Goal: Task Accomplishment & Management: Manage account settings

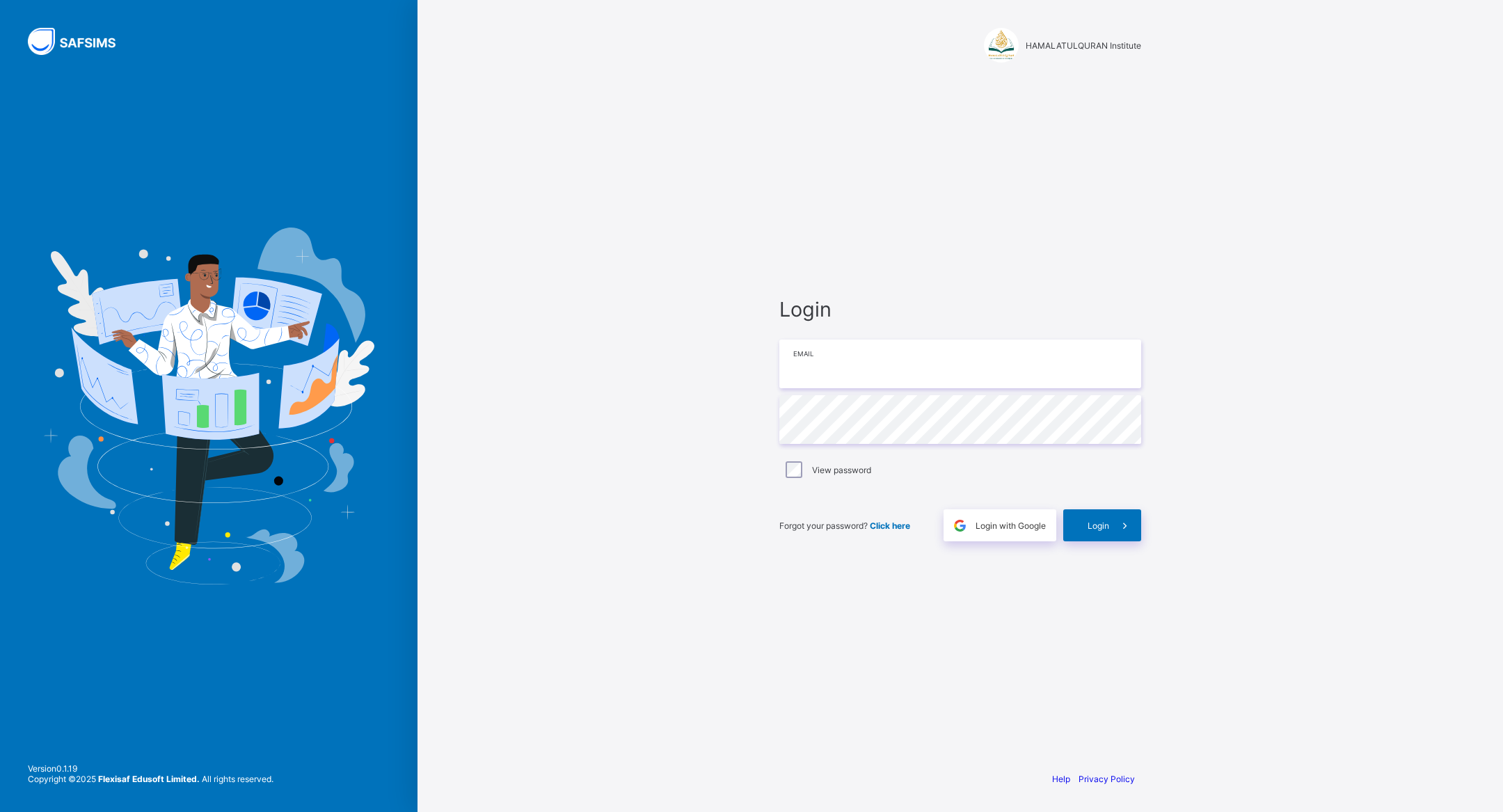
click at [888, 352] on input "email" at bounding box center [960, 364] width 362 height 49
type input "**********"
click at [1121, 523] on icon at bounding box center [1125, 526] width 15 height 13
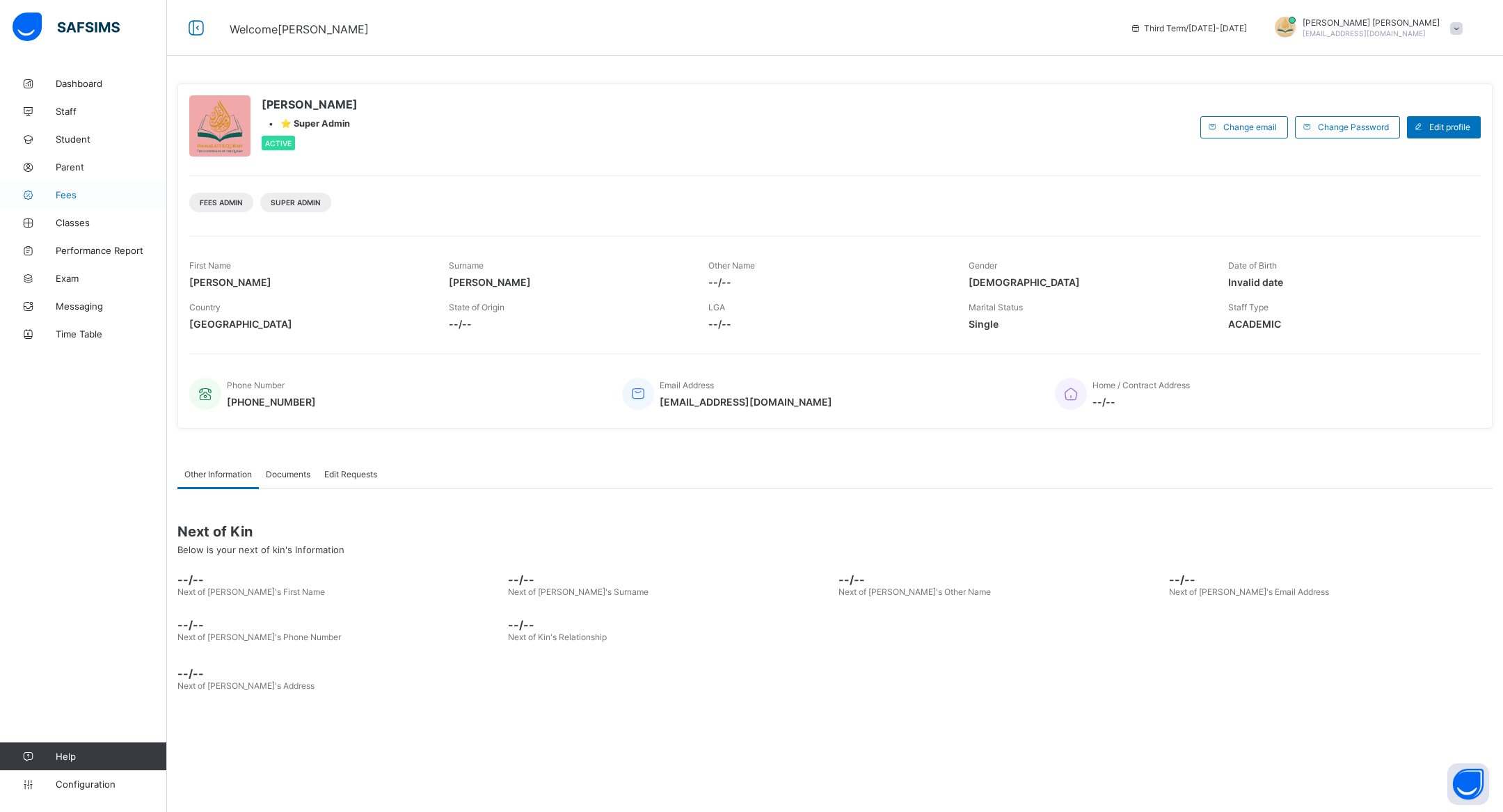
click at [62, 195] on span "Fees" at bounding box center [111, 195] width 111 height 11
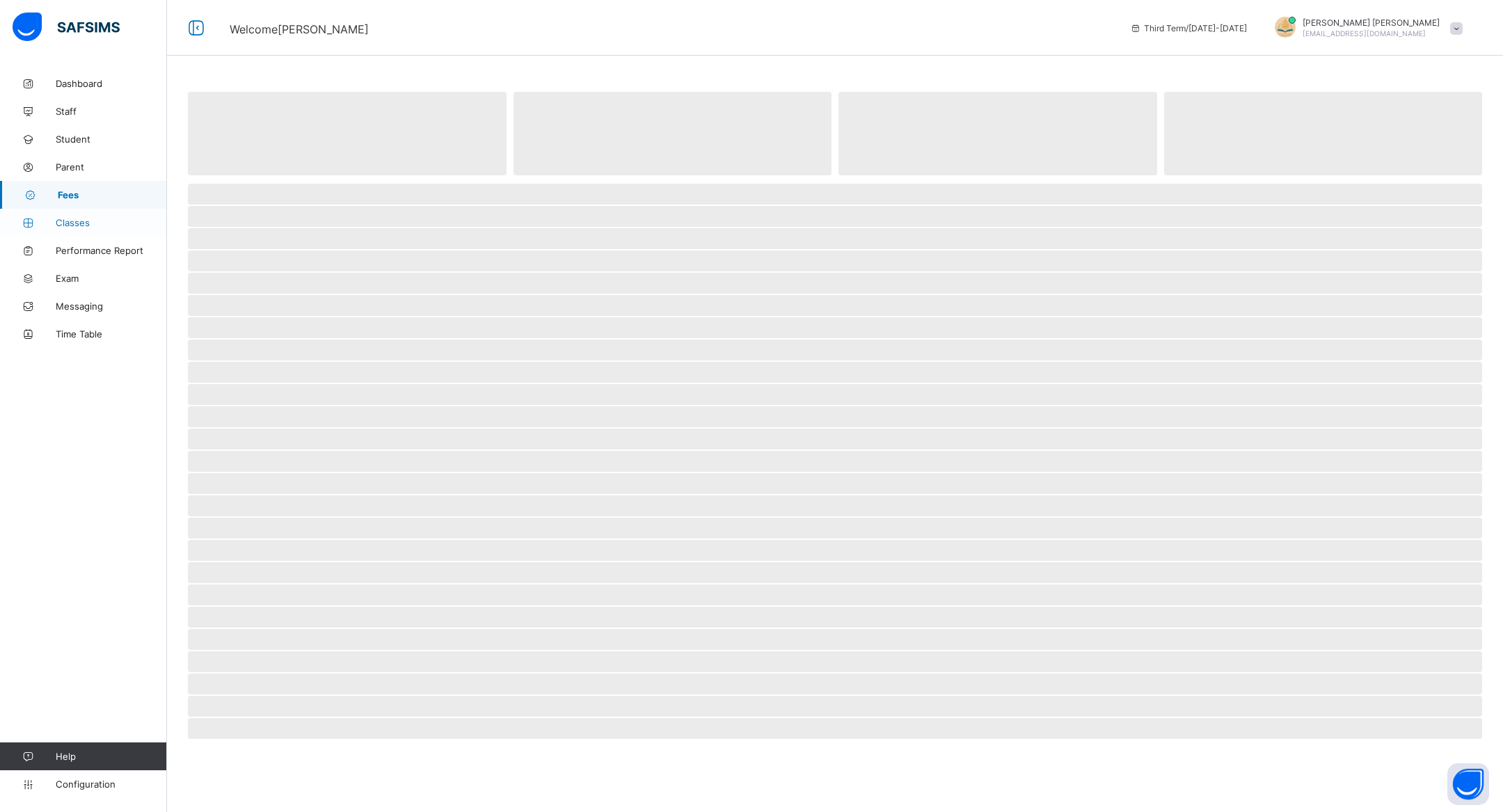
click at [87, 224] on span "Classes" at bounding box center [111, 223] width 111 height 11
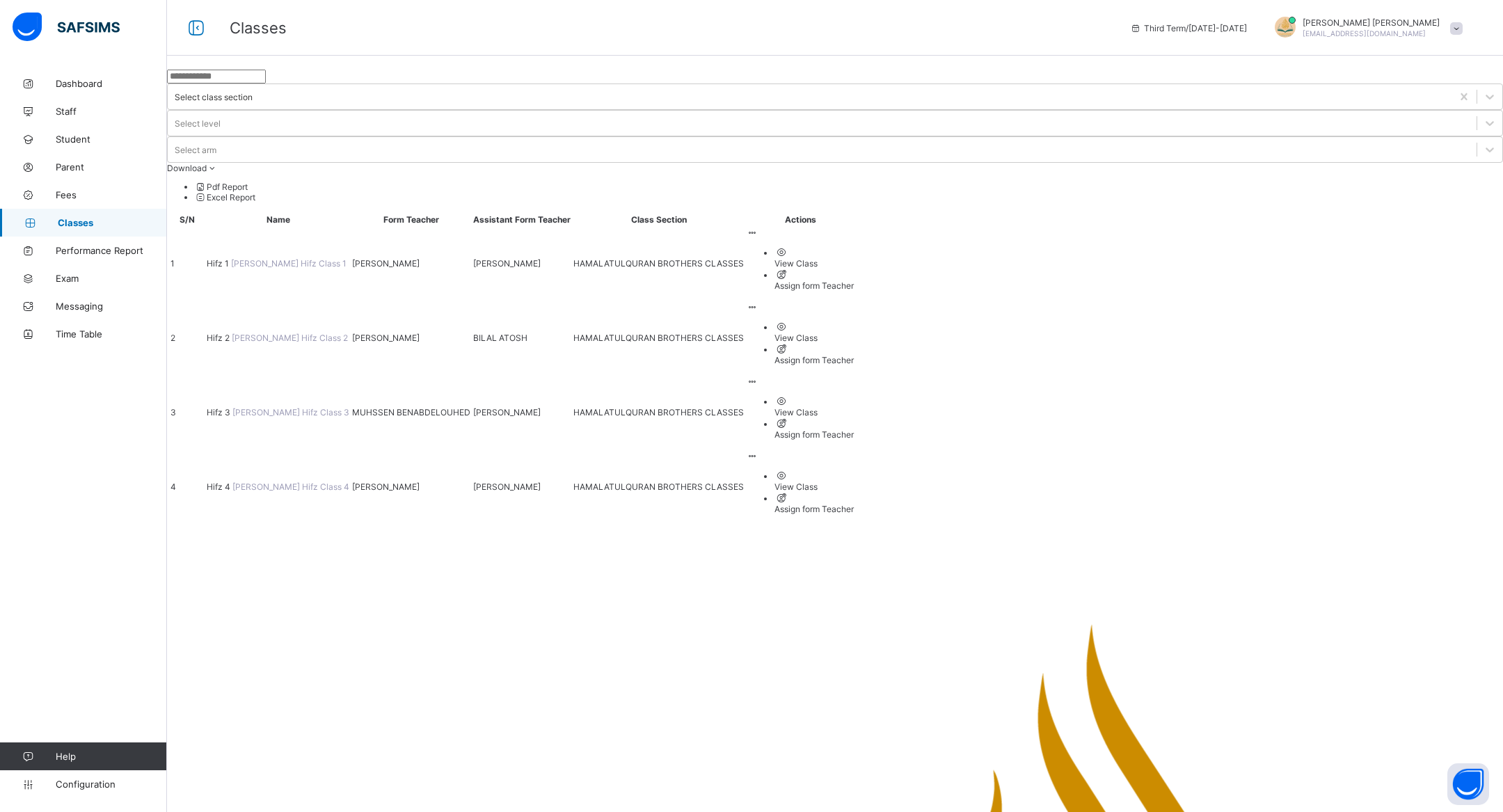
click at [231, 258] on span "Hifz 1" at bounding box center [219, 263] width 24 height 11
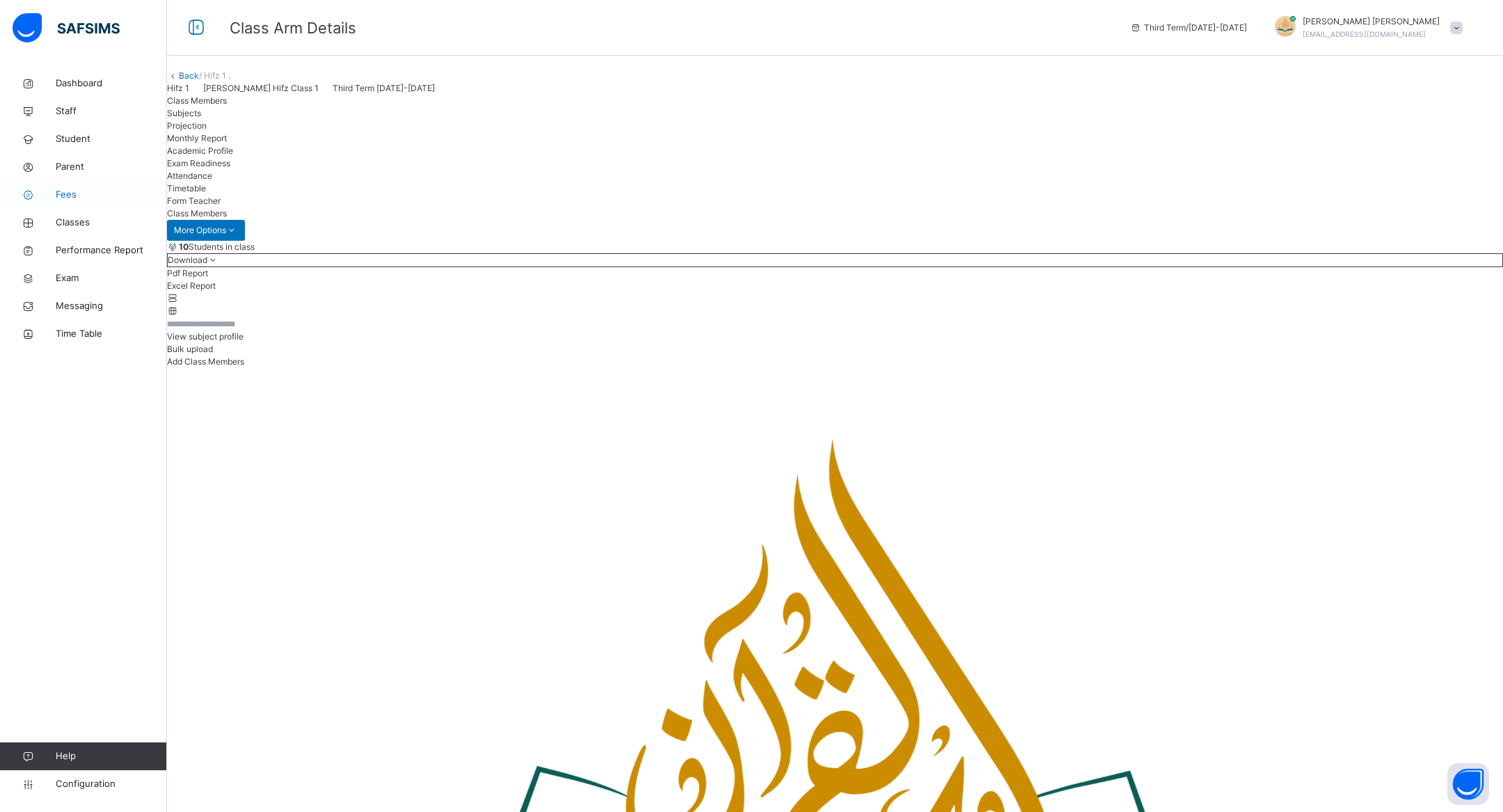
click at [80, 188] on span "Fees" at bounding box center [111, 194] width 111 height 14
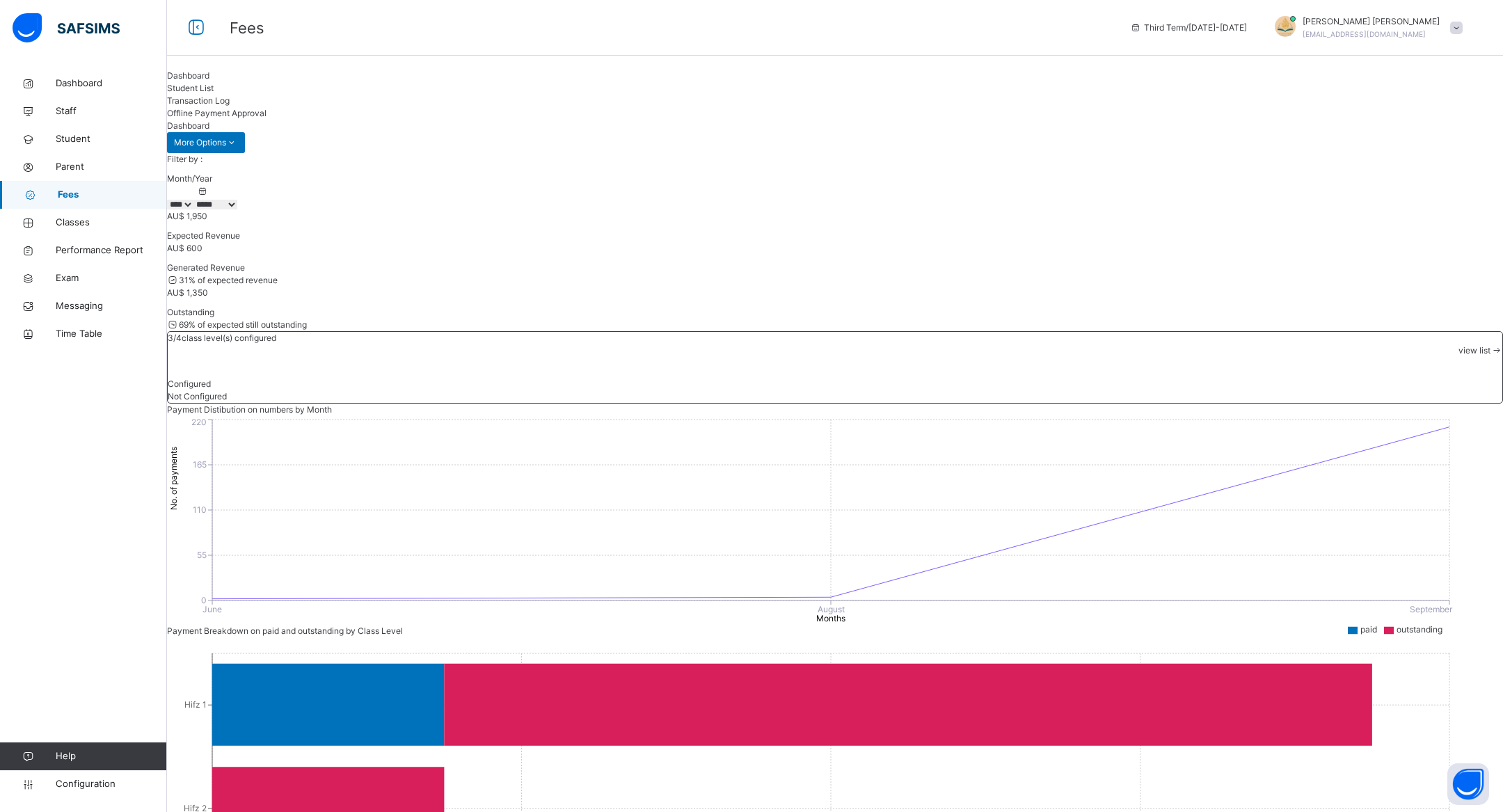
click at [447, 153] on div "Filter by : Month/Year **** **** **** ***** ******* ******** ***** ***** *** **…" at bounding box center [835, 673] width 1336 height 1041
click at [267, 108] on span "Offline Payment Approval" at bounding box center [216, 113] width 99 height 11
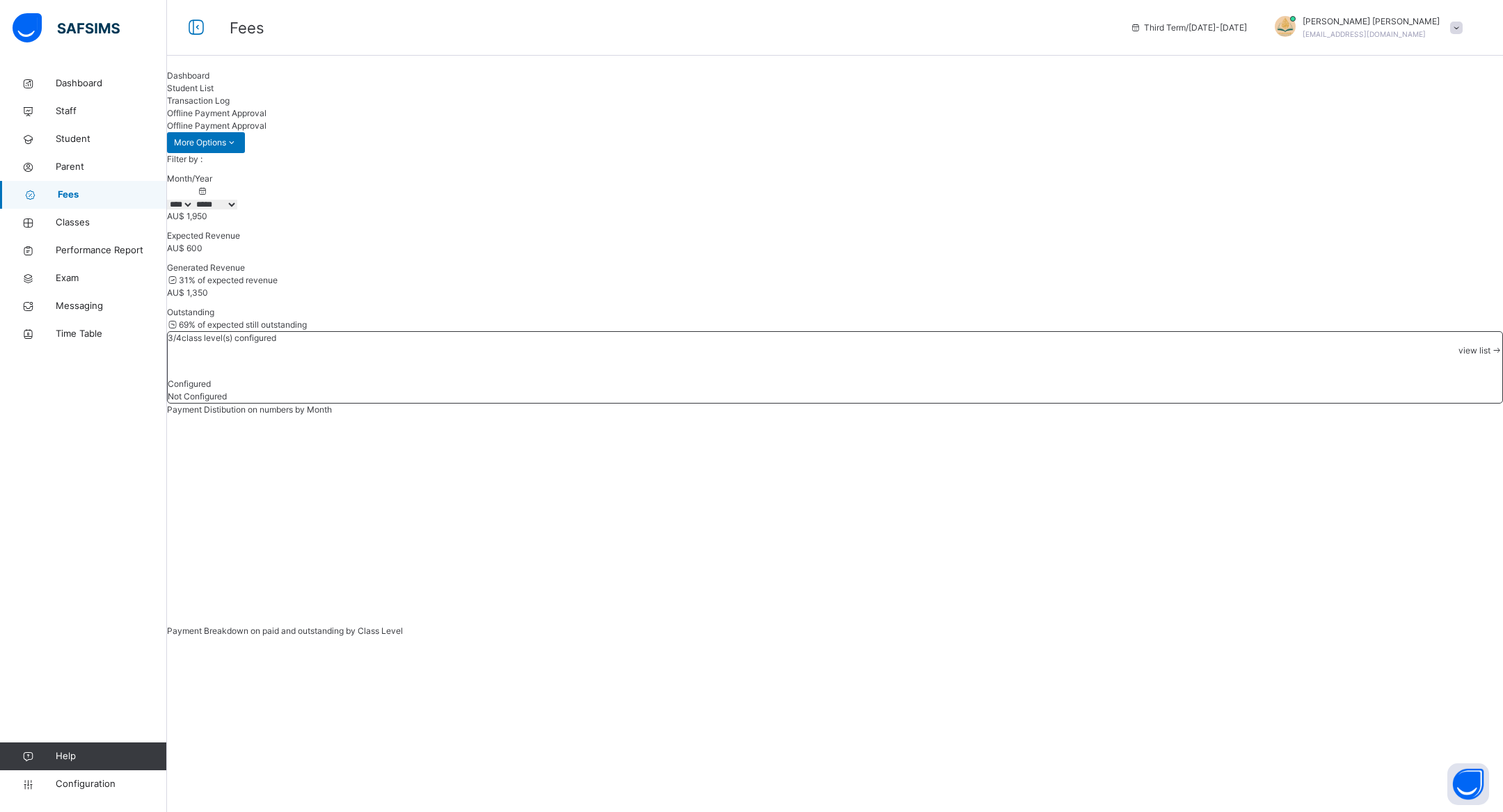
click at [229, 102] on span "Transaction Log" at bounding box center [198, 100] width 63 height 11
click at [80, 215] on link "Classes" at bounding box center [83, 223] width 167 height 28
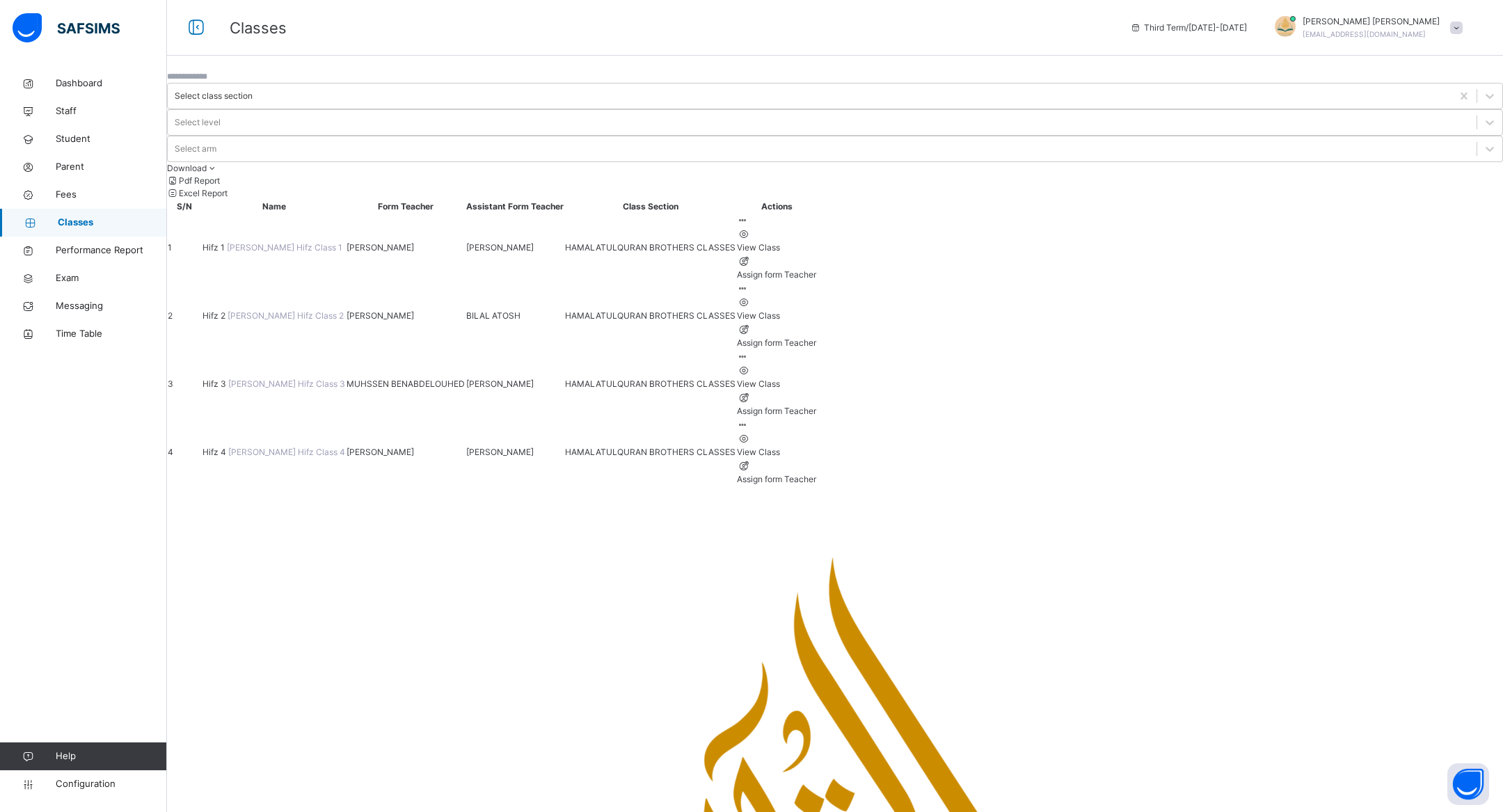
click at [227, 242] on span "Hifz 1" at bounding box center [215, 247] width 24 height 11
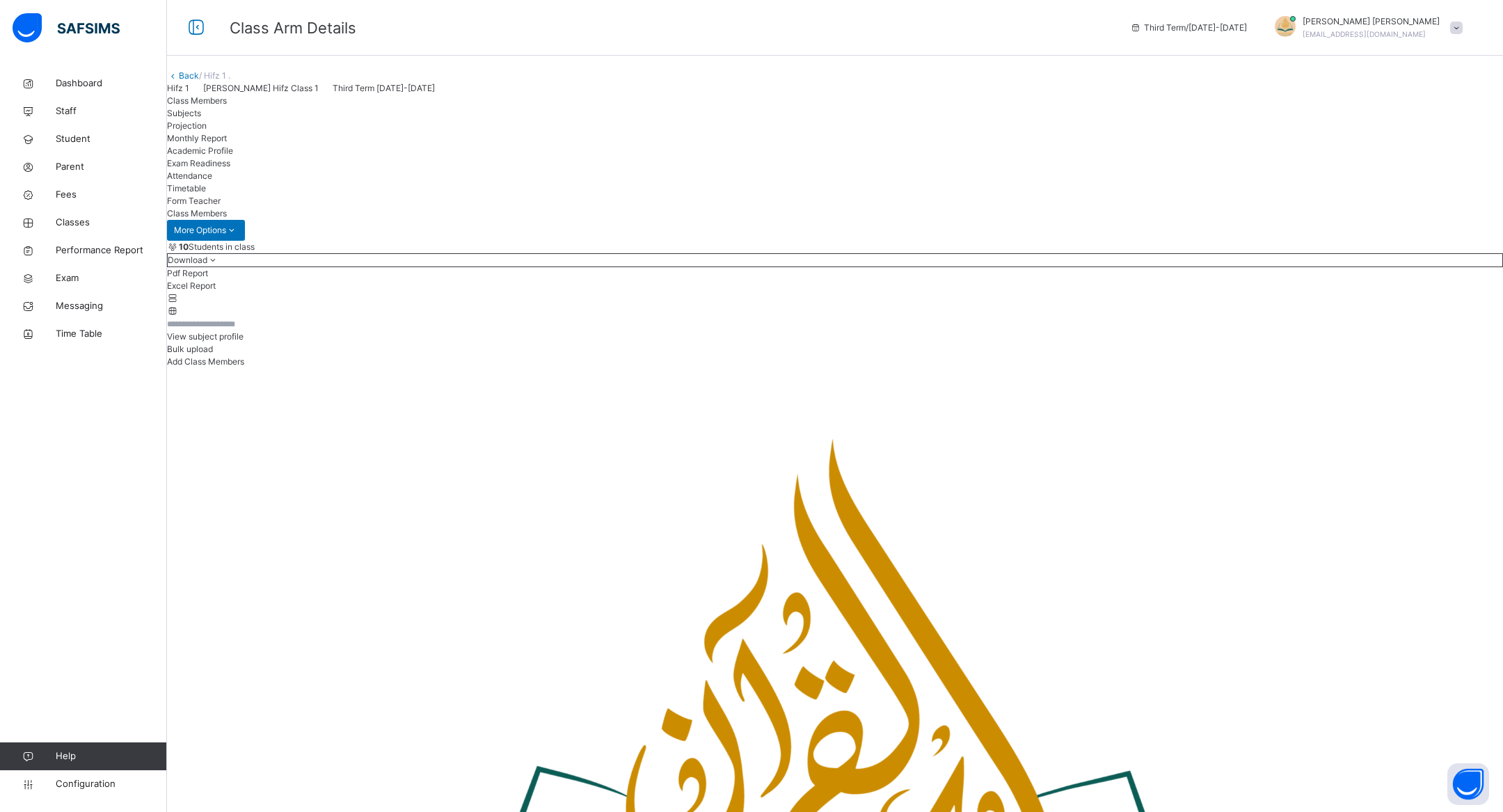
click at [206, 131] on span "Projection" at bounding box center [186, 125] width 40 height 11
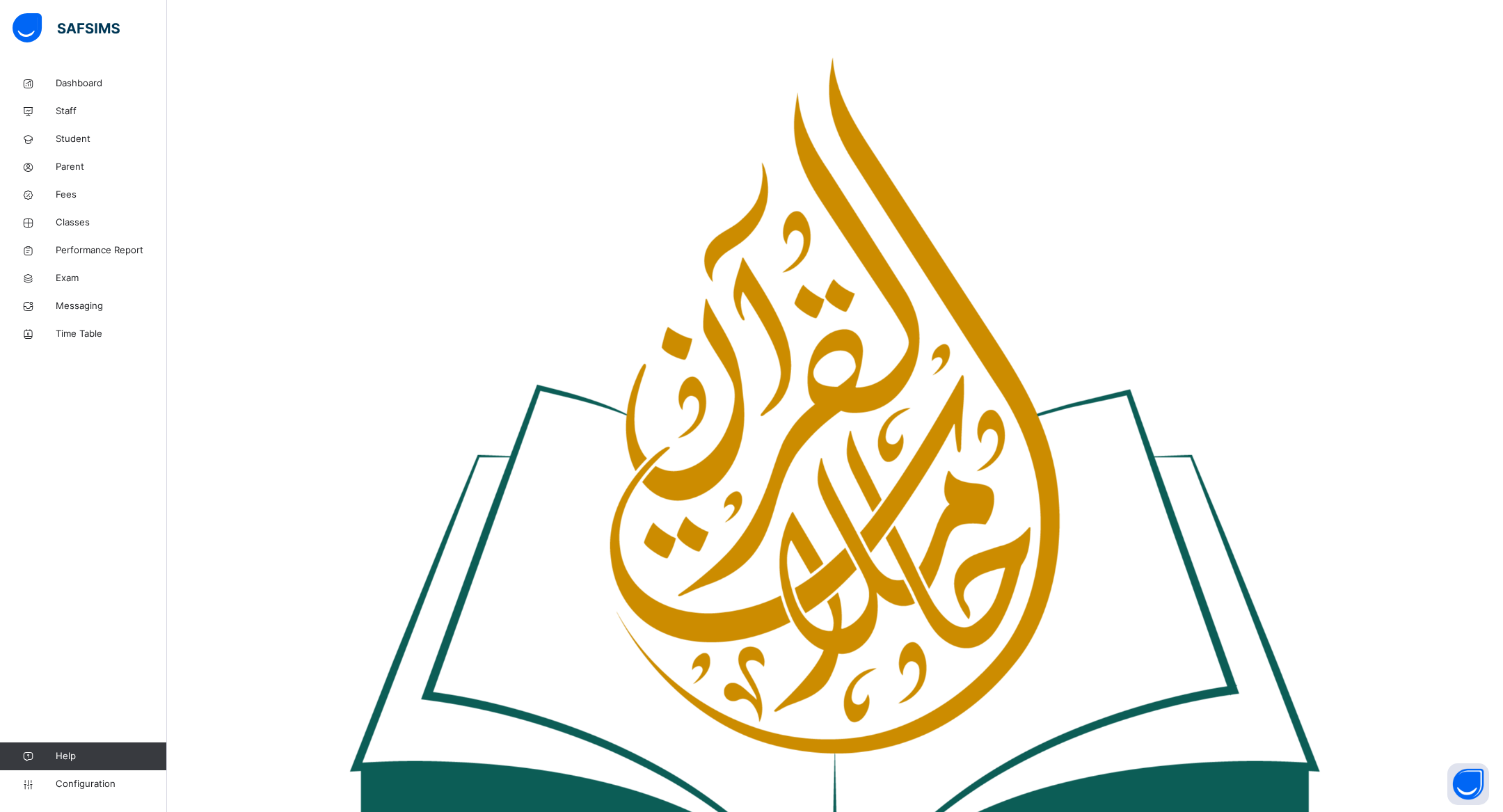
scroll to position [418, 0]
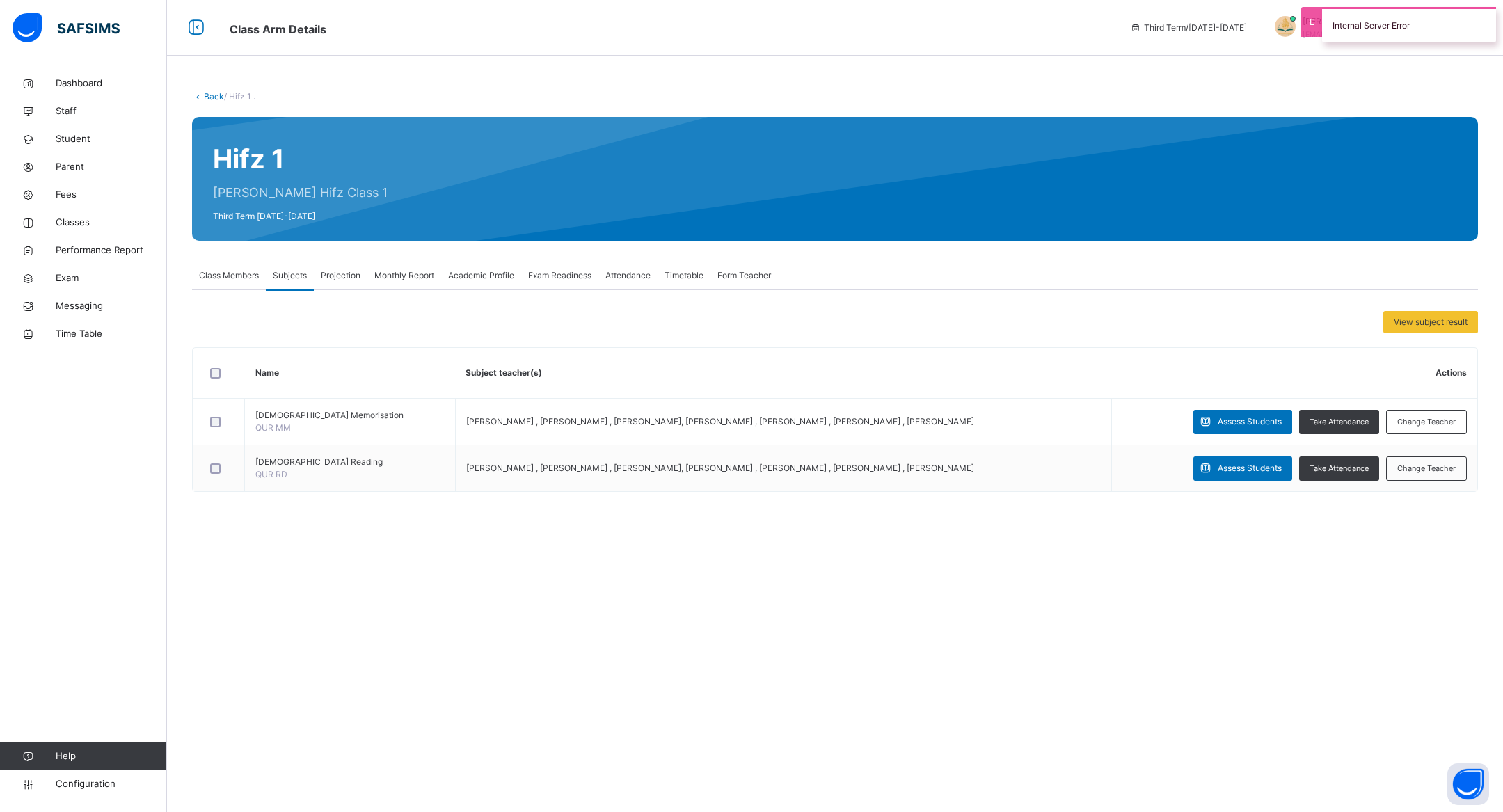
click at [341, 276] on span "Projection" at bounding box center [341, 275] width 40 height 12
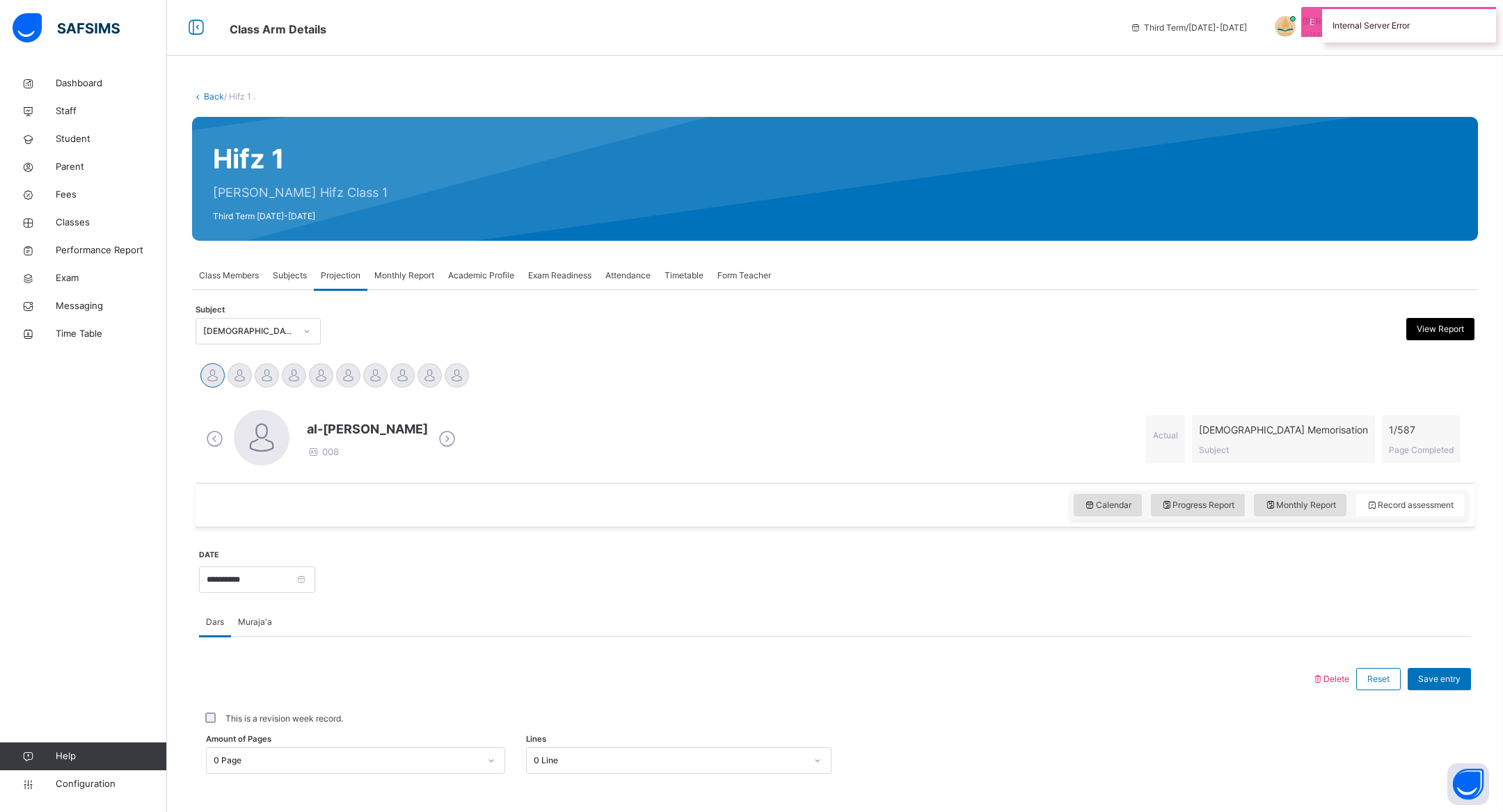
click at [419, 283] on div "Monthly Report" at bounding box center [404, 276] width 74 height 28
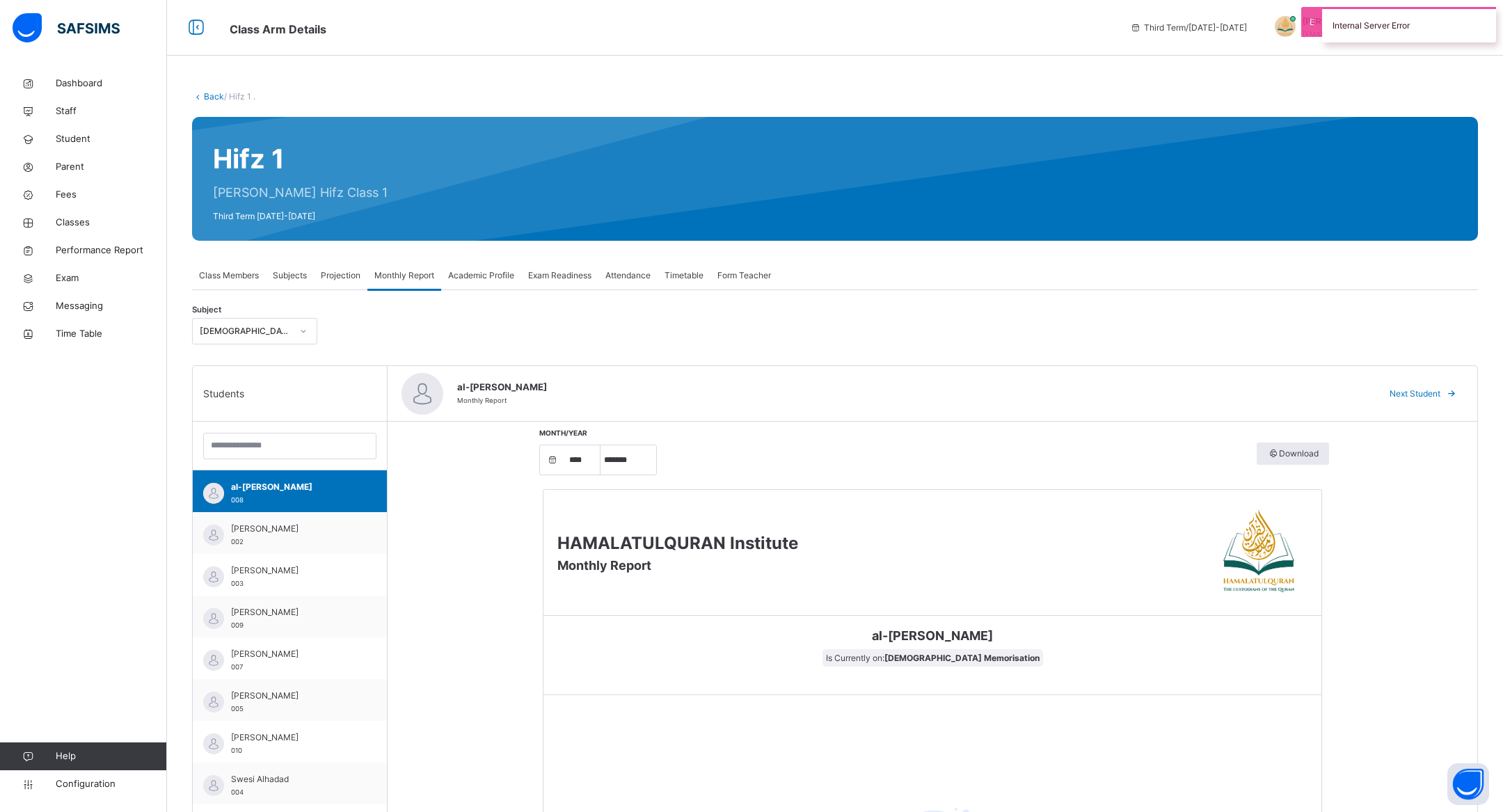
click at [307, 272] on div "Subjects" at bounding box center [289, 276] width 48 height 28
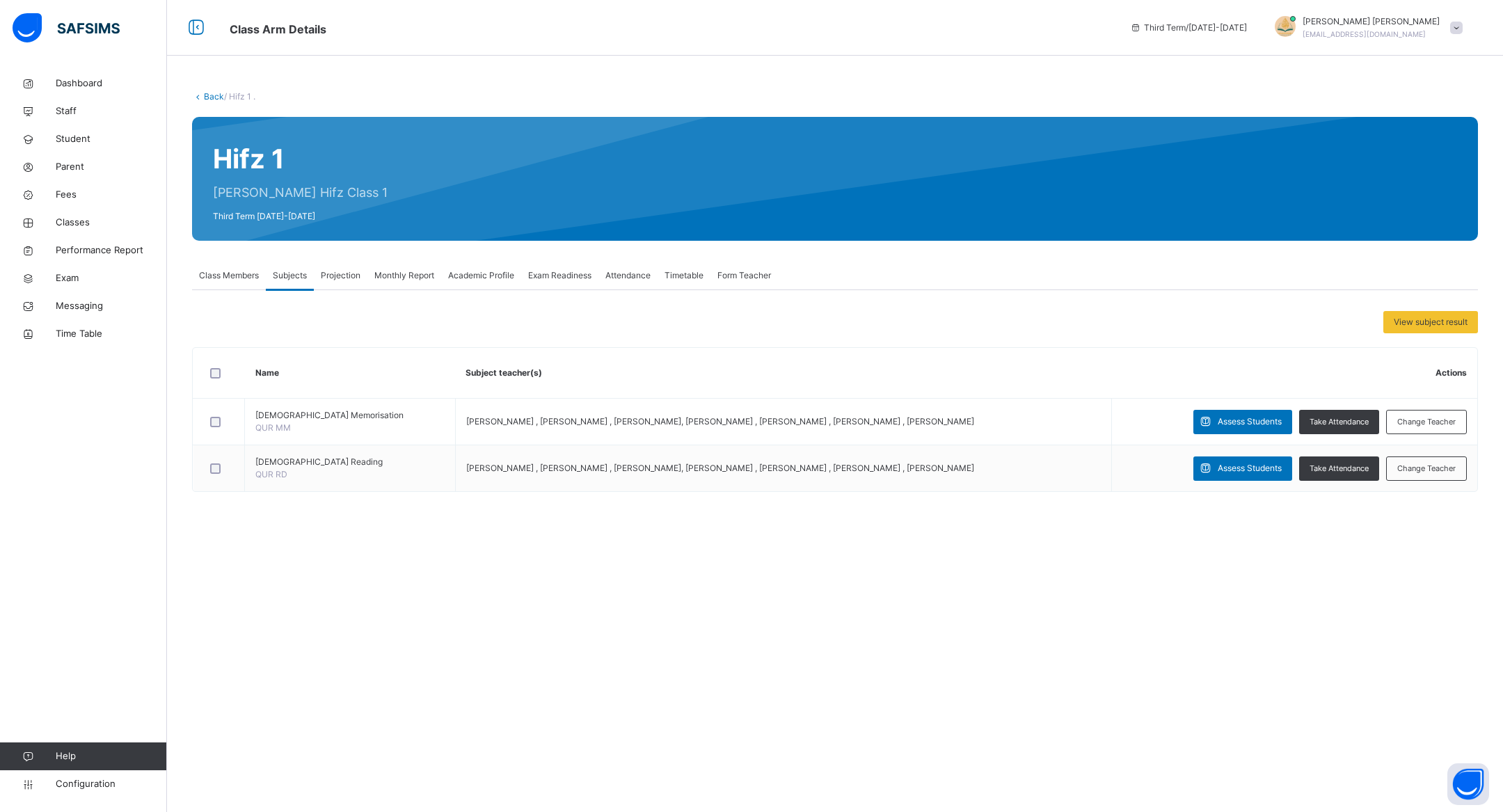
click at [761, 271] on span "Form Teacher" at bounding box center [745, 275] width 54 height 12
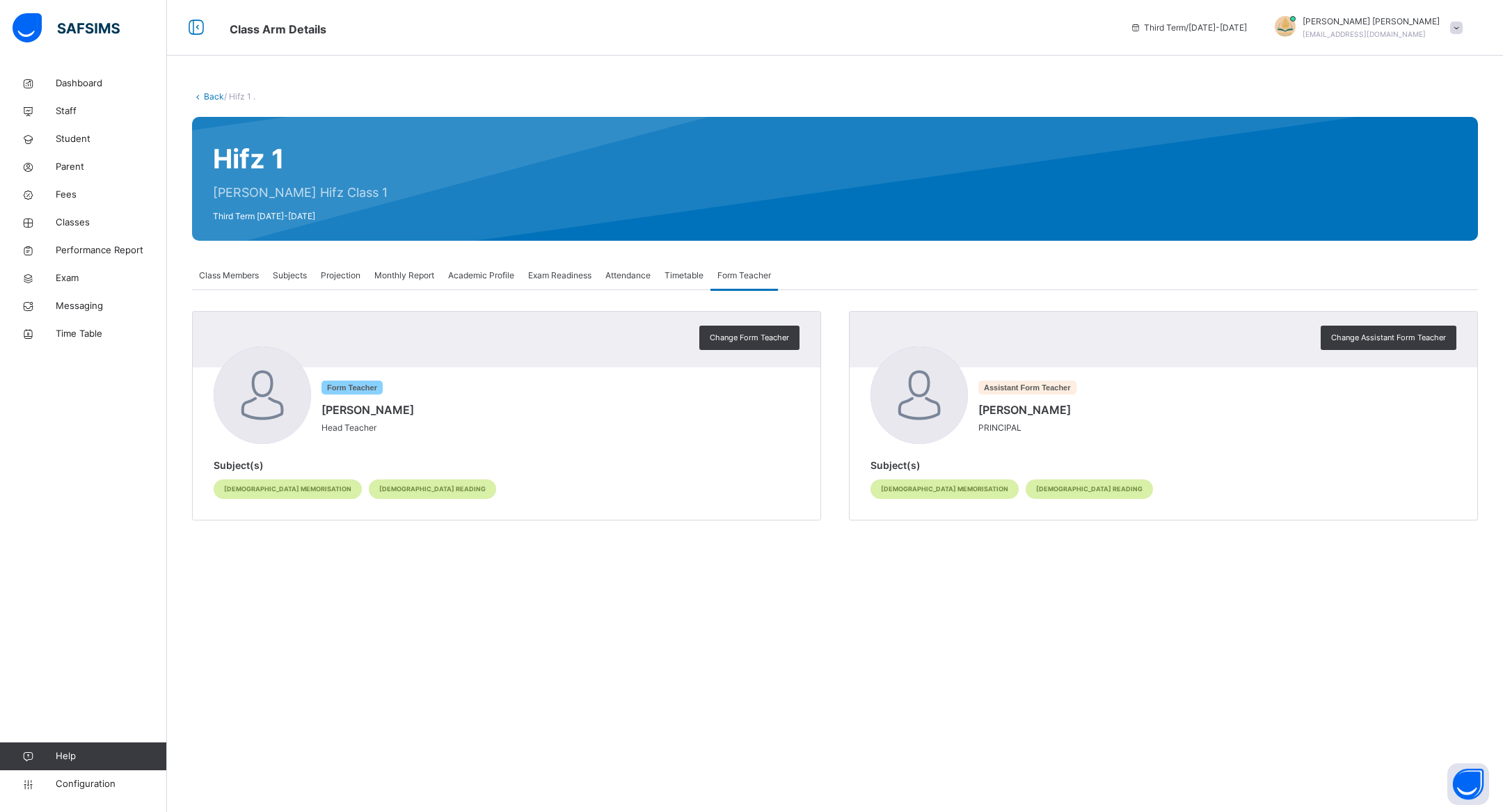
click at [696, 283] on div "Timetable" at bounding box center [684, 276] width 53 height 28
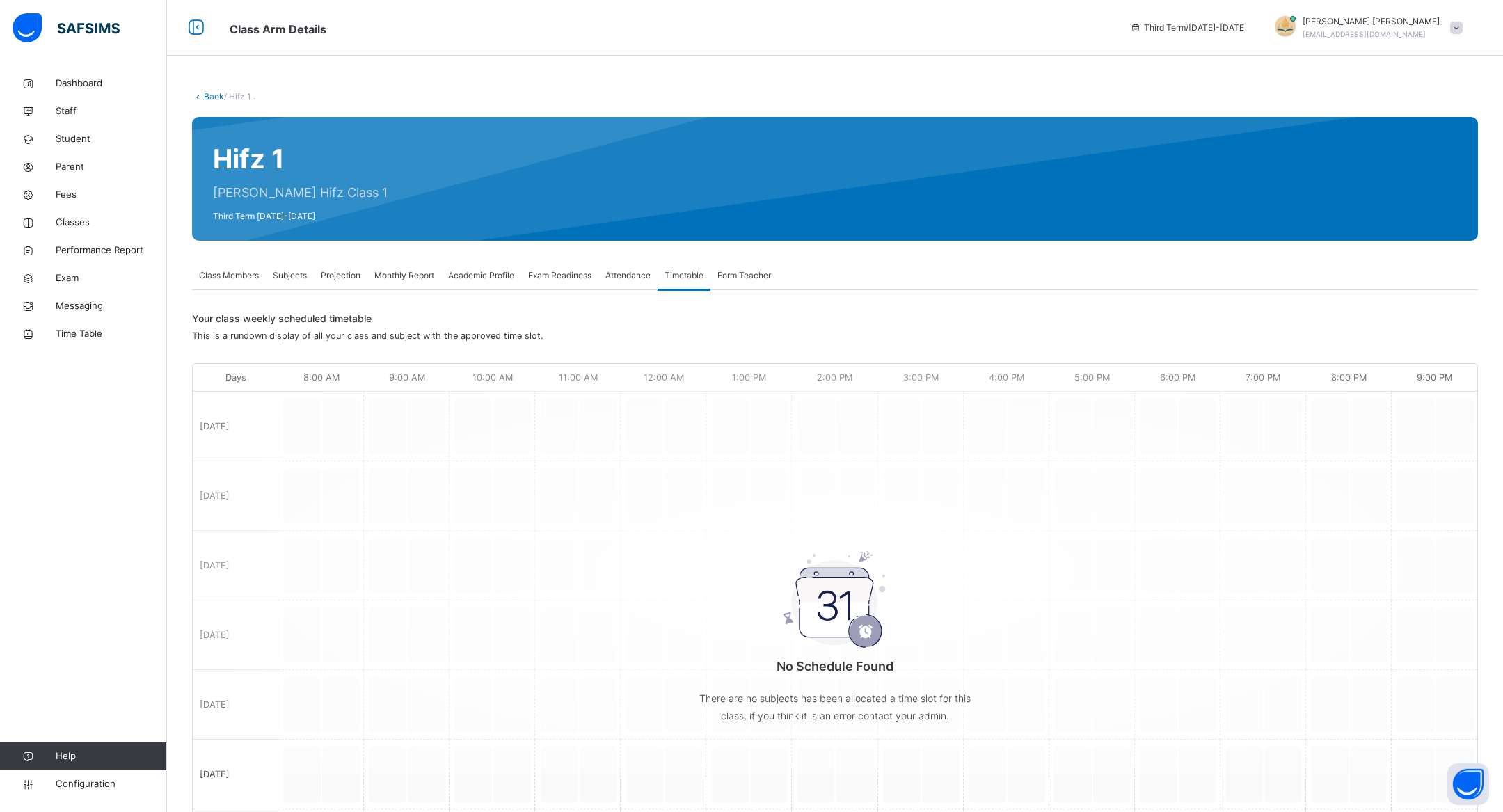
scroll to position [102, 0]
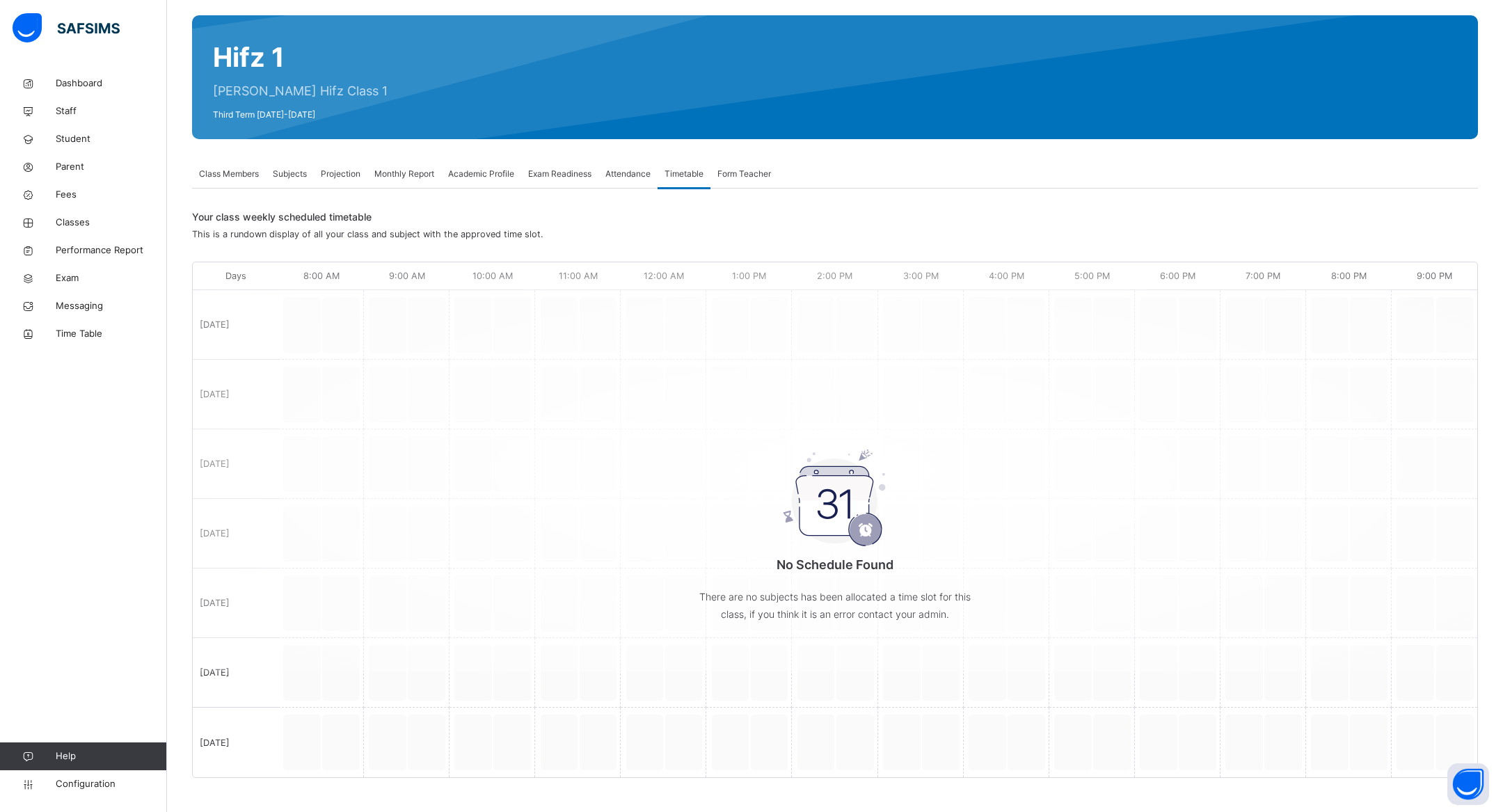
click at [623, 172] on span "Attendance" at bounding box center [628, 173] width 46 height 12
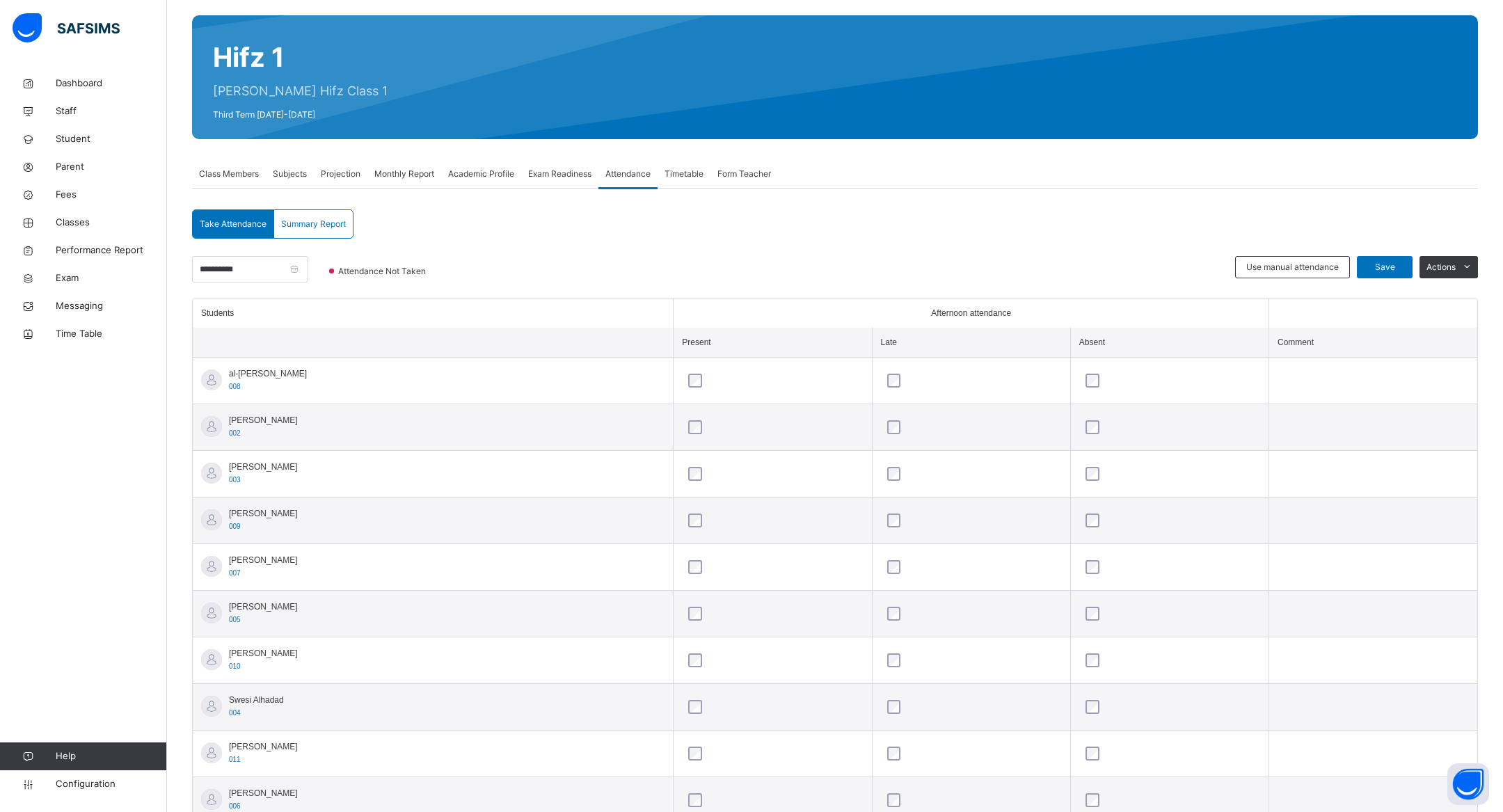
click at [700, 174] on span "Timetable" at bounding box center [684, 173] width 39 height 12
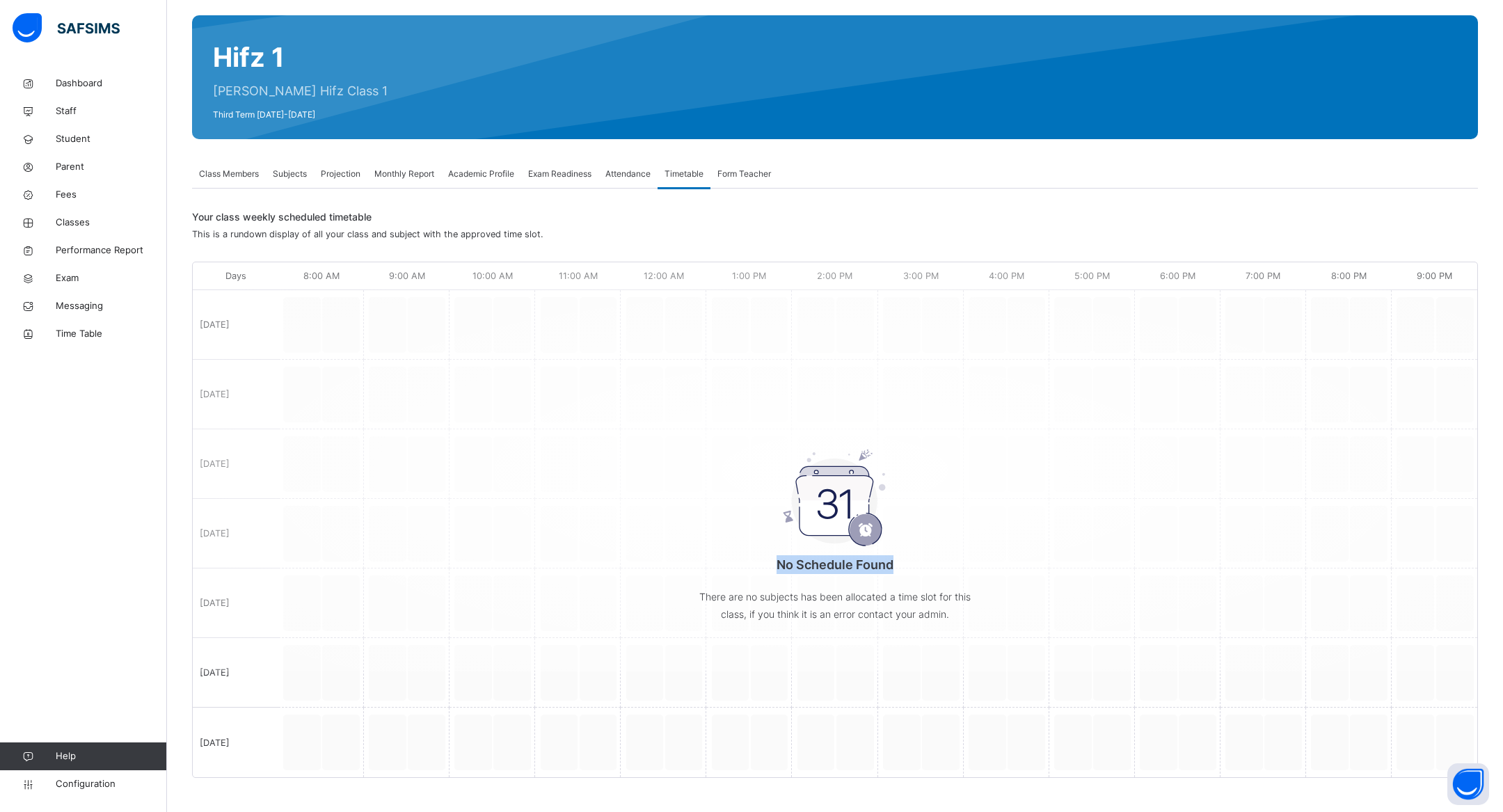
drag, startPoint x: 908, startPoint y: 561, endPoint x: 777, endPoint y: 556, distance: 131.1
click at [777, 556] on p "No Schedule Found" at bounding box center [835, 564] width 278 height 19
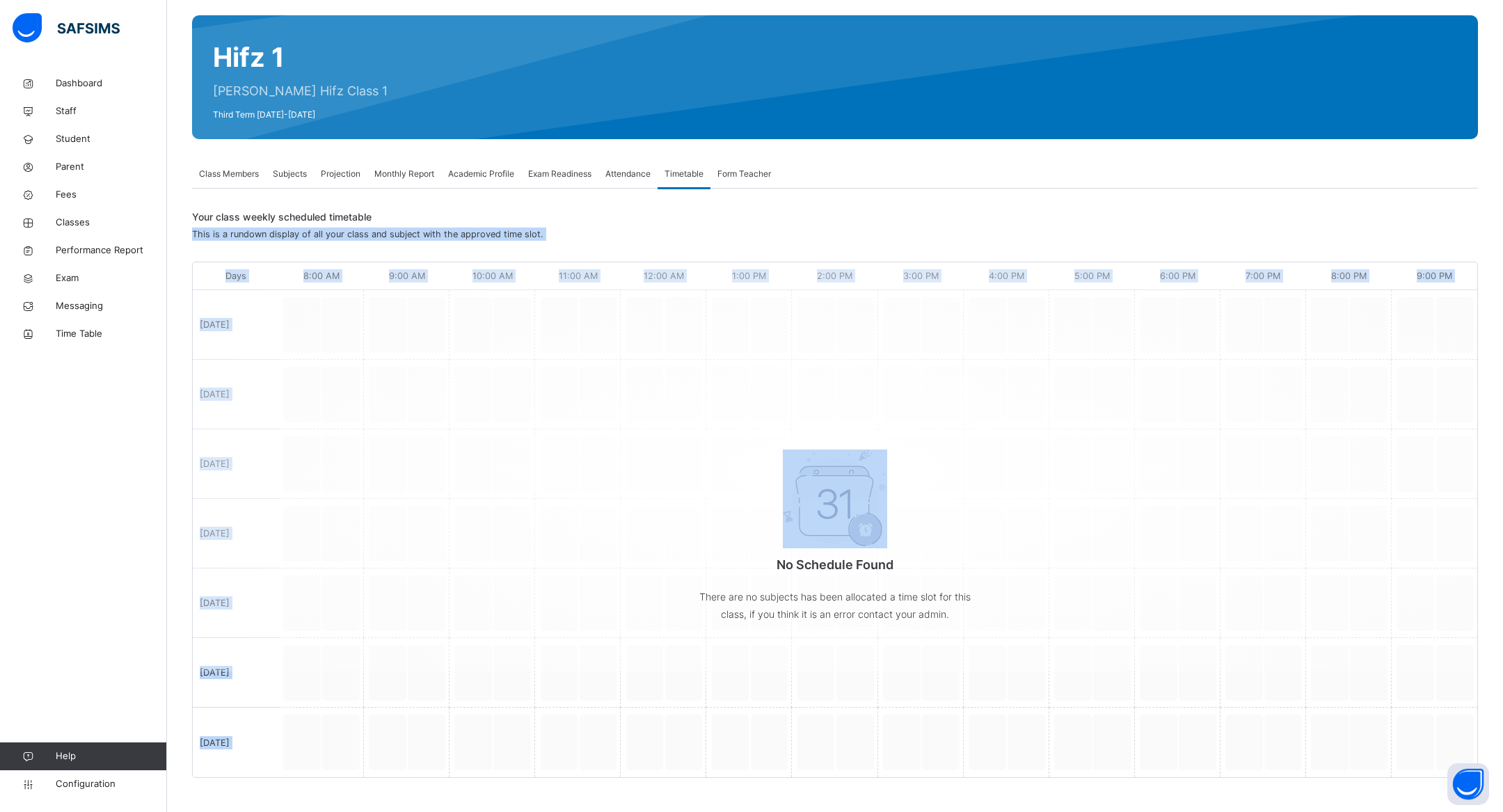
drag, startPoint x: 385, startPoint y: 215, endPoint x: 680, endPoint y: 571, distance: 462.3
click at [684, 571] on div "Your class weekly scheduled timetable This is a rundown display of all your cla…" at bounding box center [835, 493] width 1286 height 568
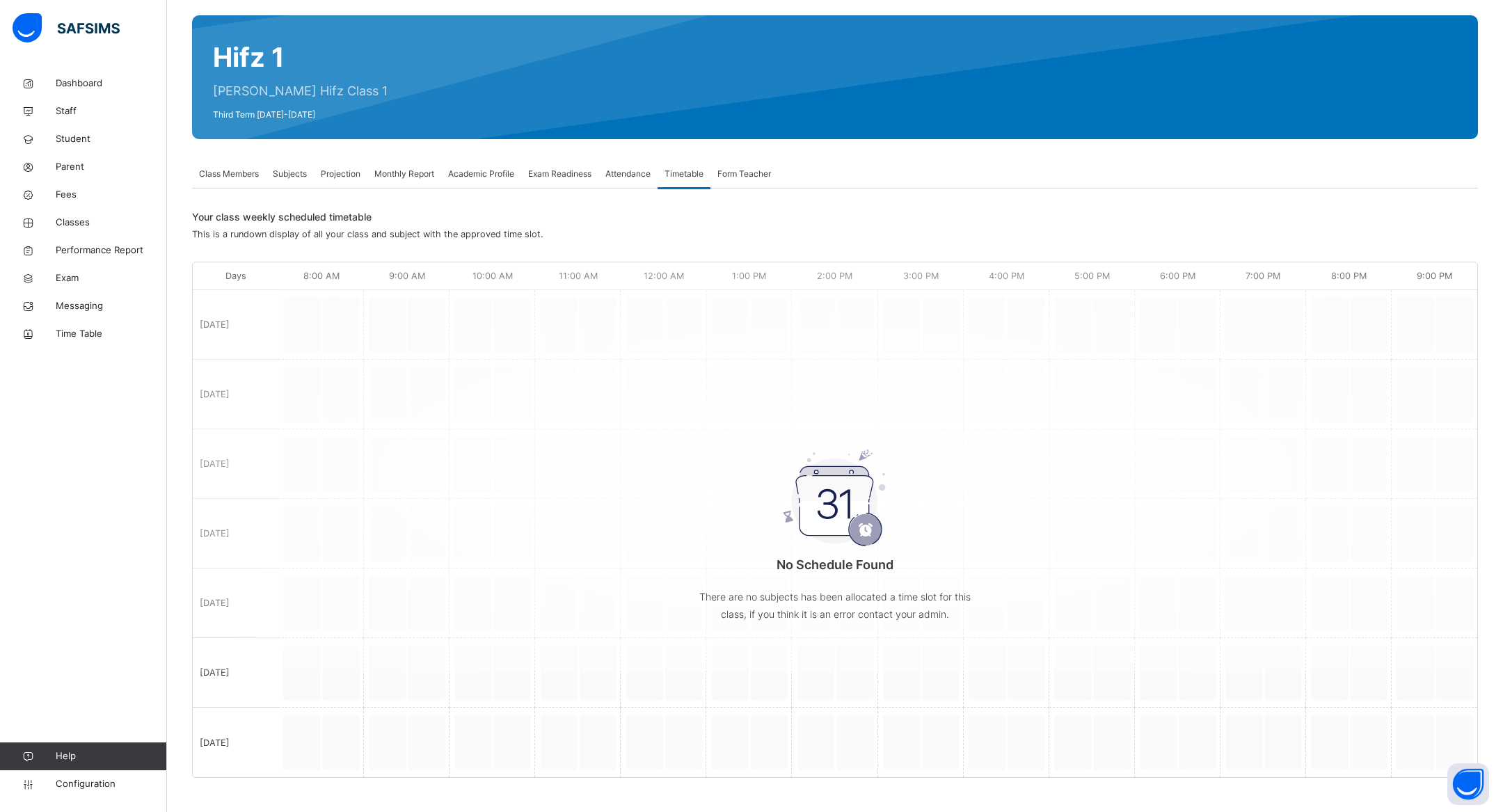
click at [215, 220] on span "Your class weekly scheduled timetable" at bounding box center [831, 217] width 1279 height 15
drag, startPoint x: 199, startPoint y: 219, endPoint x: 506, endPoint y: 252, distance: 308.8
click at [506, 252] on div "Your class weekly scheduled timetable This is a rundown display of all your cla…" at bounding box center [835, 493] width 1286 height 568
click at [457, 237] on span "This is a rundown display of all your class and subject with the approved time …" at bounding box center [367, 234] width 351 height 11
drag, startPoint x: 195, startPoint y: 215, endPoint x: 1093, endPoint y: 598, distance: 976.3
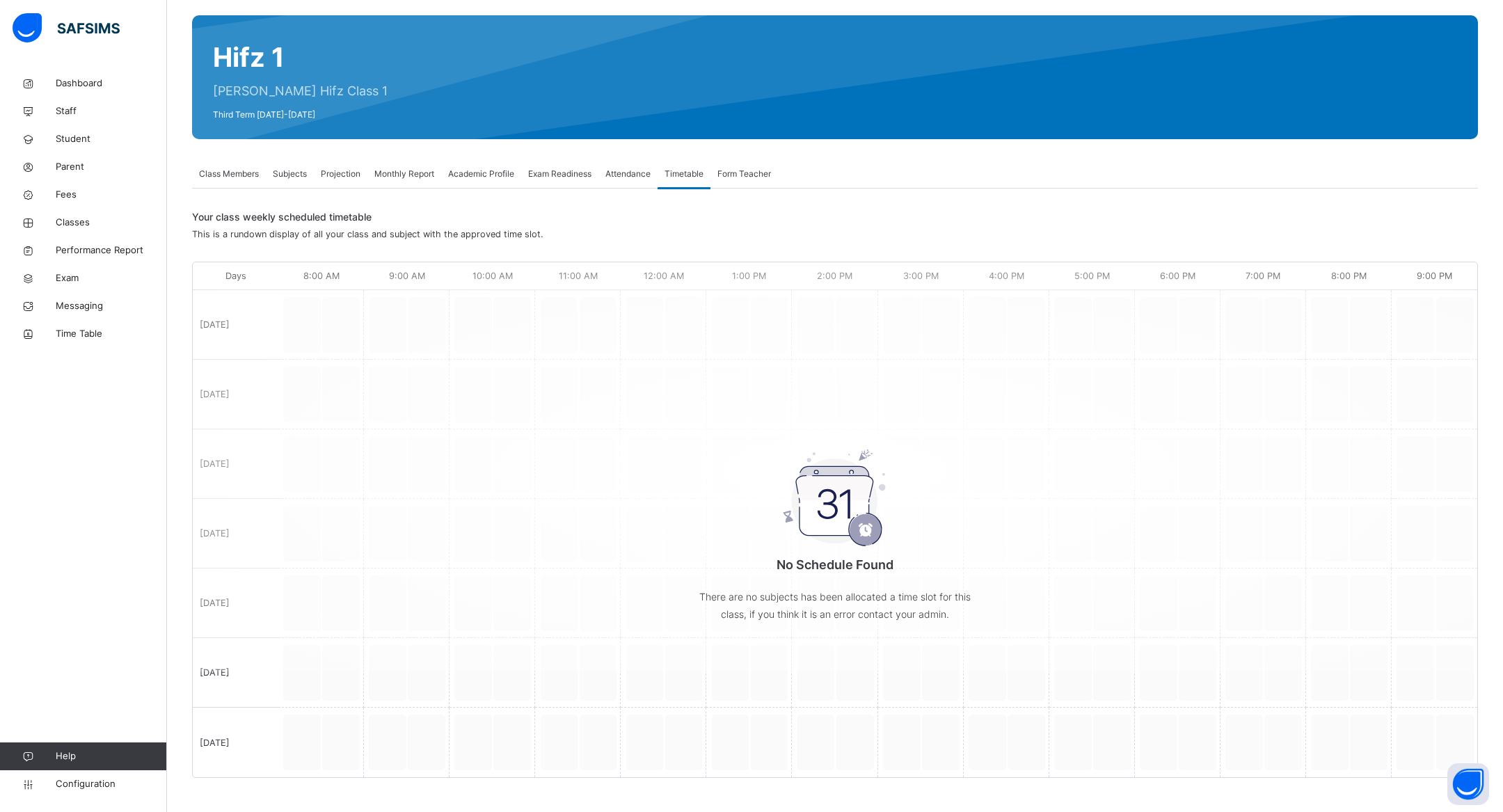
click at [1093, 598] on div "Your class weekly scheduled timetable This is a rundown display of all your cla…" at bounding box center [835, 493] width 1286 height 568
drag, startPoint x: 186, startPoint y: 217, endPoint x: 550, endPoint y: 234, distance: 364.4
click at [550, 234] on div "Back / Hifz 1 . Hifz 1 [PERSON_NAME] Hifz Class 1 Third Term [DATE]-[DATE] Clas…" at bounding box center [835, 390] width 1336 height 845
click at [550, 234] on div "Your class weekly scheduled timetable This is a rundown display of all your cla…" at bounding box center [831, 225] width 1279 height 32
drag, startPoint x: 544, startPoint y: 232, endPoint x: 188, endPoint y: 204, distance: 357.1
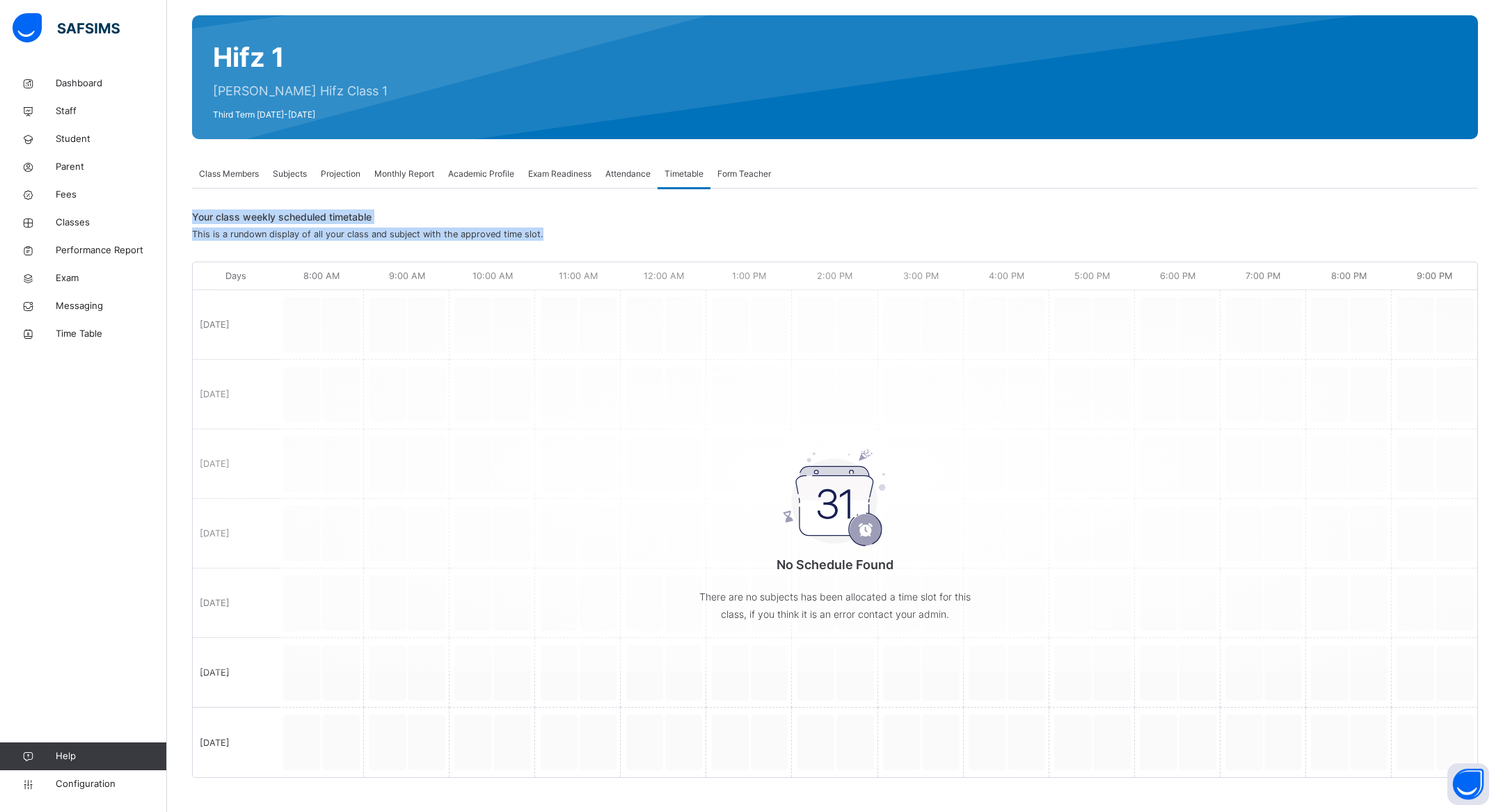
click at [188, 204] on div "Back / Hifz 1 . Hifz 1 [PERSON_NAME] Hifz Class 1 Third Term [DATE]-[DATE] Clas…" at bounding box center [835, 390] width 1336 height 845
click at [288, 176] on span "Subjects" at bounding box center [290, 173] width 34 height 12
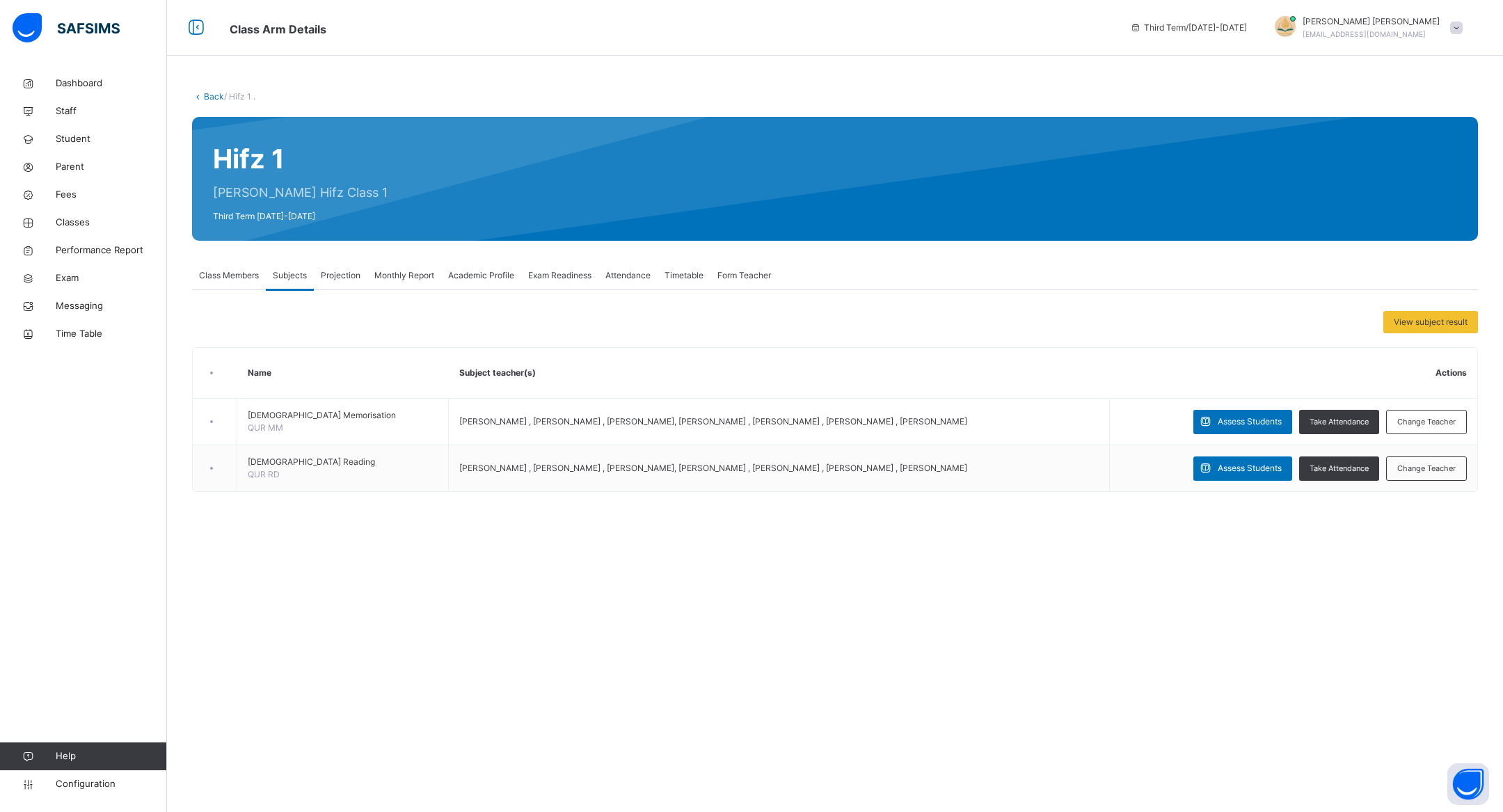
scroll to position [0, 0]
click at [343, 281] on span "Projection" at bounding box center [341, 275] width 40 height 12
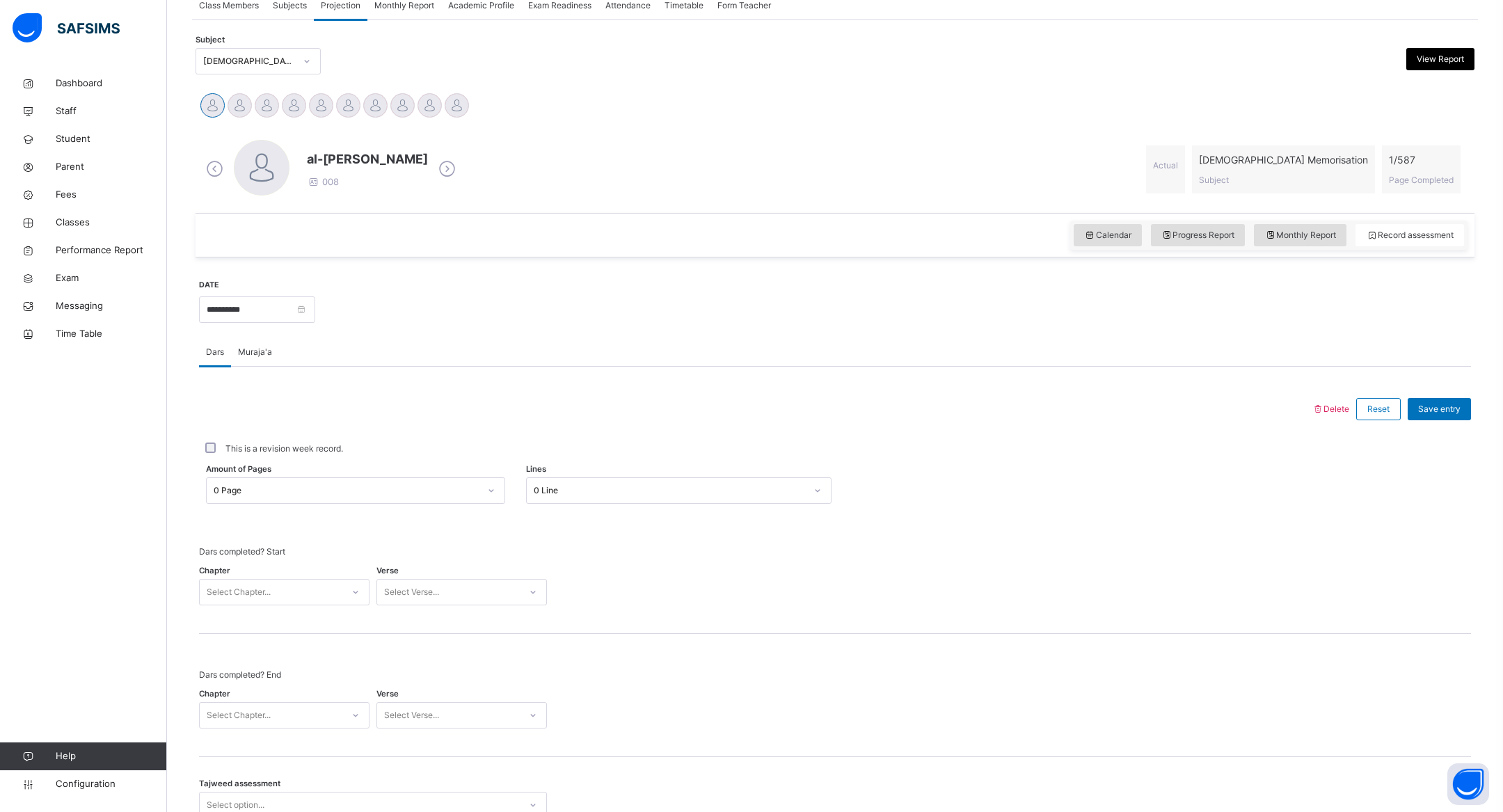
scroll to position [493, 0]
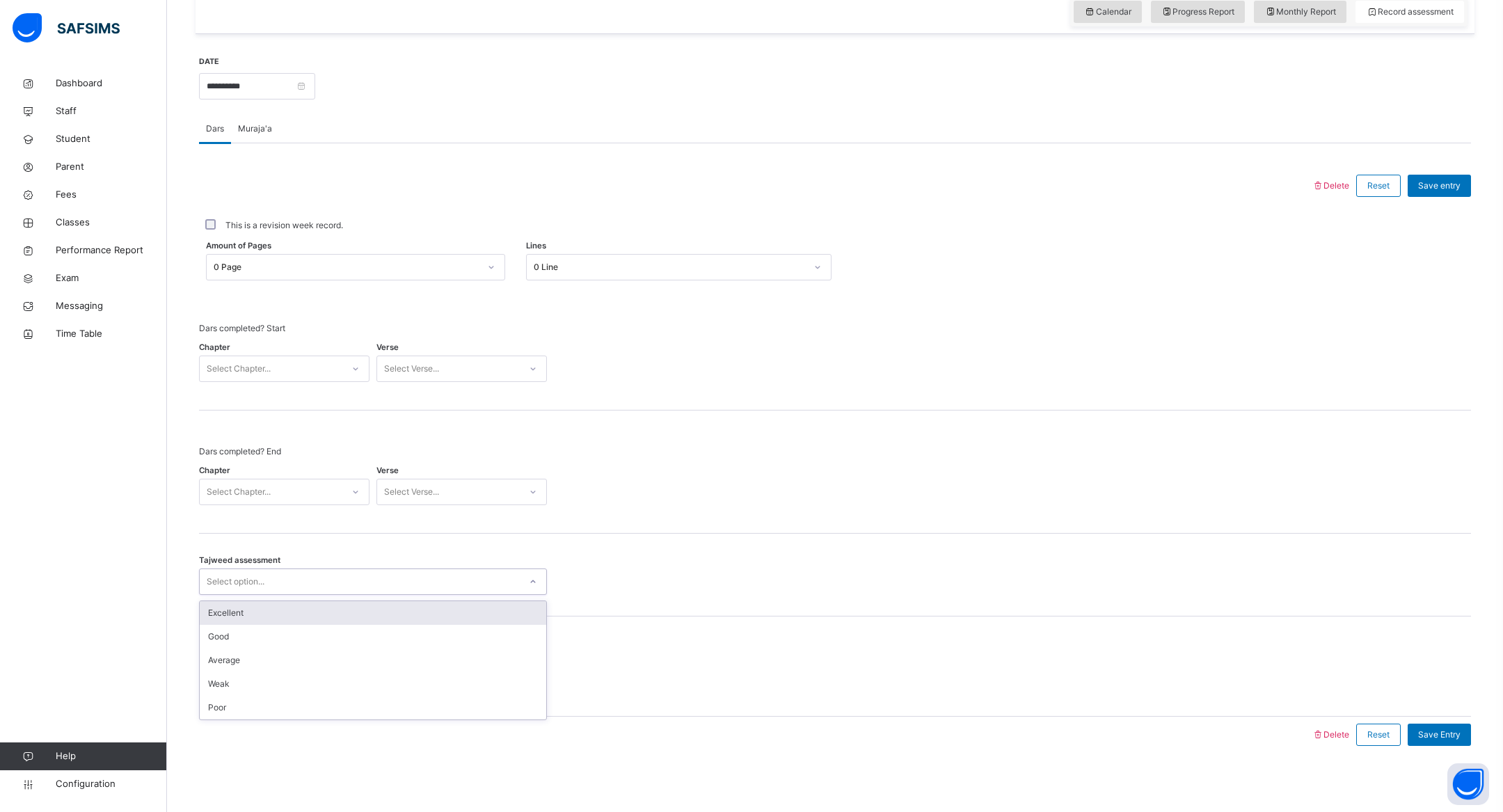
click at [355, 579] on div "Select option..." at bounding box center [360, 582] width 320 height 22
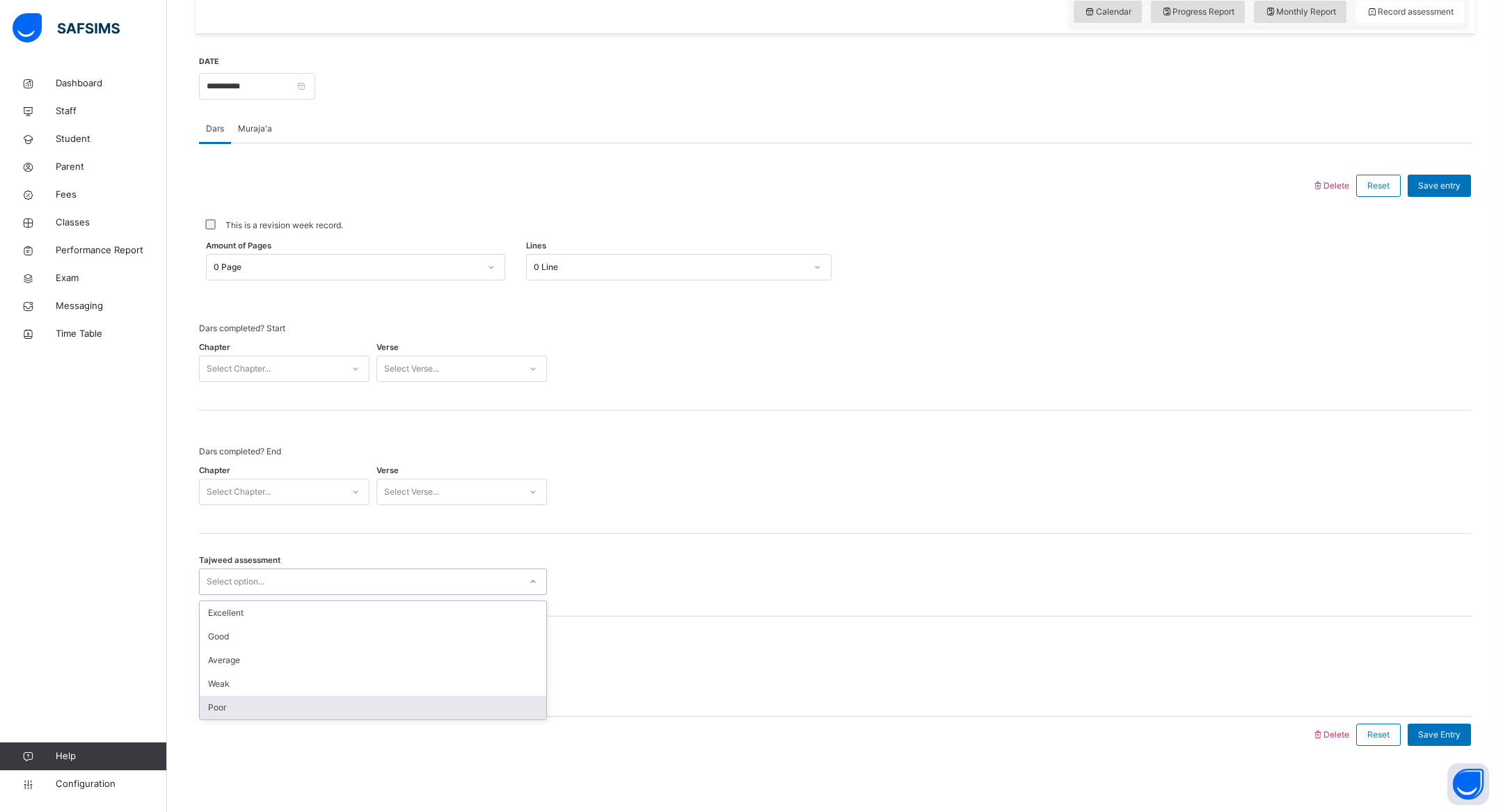
click at [458, 788] on div "Back / Hifz 1 . Hifz 1 [PERSON_NAME] Hifz Class 1 Third Term [DATE]-[DATE] Clas…" at bounding box center [835, 196] width 1336 height 1240
click at [411, 681] on p at bounding box center [373, 679] width 326 height 12
click at [310, 76] on input "**********" at bounding box center [257, 86] width 116 height 27
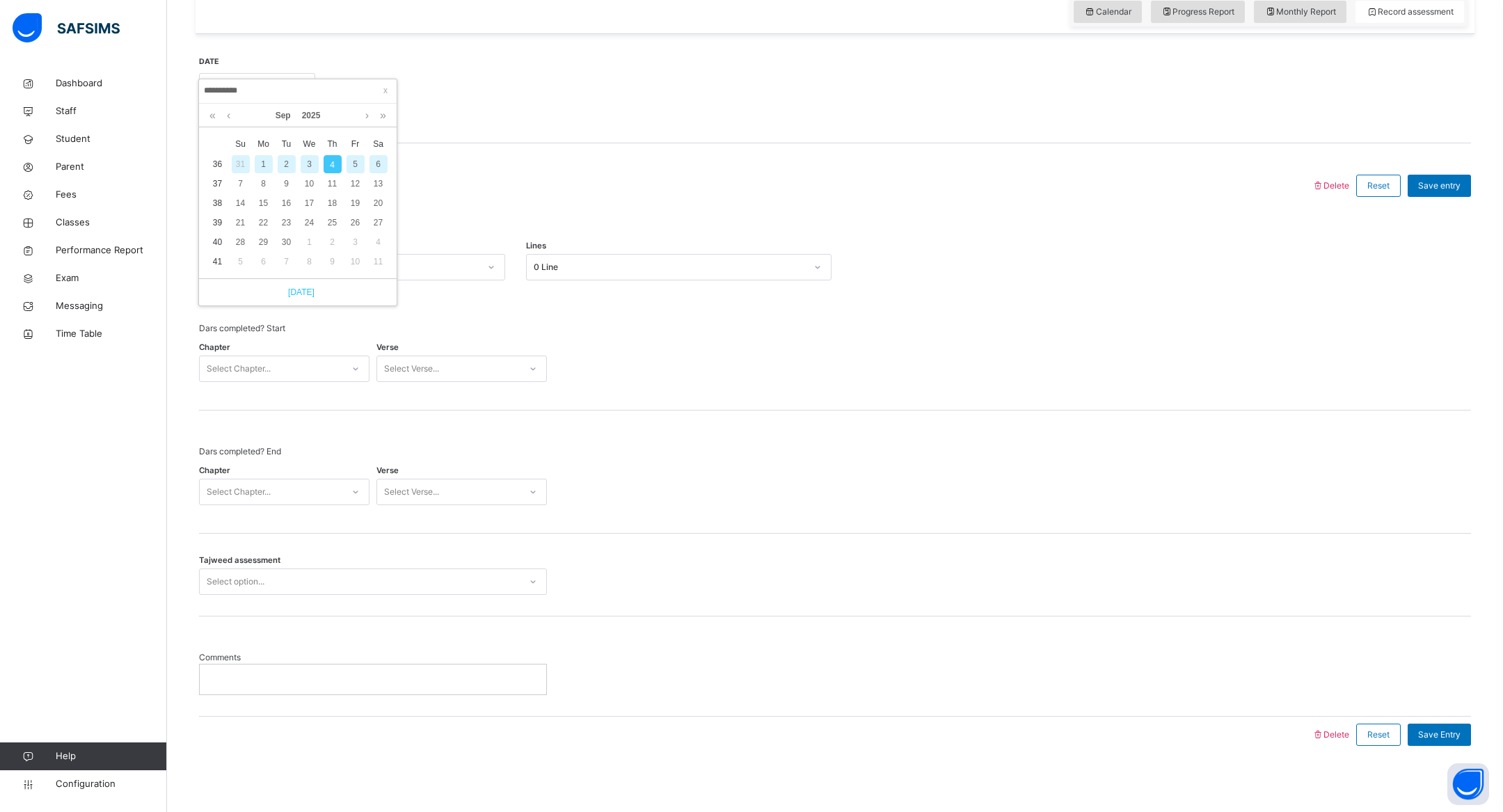
click at [307, 293] on link "[DATE]" at bounding box center [298, 292] width 33 height 12
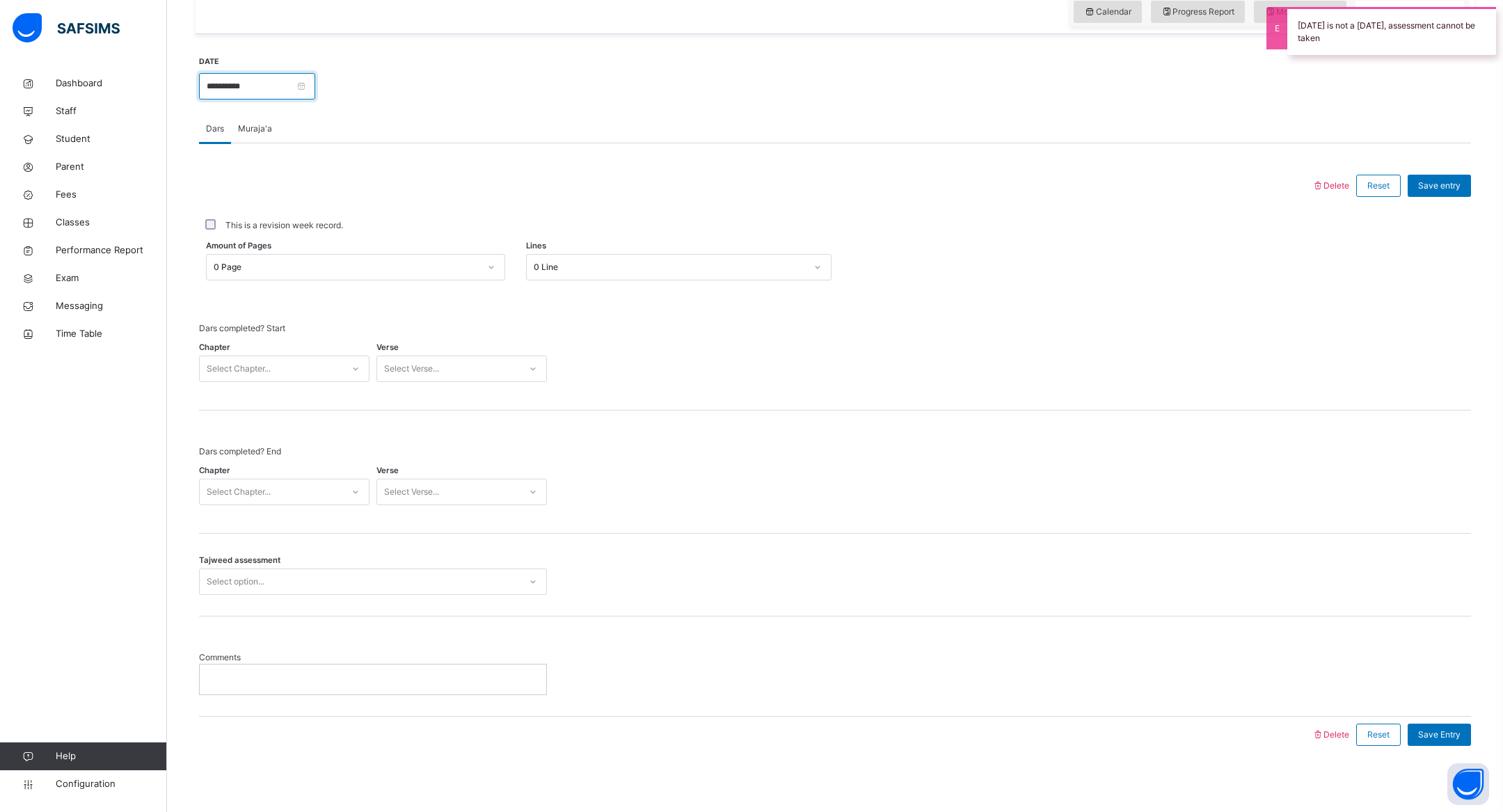
click at [315, 85] on input "**********" at bounding box center [257, 86] width 116 height 27
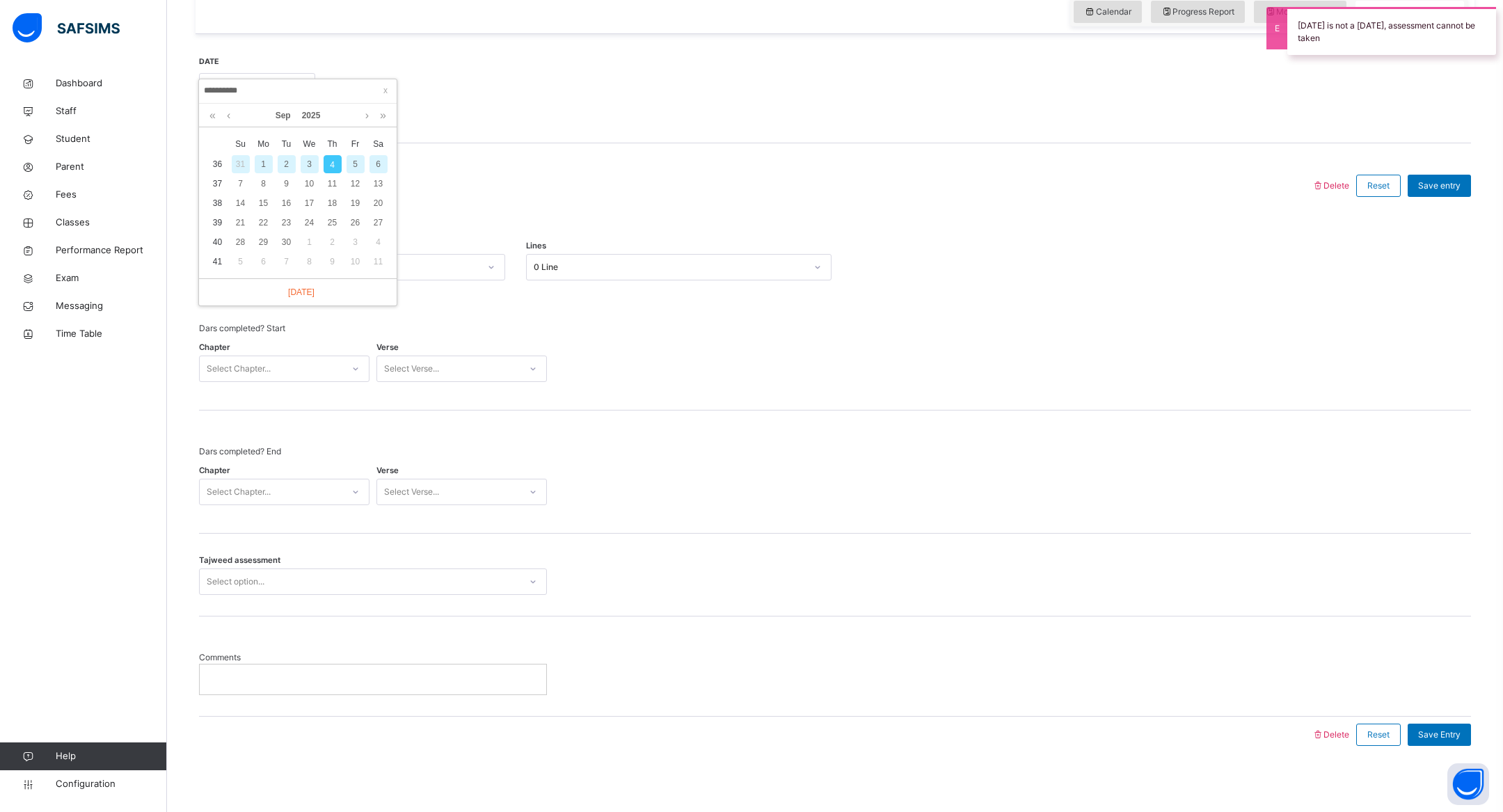
click at [354, 159] on div "5" at bounding box center [355, 164] width 18 height 18
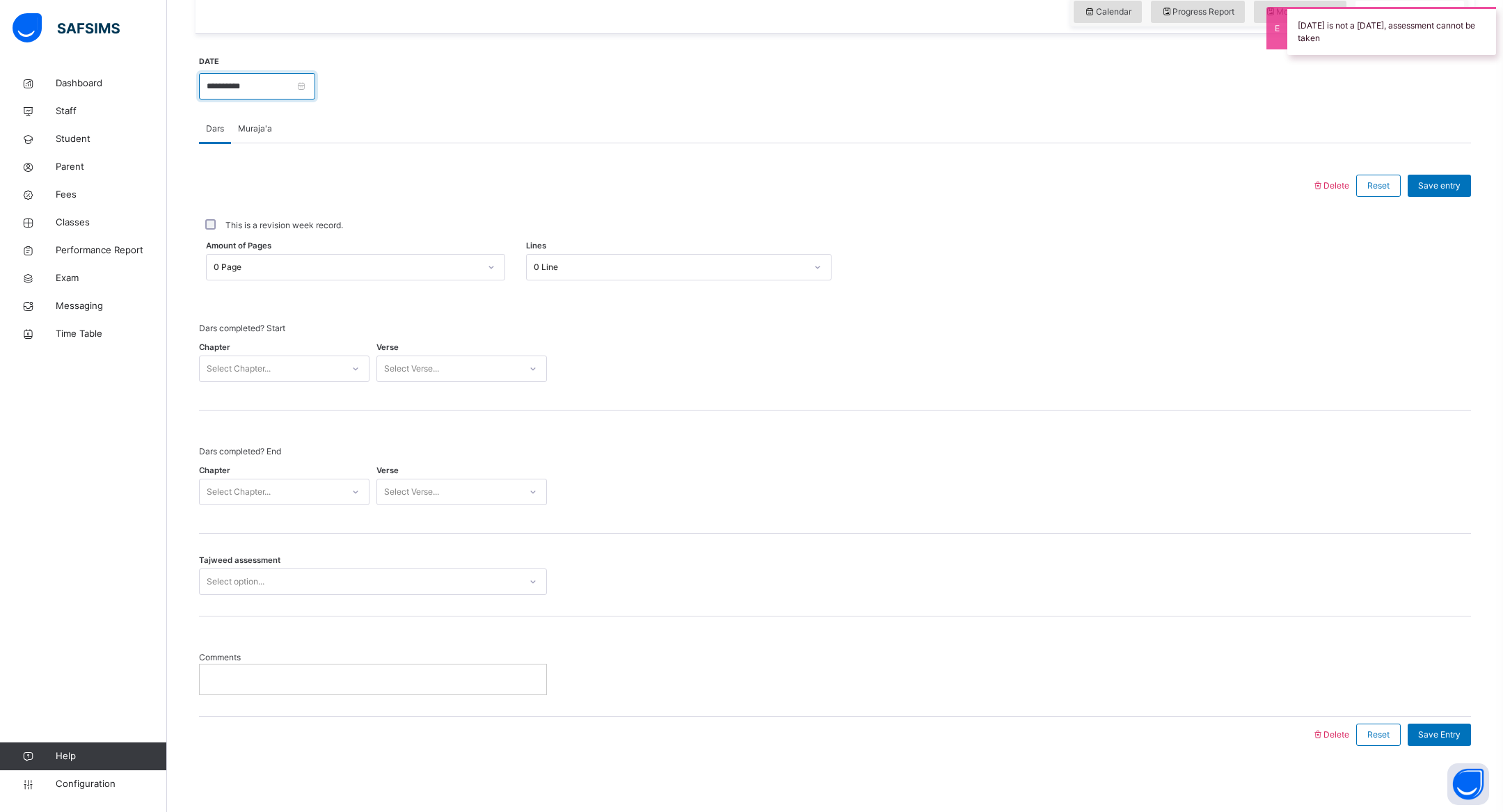
click at [311, 89] on input "**********" at bounding box center [257, 86] width 116 height 27
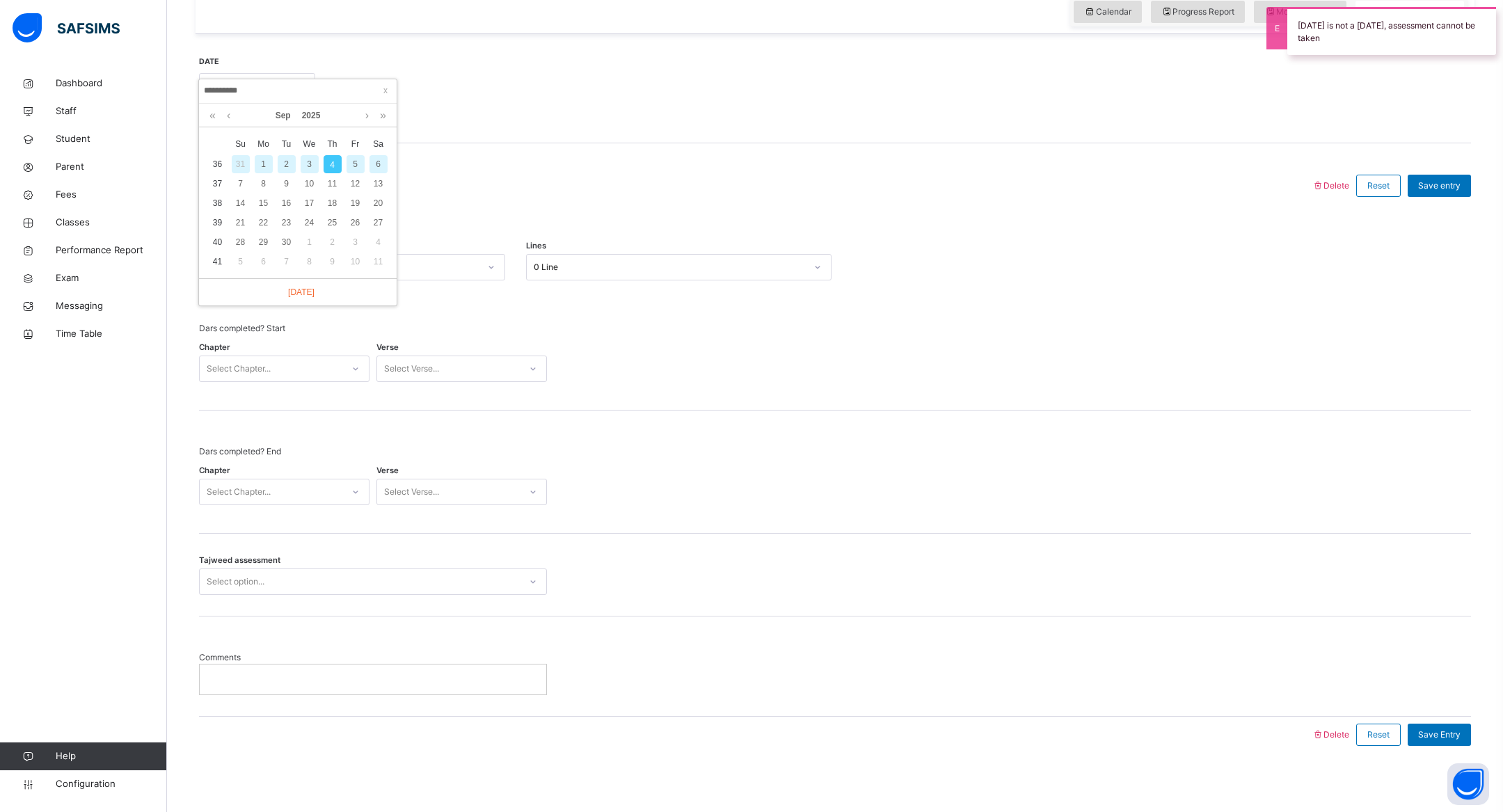
click at [304, 158] on div "3" at bounding box center [310, 164] width 18 height 18
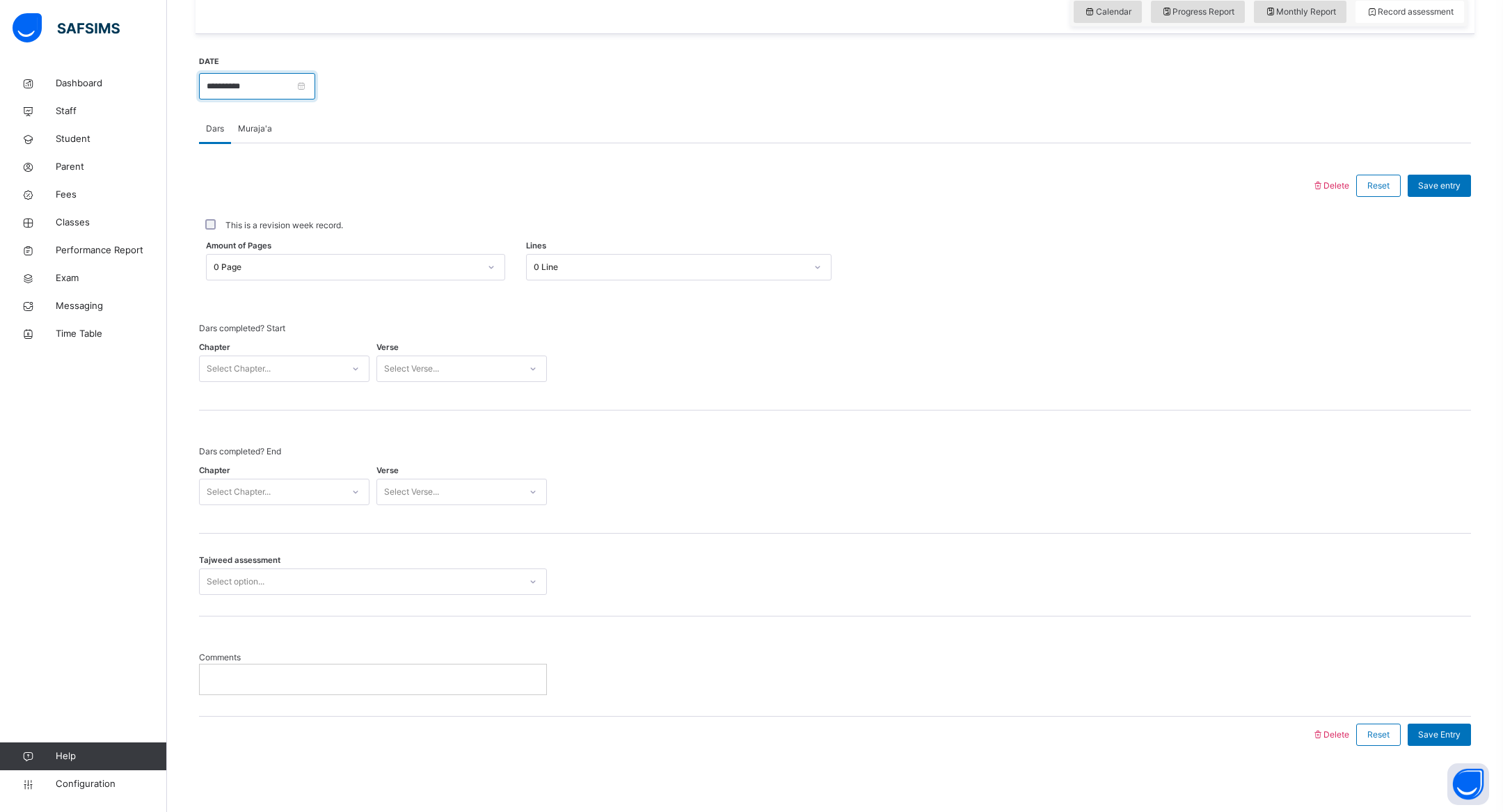
click at [311, 83] on input "**********" at bounding box center [257, 86] width 116 height 27
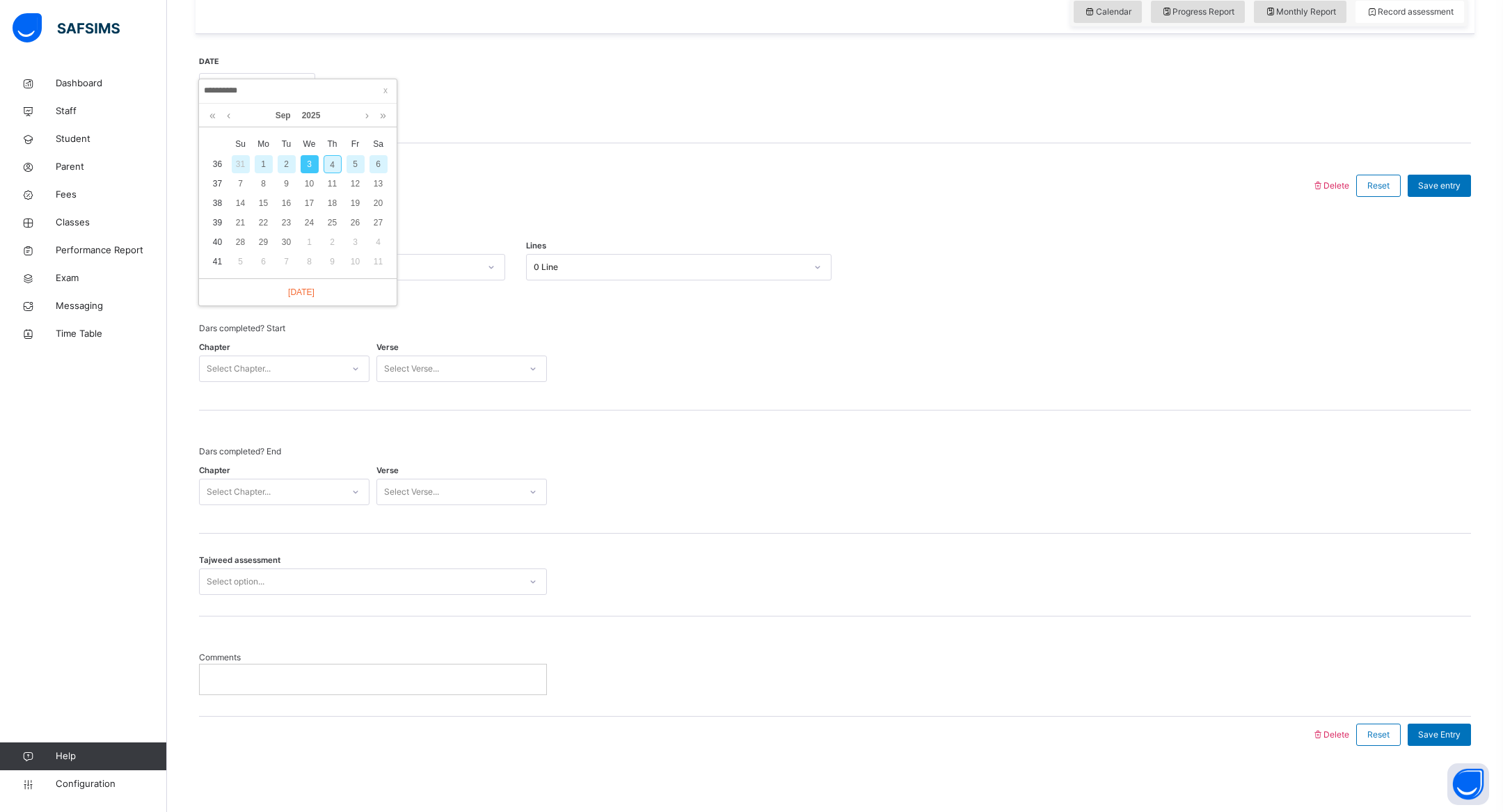
click at [216, 183] on td "37" at bounding box center [217, 184] width 23 height 20
click at [222, 183] on td "37" at bounding box center [217, 184] width 23 height 20
click at [240, 180] on div "7" at bounding box center [241, 184] width 18 height 18
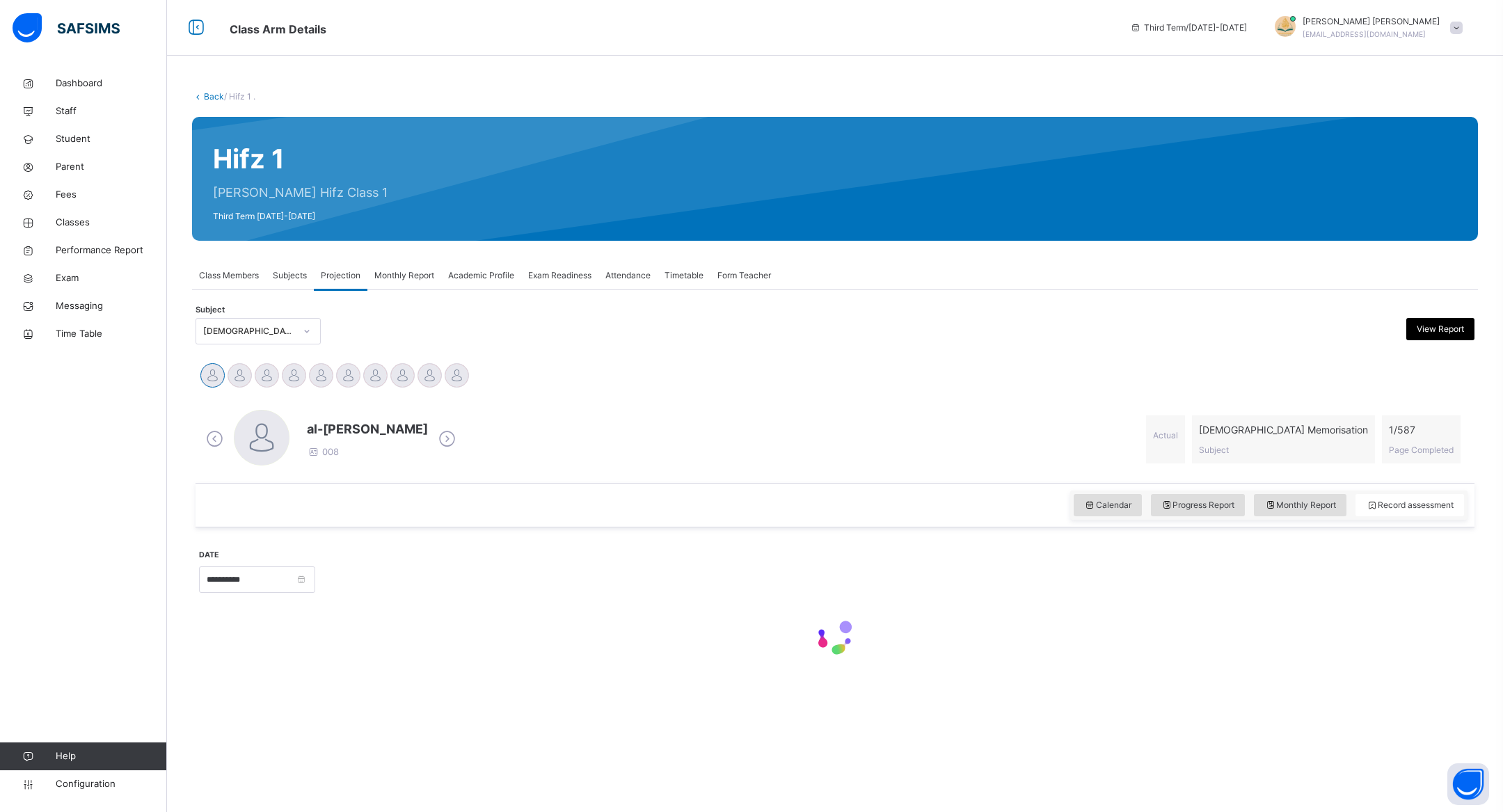
scroll to position [0, 0]
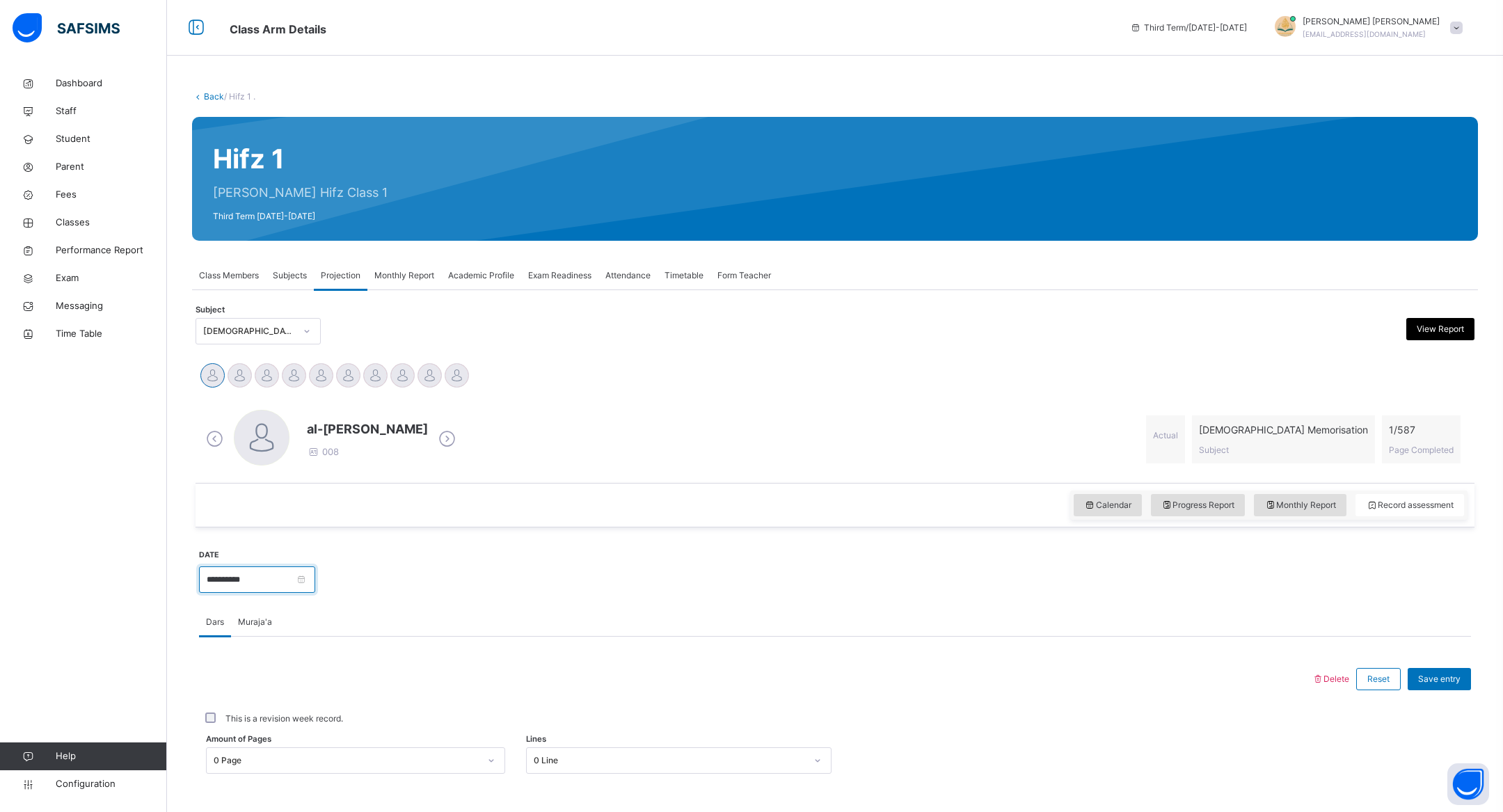
click at [306, 571] on input "**********" at bounding box center [257, 580] width 116 height 27
click at [262, 674] on div "8" at bounding box center [263, 675] width 18 height 18
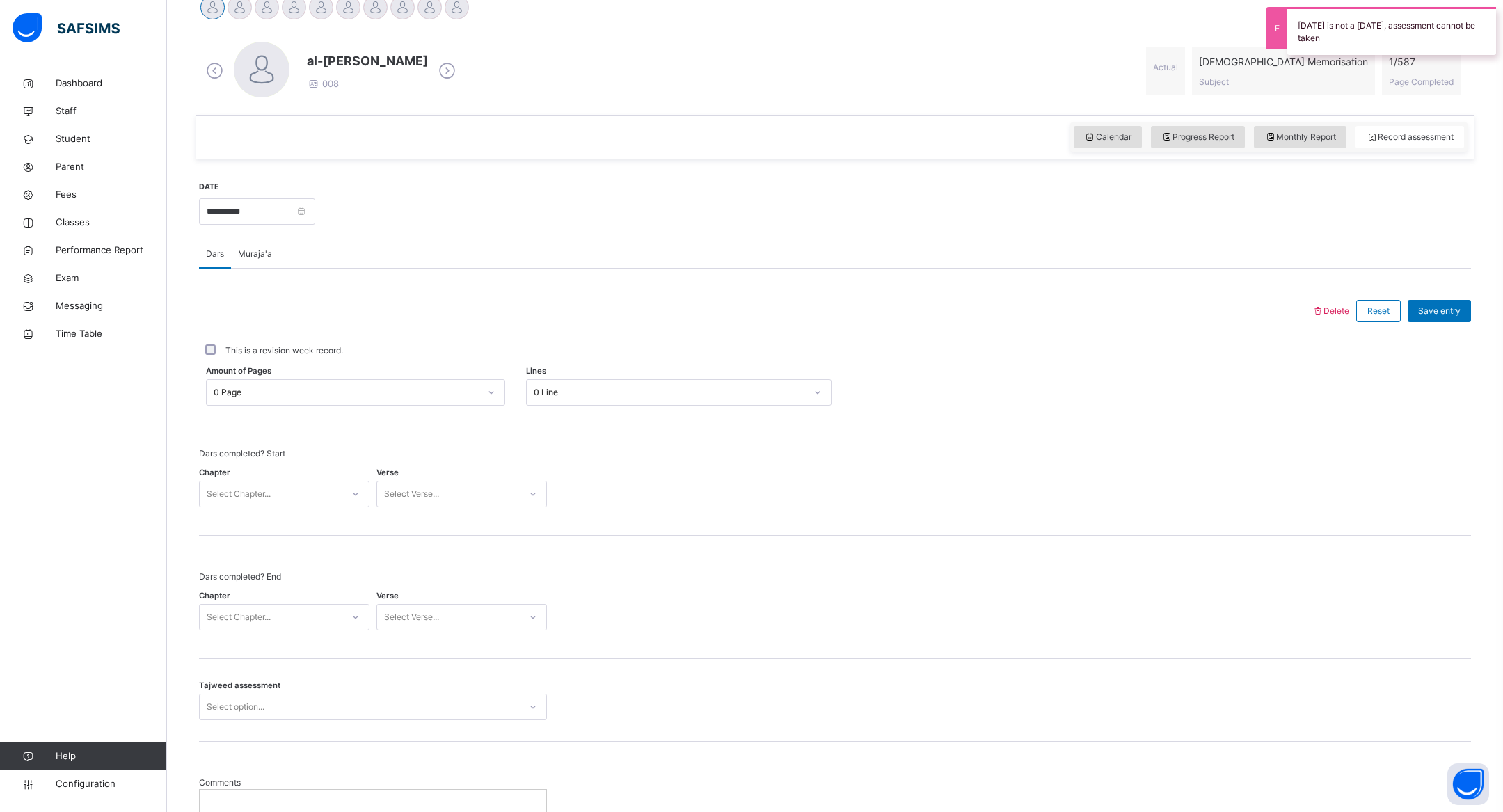
scroll to position [365, 0]
click at [315, 211] on input "**********" at bounding box center [257, 214] width 116 height 27
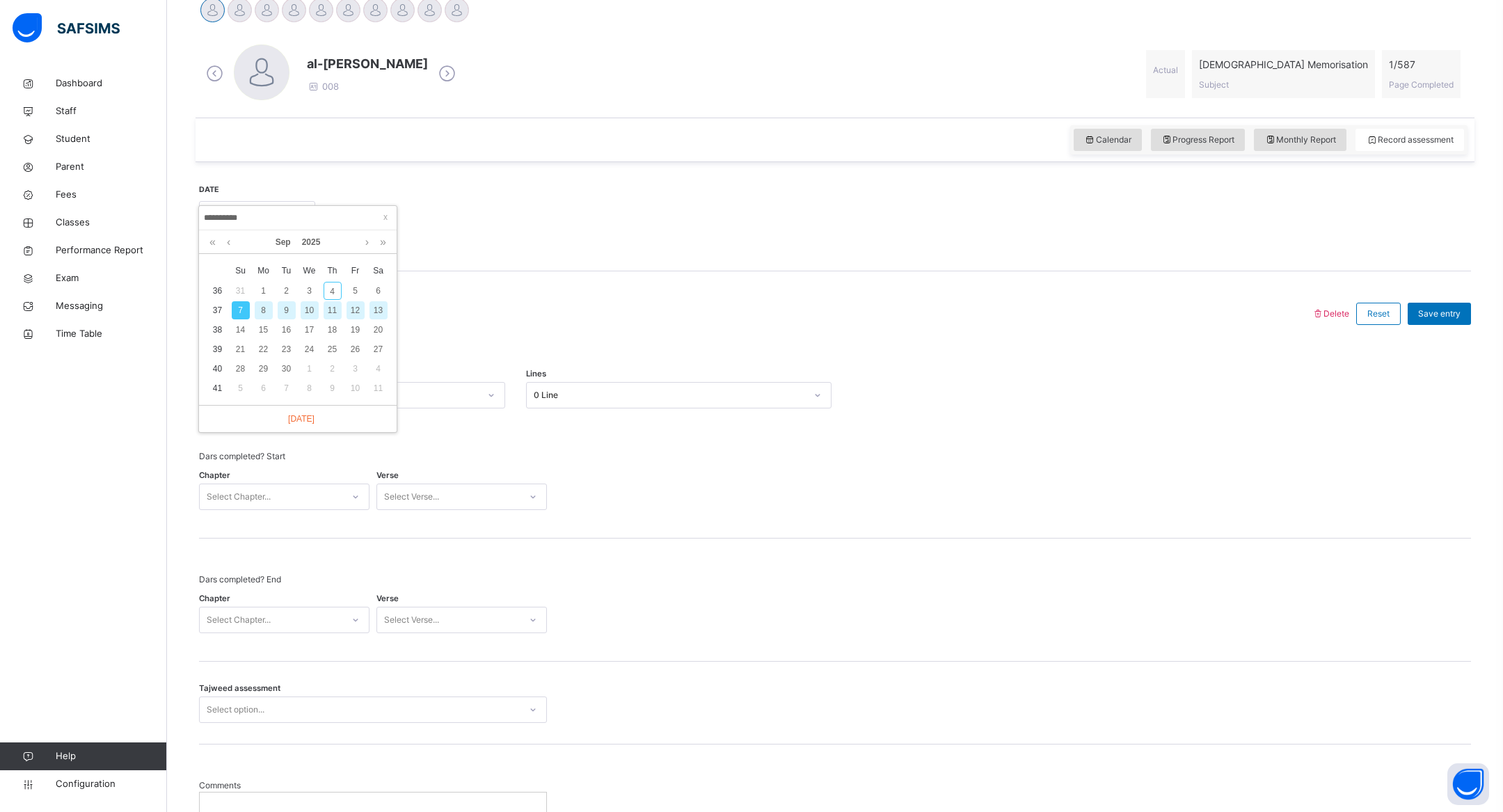
click at [310, 310] on div "10" at bounding box center [310, 310] width 18 height 18
type input "**********"
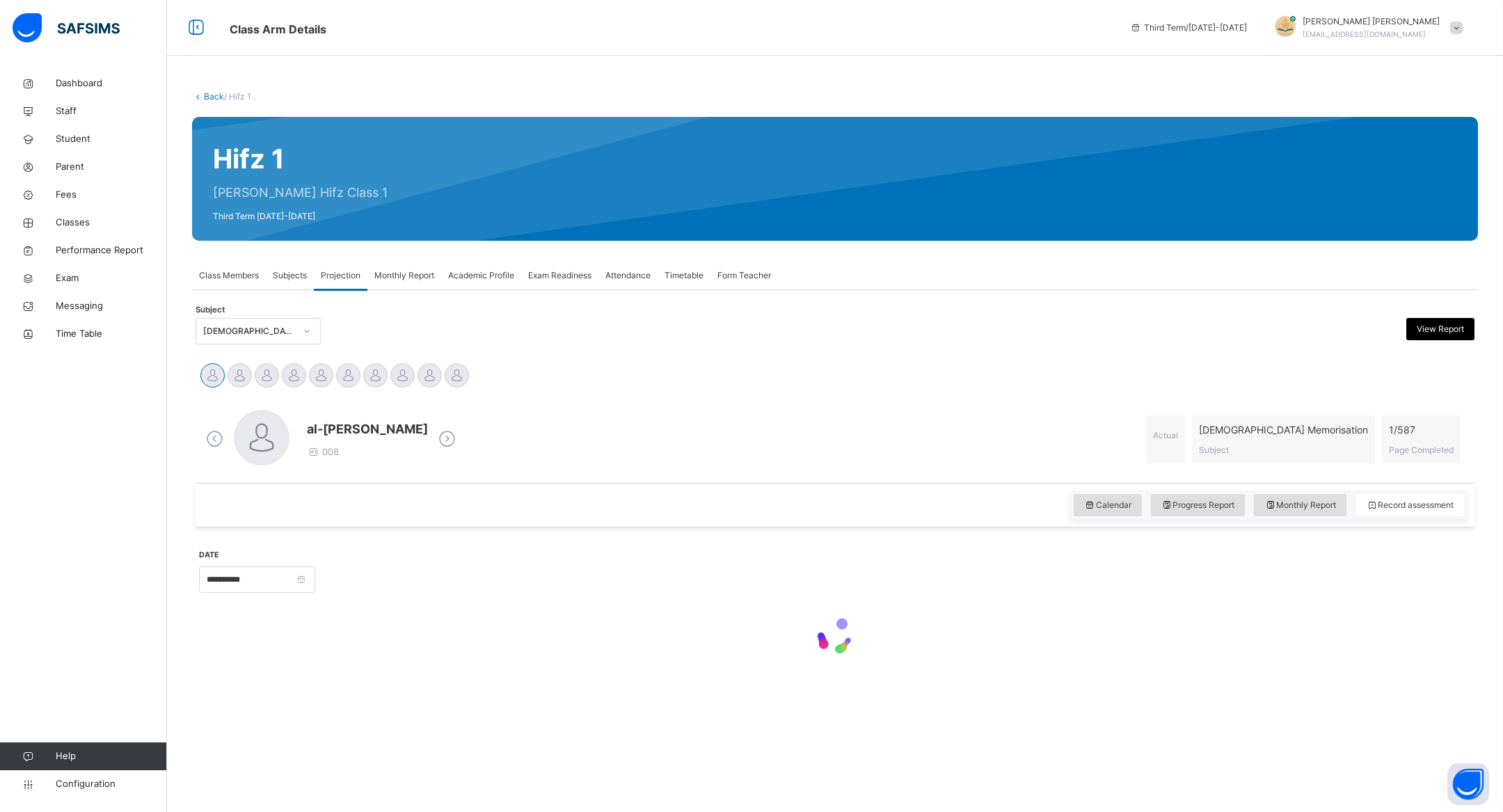
scroll to position [0, 0]
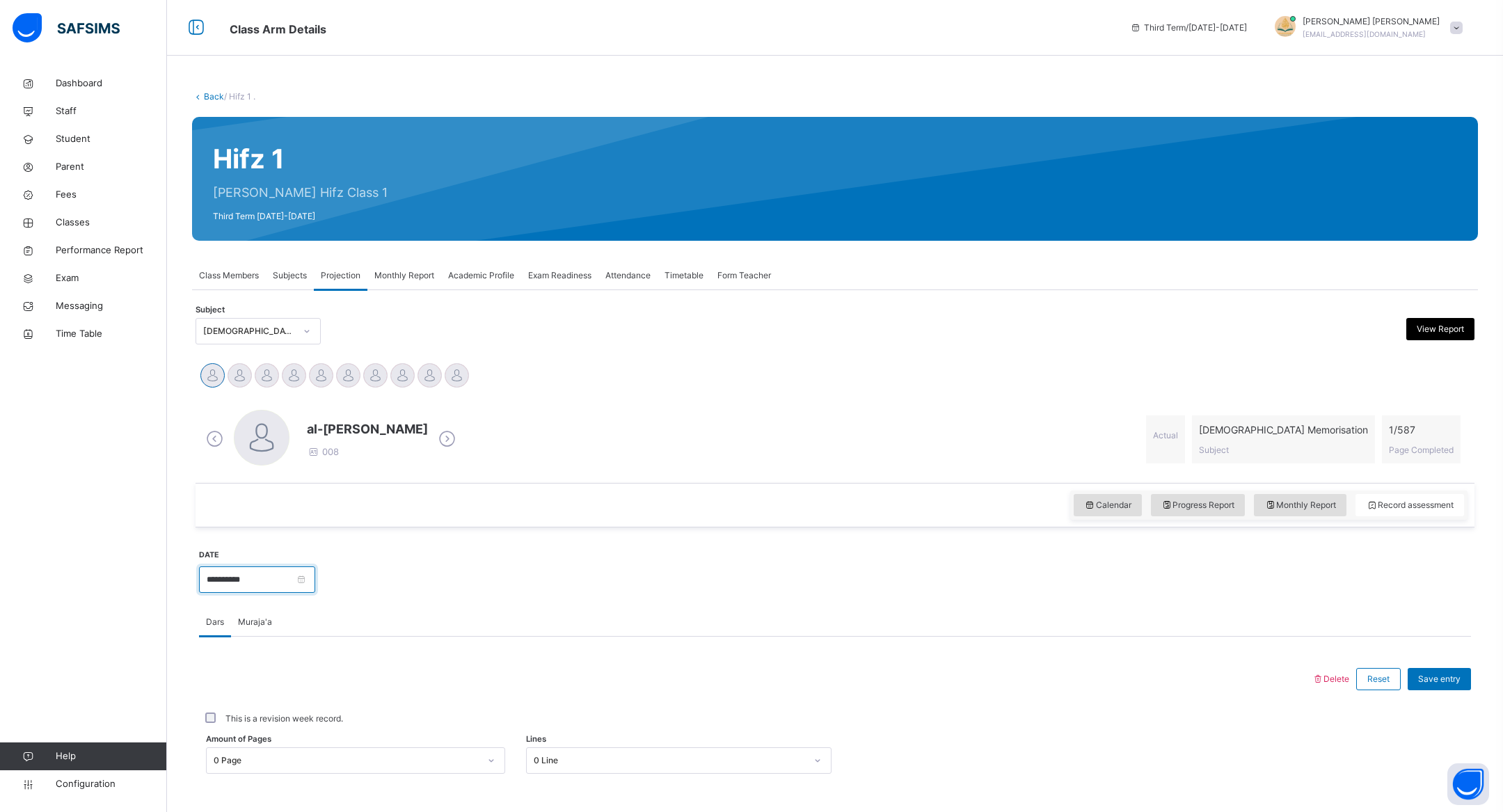
click at [315, 577] on input "**********" at bounding box center [257, 580] width 116 height 27
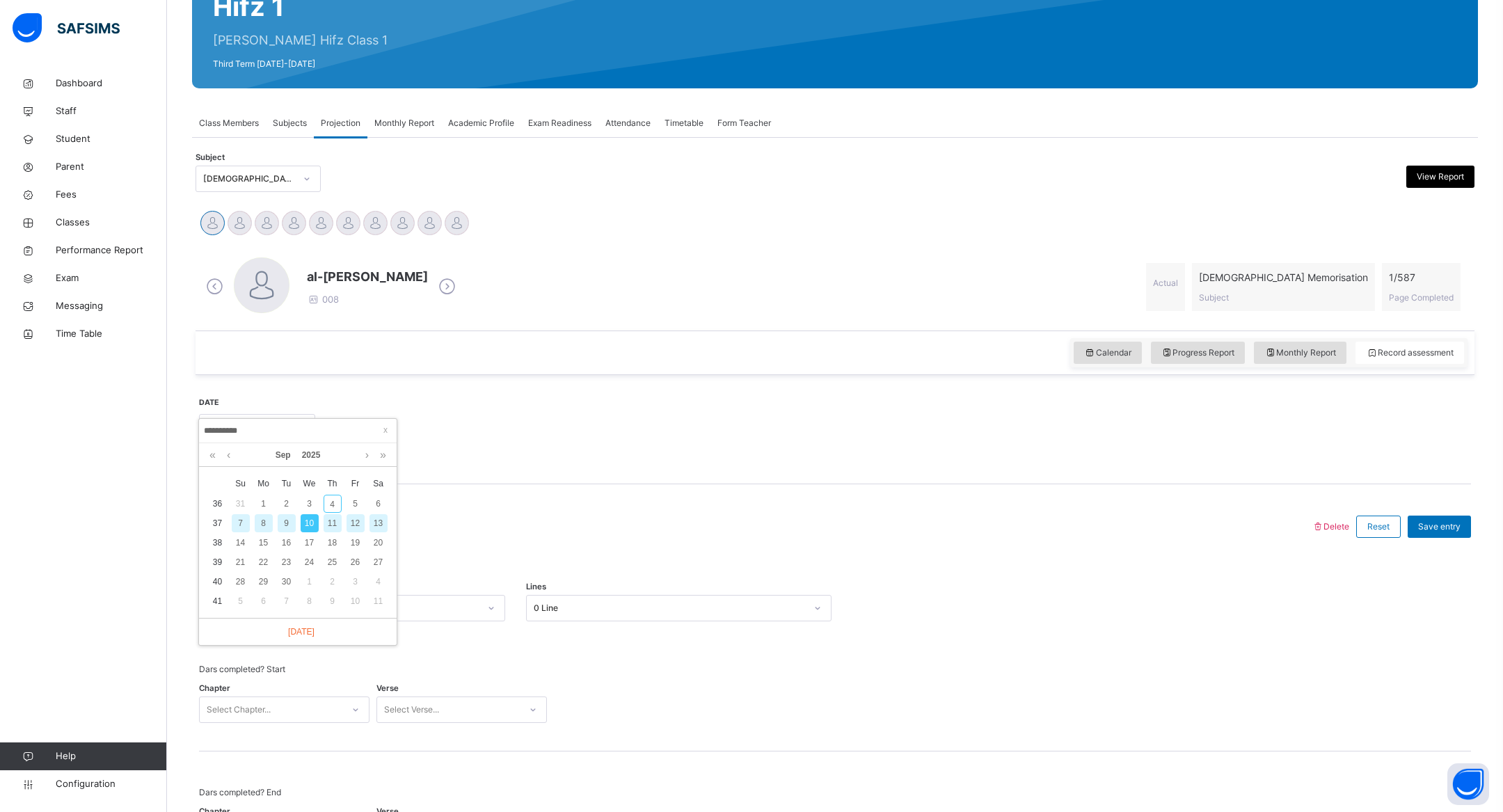
scroll to position [157, 0]
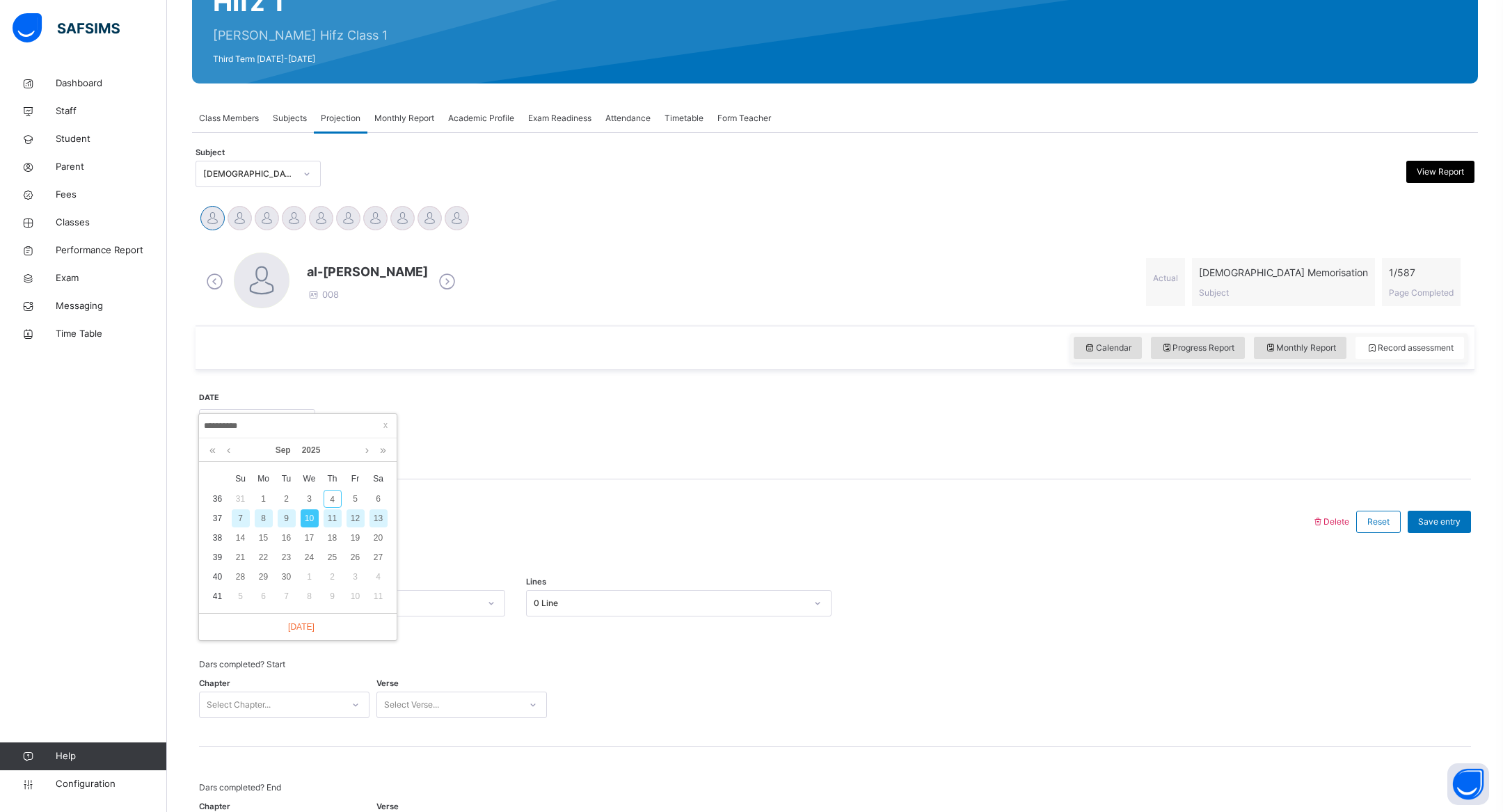
click at [452, 480] on div "Delete Reset Save entry This is a revision week record. Amount of Pages 0 Page …" at bounding box center [835, 784] width 1272 height 609
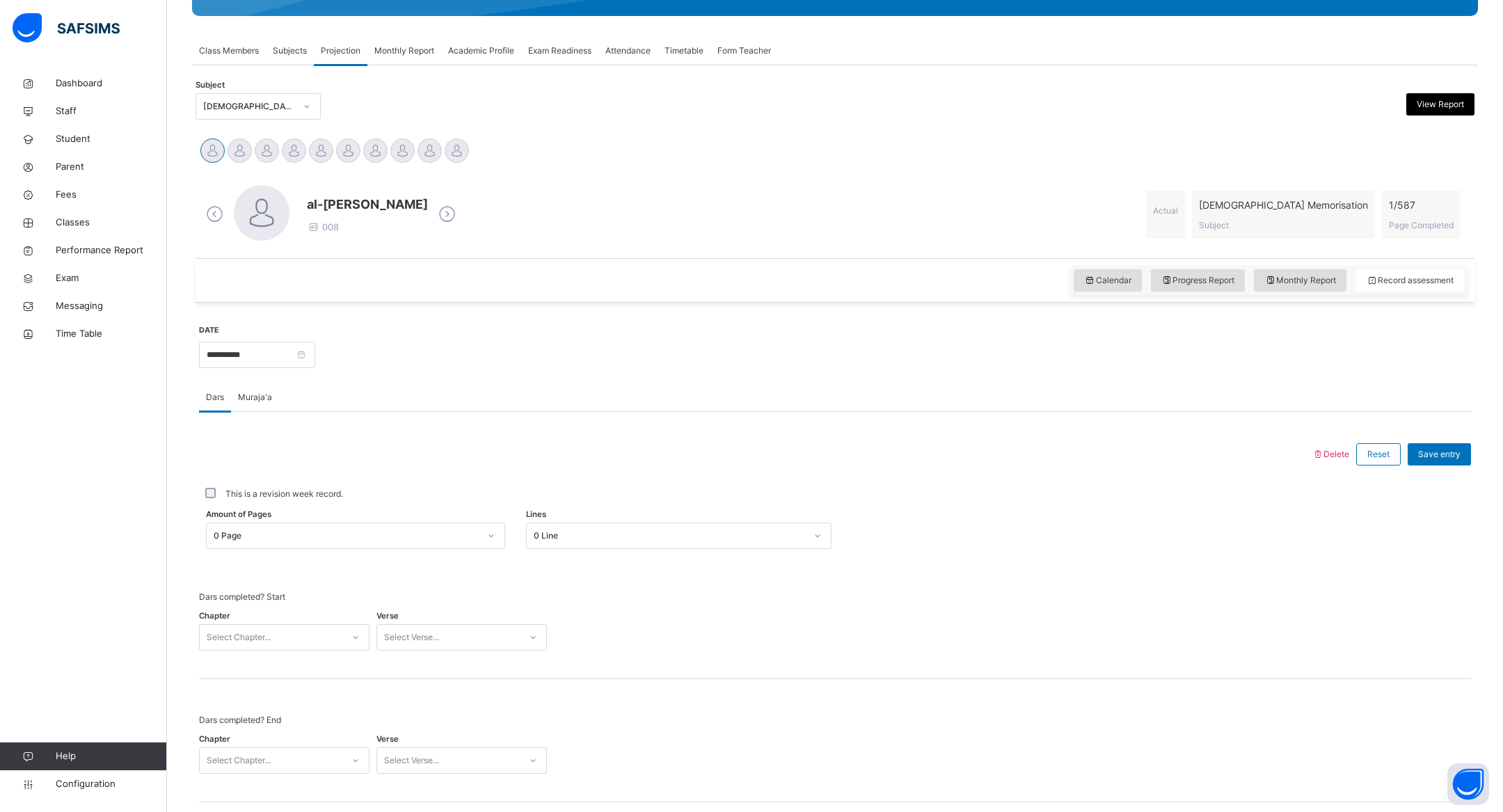
scroll to position [0, 0]
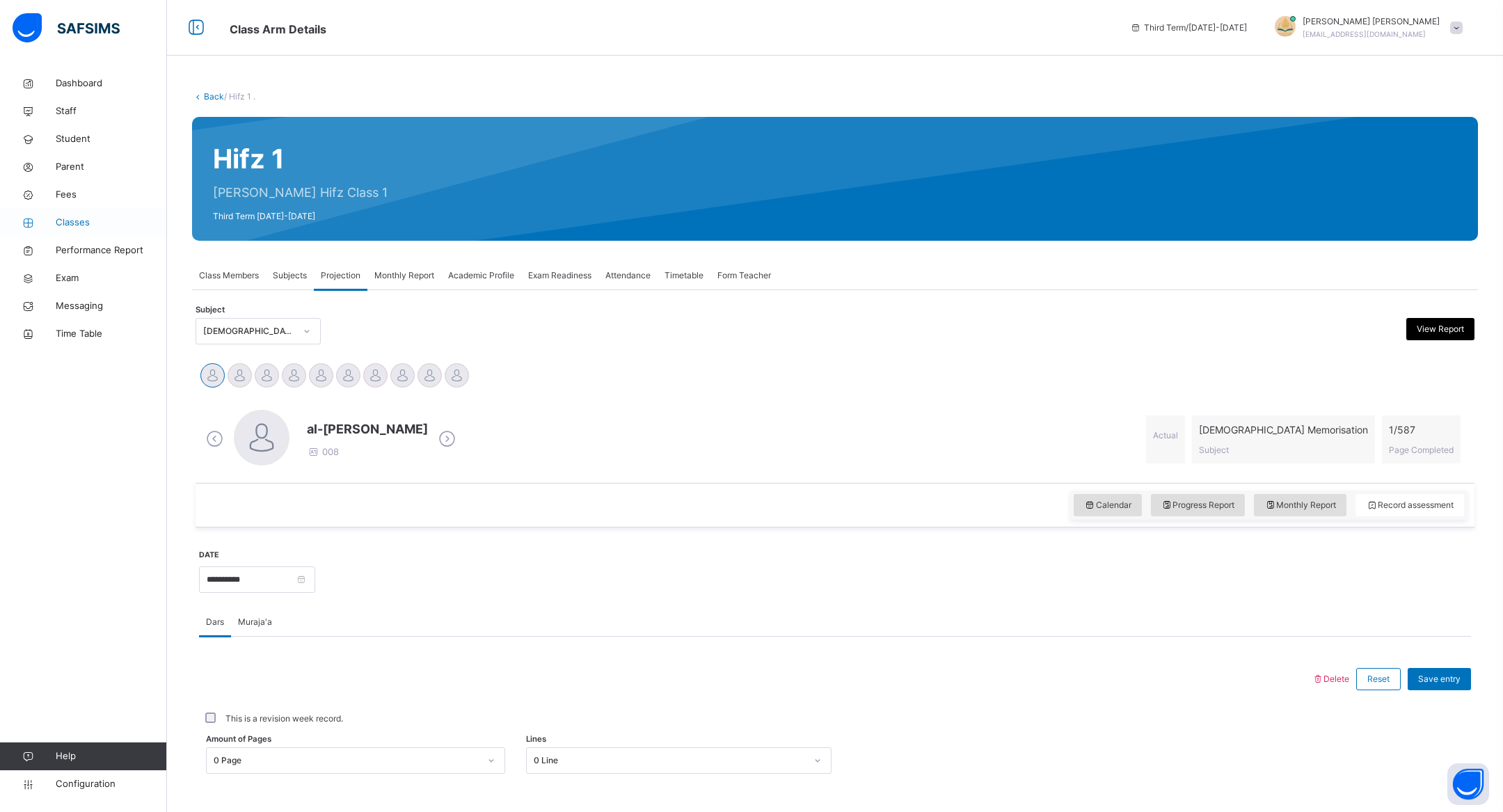
click at [85, 212] on link "Classes" at bounding box center [83, 223] width 167 height 28
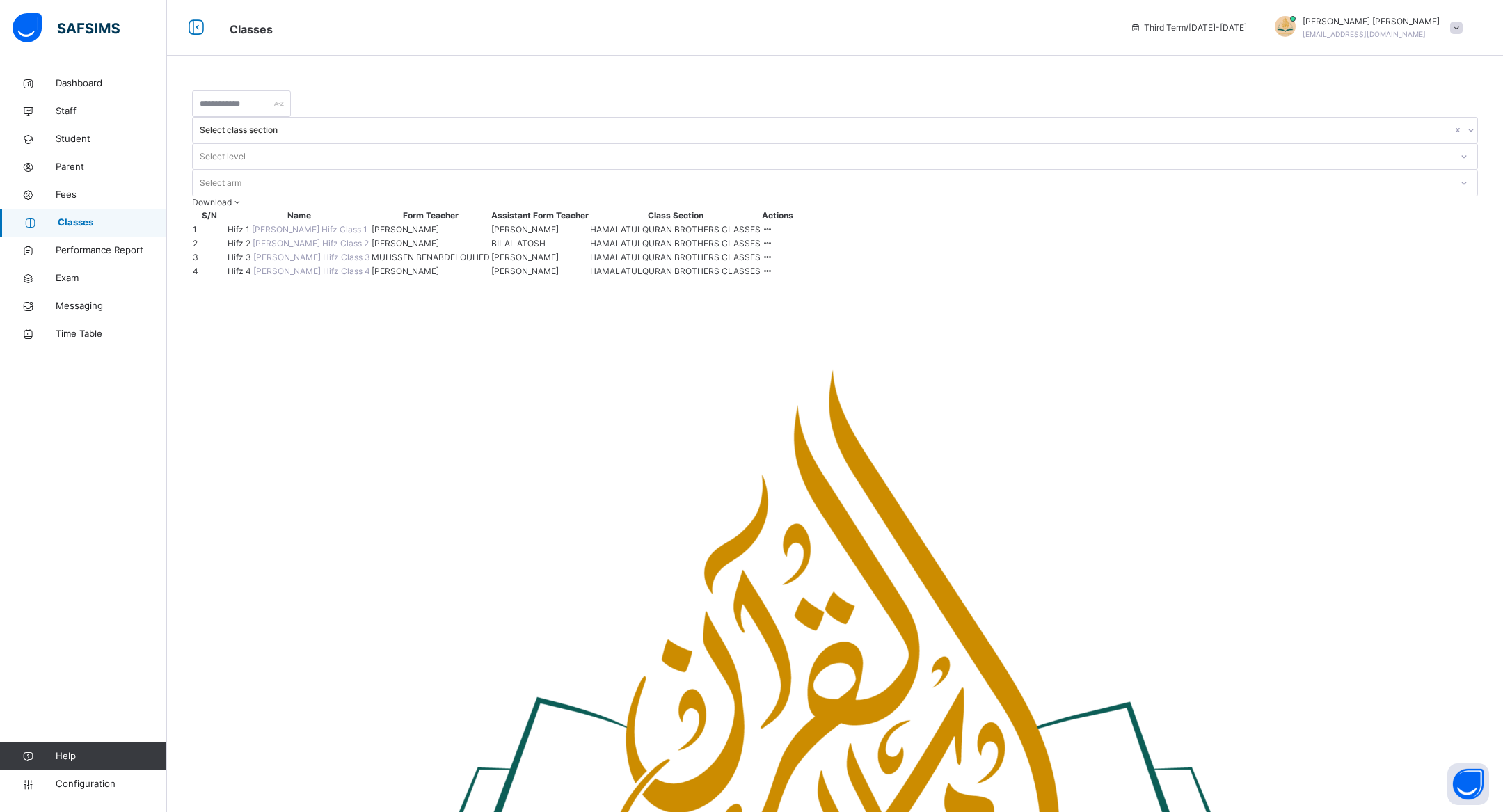
click at [242, 238] on span "Hifz 2" at bounding box center [240, 243] width 25 height 11
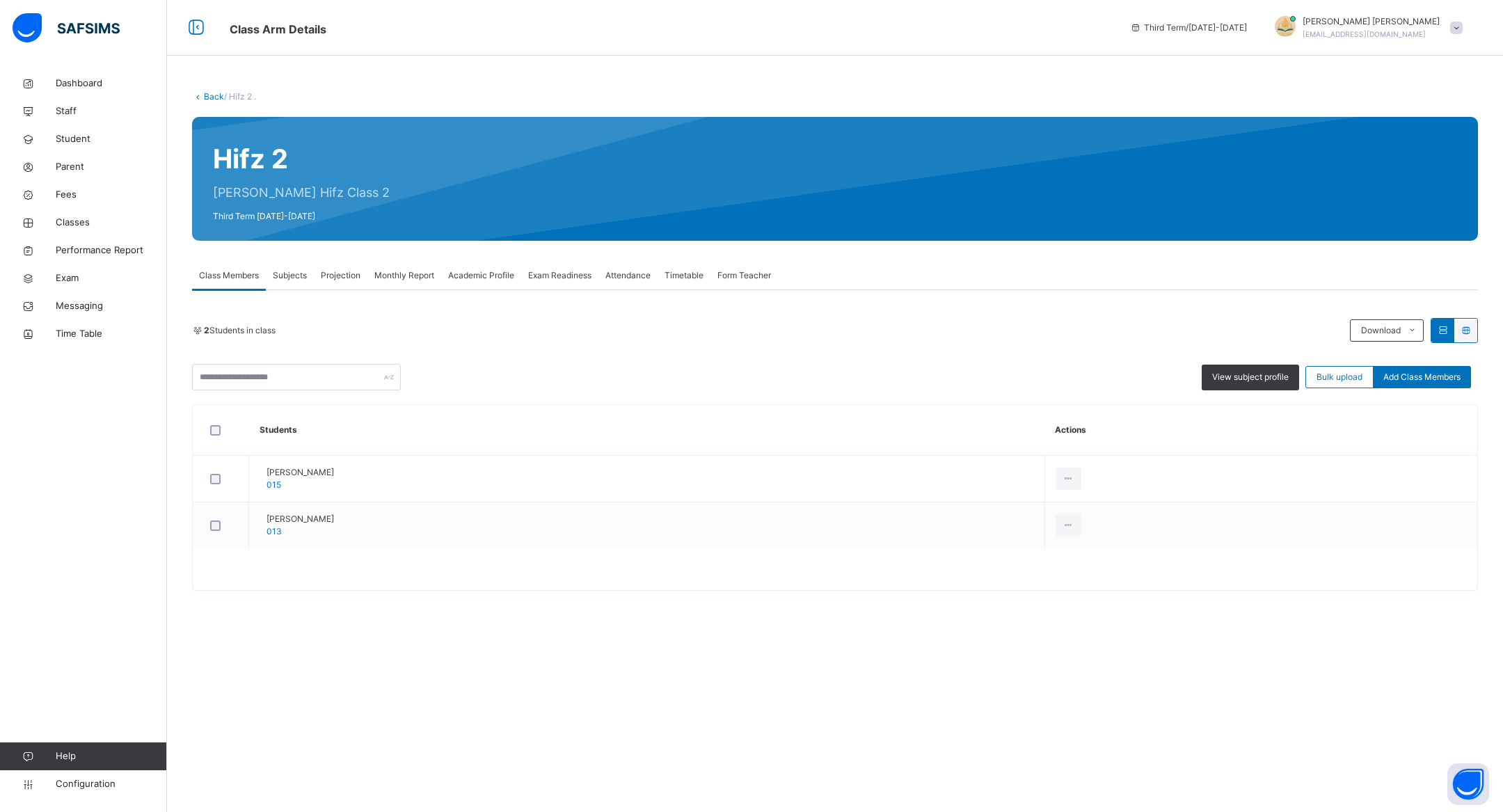
click at [290, 277] on span "Subjects" at bounding box center [290, 275] width 34 height 12
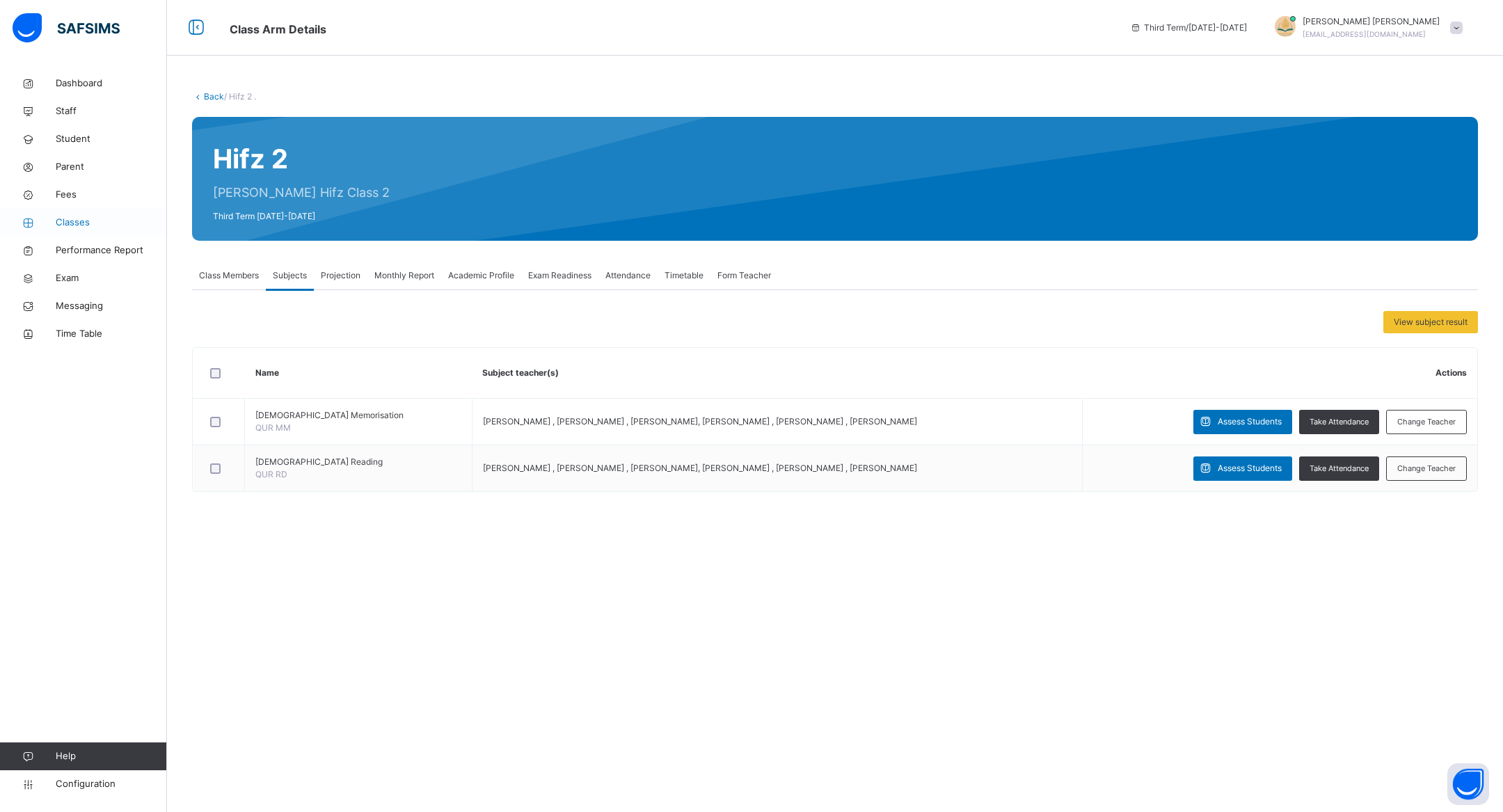
click at [74, 221] on span "Classes" at bounding box center [111, 222] width 111 height 14
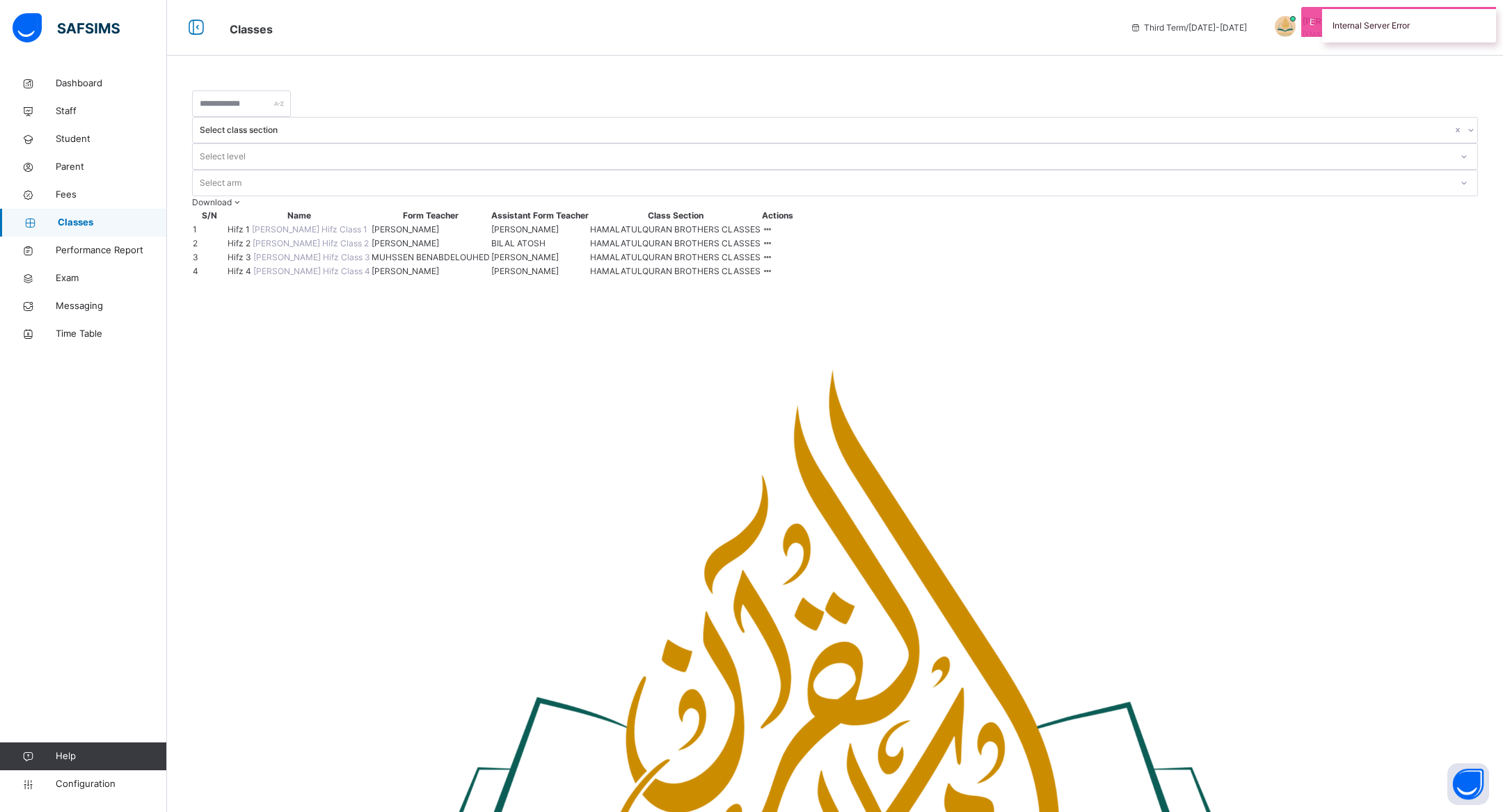
click at [254, 263] on span "Hifz 3" at bounding box center [241, 257] width 26 height 11
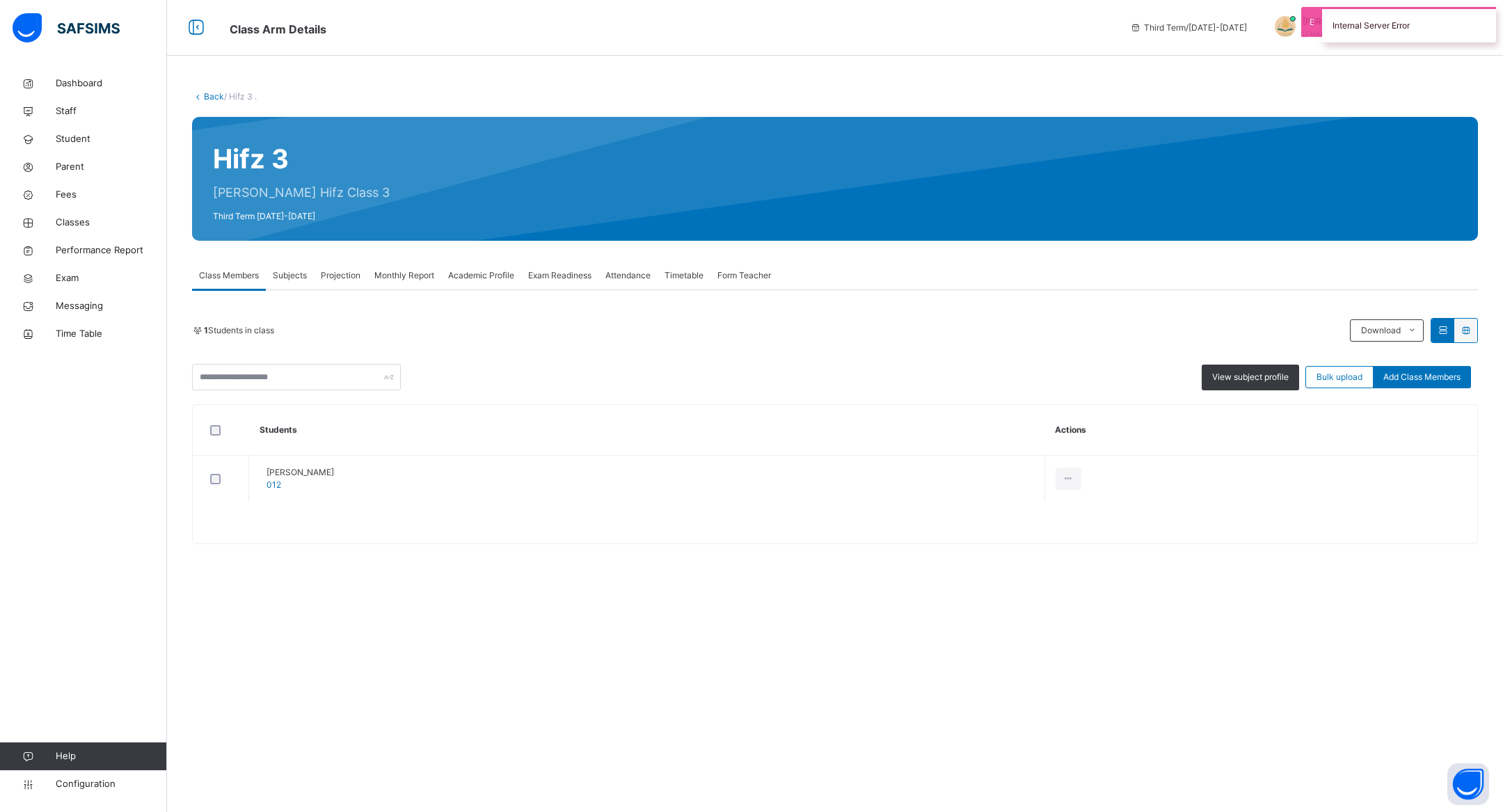
click at [298, 268] on div "Subjects" at bounding box center [289, 276] width 48 height 28
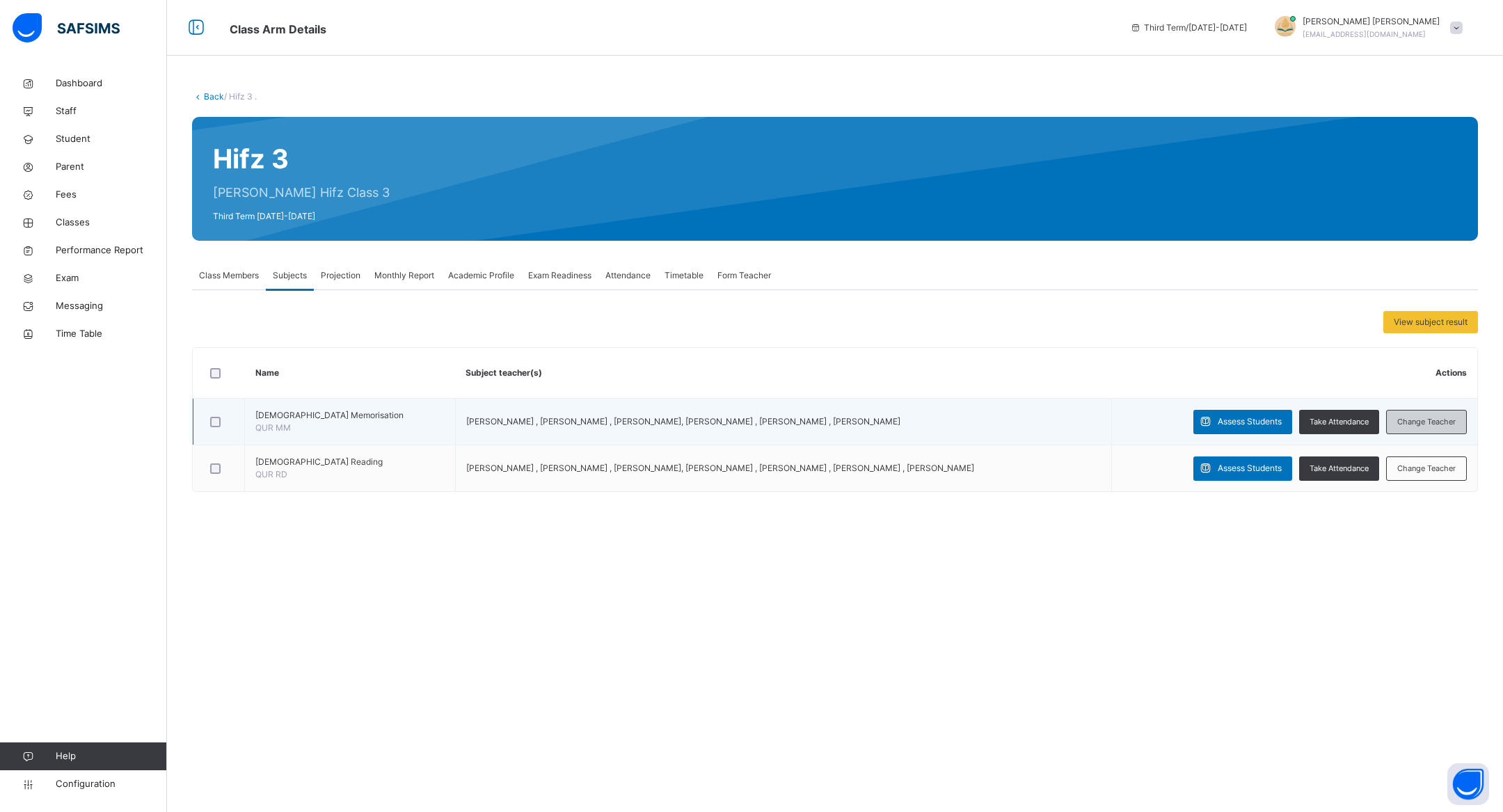
click at [1417, 413] on div "Change Teacher" at bounding box center [1426, 422] width 80 height 24
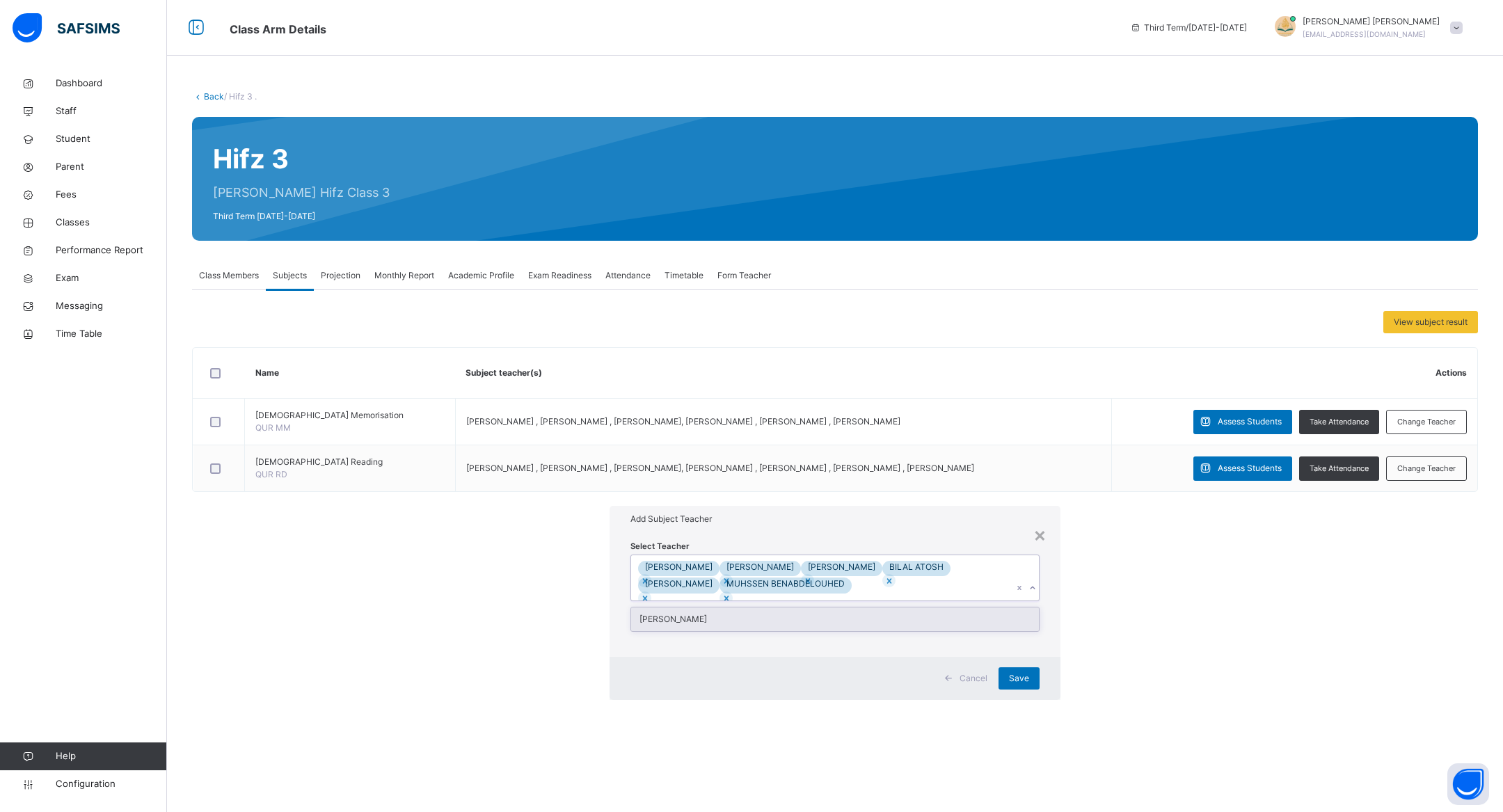
click at [865, 555] on div "[PERSON_NAME] [PERSON_NAME] [PERSON_NAME] BILAL ATOSH [PERSON_NAME] MUHSSEN BEN…" at bounding box center [821, 578] width 381 height 46
click at [810, 607] on div "[PERSON_NAME]" at bounding box center [835, 619] width 408 height 24
click at [998, 667] on div "Save" at bounding box center [1019, 678] width 41 height 22
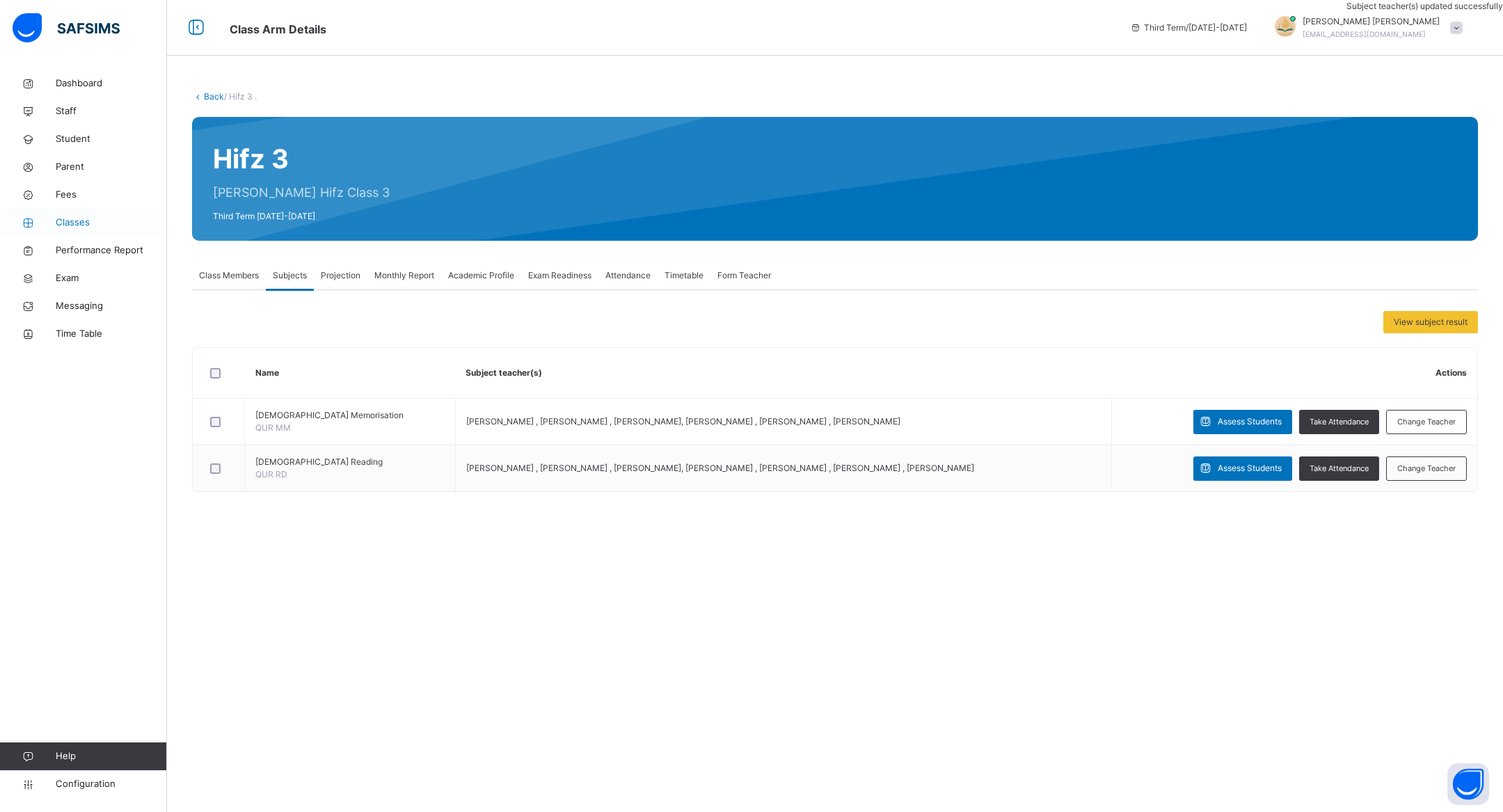
click at [82, 212] on link "Classes" at bounding box center [83, 223] width 167 height 28
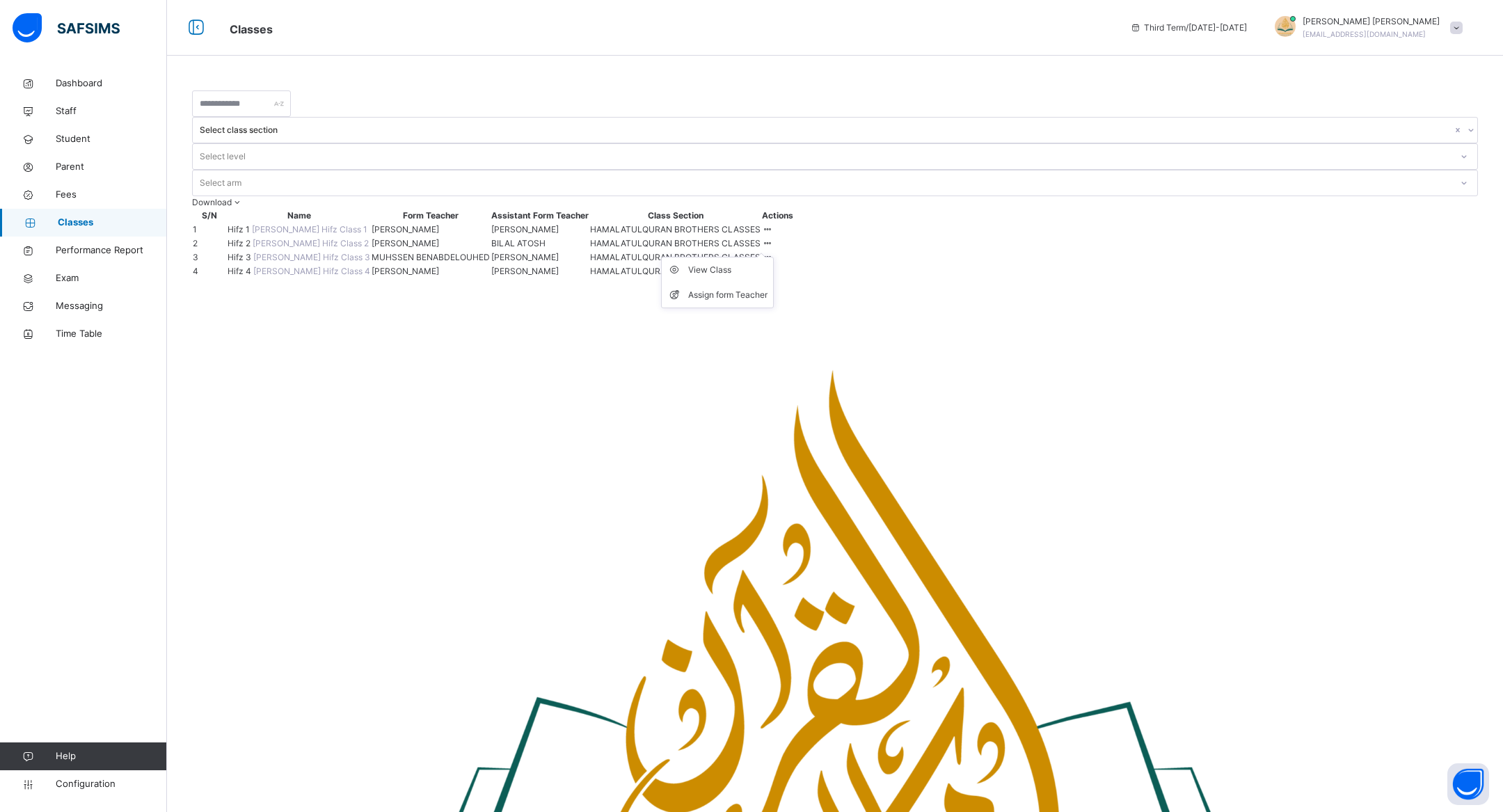
click at [774, 238] on icon at bounding box center [767, 243] width 12 height 11
click at [767, 288] on div "Assign form Teacher" at bounding box center [728, 294] width 80 height 14
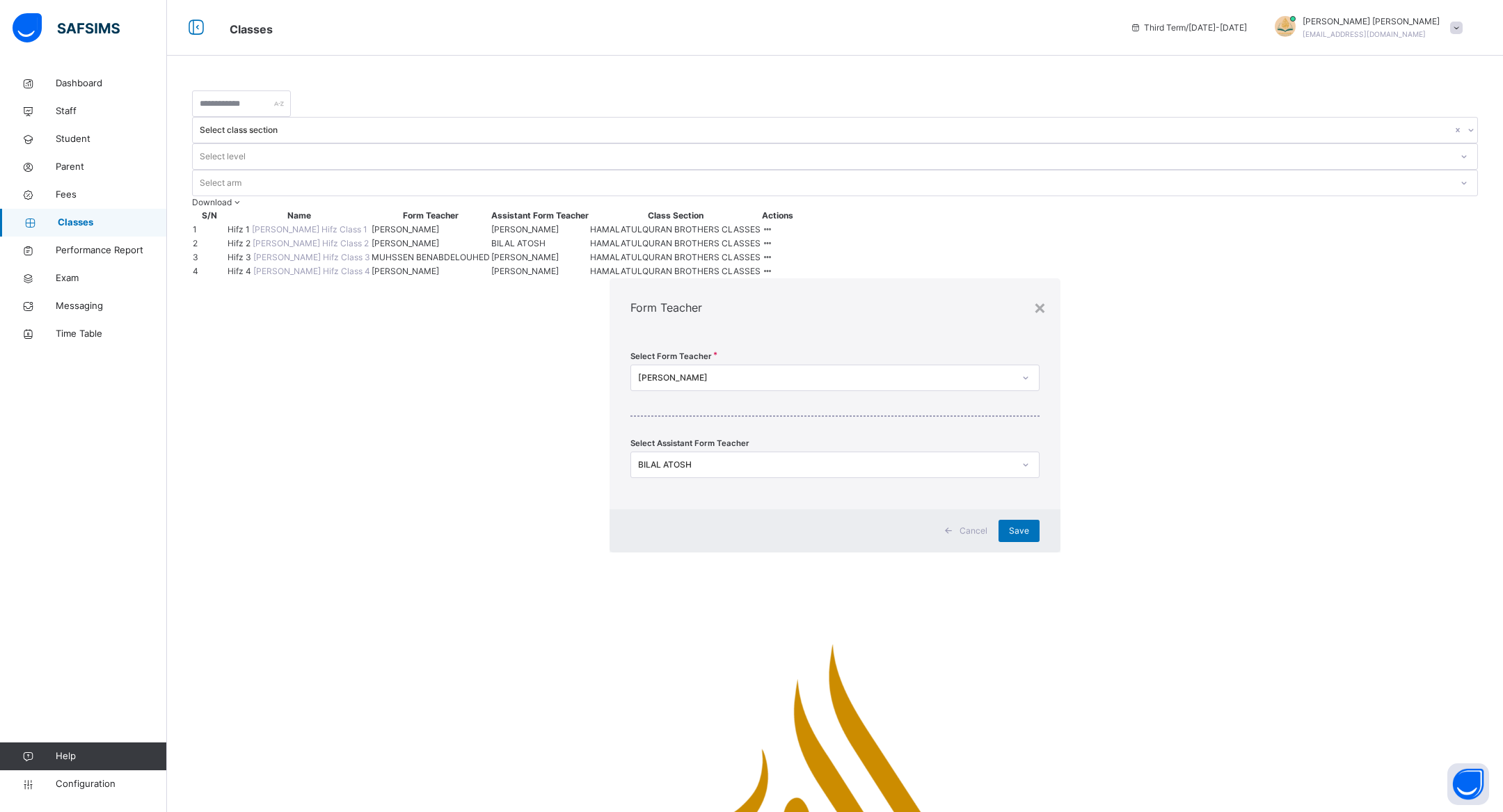
click at [638, 458] on div "BILAL ATOSH" at bounding box center [826, 464] width 376 height 12
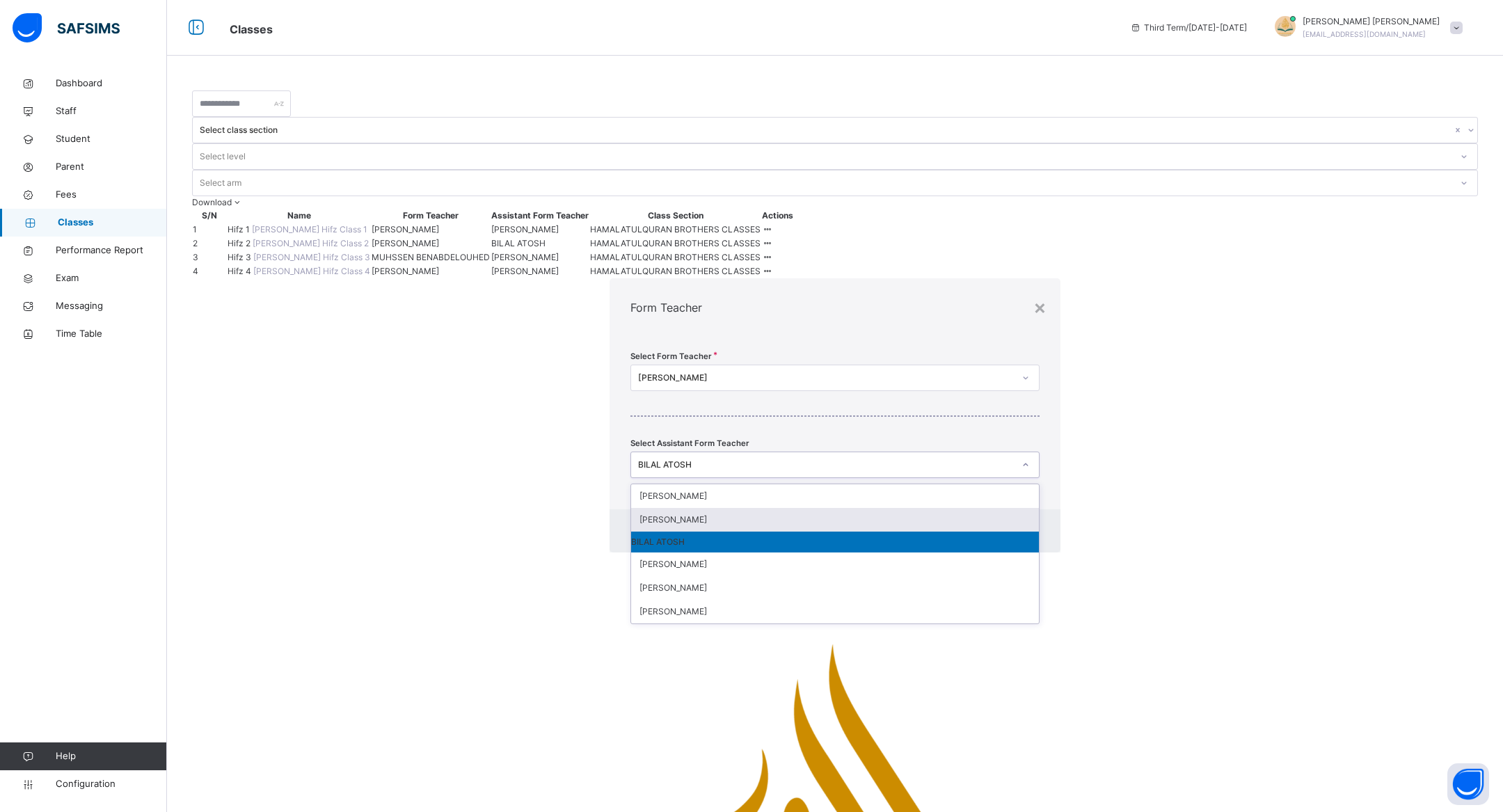
drag, startPoint x: 636, startPoint y: 509, endPoint x: 615, endPoint y: 509, distance: 21.0
click at [631, 509] on div "[PERSON_NAME]" at bounding box center [835, 519] width 408 height 24
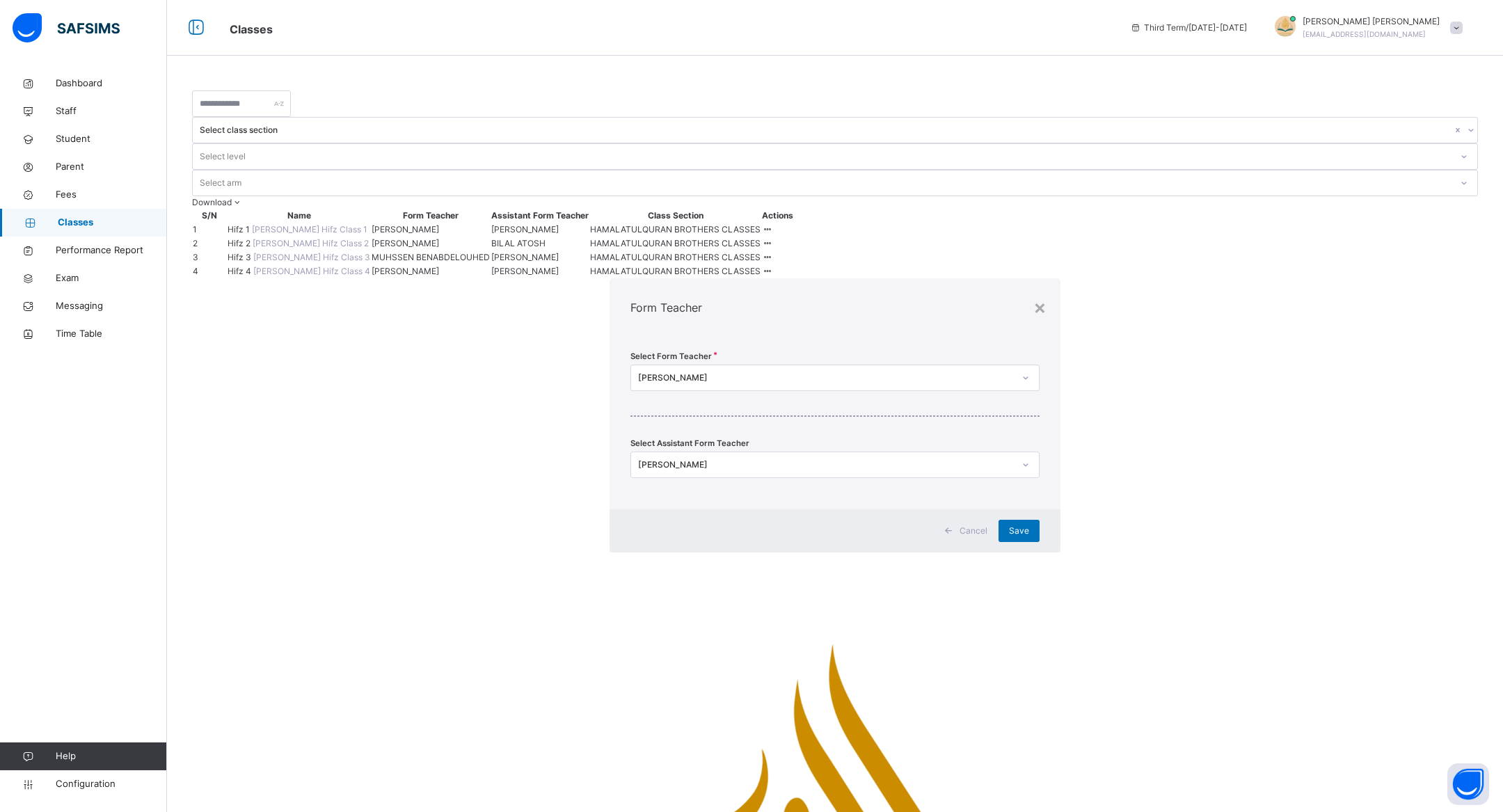
click at [615, 510] on div "Cancel Save" at bounding box center [835, 531] width 451 height 43
click at [1009, 524] on span "Save" at bounding box center [1019, 530] width 20 height 12
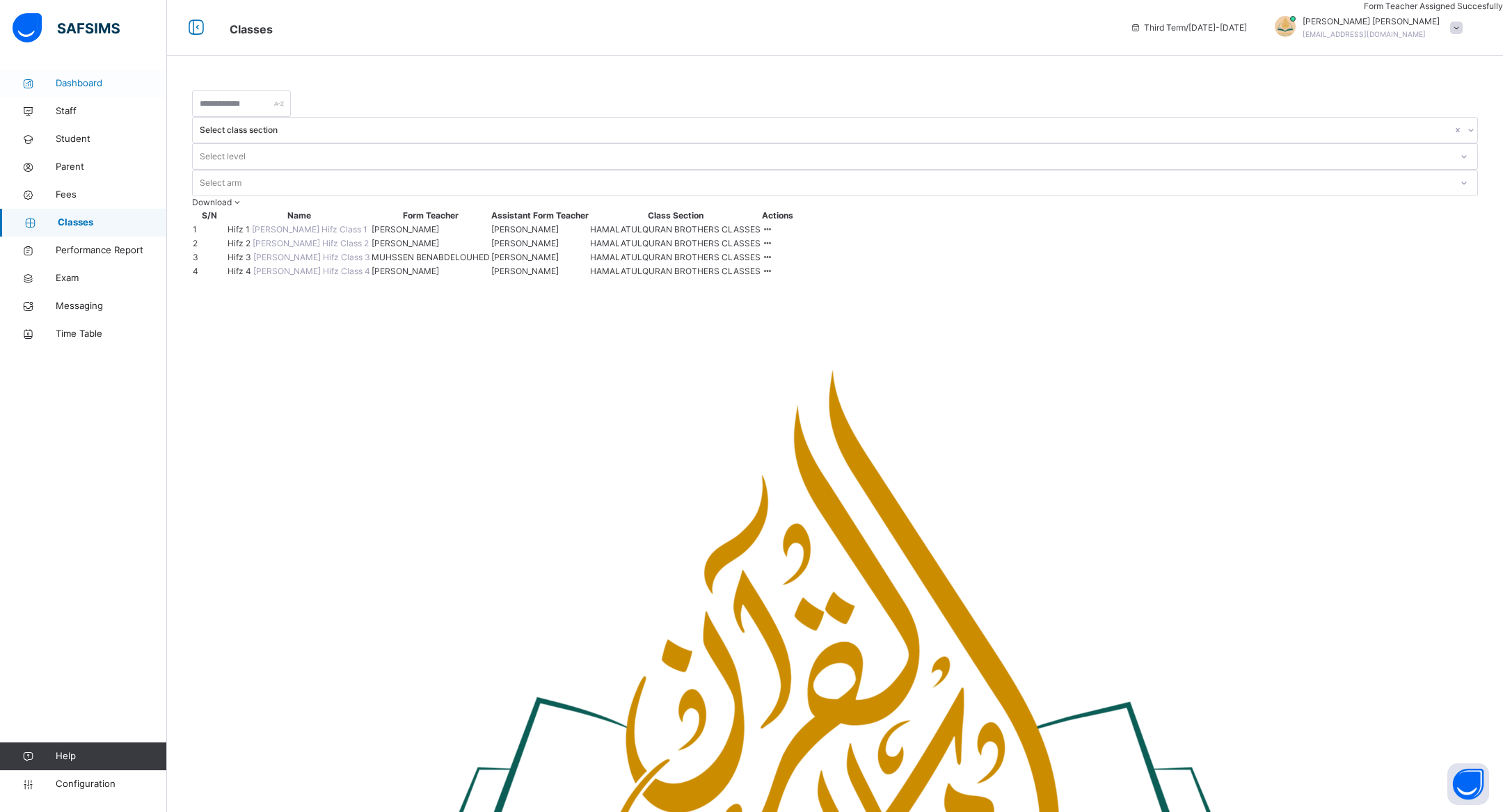
click at [72, 81] on span "Dashboard" at bounding box center [111, 83] width 111 height 14
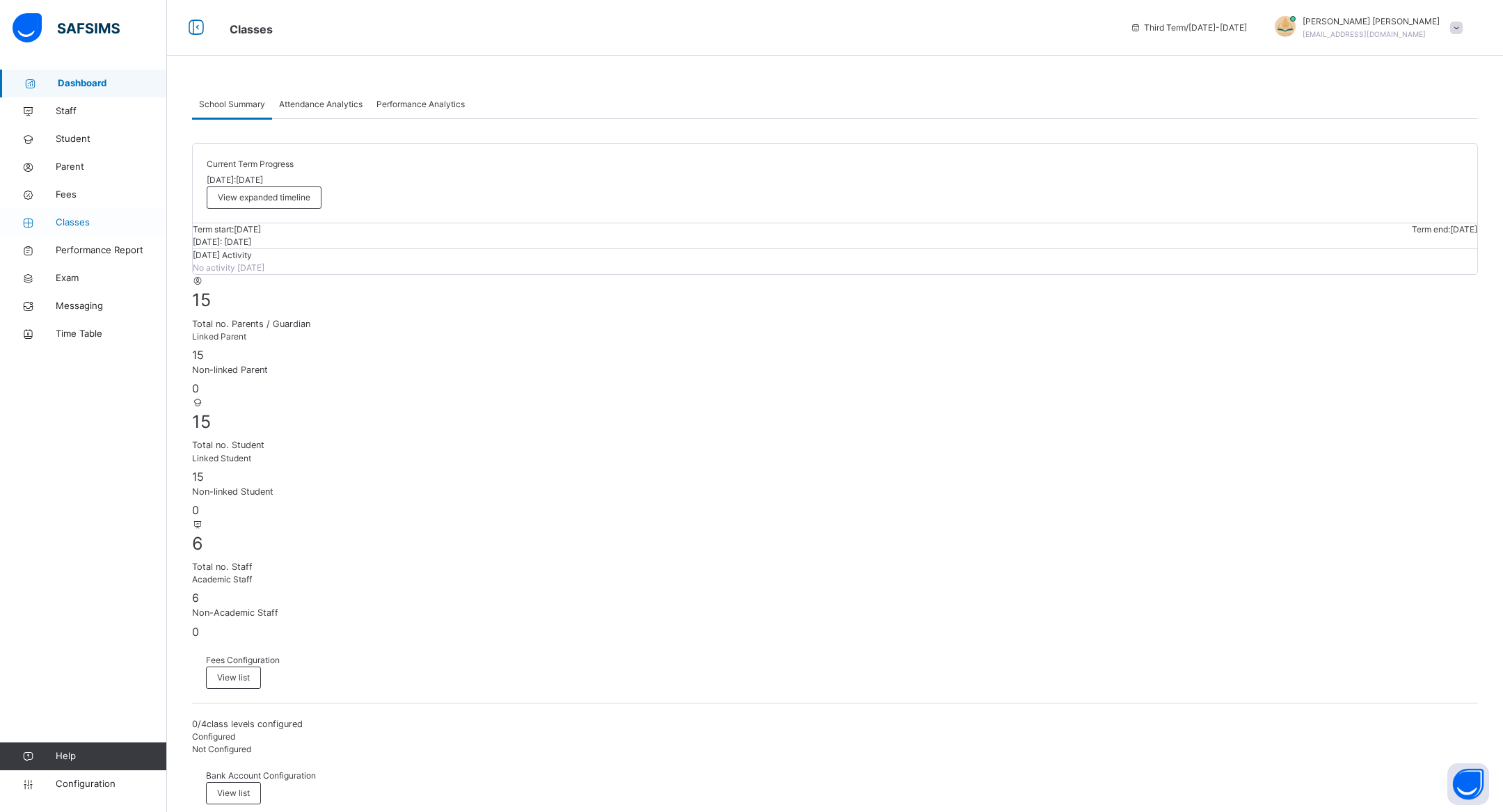
click at [72, 224] on span "Classes" at bounding box center [111, 222] width 111 height 14
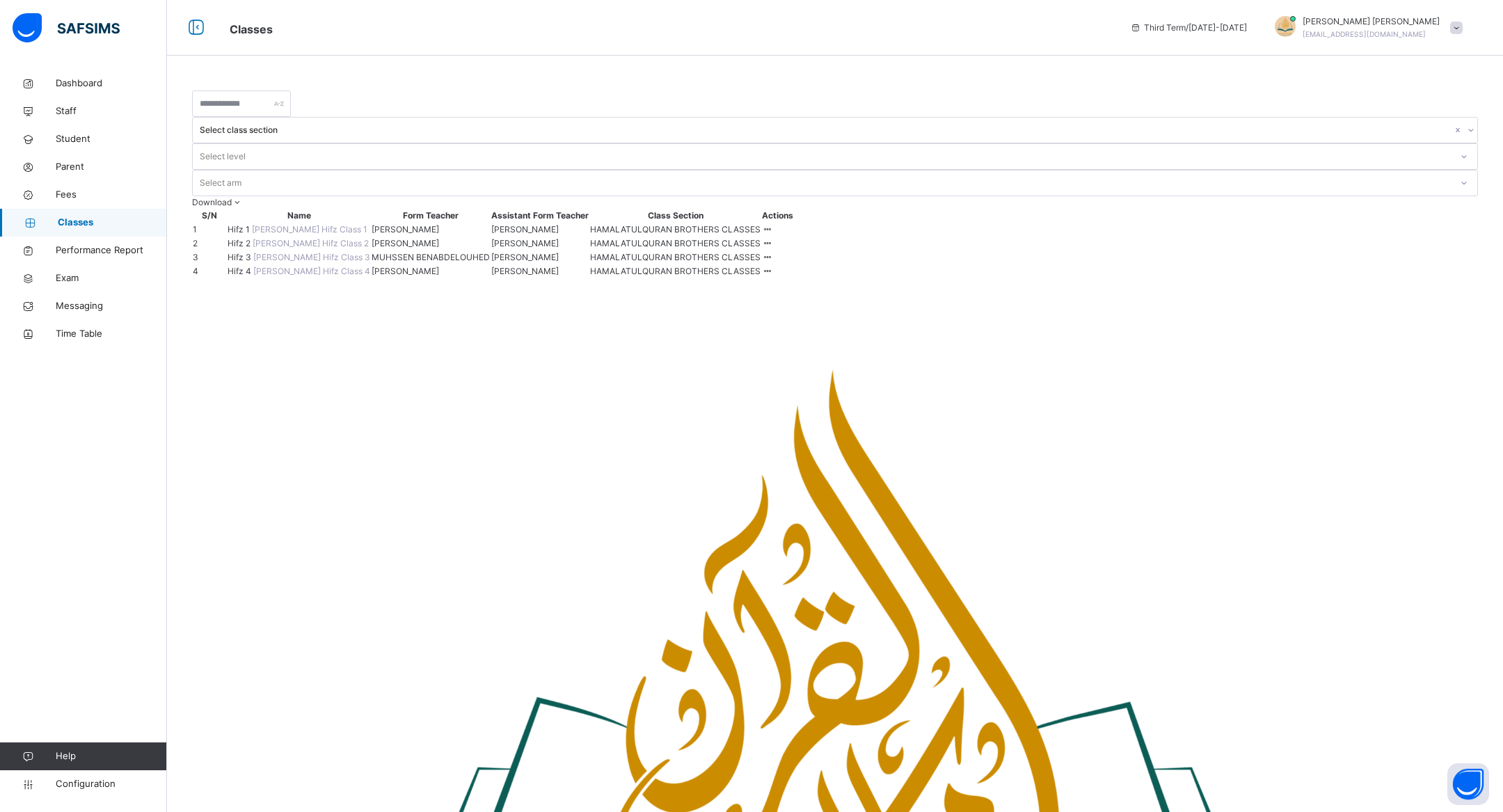
click at [252, 224] on span "Hifz 1" at bounding box center [240, 229] width 24 height 11
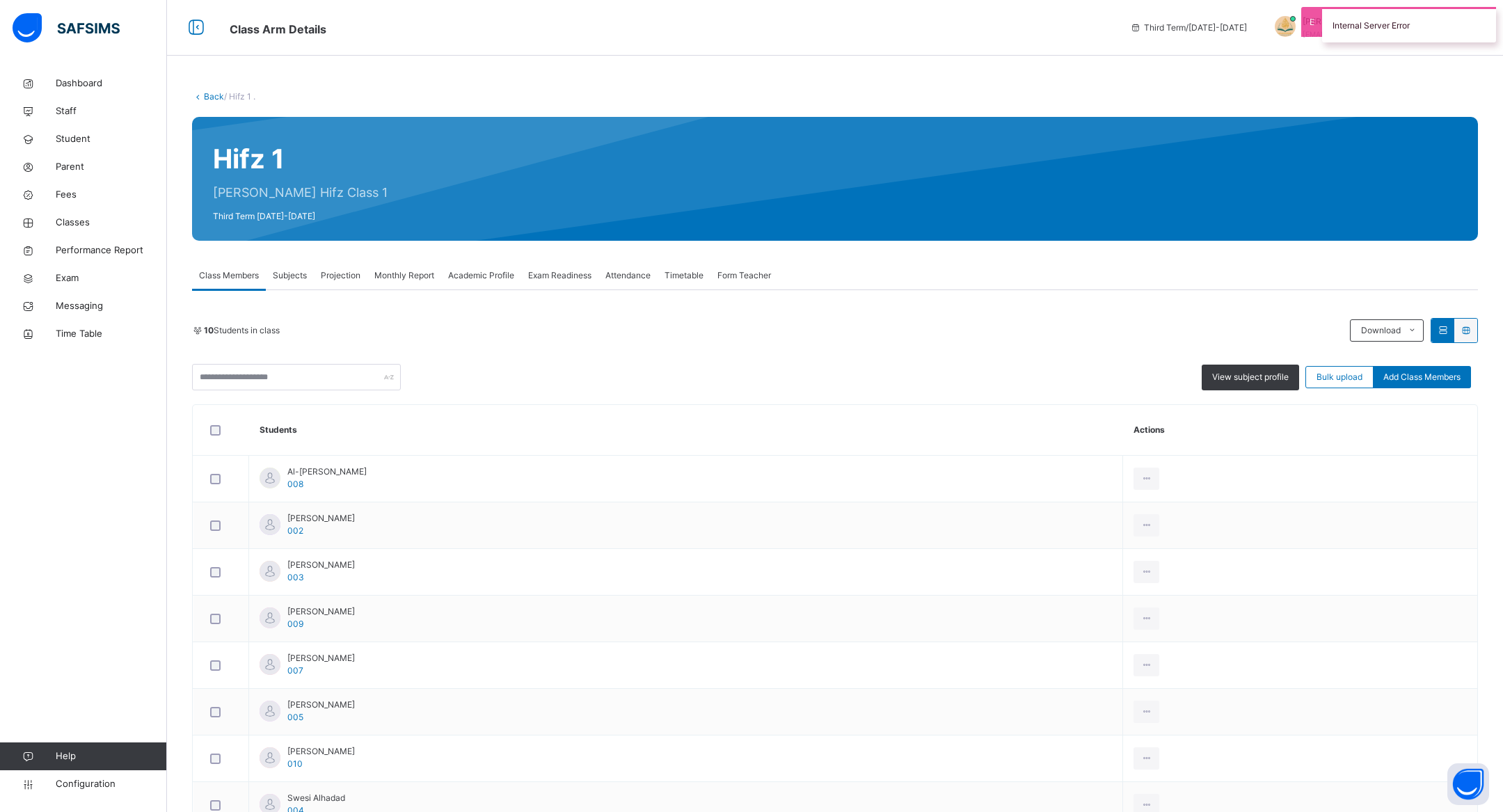
click at [1356, 19] on div "Internal Server Error" at bounding box center [1409, 25] width 174 height 36
click at [615, 288] on div "Attendance" at bounding box center [628, 276] width 59 height 28
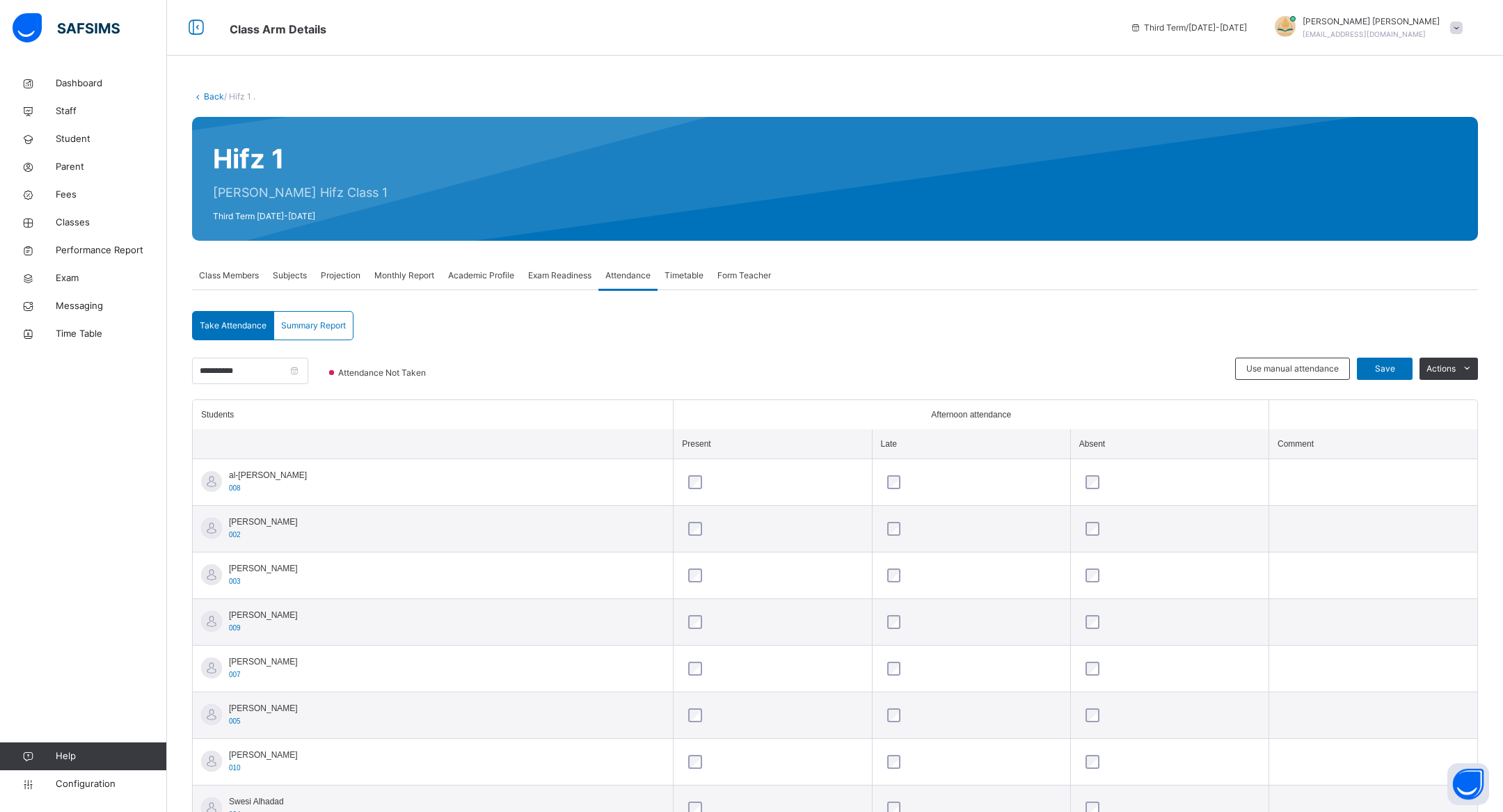
scroll to position [149, 0]
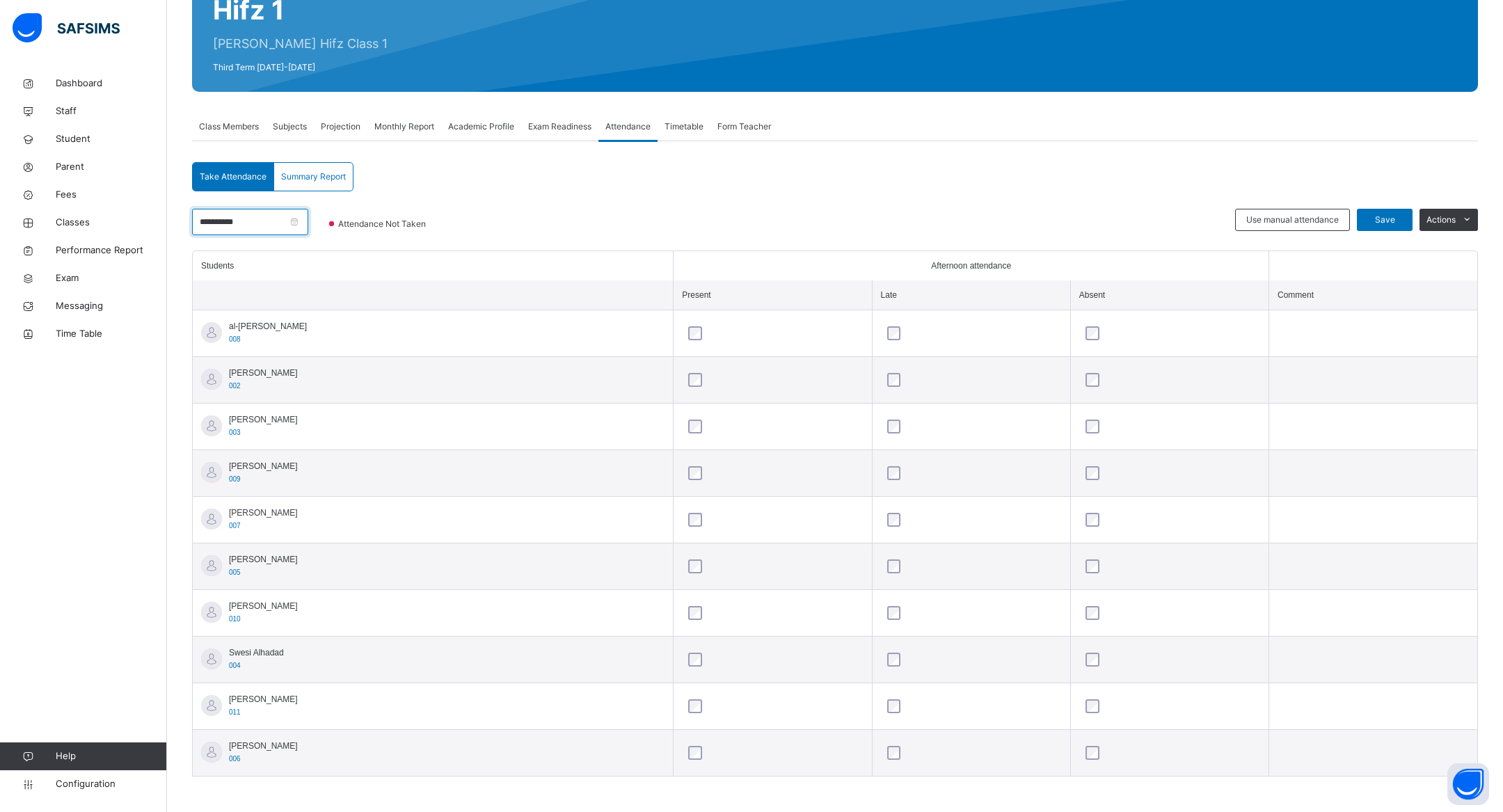
click at [306, 219] on input "**********" at bounding box center [250, 222] width 116 height 27
click at [298, 298] on div "3" at bounding box center [303, 301] width 18 height 18
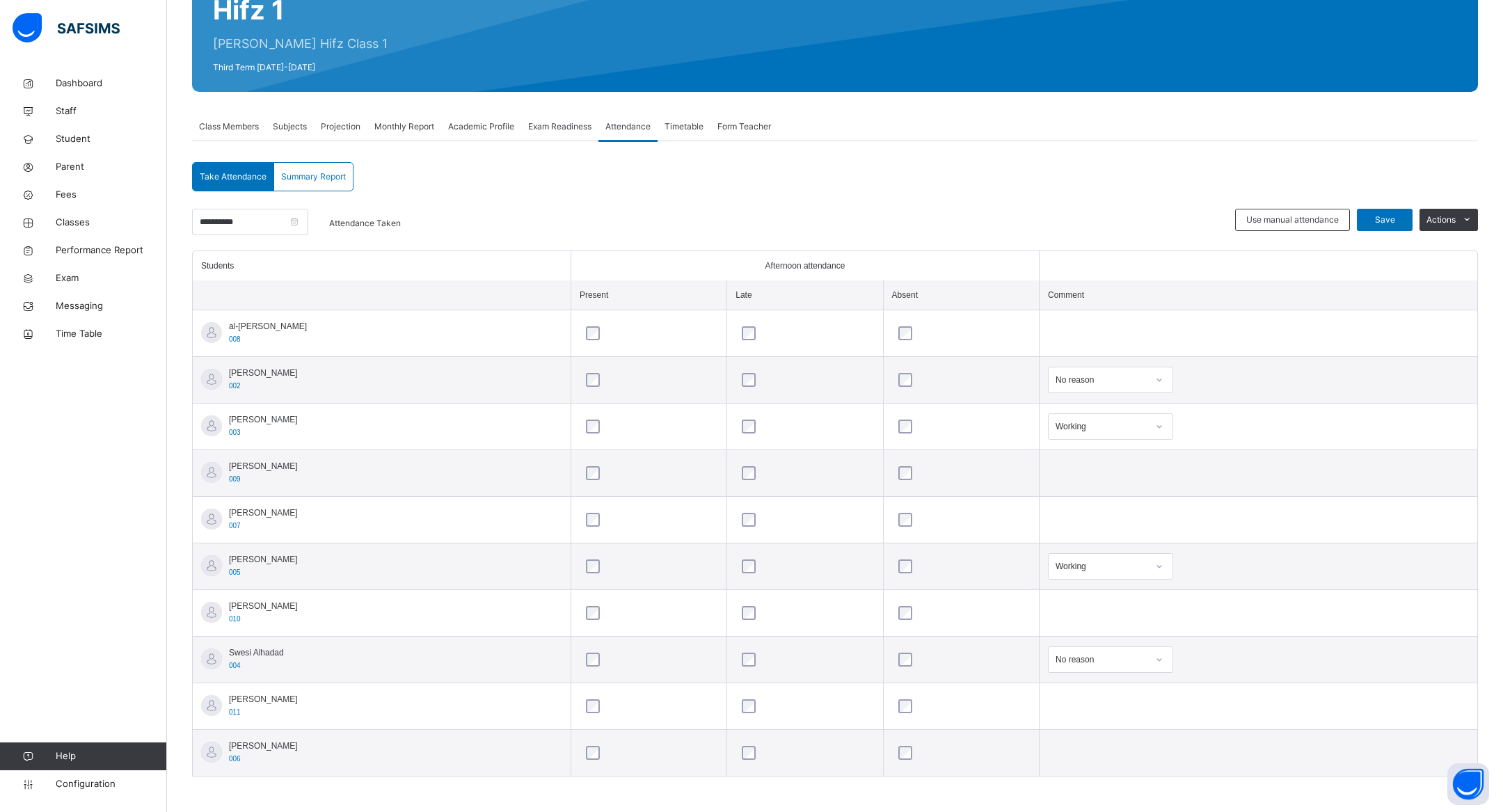
click at [1110, 432] on div "Working" at bounding box center [1097, 427] width 98 height 22
click at [1245, 428] on td "Working" at bounding box center [1258, 426] width 438 height 46
click at [1050, 649] on div "No reason" at bounding box center [1097, 660] width 98 height 22
click at [1245, 661] on td "No reason" at bounding box center [1258, 659] width 438 height 46
click at [1151, 341] on td at bounding box center [1258, 333] width 438 height 46
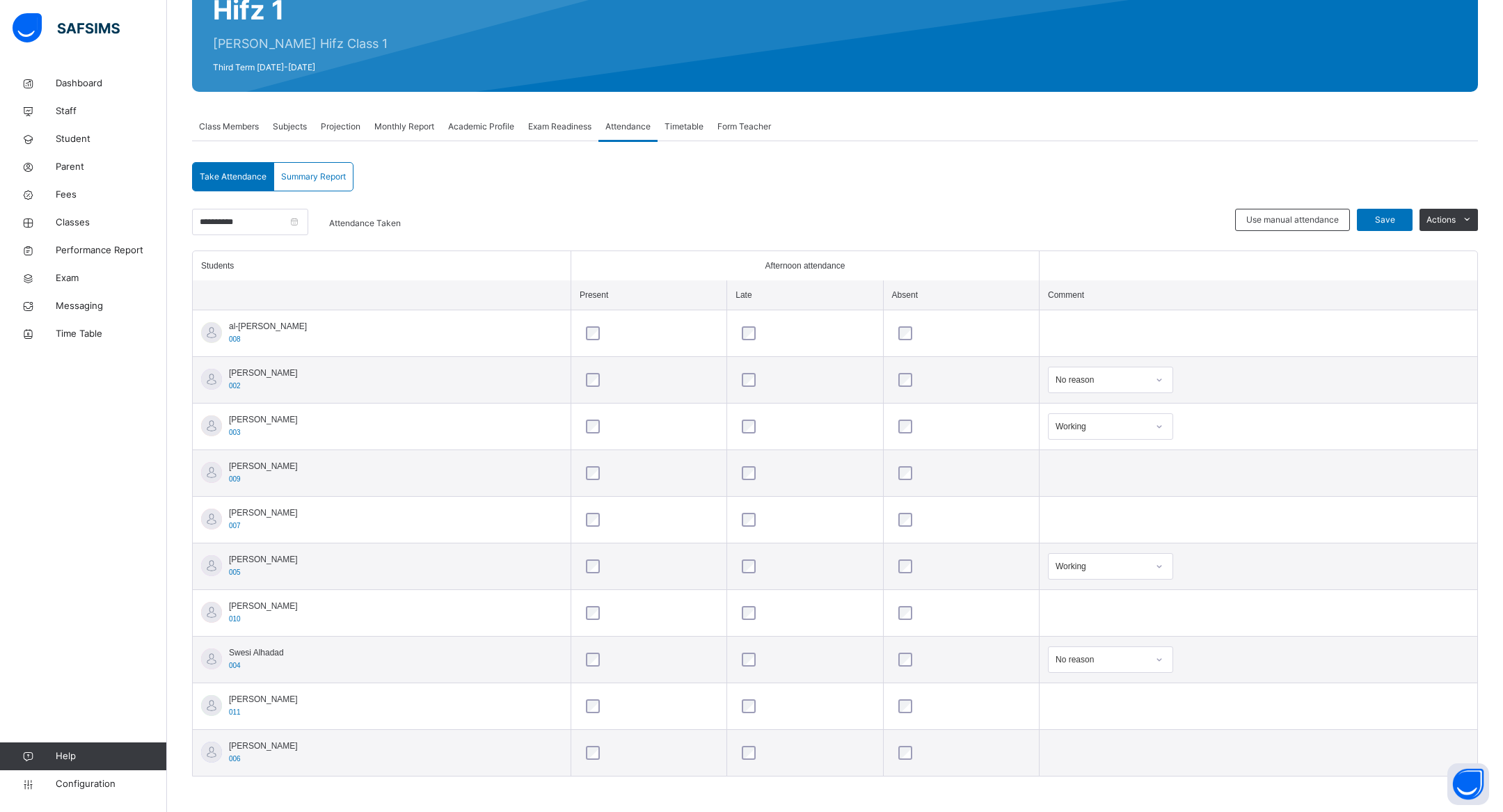
click at [1080, 384] on div "No reason" at bounding box center [1101, 380] width 92 height 12
click at [1240, 316] on td at bounding box center [1258, 333] width 438 height 46
click at [1276, 224] on span "Use manual attendance" at bounding box center [1292, 219] width 93 height 12
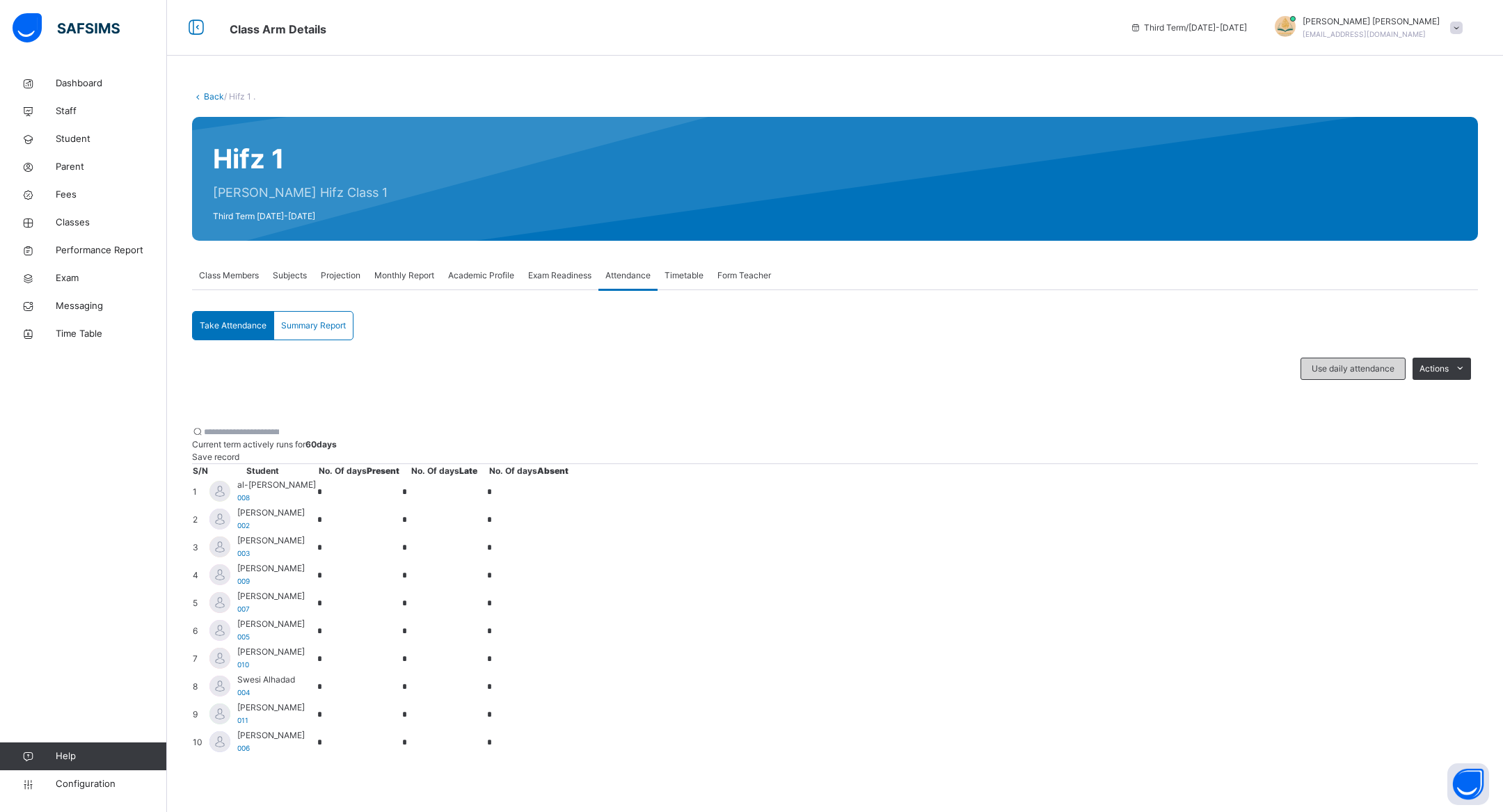
click at [1378, 363] on span "Use daily attendance" at bounding box center [1353, 368] width 83 height 12
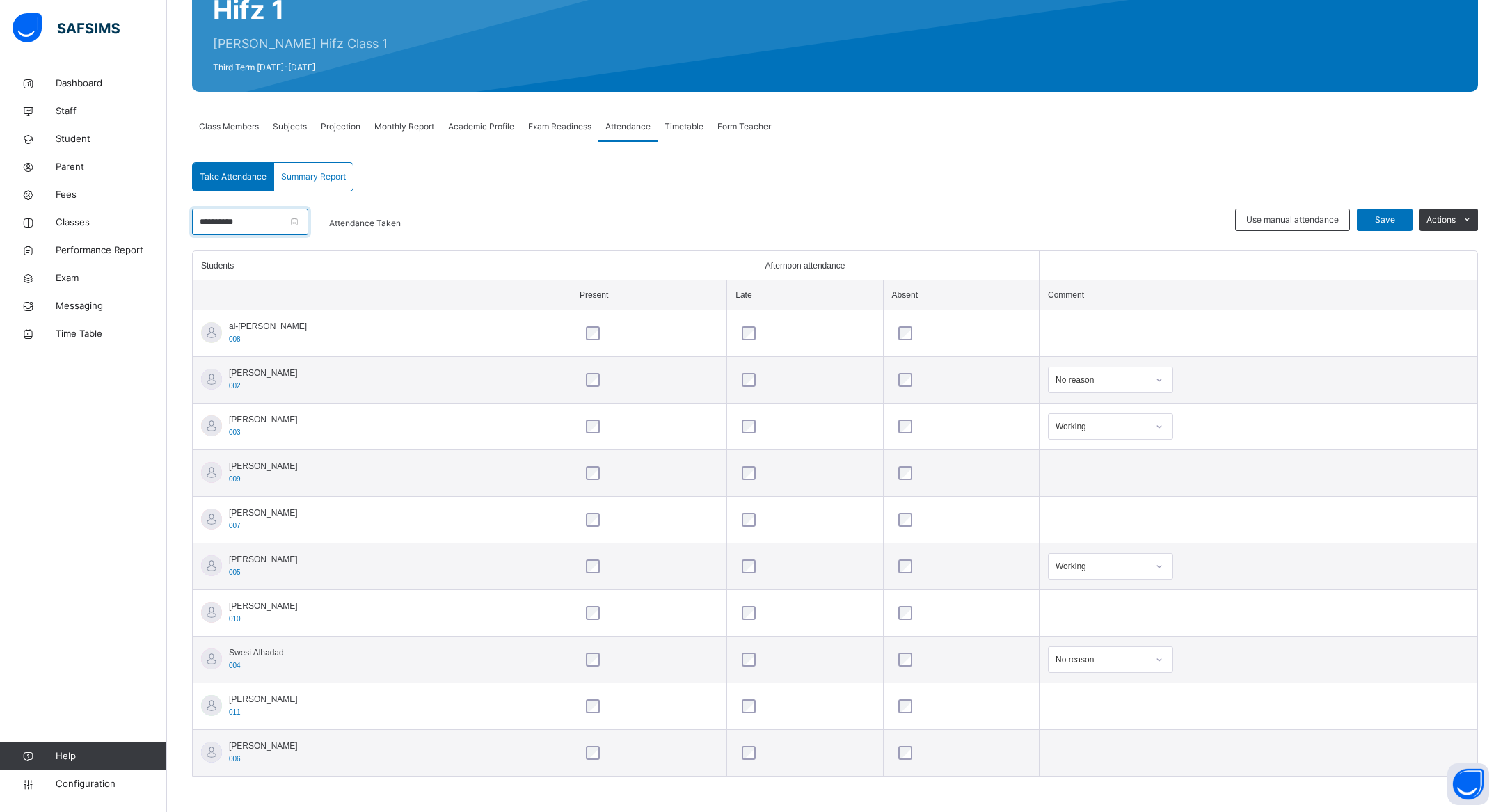
click at [306, 222] on input "**********" at bounding box center [250, 222] width 116 height 27
click at [323, 293] on div "4" at bounding box center [326, 301] width 18 height 18
click at [308, 222] on input "**********" at bounding box center [250, 222] width 116 height 27
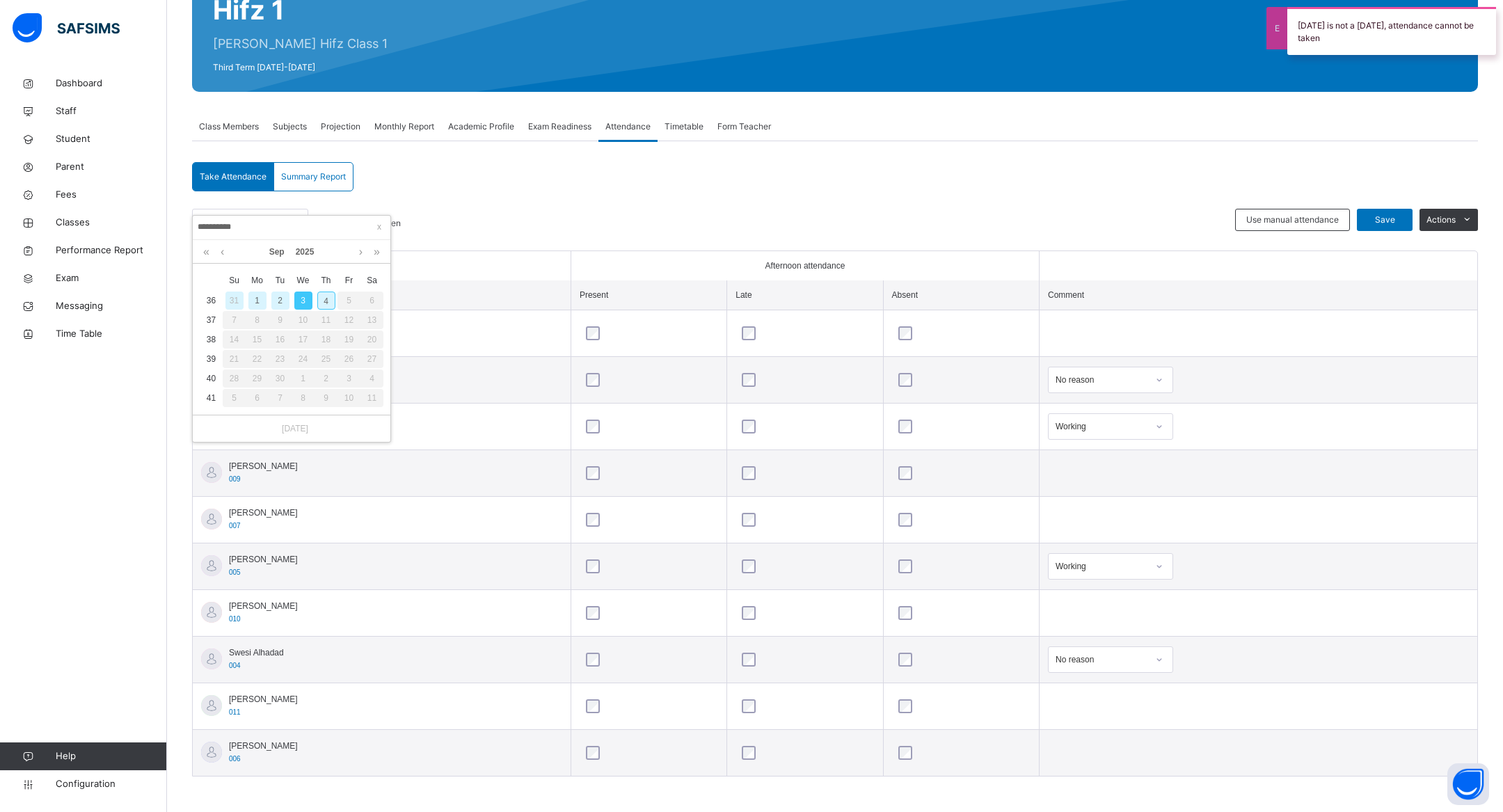
click at [235, 316] on div "7" at bounding box center [234, 320] width 23 height 18
click at [234, 300] on div "31" at bounding box center [234, 301] width 18 height 18
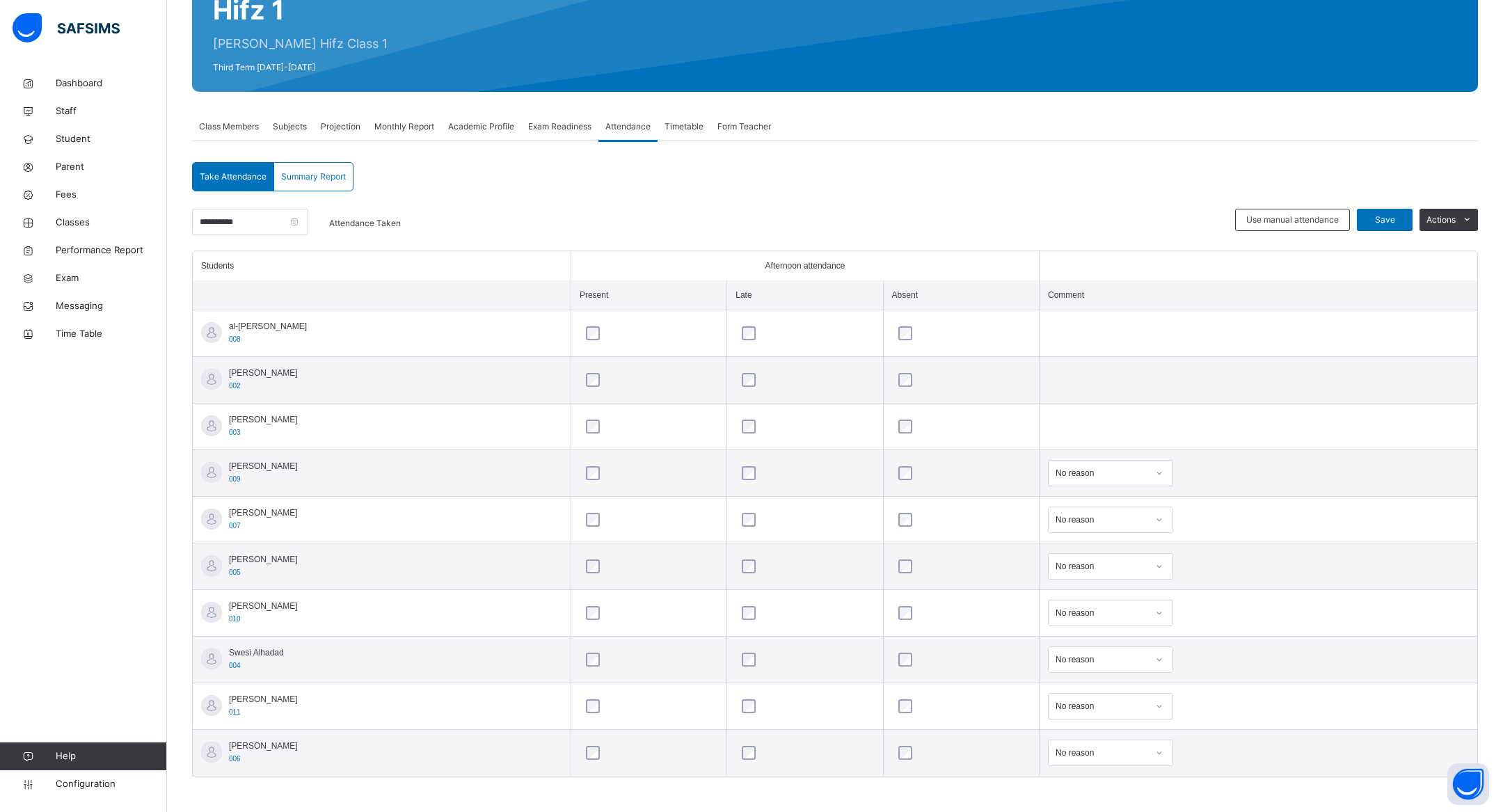
scroll to position [0, 0]
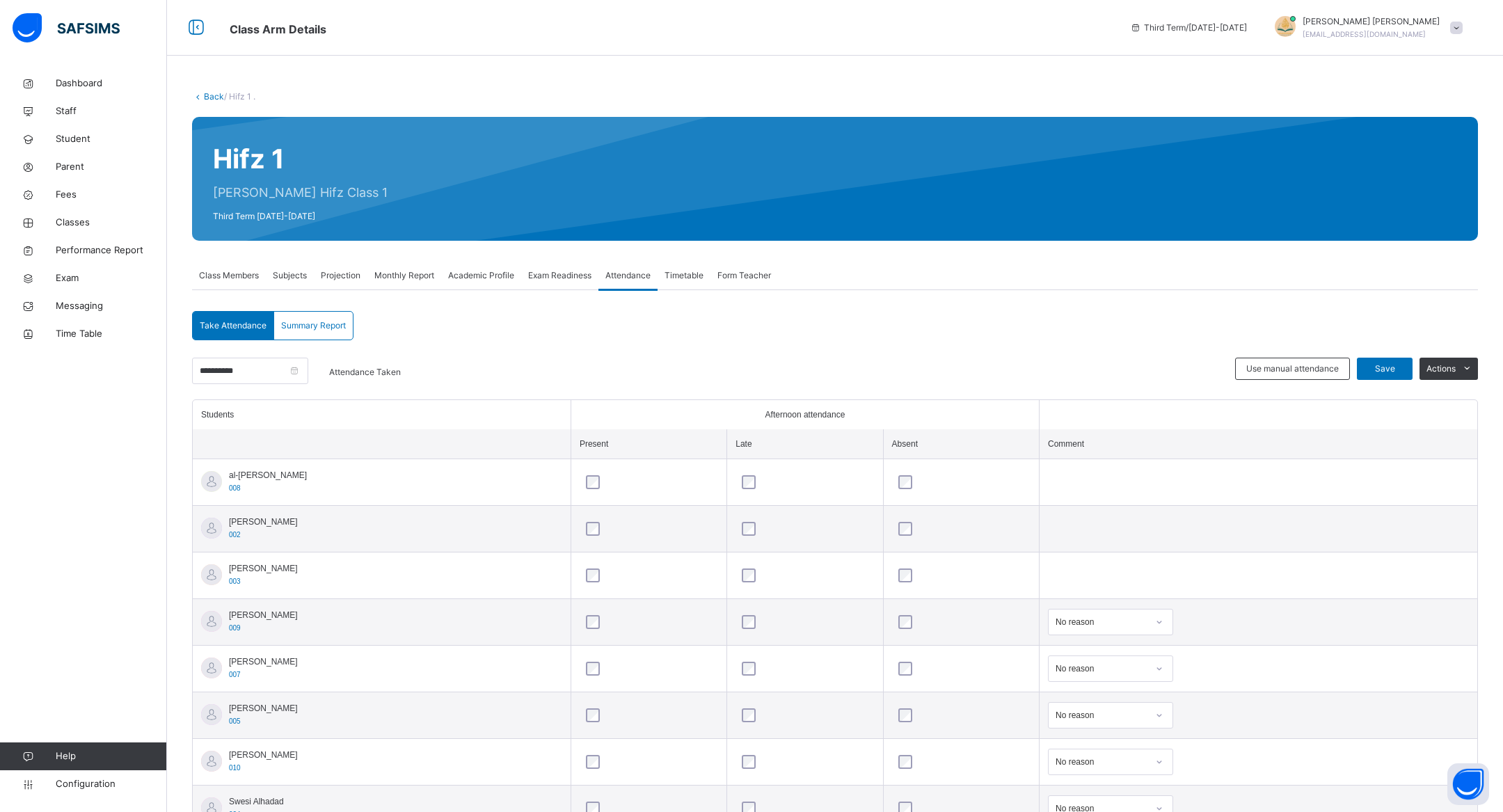
click at [420, 278] on span "Monthly Report" at bounding box center [405, 275] width 60 height 12
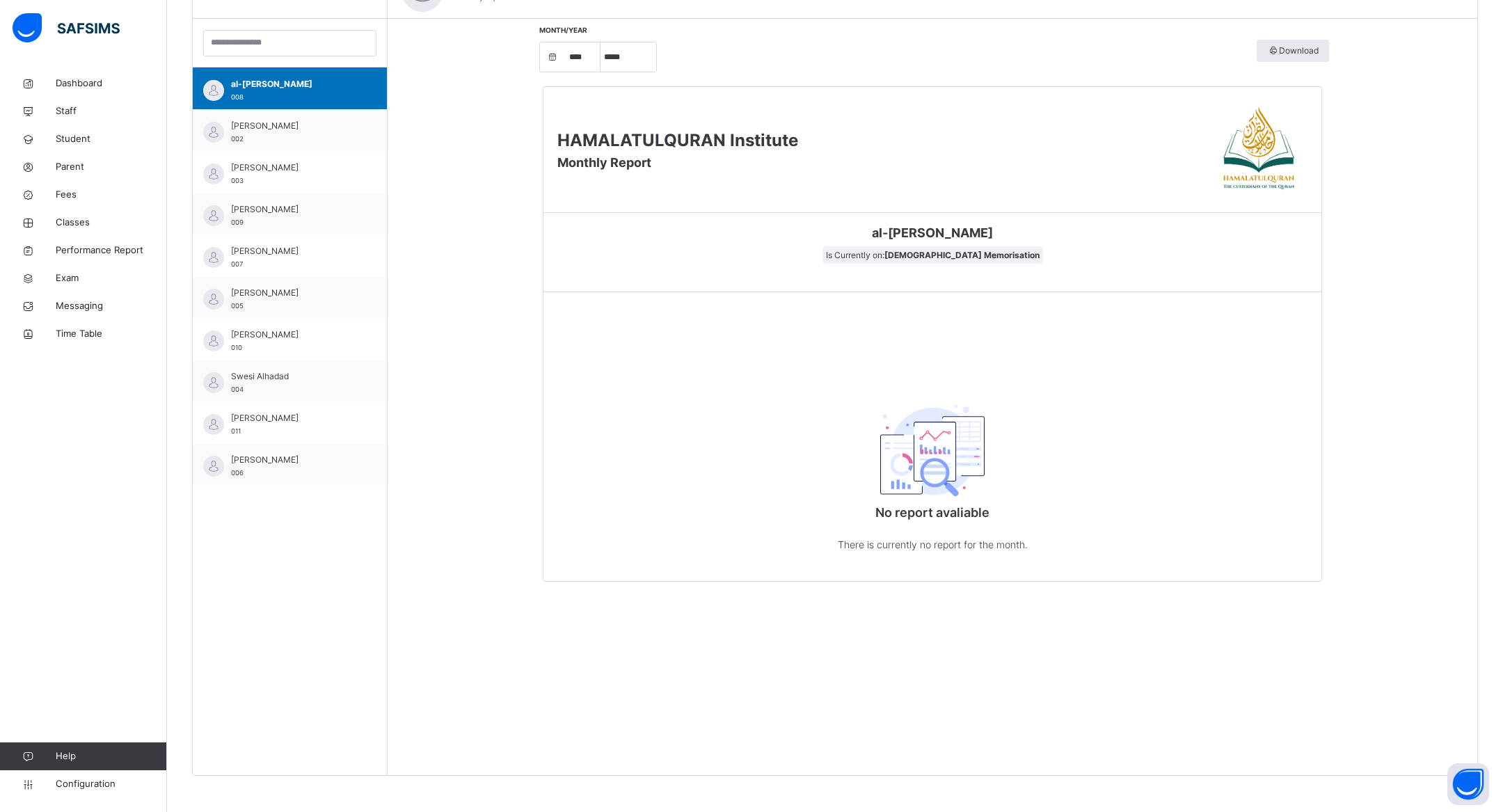
scroll to position [302, 0]
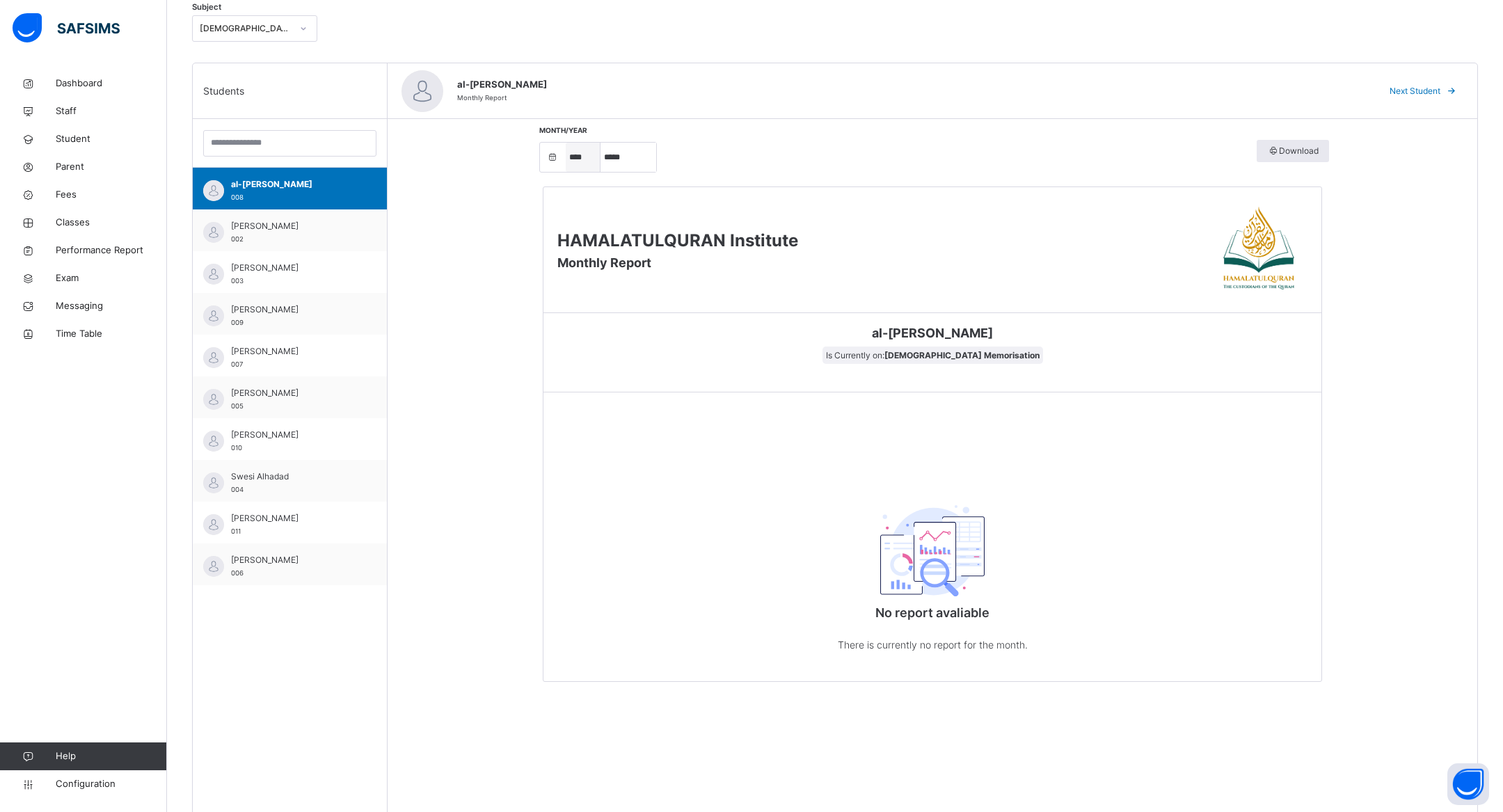
click at [577, 158] on select "**** **** ****" at bounding box center [583, 157] width 35 height 29
click at [643, 142] on select "***** ******* ******** ***** ***** *** **** **** ****** *********" at bounding box center [628, 157] width 55 height 29
select select "*"
click at [601, 142] on select "***** ******* ******** ***** ***** *** **** **** ****** *********" at bounding box center [628, 157] width 55 height 29
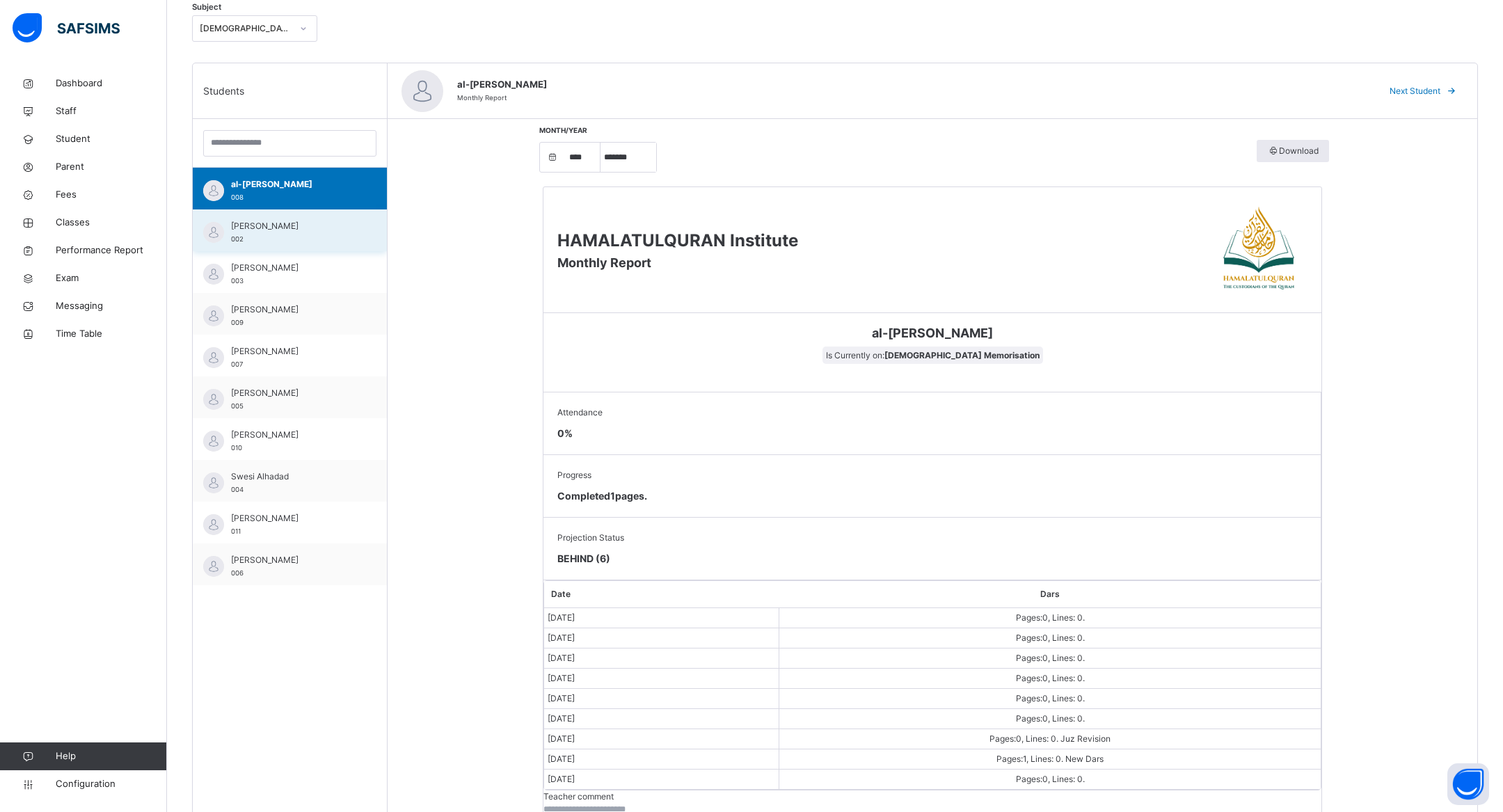
click at [239, 235] on span "002" at bounding box center [237, 238] width 12 height 7
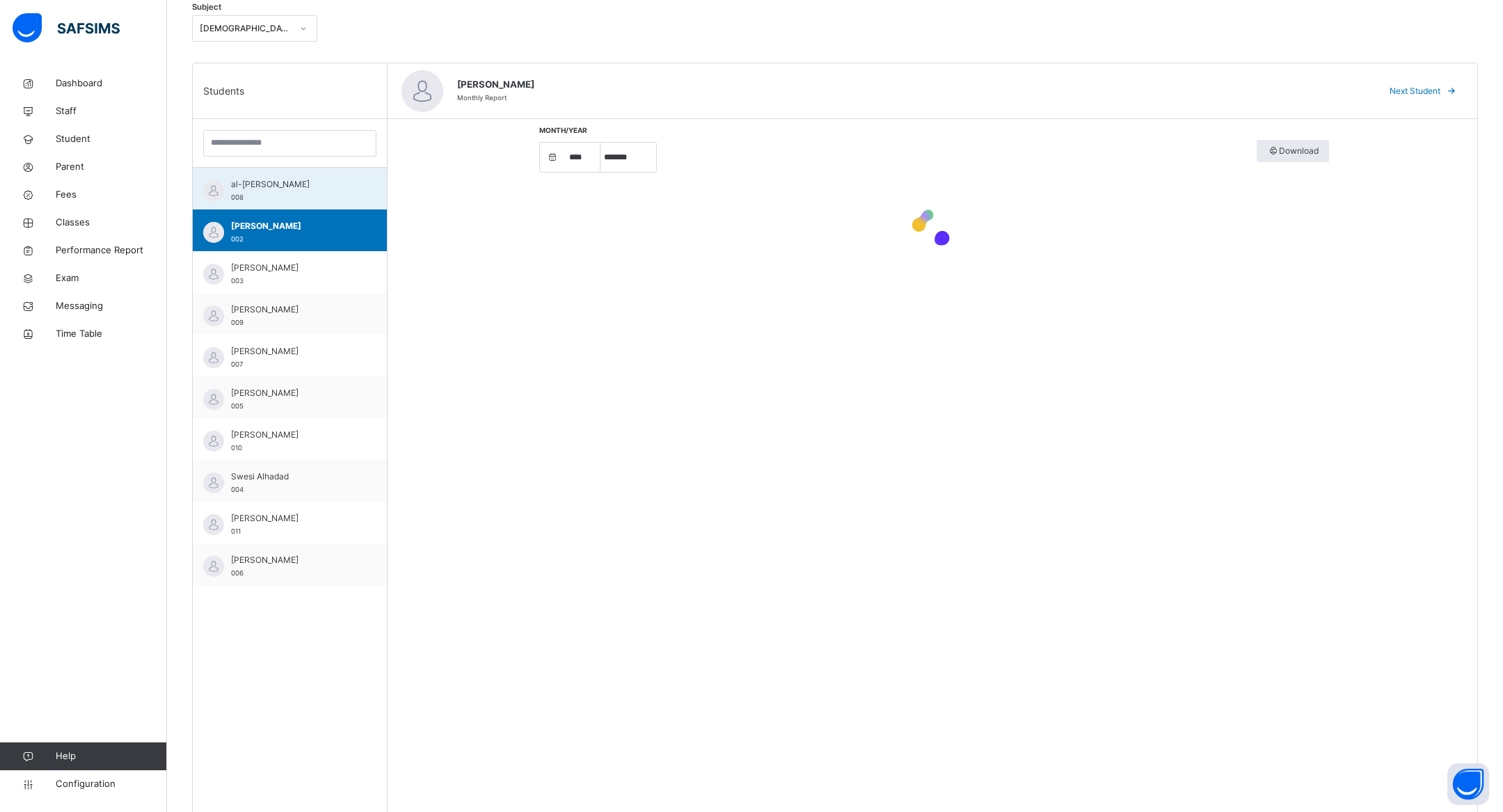
click at [246, 191] on div "al-[PERSON_NAME] 008" at bounding box center [293, 190] width 124 height 25
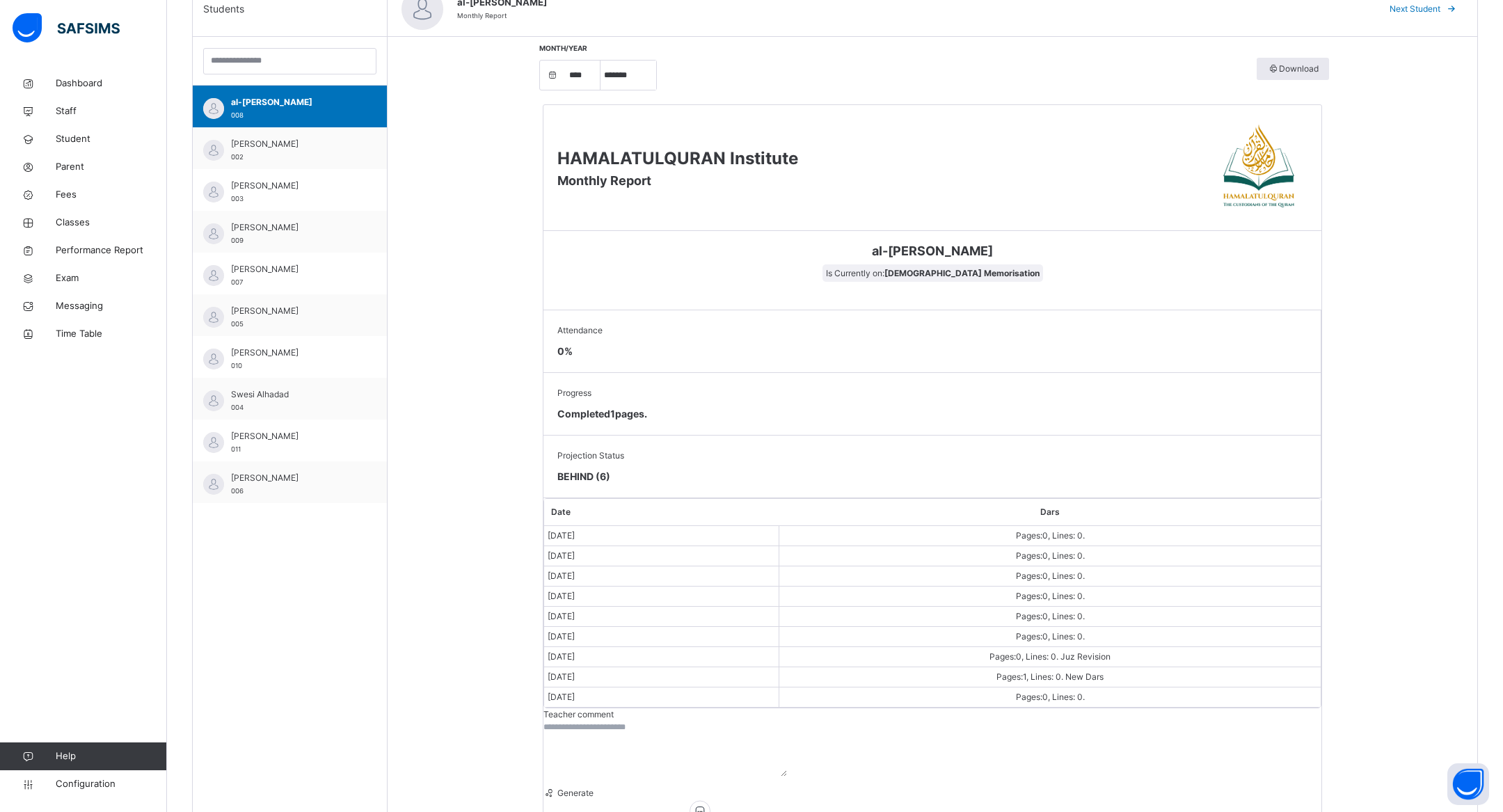
scroll to position [390, 0]
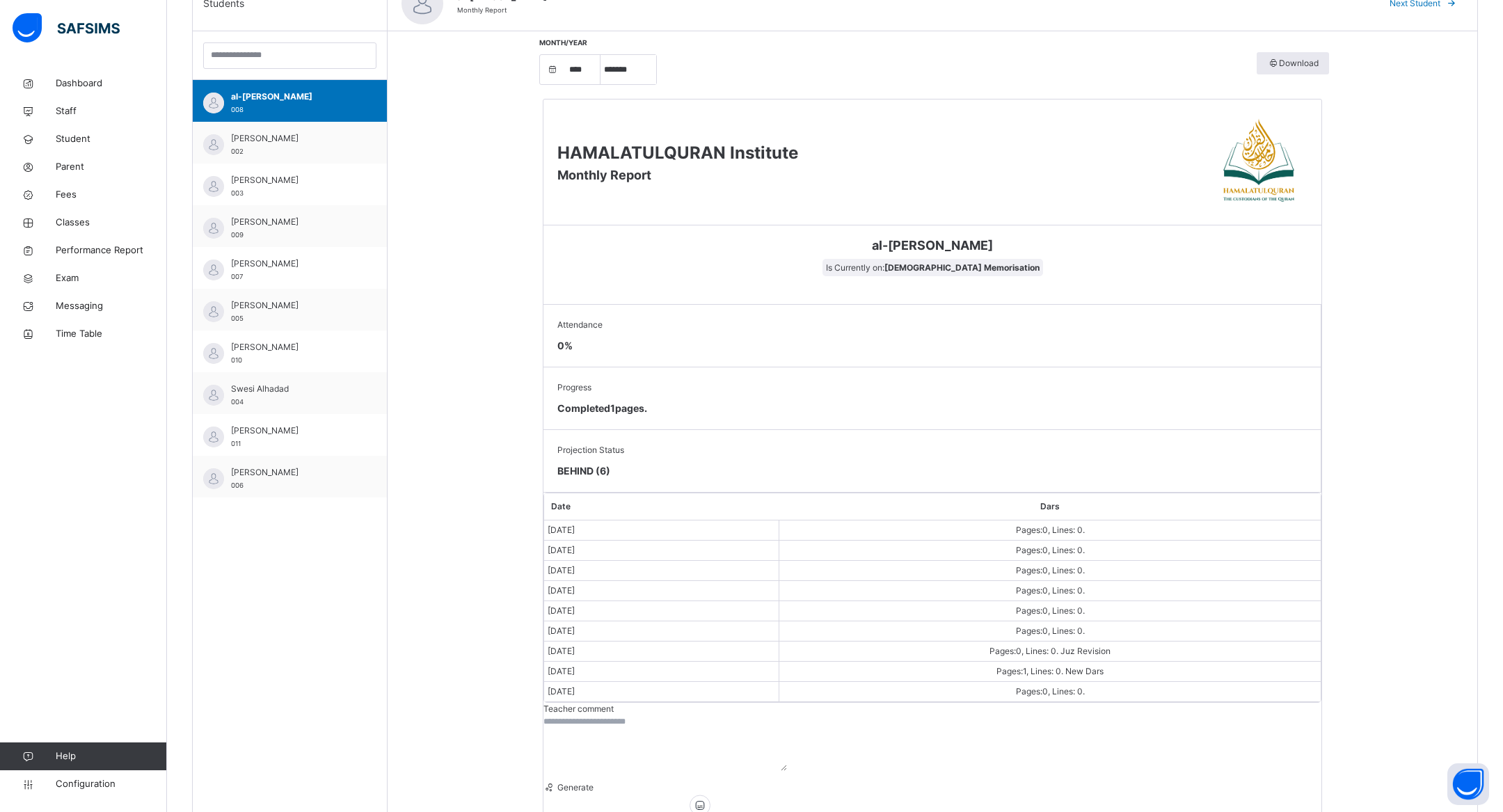
click at [717, 715] on textarea at bounding box center [666, 743] width 244 height 55
click at [297, 158] on div "Arm Saifullah 002" at bounding box center [289, 142] width 194 height 41
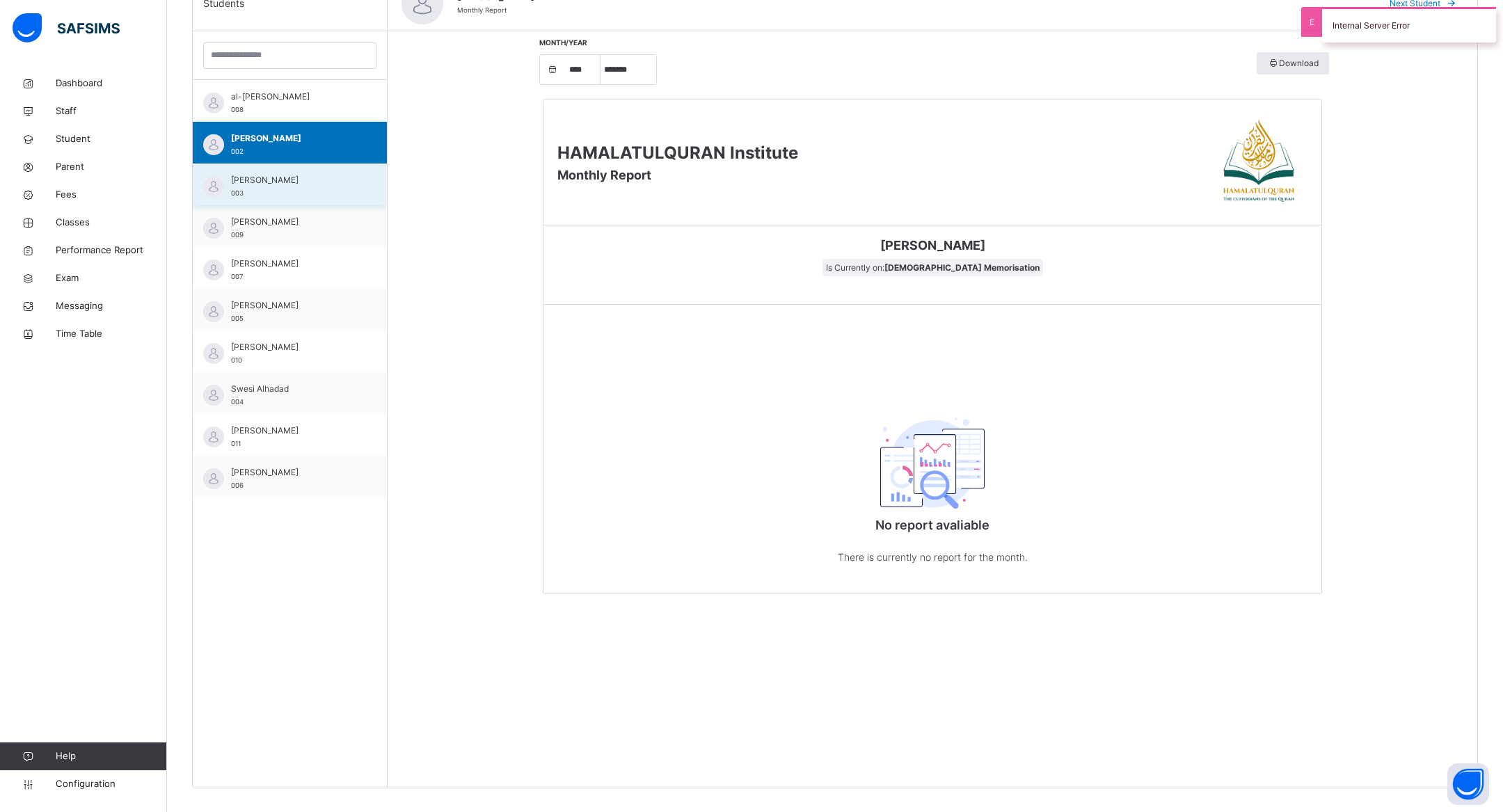
click at [311, 180] on span "[PERSON_NAME]" at bounding box center [293, 180] width 124 height 12
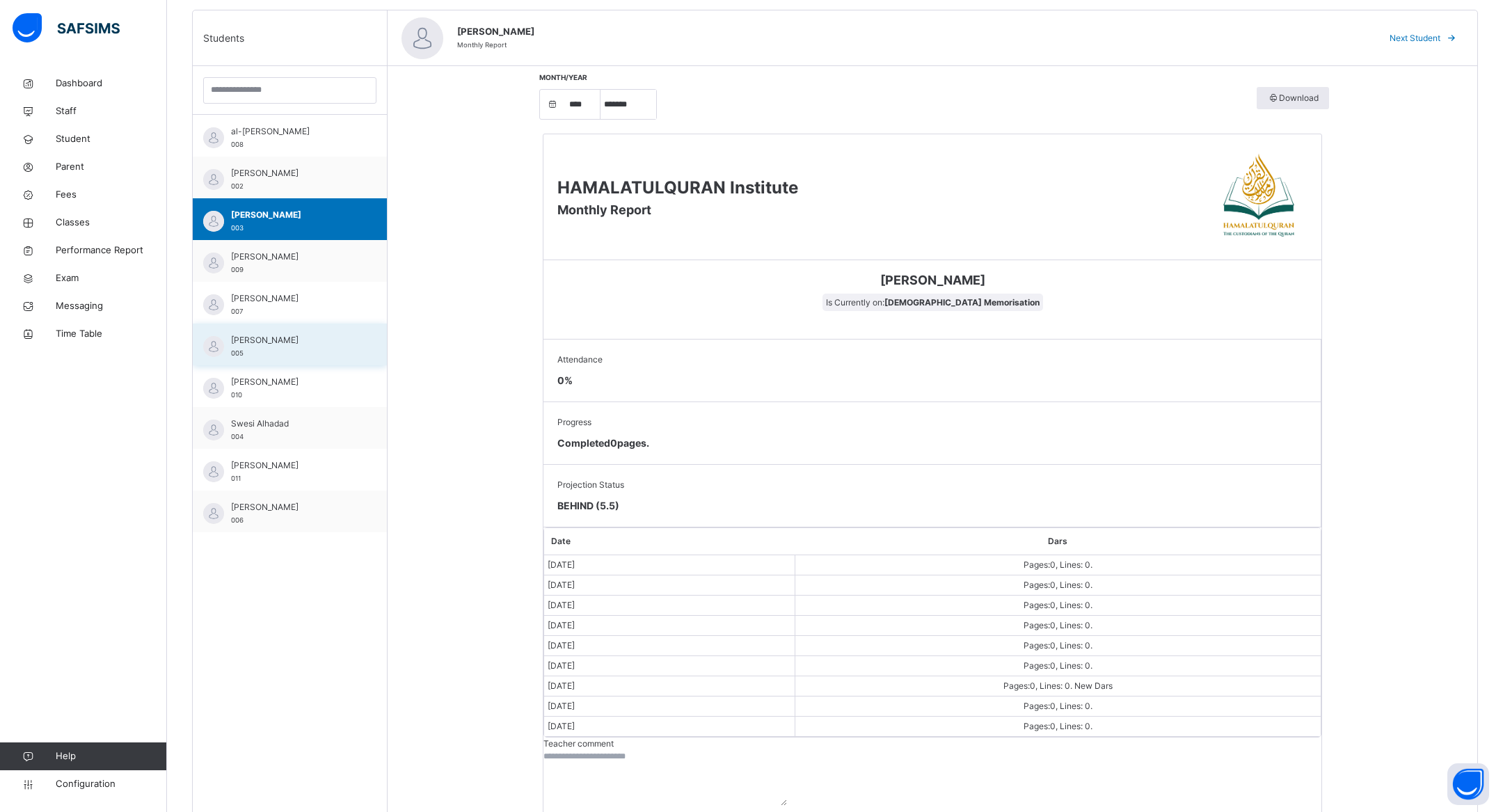
scroll to position [364, 0]
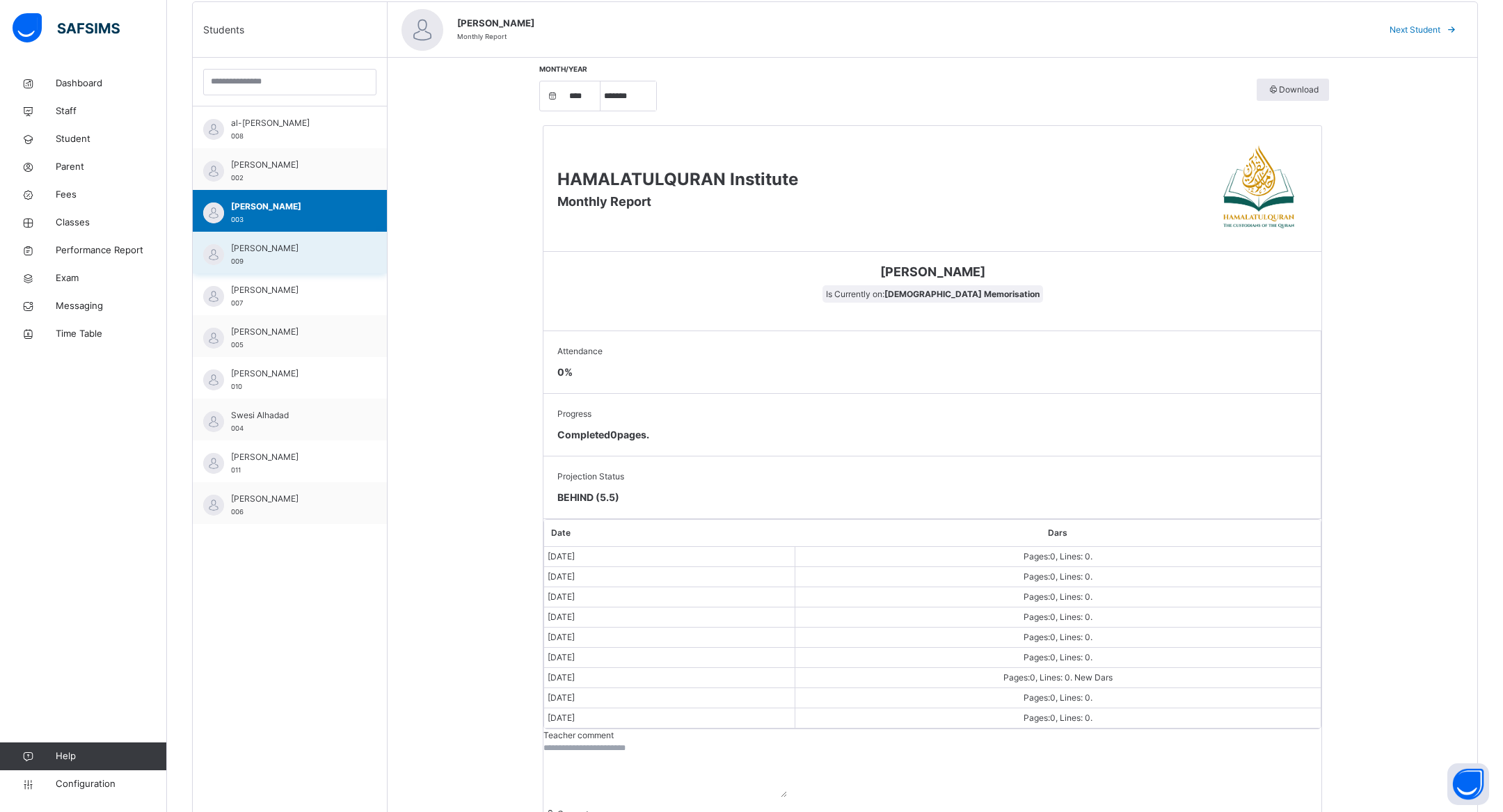
click at [236, 254] on div "[PERSON_NAME] 009" at bounding box center [293, 254] width 124 height 25
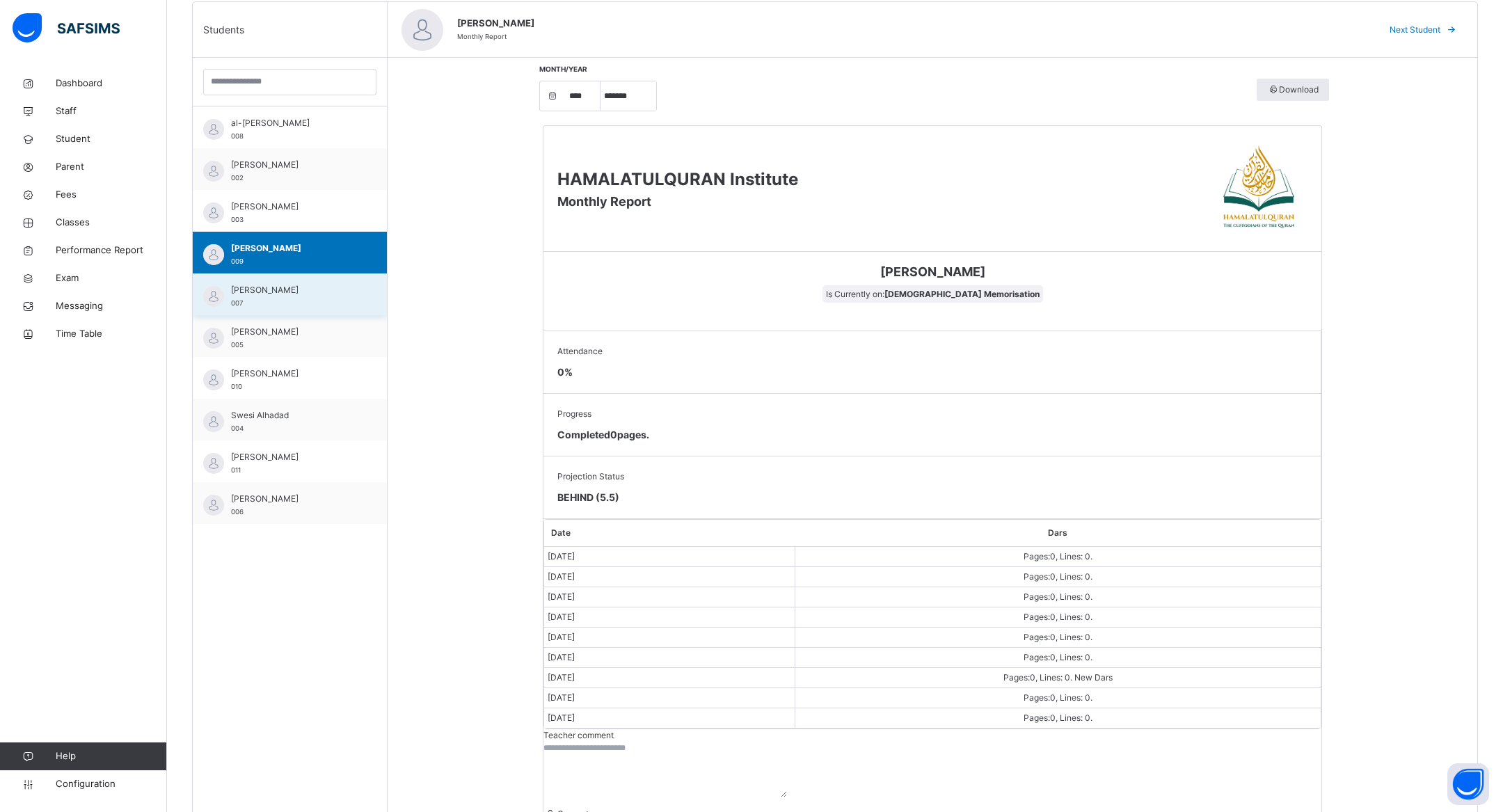
click at [289, 306] on div "[PERSON_NAME] 007" at bounding box center [293, 296] width 124 height 25
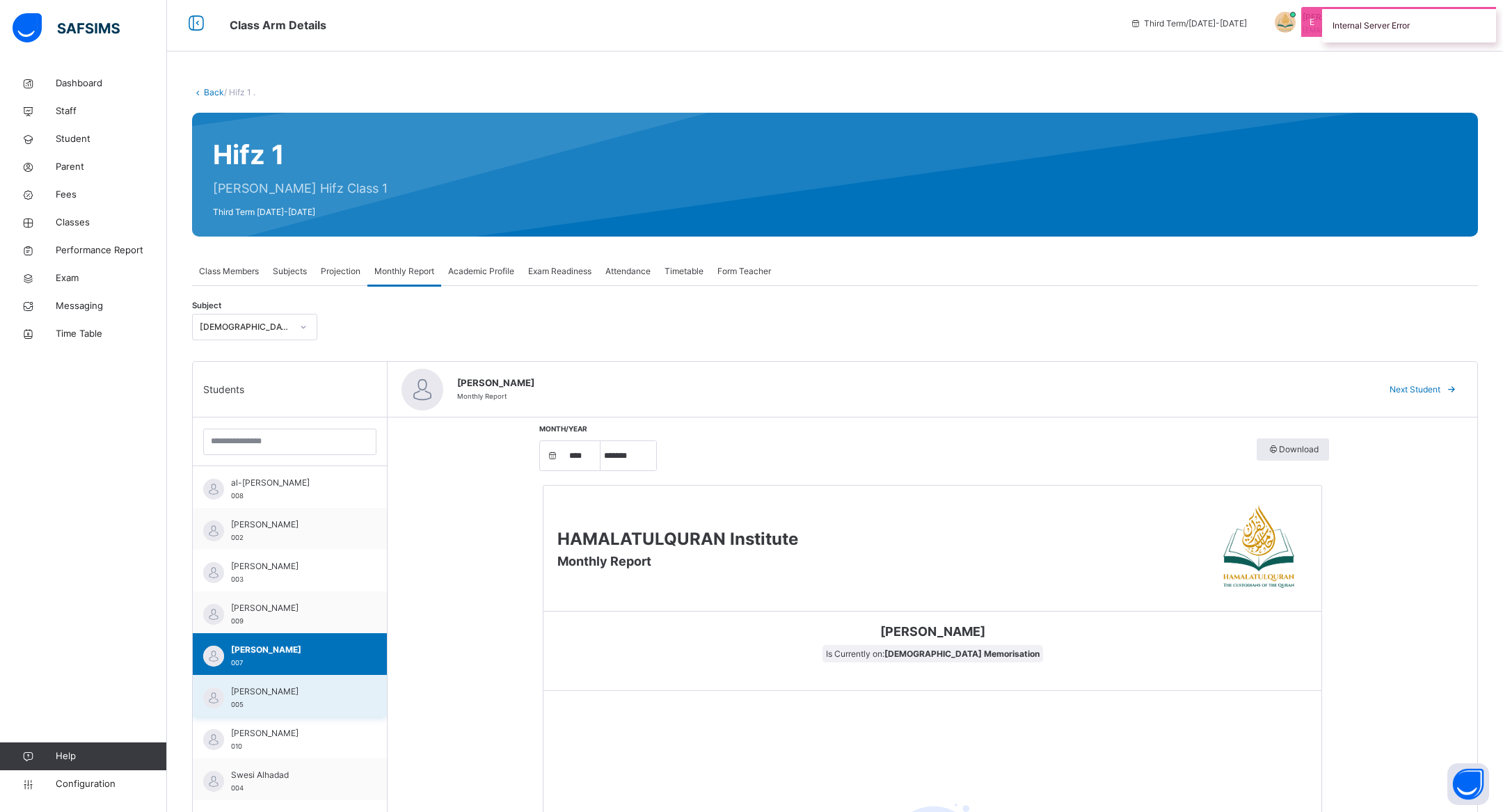
scroll to position [0, 0]
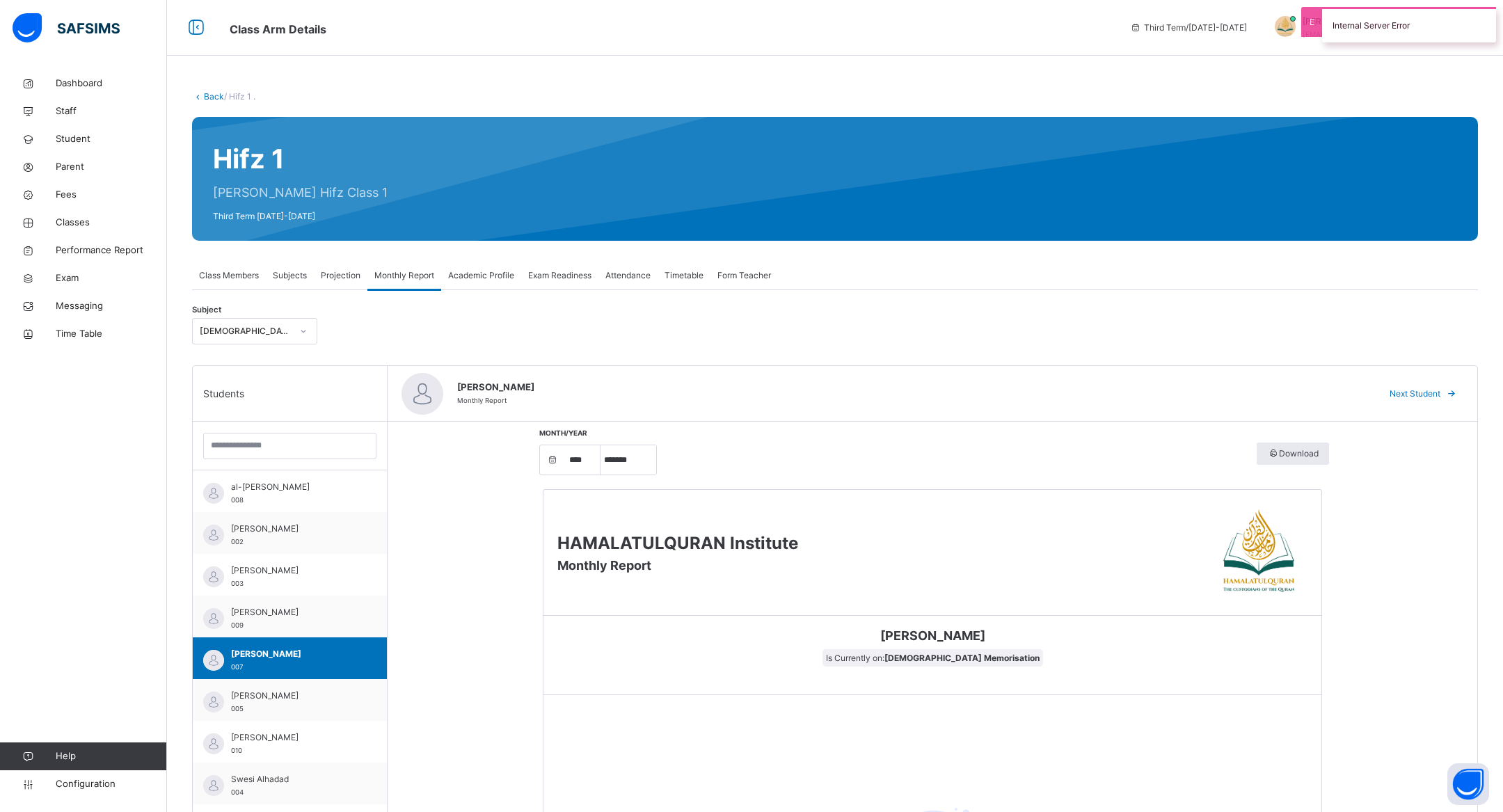
click at [640, 283] on div "Attendance" at bounding box center [628, 276] width 59 height 28
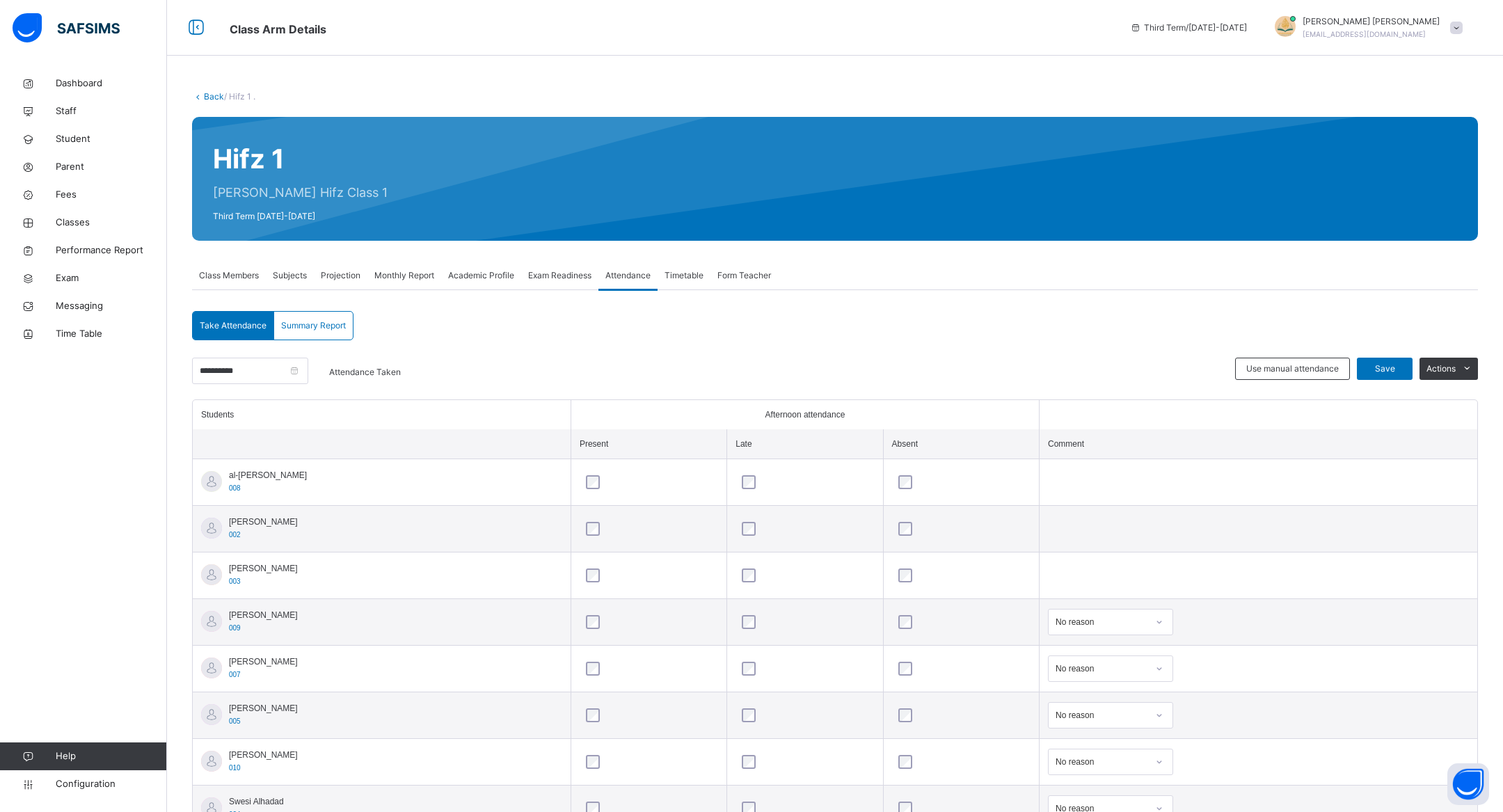
click at [285, 333] on div "Summary Report" at bounding box center [313, 325] width 79 height 28
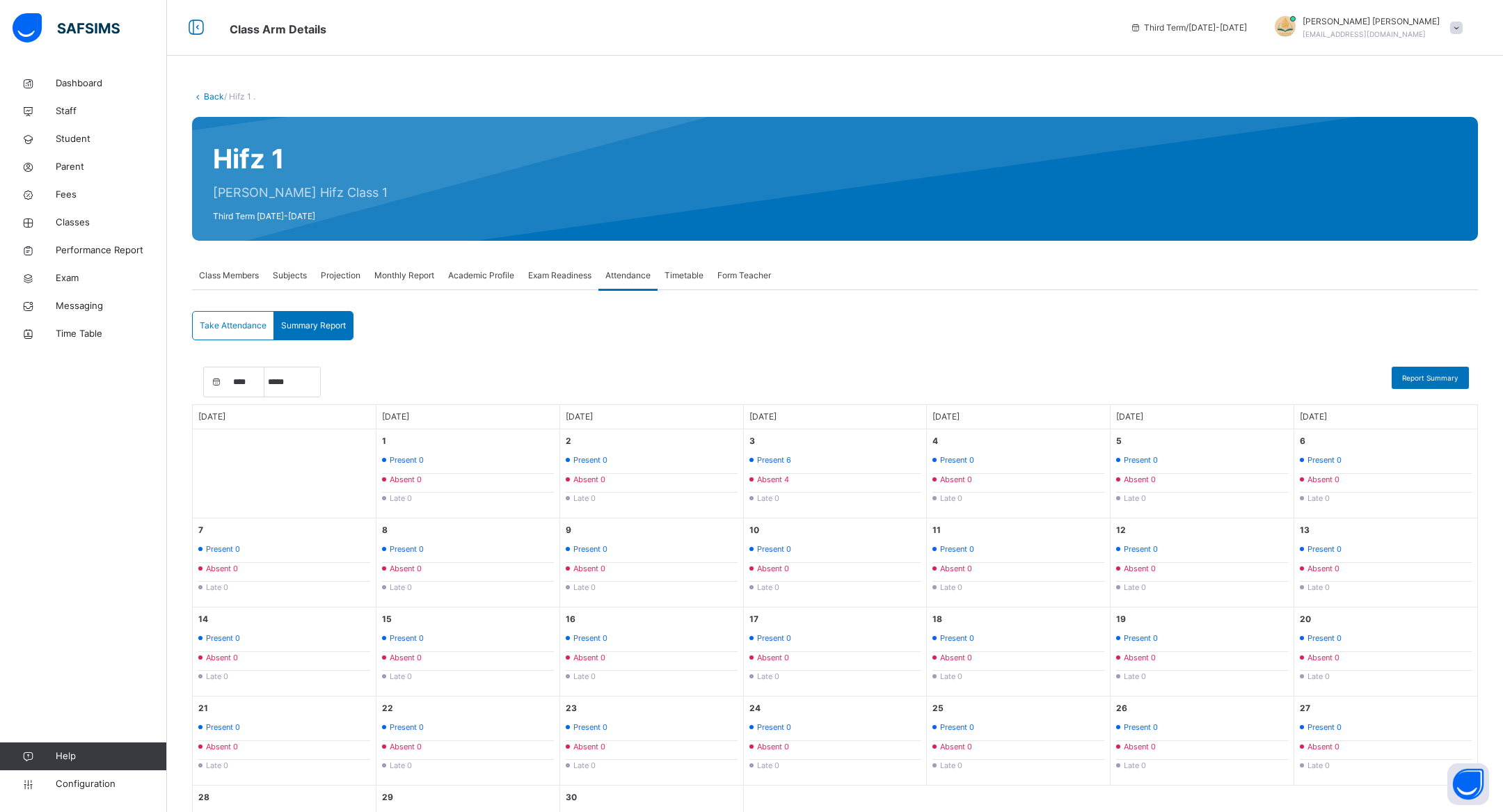
scroll to position [99, 0]
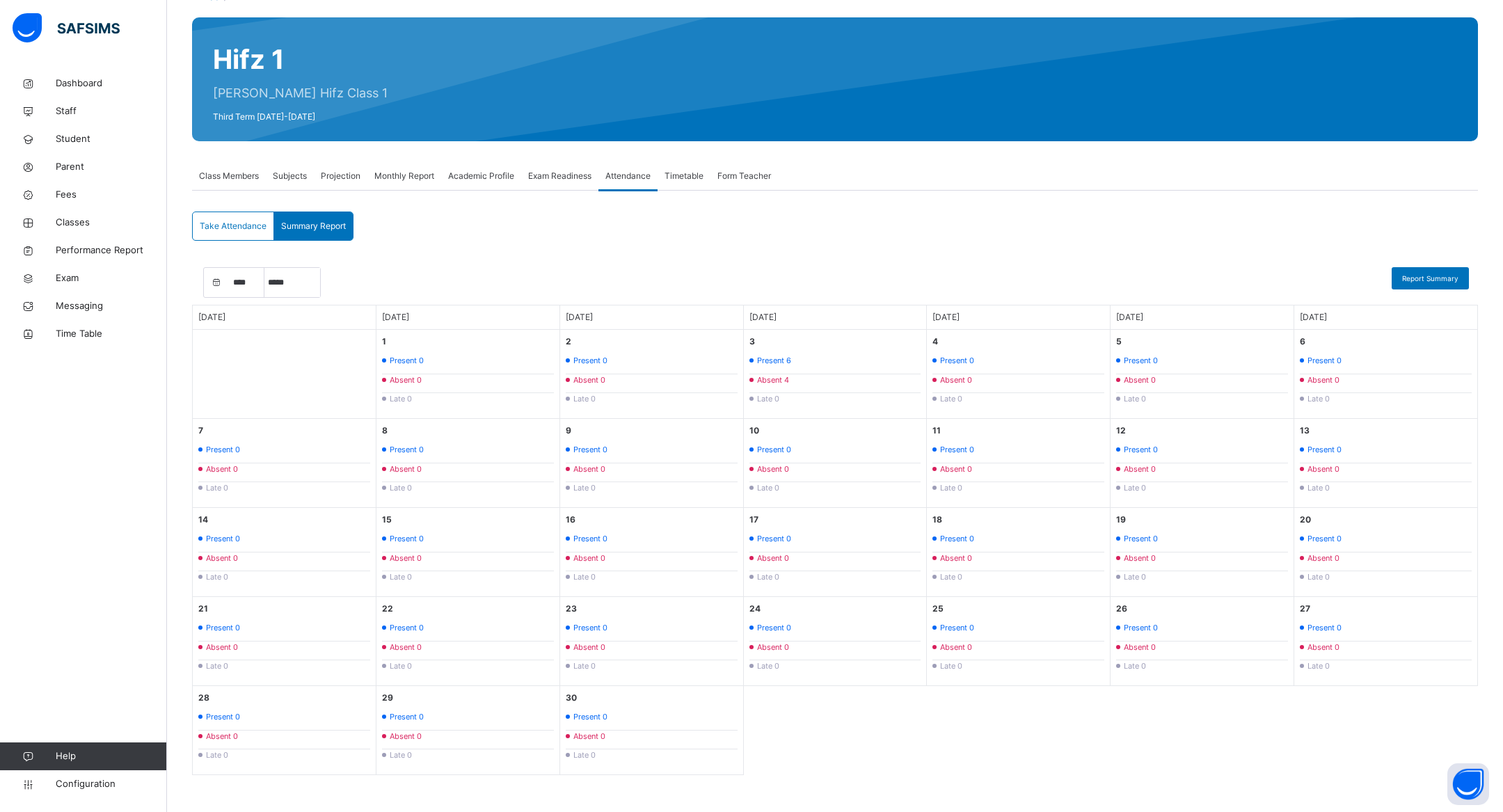
click at [254, 231] on span "Take Attendance" at bounding box center [233, 225] width 67 height 12
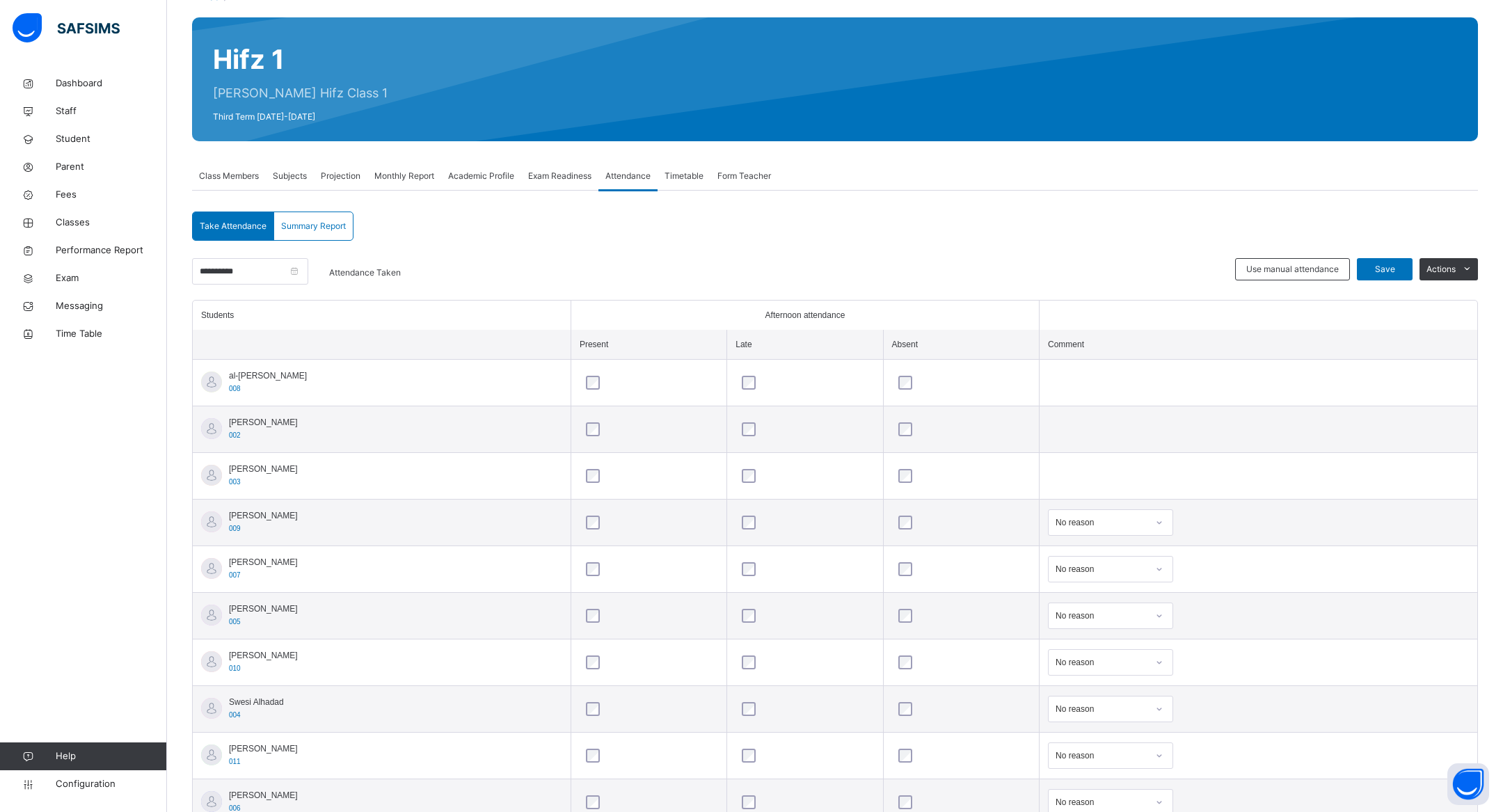
click at [417, 175] on span "Monthly Report" at bounding box center [405, 176] width 60 height 12
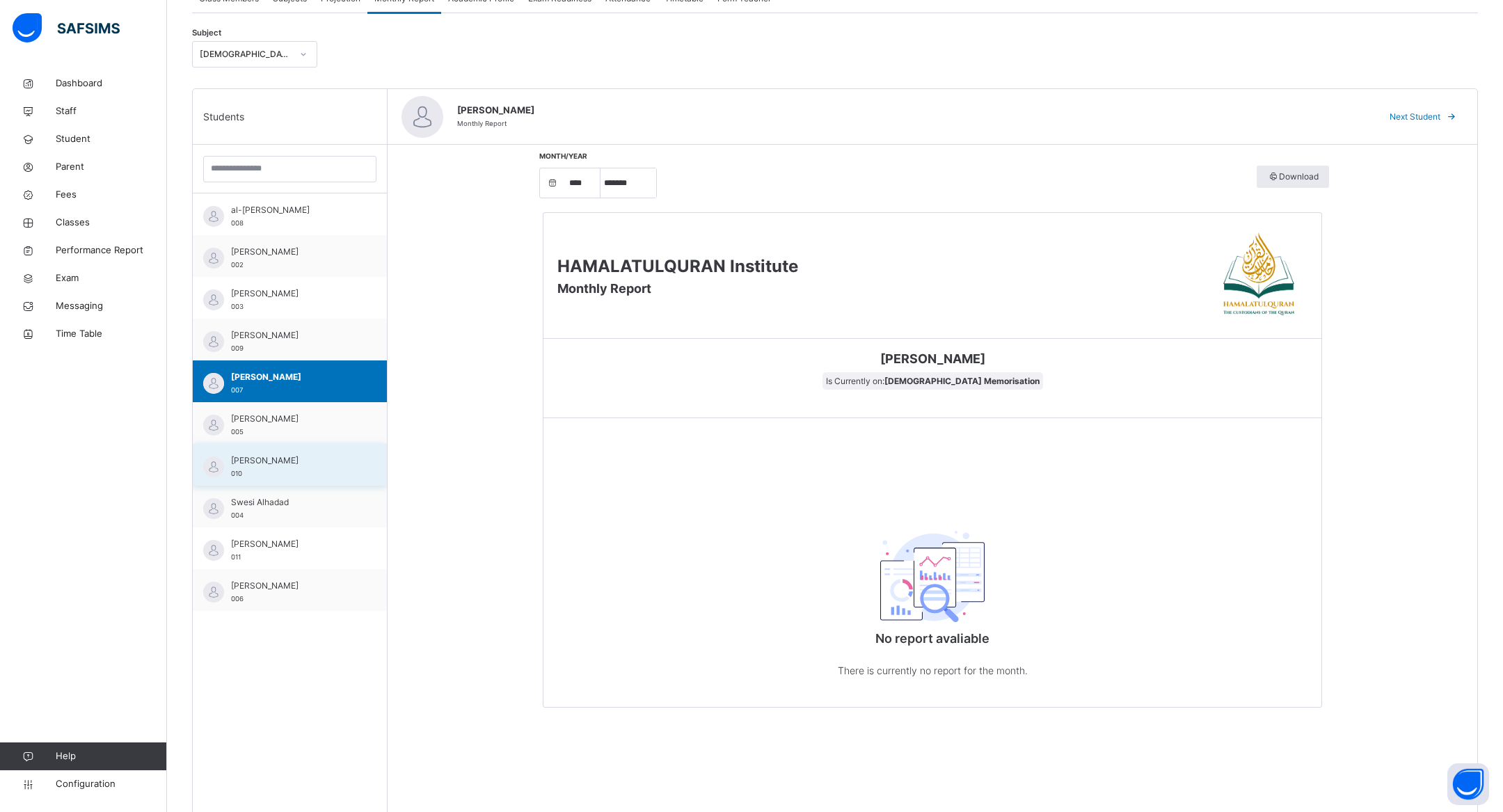
scroll to position [357, 0]
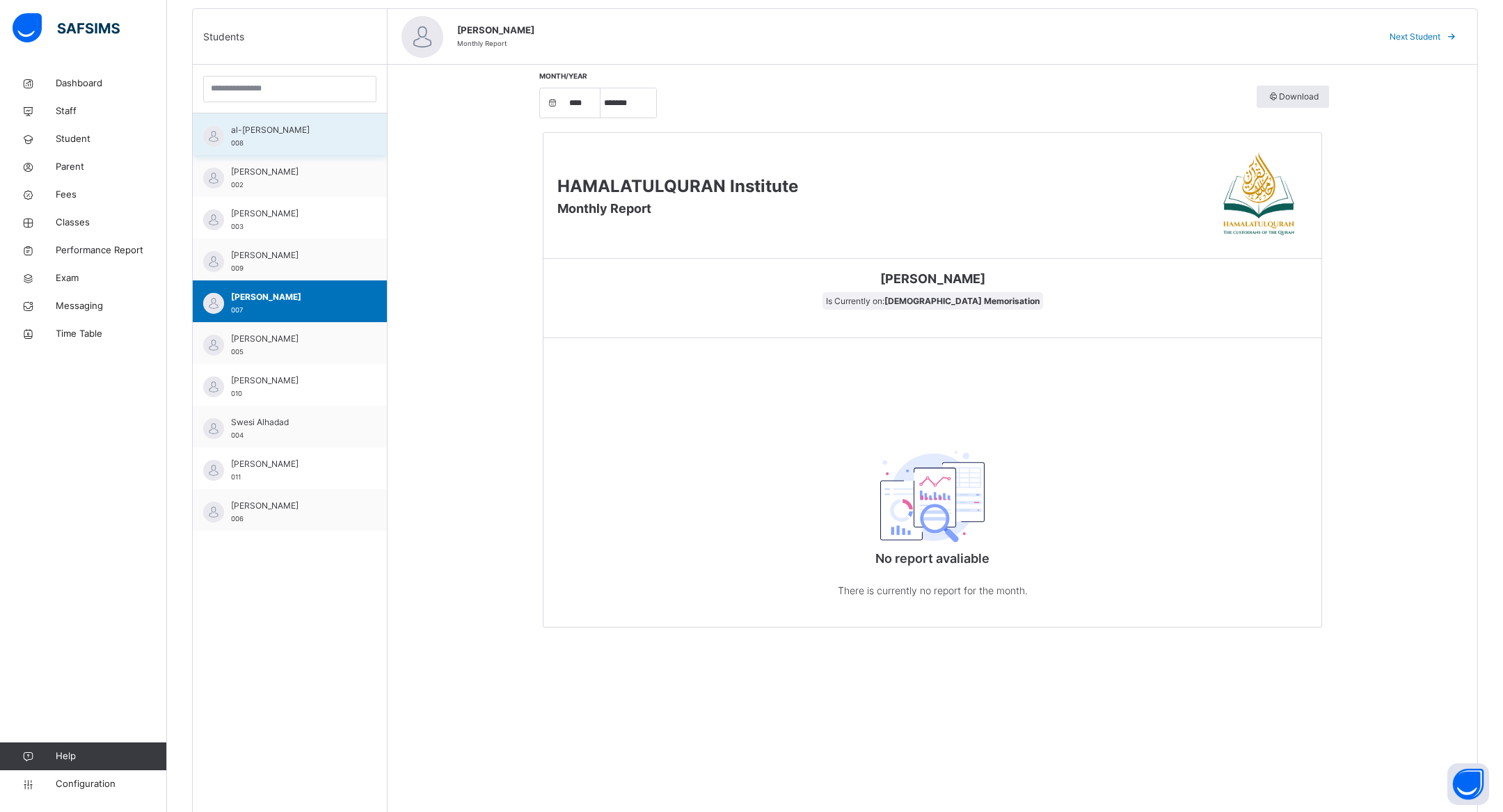
click at [267, 137] on div "al-[PERSON_NAME] 008" at bounding box center [293, 136] width 124 height 25
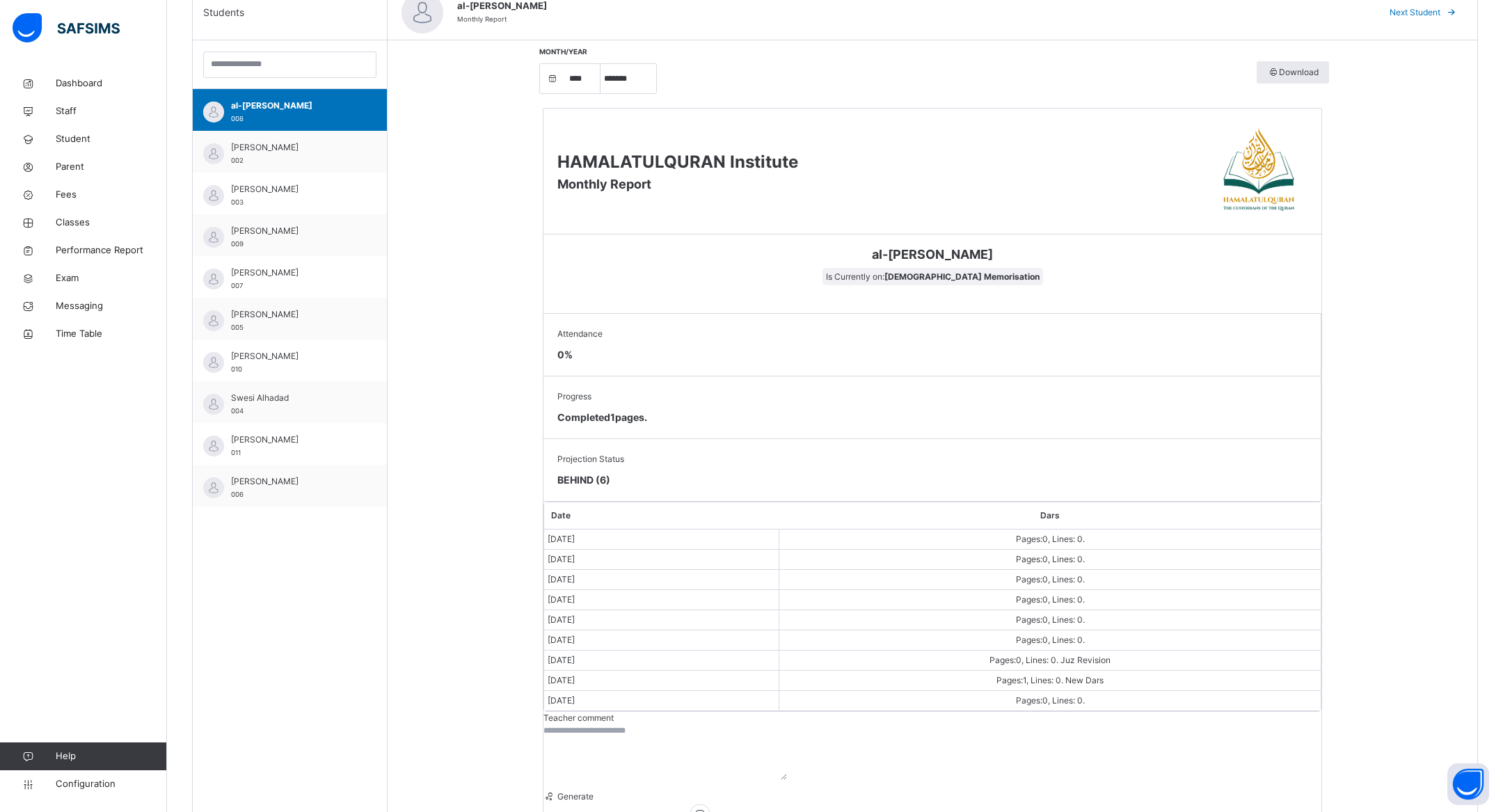
scroll to position [415, 0]
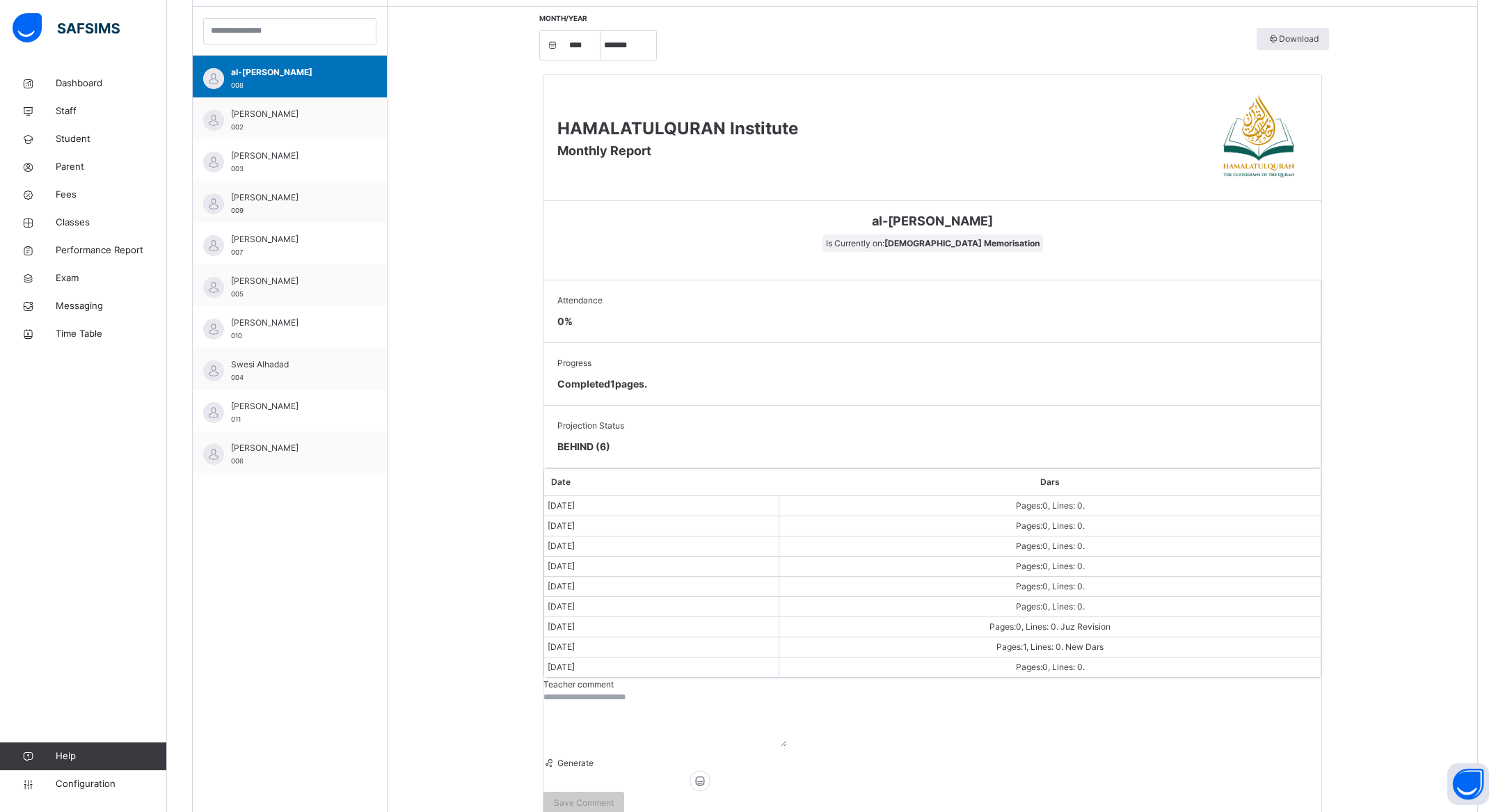
click at [634, 691] on textarea at bounding box center [666, 719] width 244 height 55
click at [580, 758] on span "Generate" at bounding box center [574, 762] width 38 height 11
click at [300, 390] on div "[PERSON_NAME] 011" at bounding box center [289, 410] width 194 height 41
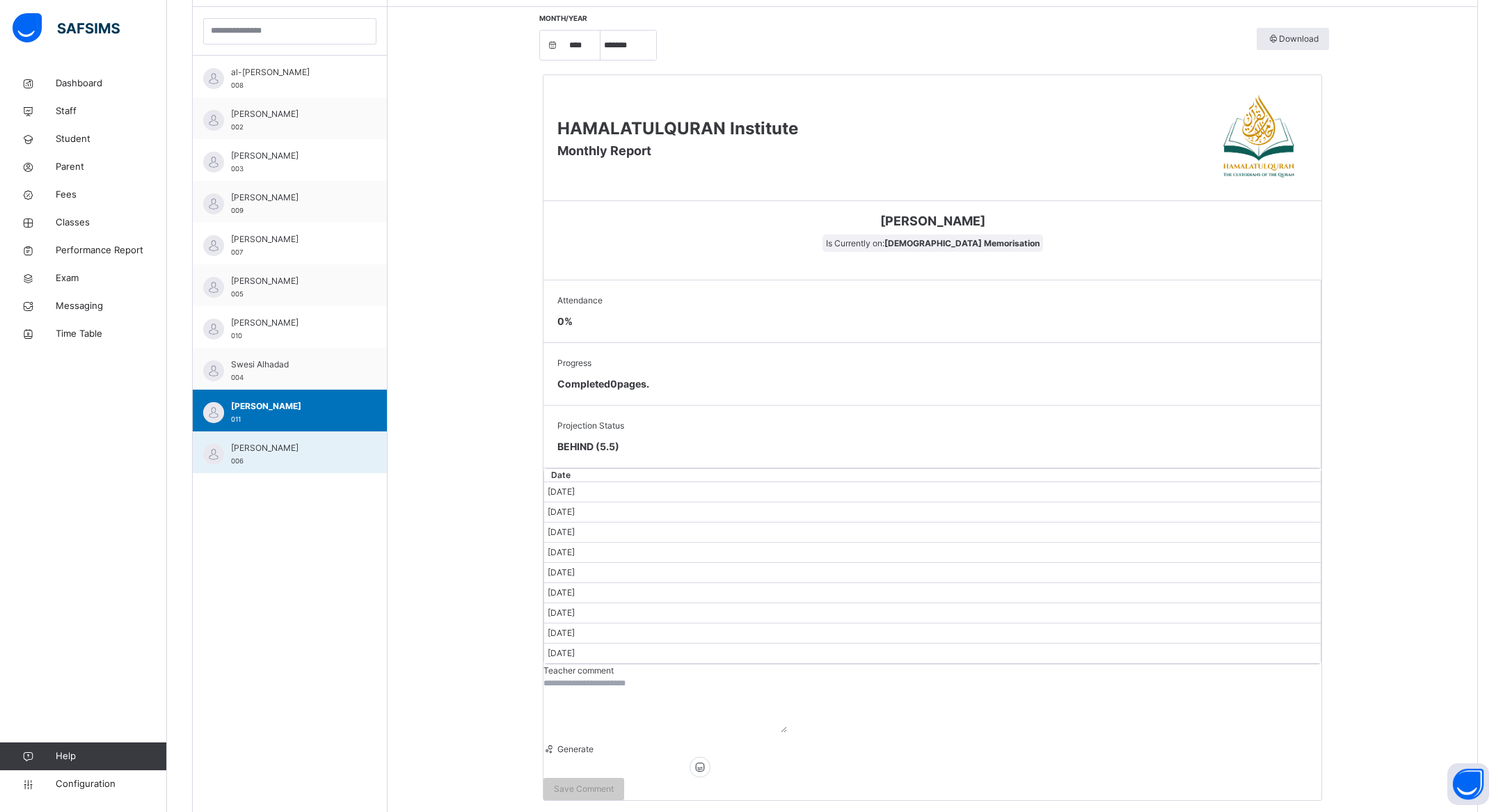
click at [298, 445] on span "[PERSON_NAME]" at bounding box center [293, 448] width 124 height 12
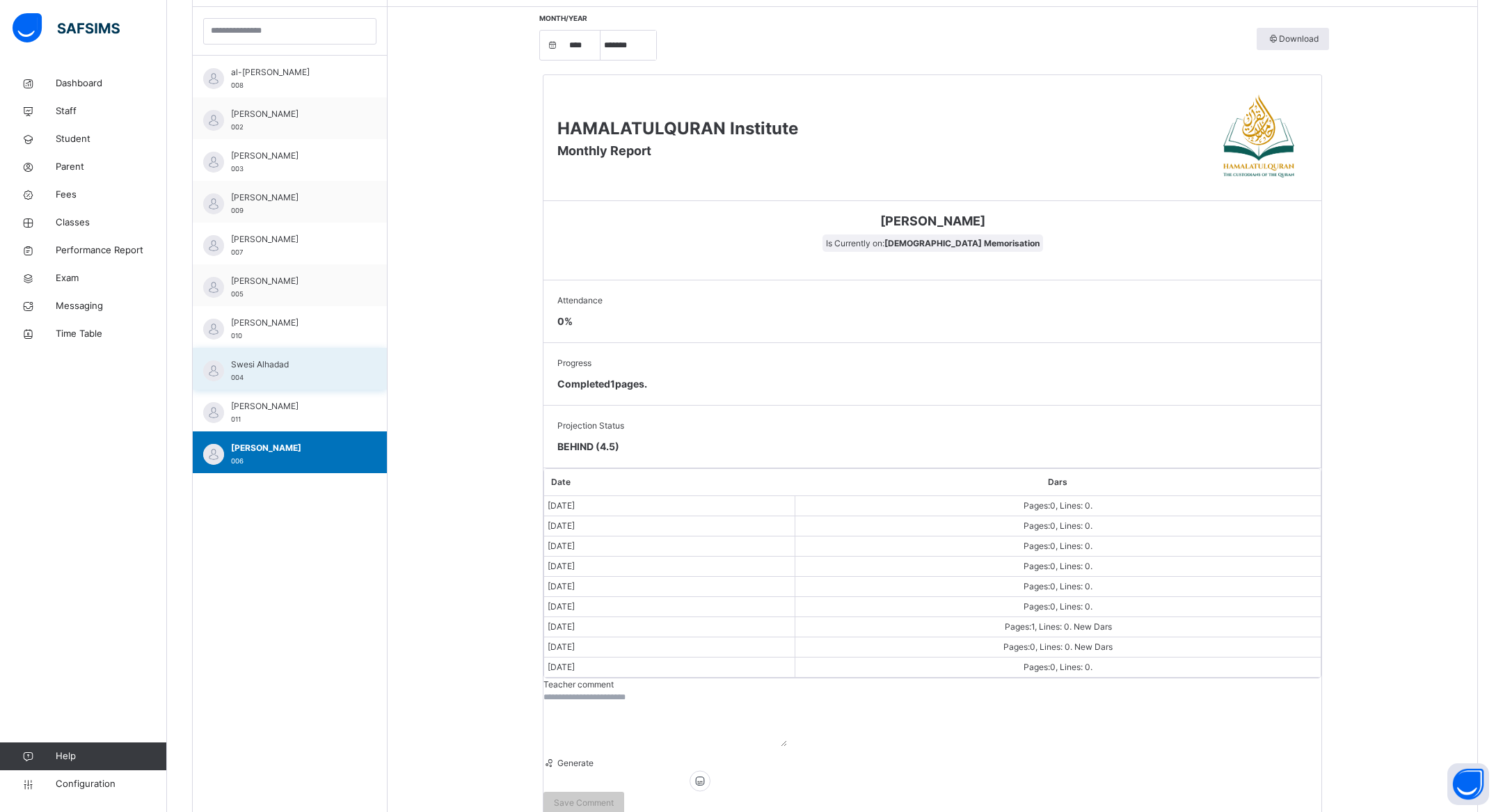
click at [302, 360] on span "Swesi Alhadad" at bounding box center [293, 364] width 124 height 12
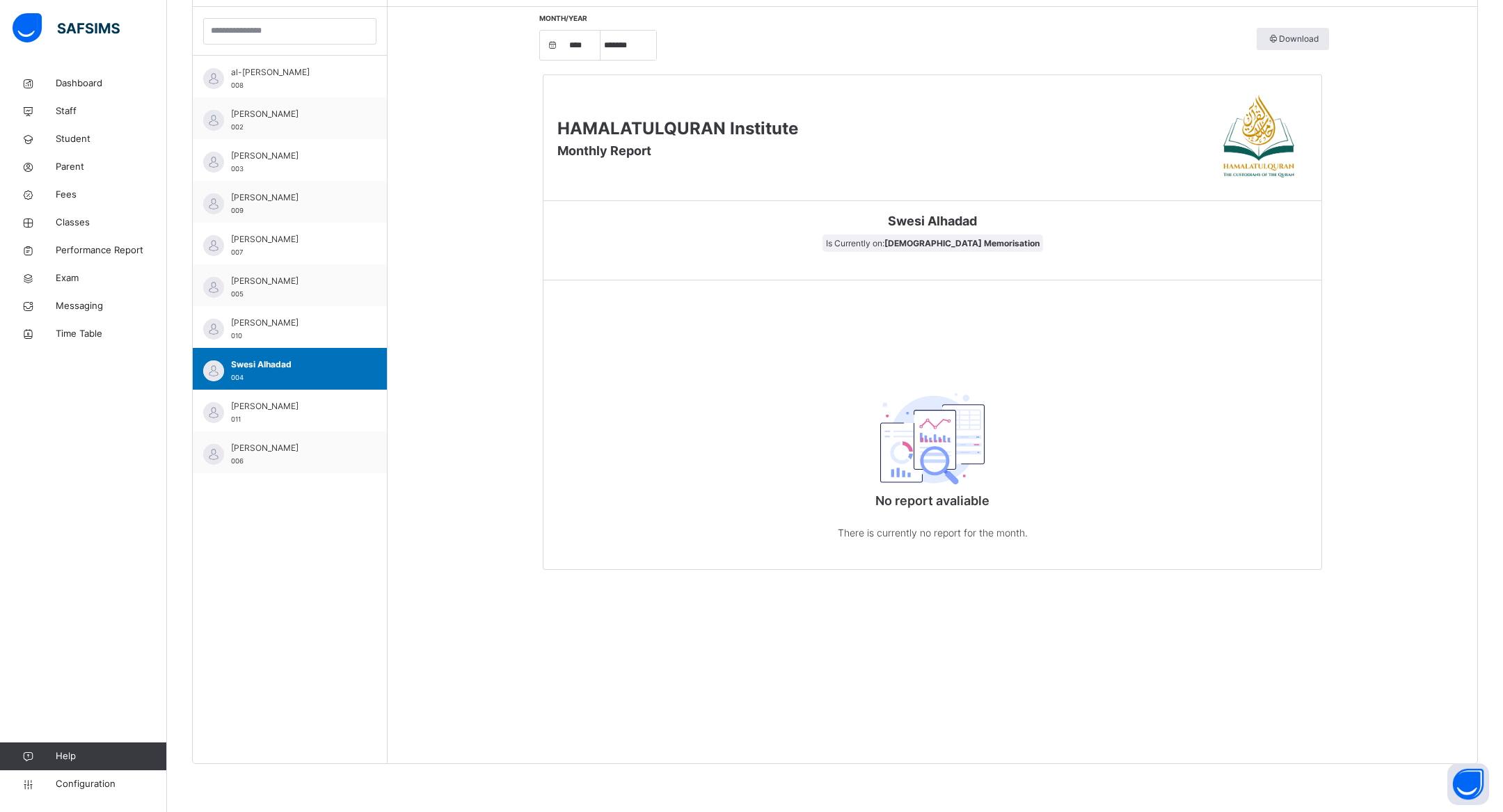
scroll to position [0, 0]
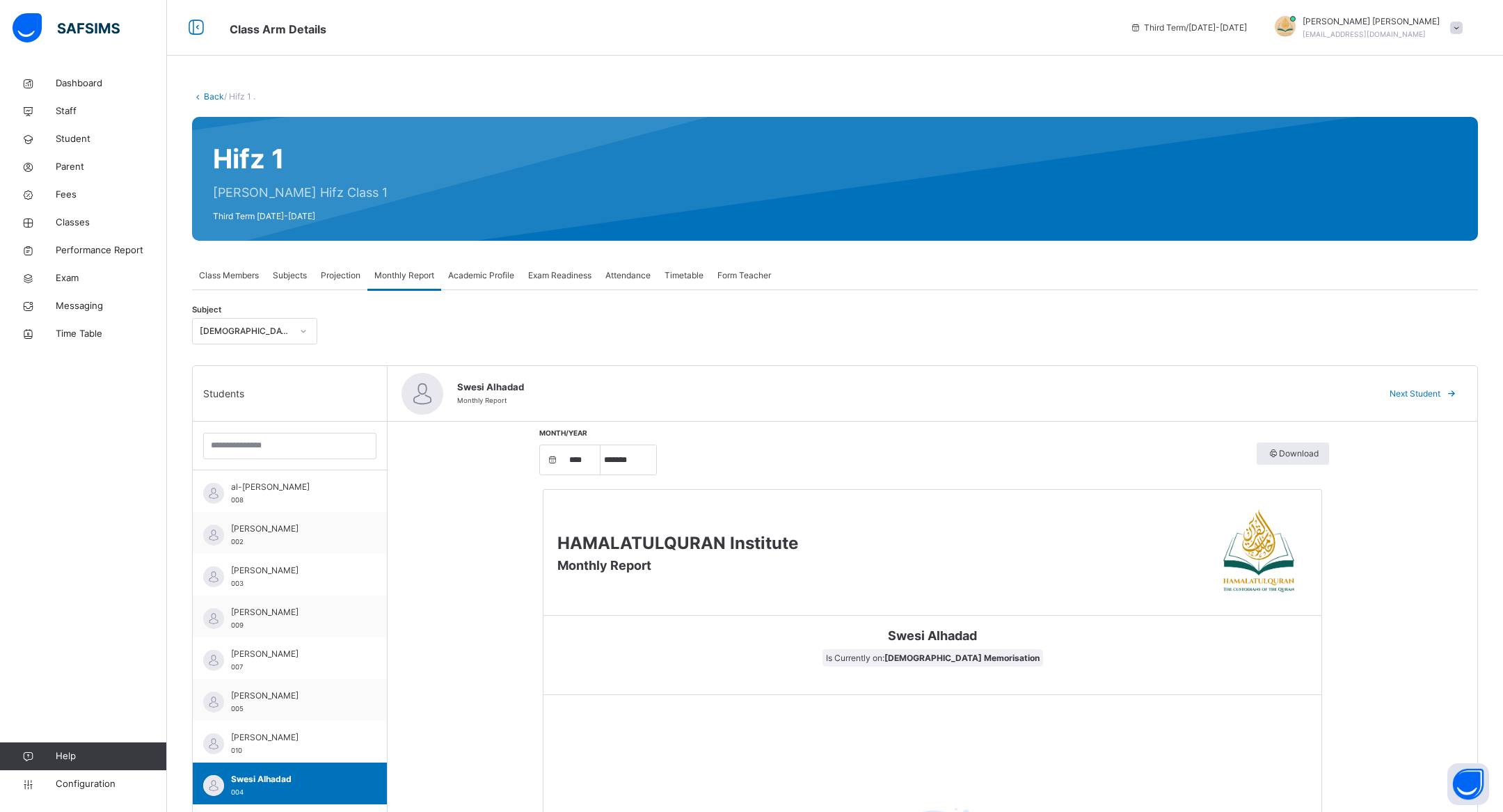
click at [244, 276] on span "Class Members" at bounding box center [229, 275] width 60 height 12
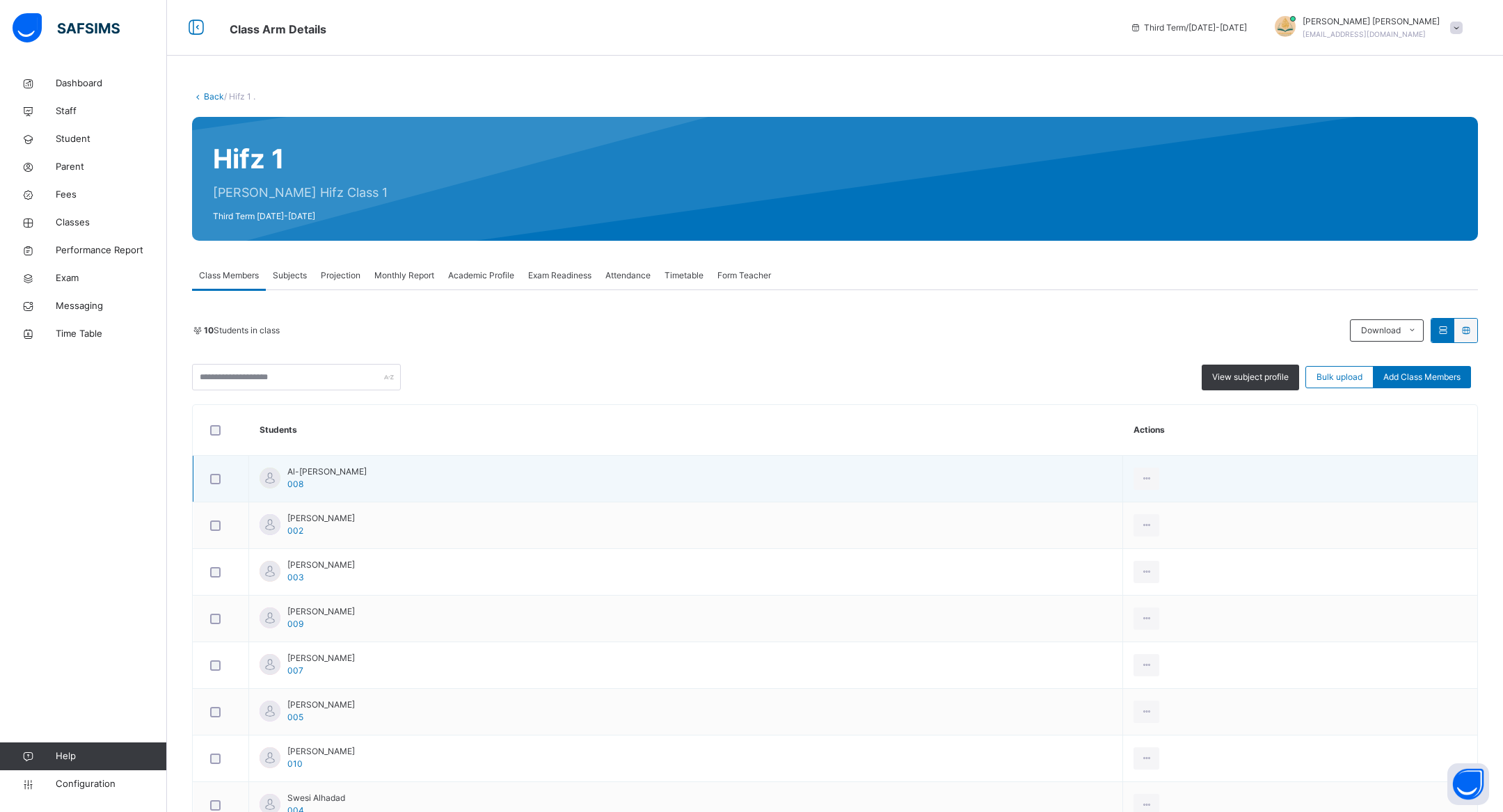
click at [270, 476] on div at bounding box center [270, 478] width 21 height 21
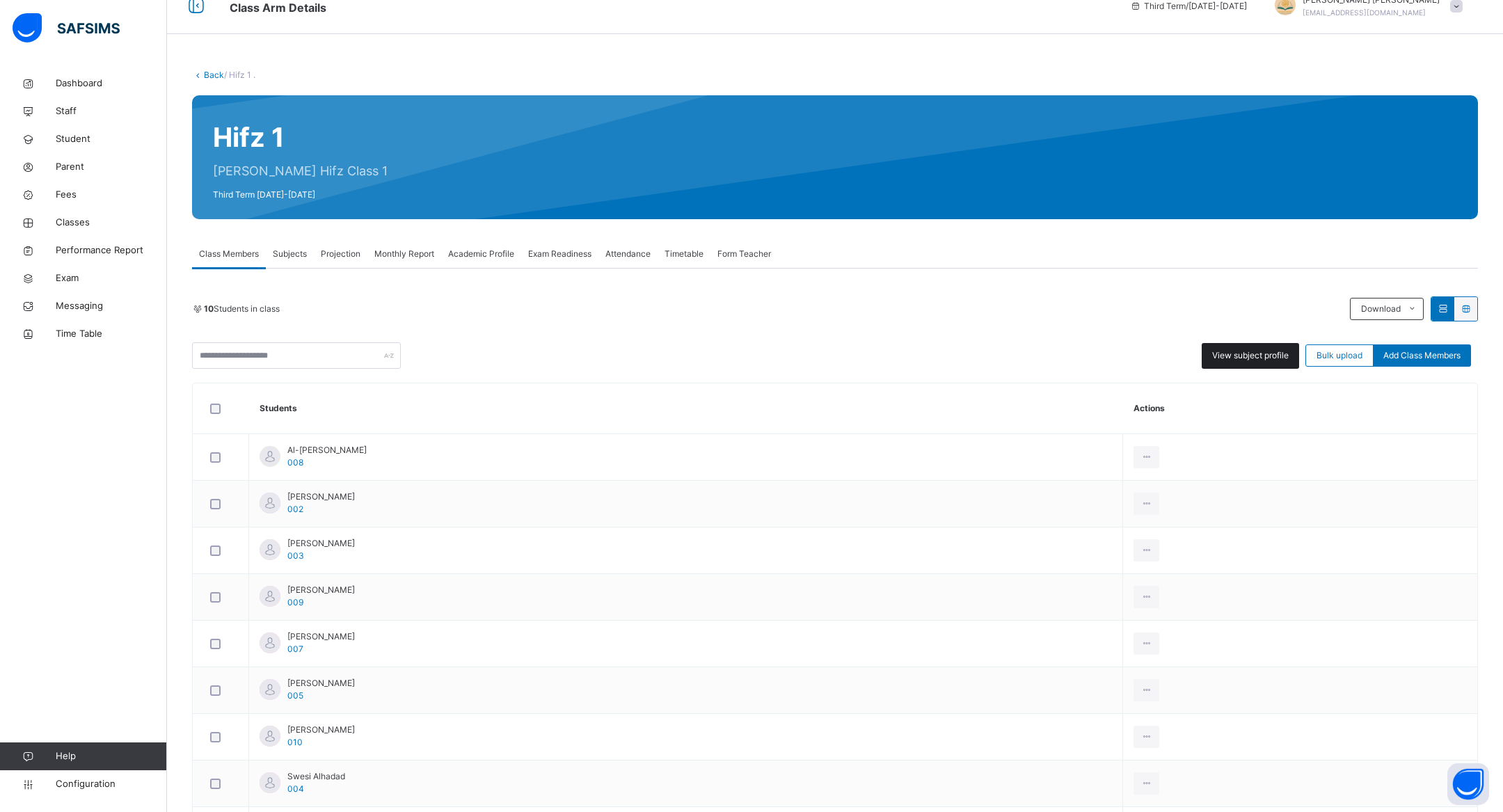
click at [1252, 355] on span "View subject profile" at bounding box center [1250, 355] width 76 height 12
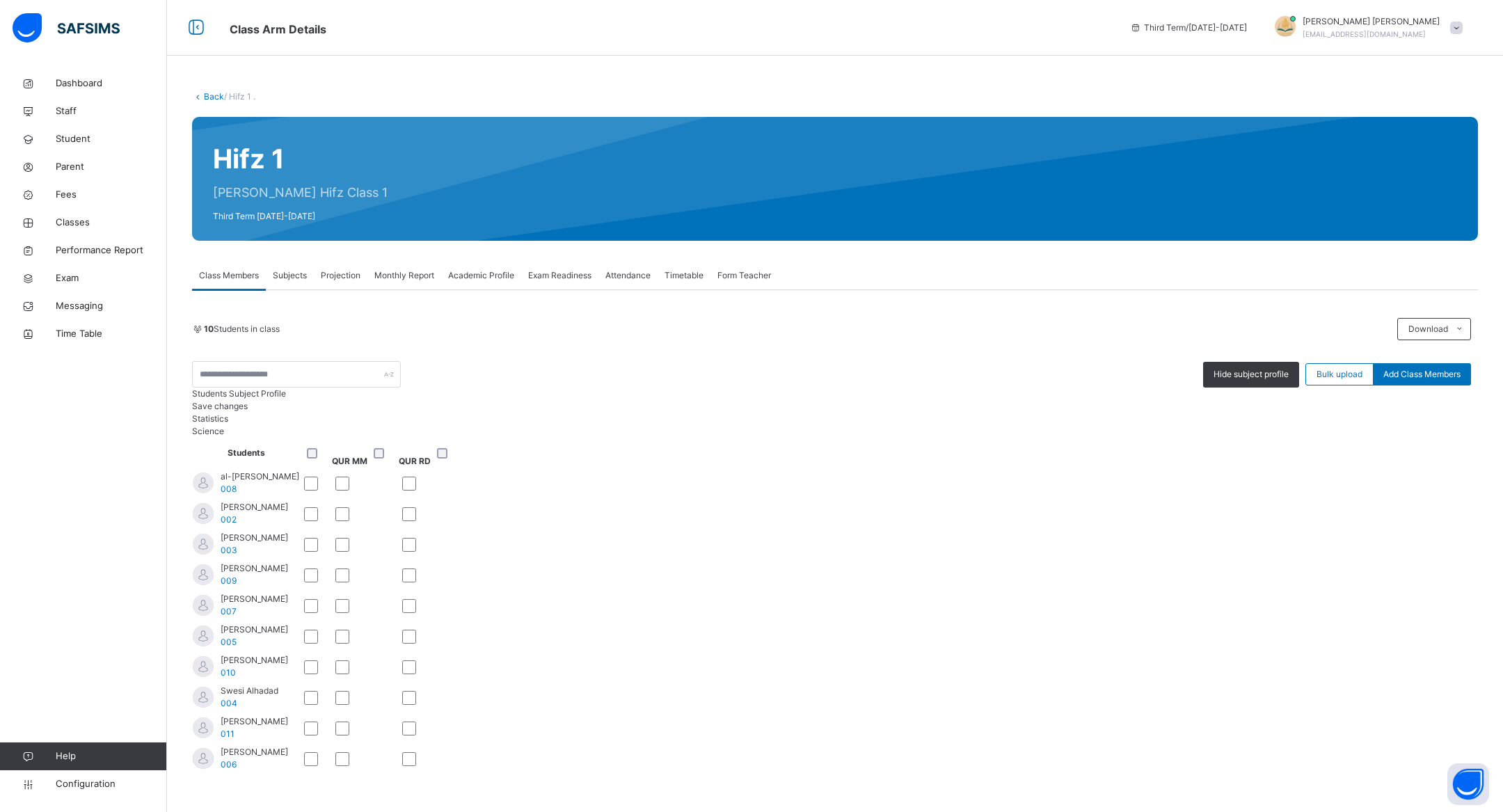
scroll to position [80, 0]
click at [1327, 368] on span "Bulk upload" at bounding box center [1340, 374] width 46 height 12
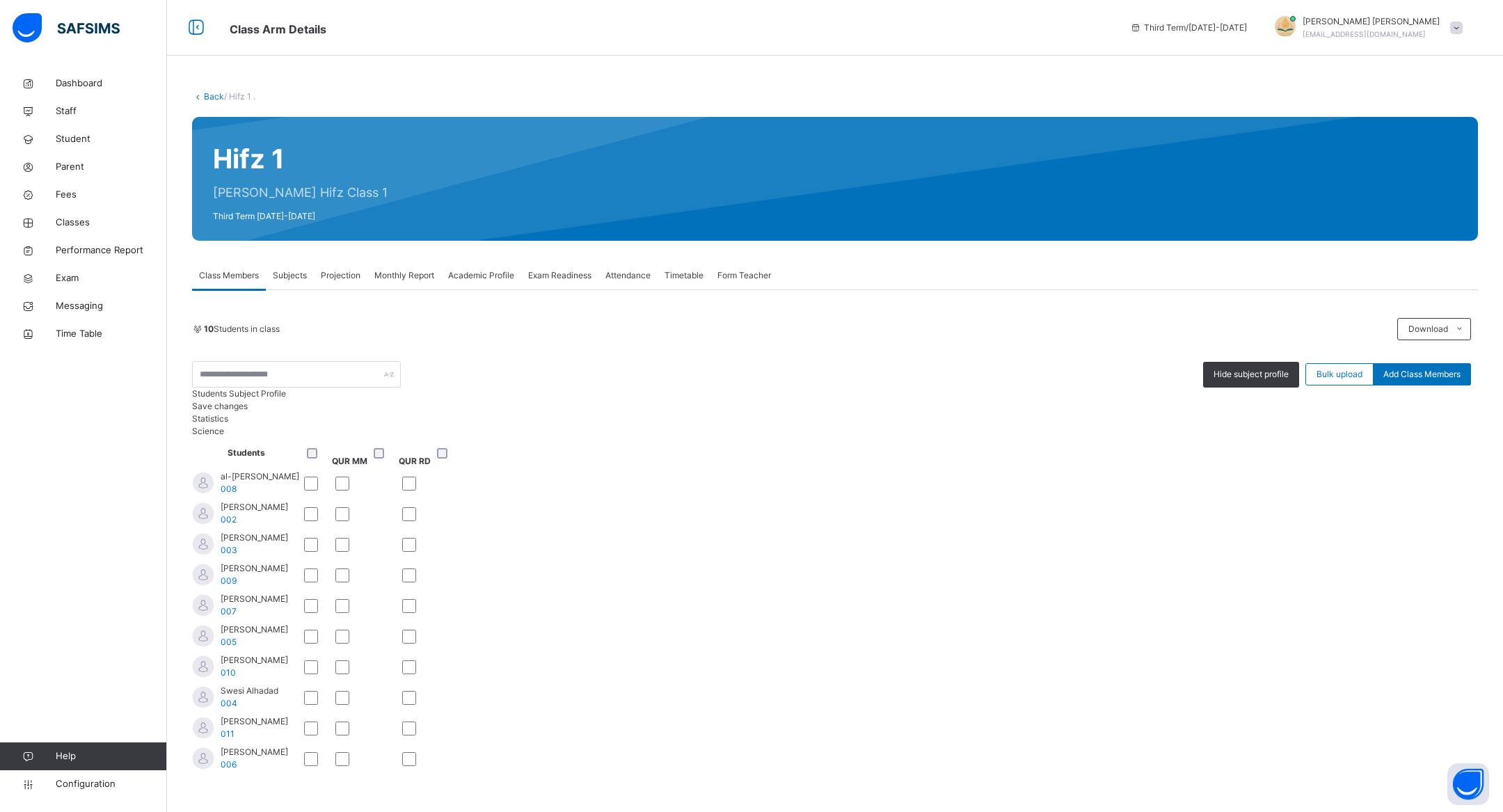
scroll to position [0, 0]
click at [228, 423] on span "Statistics" at bounding box center [210, 418] width 37 height 11
click at [308, 437] on div "Statistics Science" at bounding box center [835, 425] width 1286 height 25
click at [228, 495] on div "al-[PERSON_NAME] 008" at bounding box center [245, 483] width 106 height 25
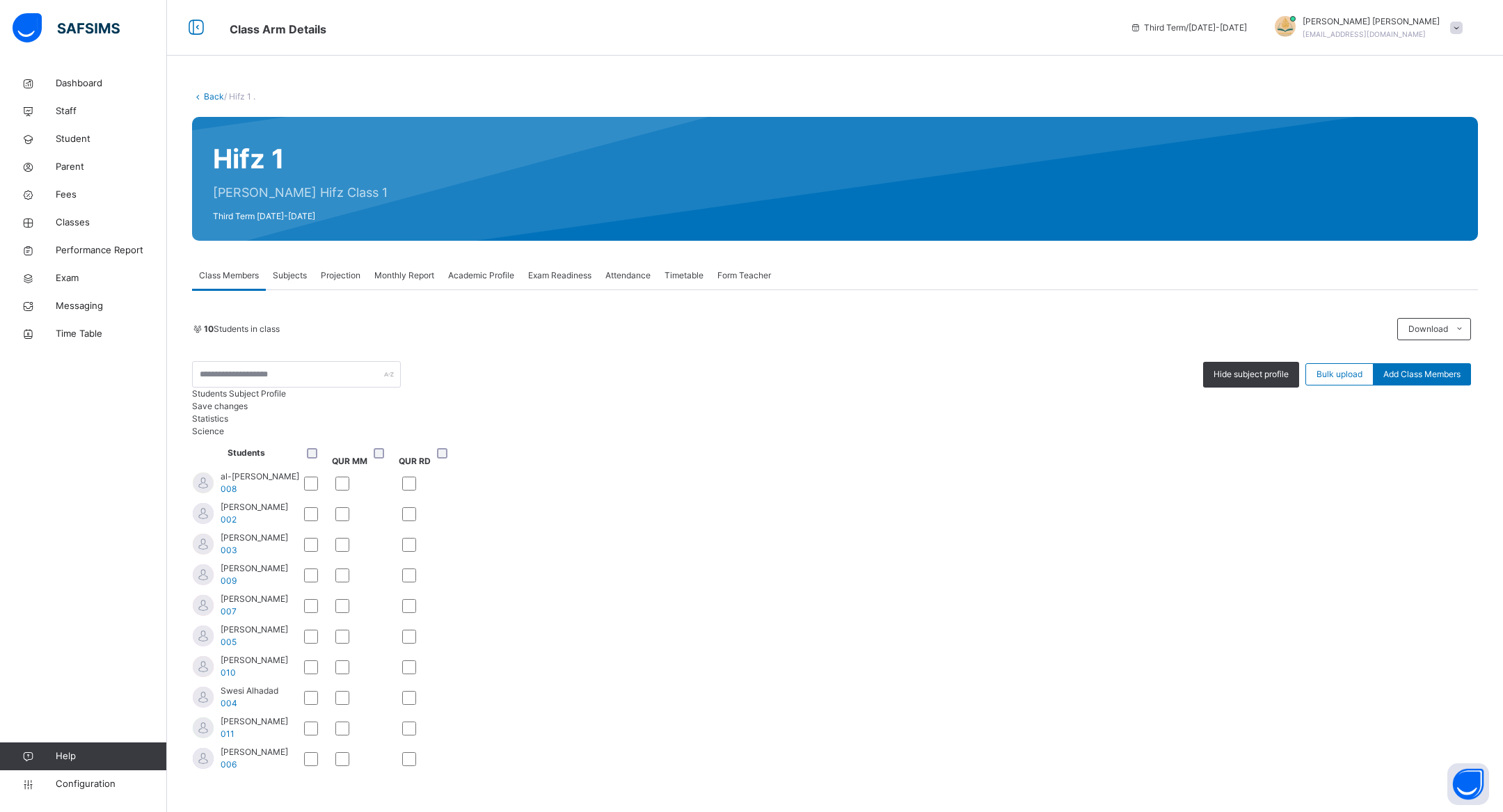
click at [209, 493] on div at bounding box center [203, 483] width 21 height 21
click at [245, 368] on input "text" at bounding box center [296, 374] width 209 height 27
click at [286, 278] on span "Subjects" at bounding box center [290, 275] width 34 height 12
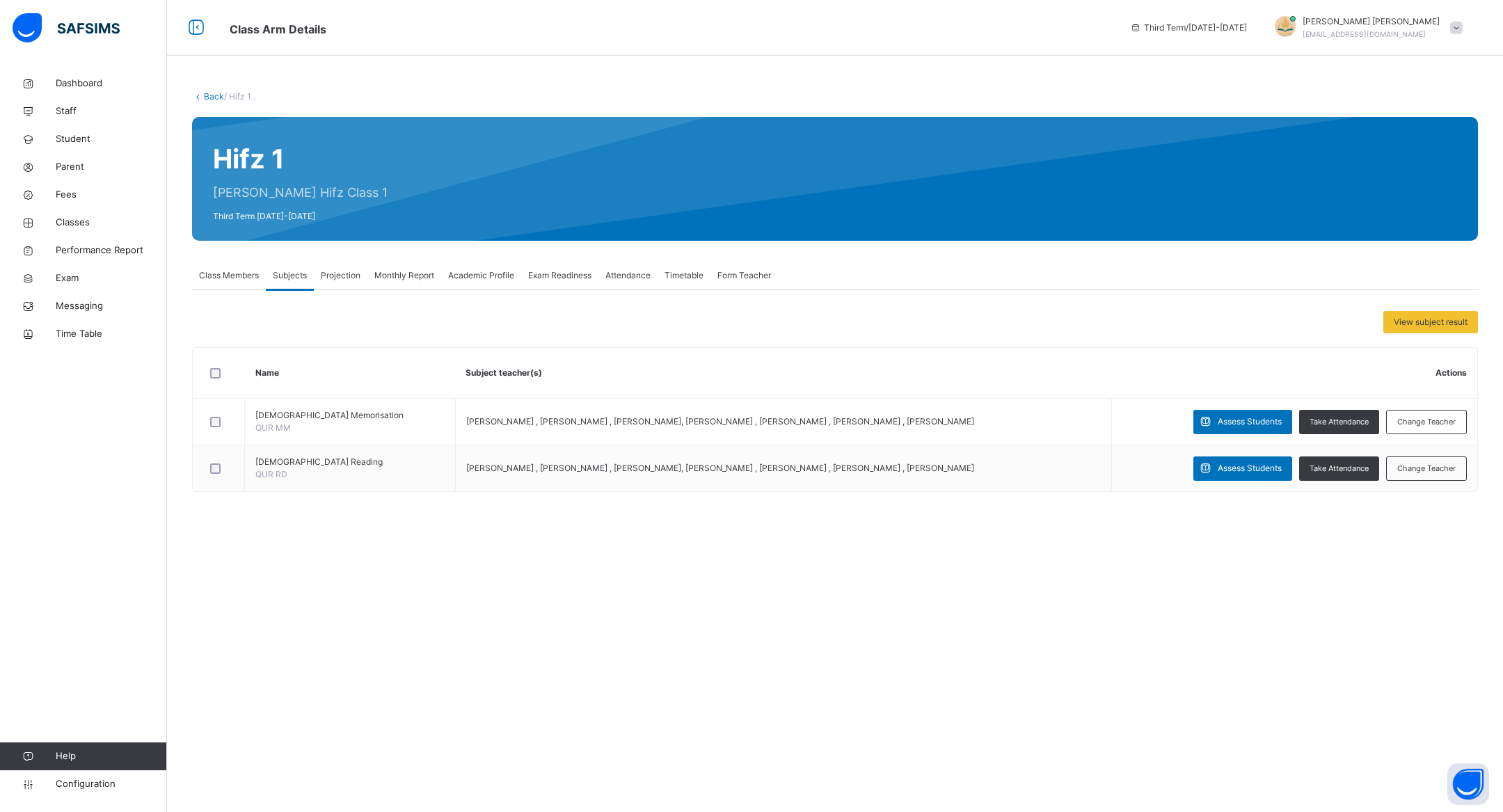
click at [345, 278] on span "Projection" at bounding box center [341, 275] width 40 height 12
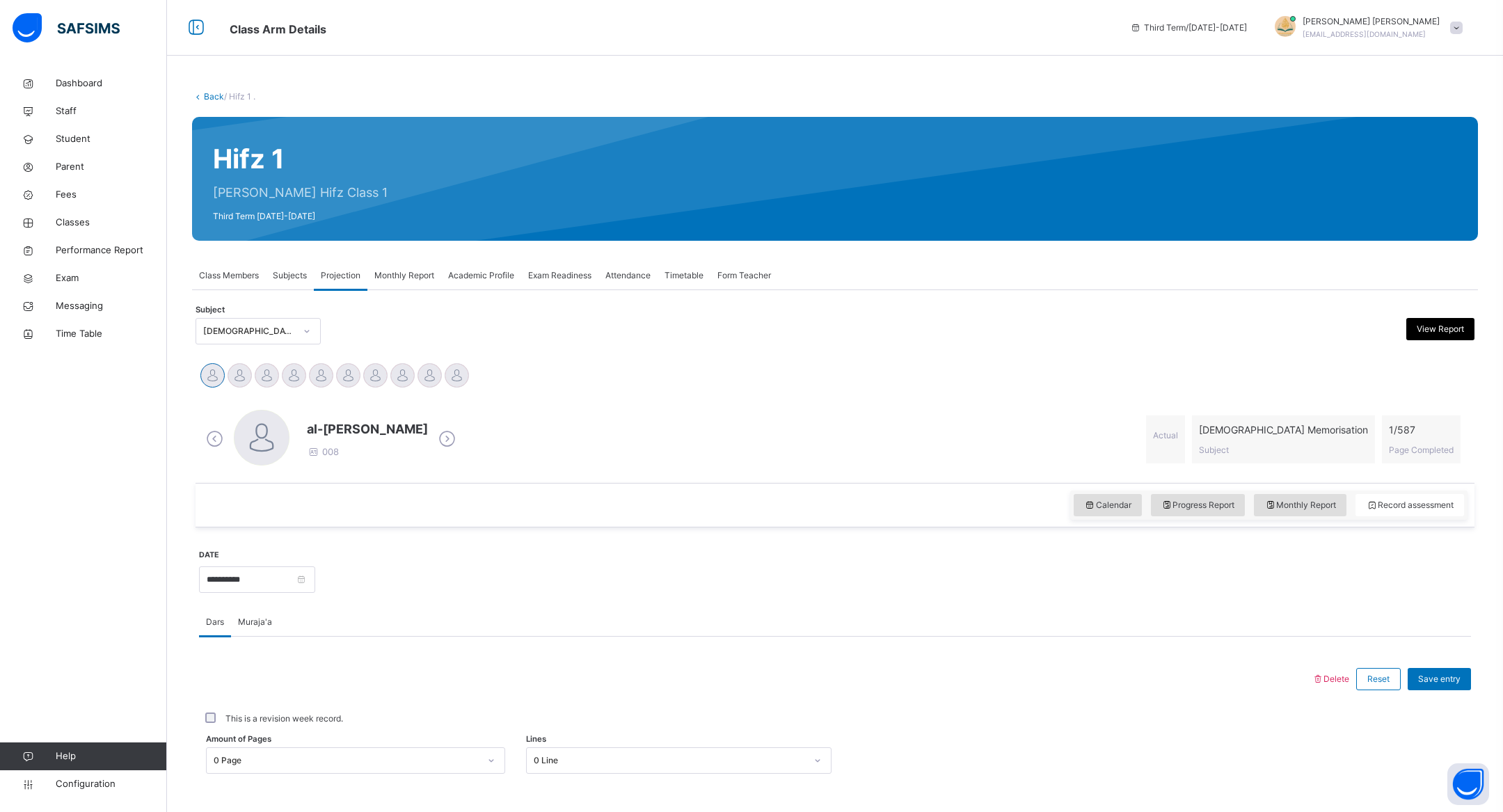
click at [259, 445] on div at bounding box center [262, 437] width 55 height 55
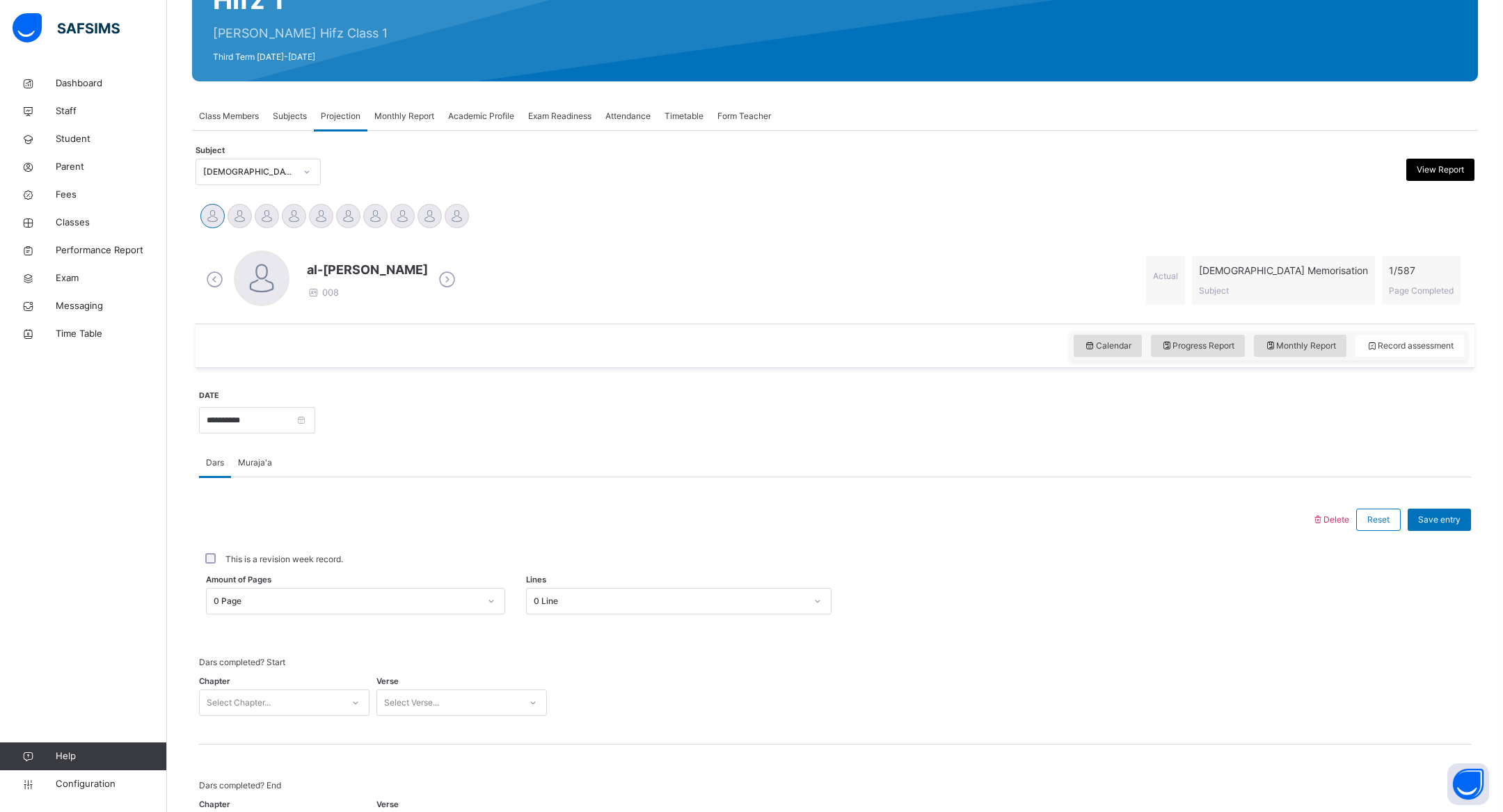
scroll to position [161, 0]
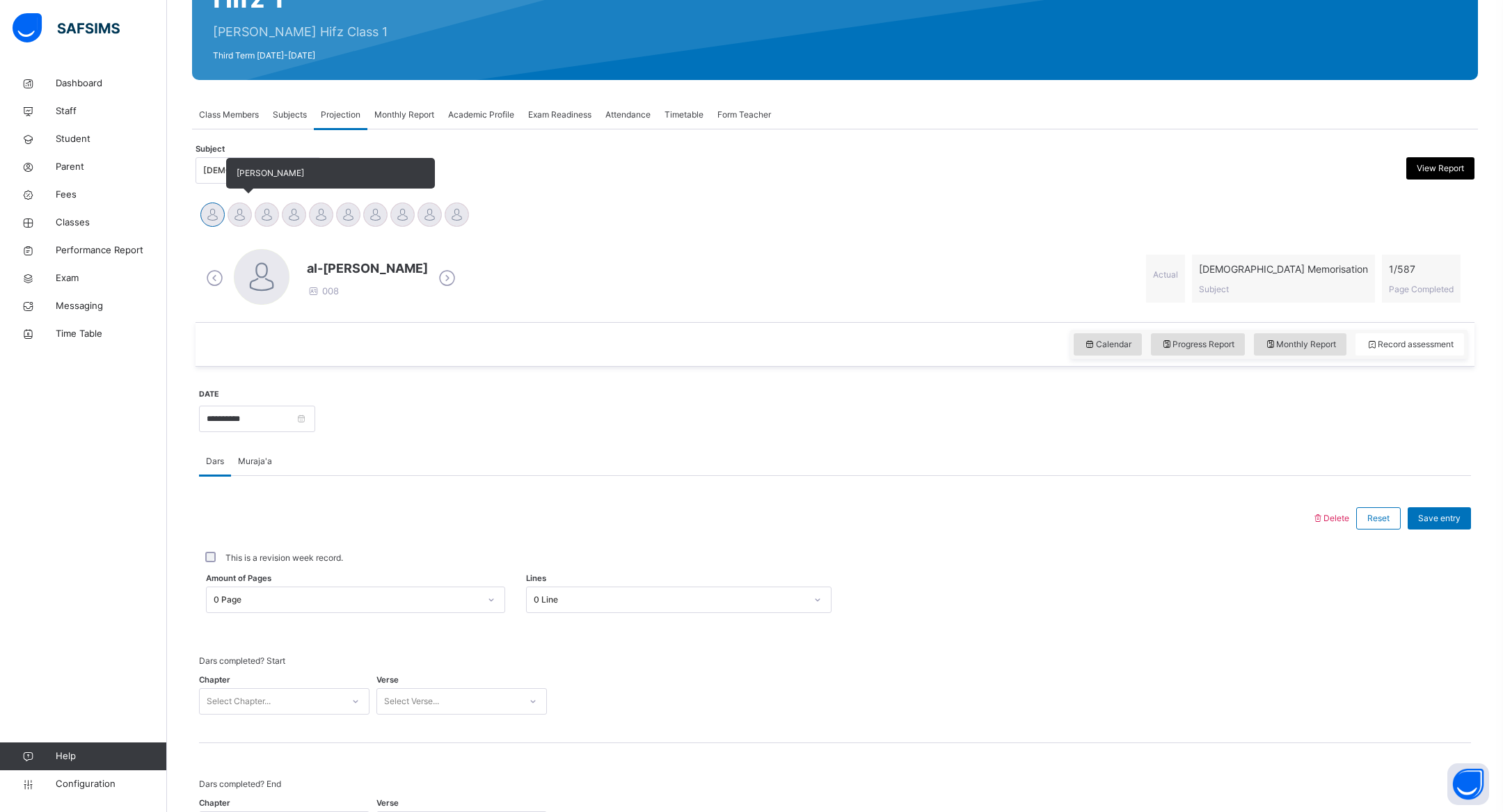
click at [232, 215] on div at bounding box center [240, 215] width 24 height 24
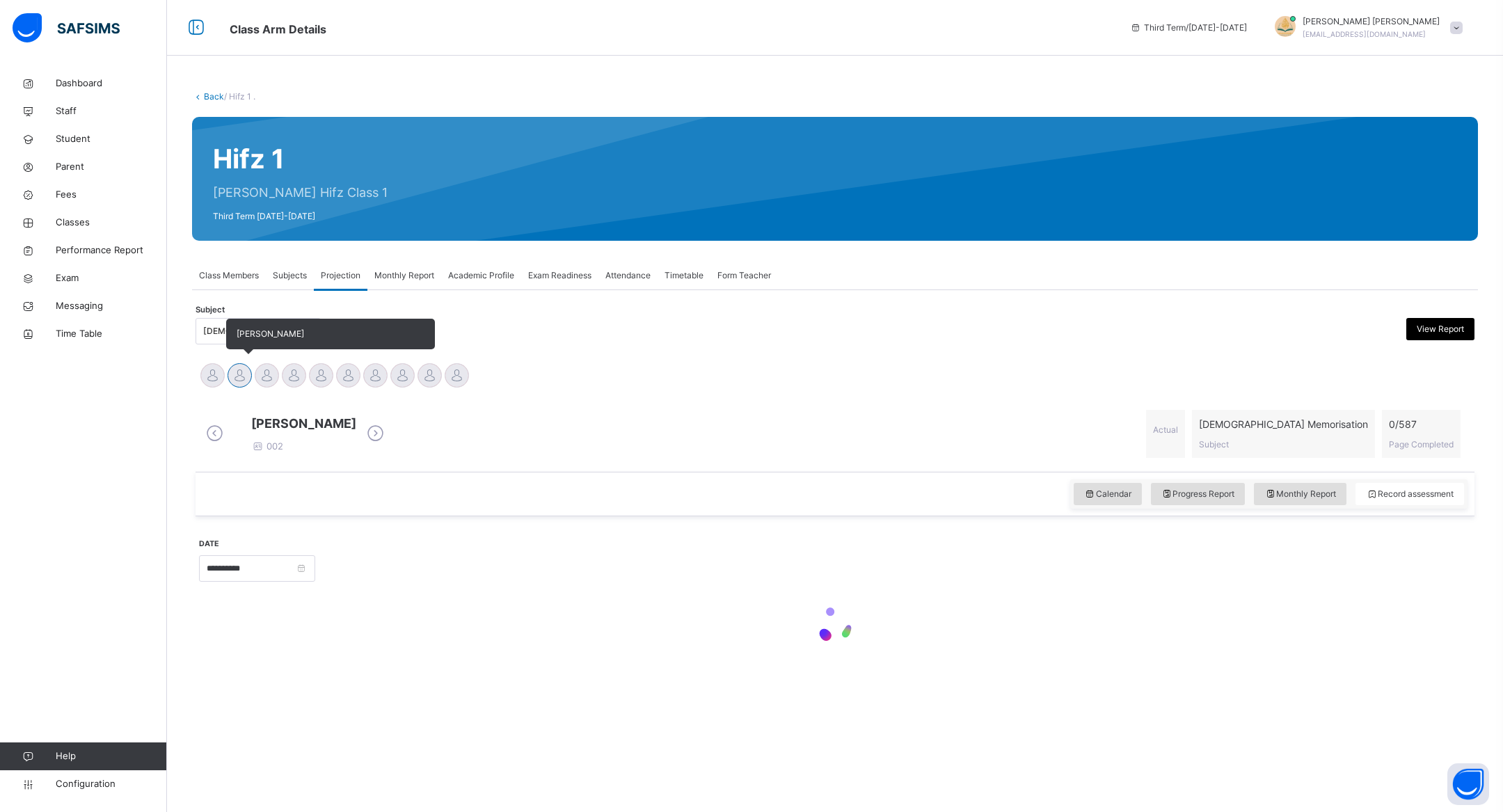
scroll to position [0, 0]
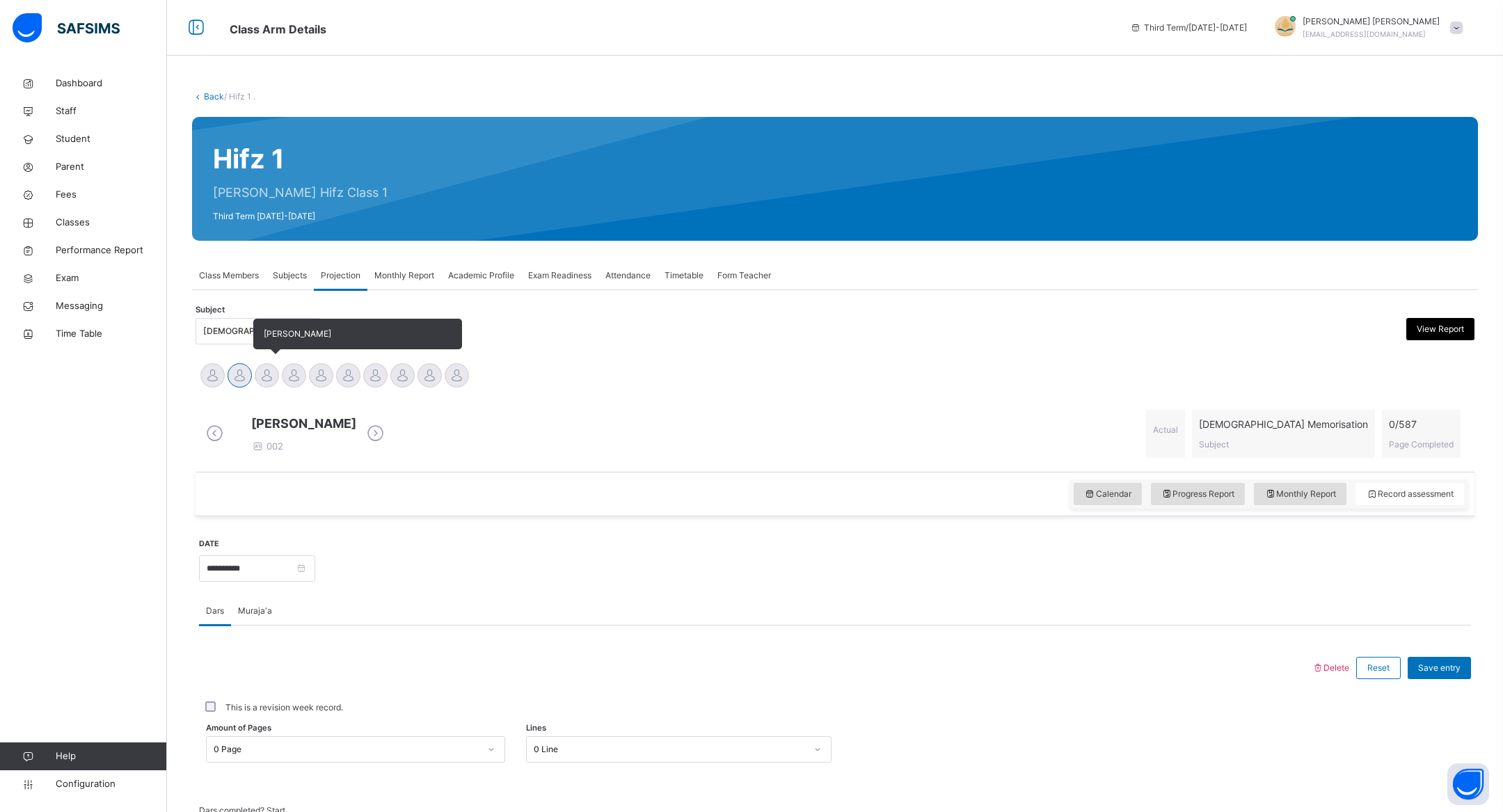
click at [263, 369] on div at bounding box center [267, 376] width 24 height 24
click at [293, 375] on div at bounding box center [294, 376] width 24 height 24
click at [324, 375] on div at bounding box center [321, 376] width 24 height 24
click at [350, 375] on div at bounding box center [348, 376] width 24 height 24
click at [375, 375] on div at bounding box center [376, 376] width 24 height 24
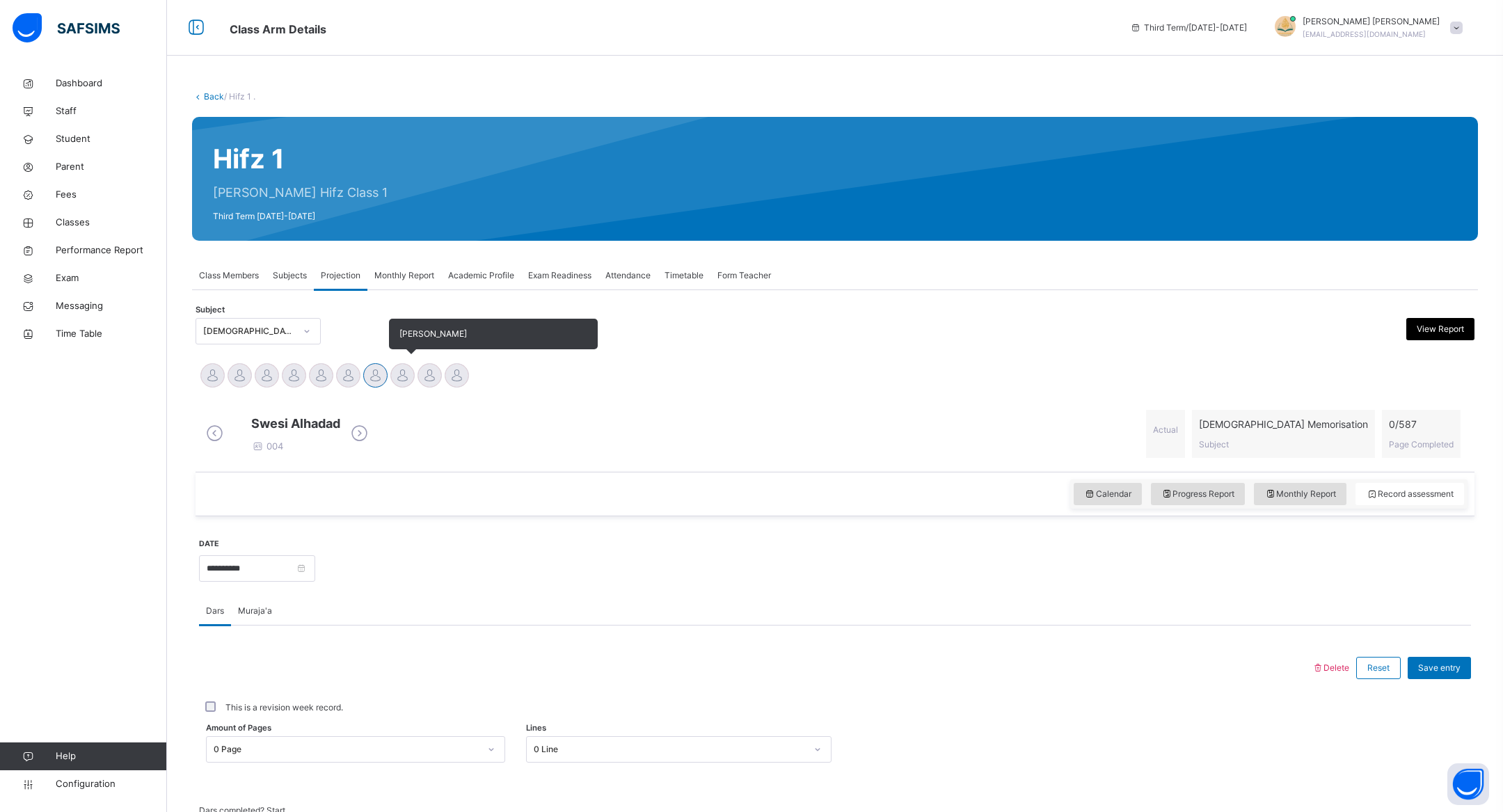
click at [400, 373] on div at bounding box center [402, 376] width 24 height 24
click at [436, 371] on div at bounding box center [430, 376] width 24 height 24
click at [454, 374] on div at bounding box center [457, 376] width 24 height 24
click at [434, 376] on div at bounding box center [430, 376] width 24 height 24
click at [251, 615] on span "Muraja'a" at bounding box center [255, 610] width 34 height 12
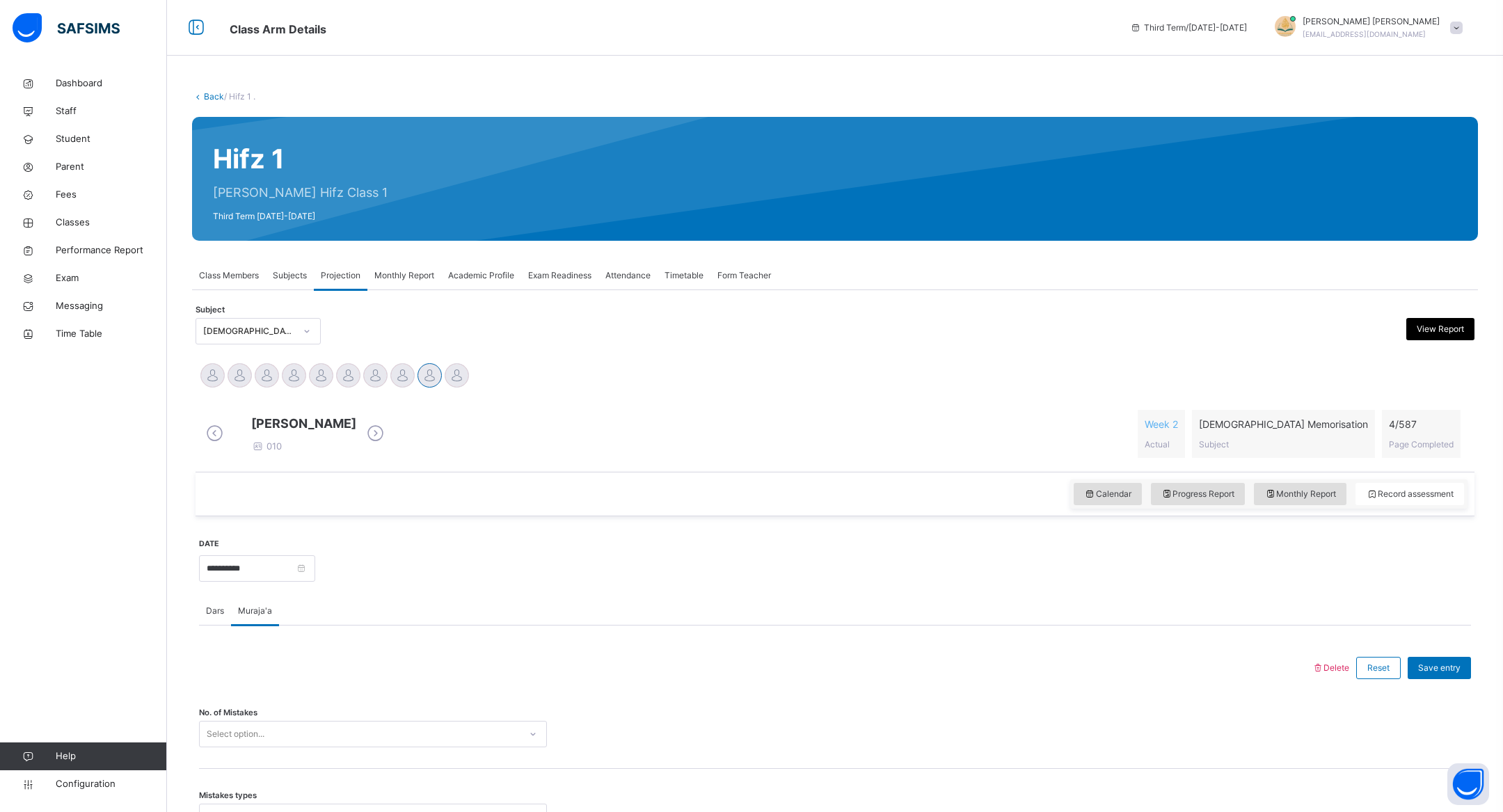
click at [217, 617] on span "Dars" at bounding box center [215, 610] width 18 height 12
click at [249, 617] on span "Muraja'a" at bounding box center [255, 610] width 34 height 12
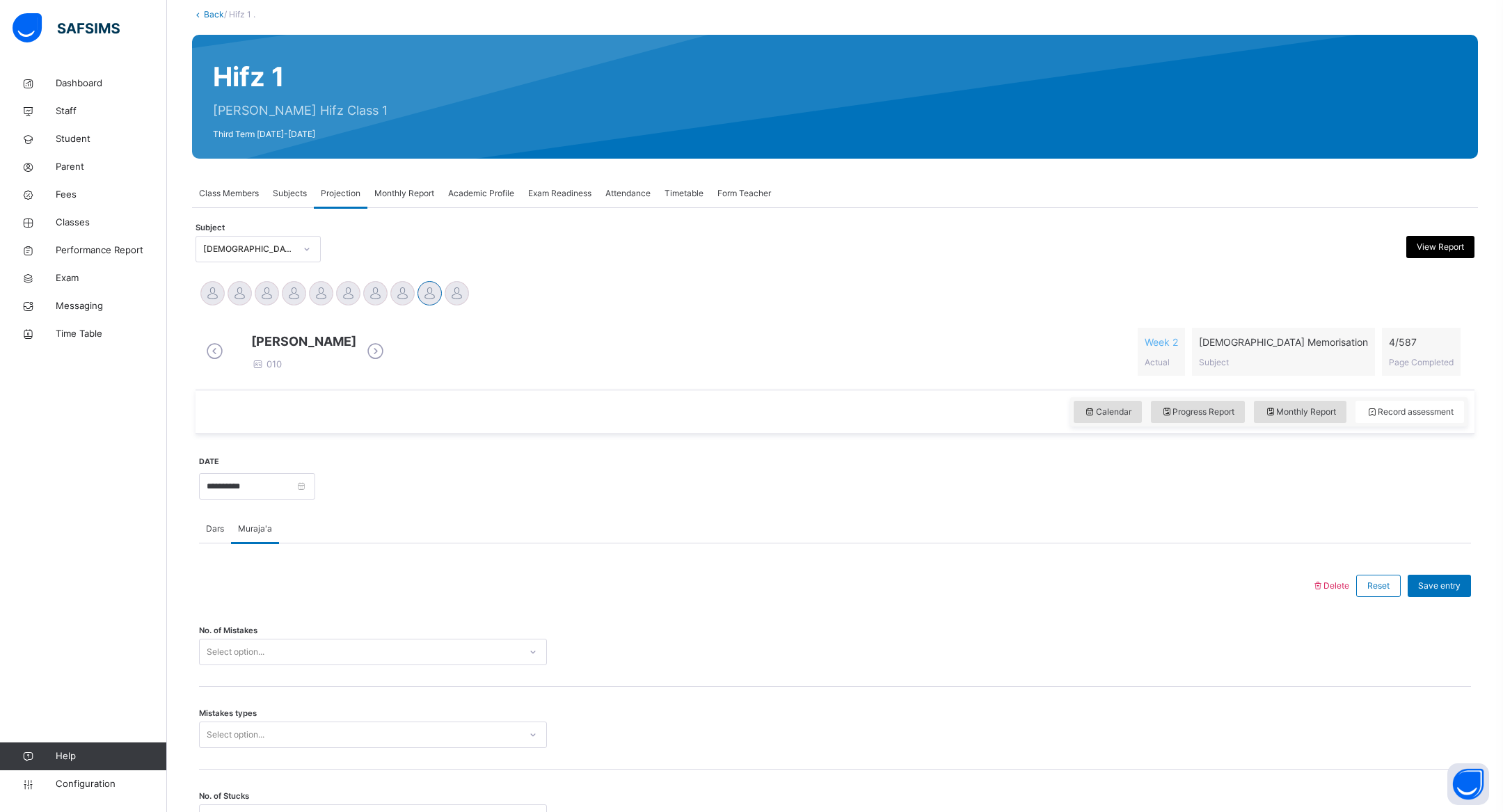
scroll to position [102, 0]
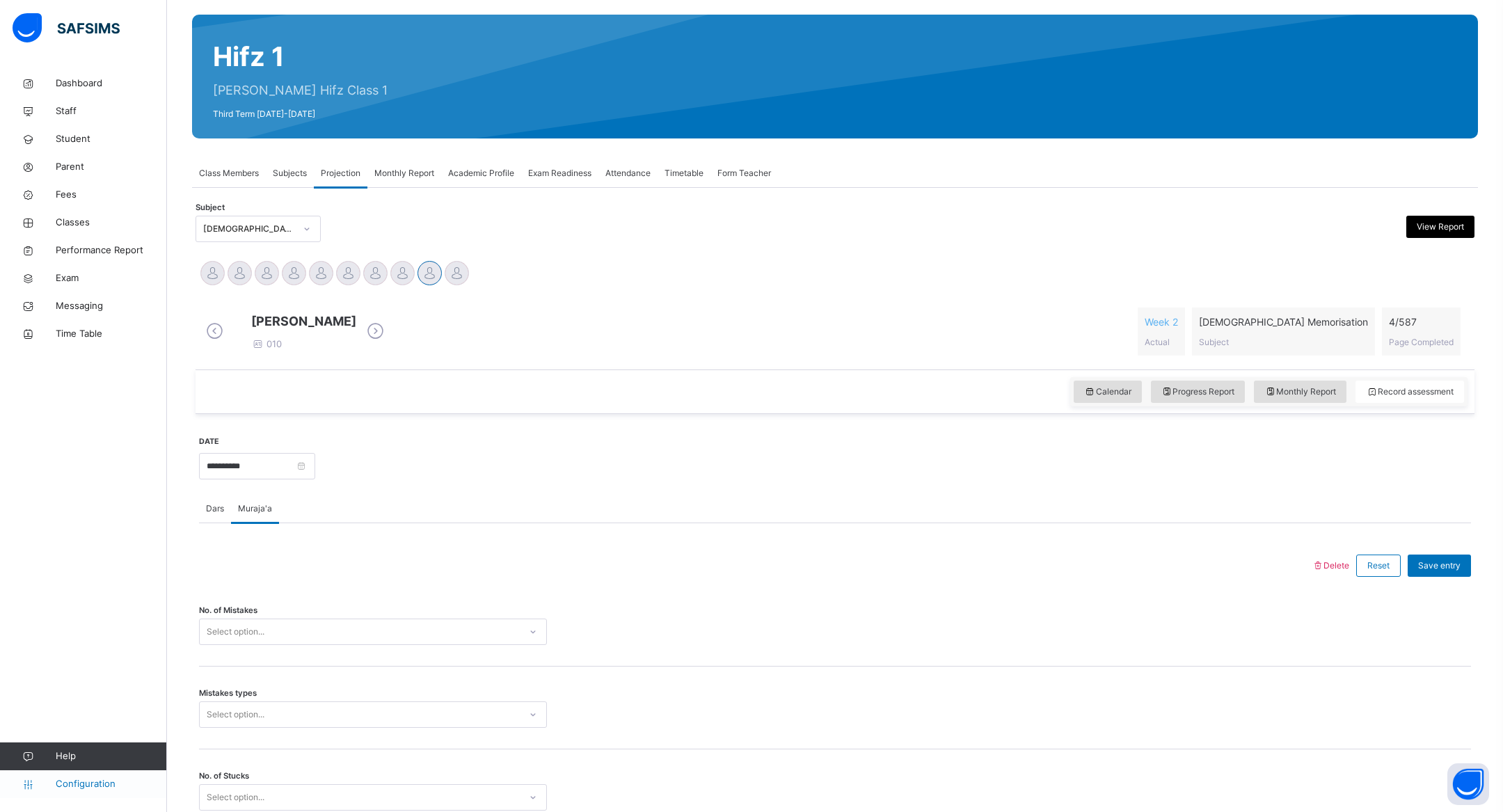
click at [84, 790] on span "Configuration" at bounding box center [111, 784] width 111 height 14
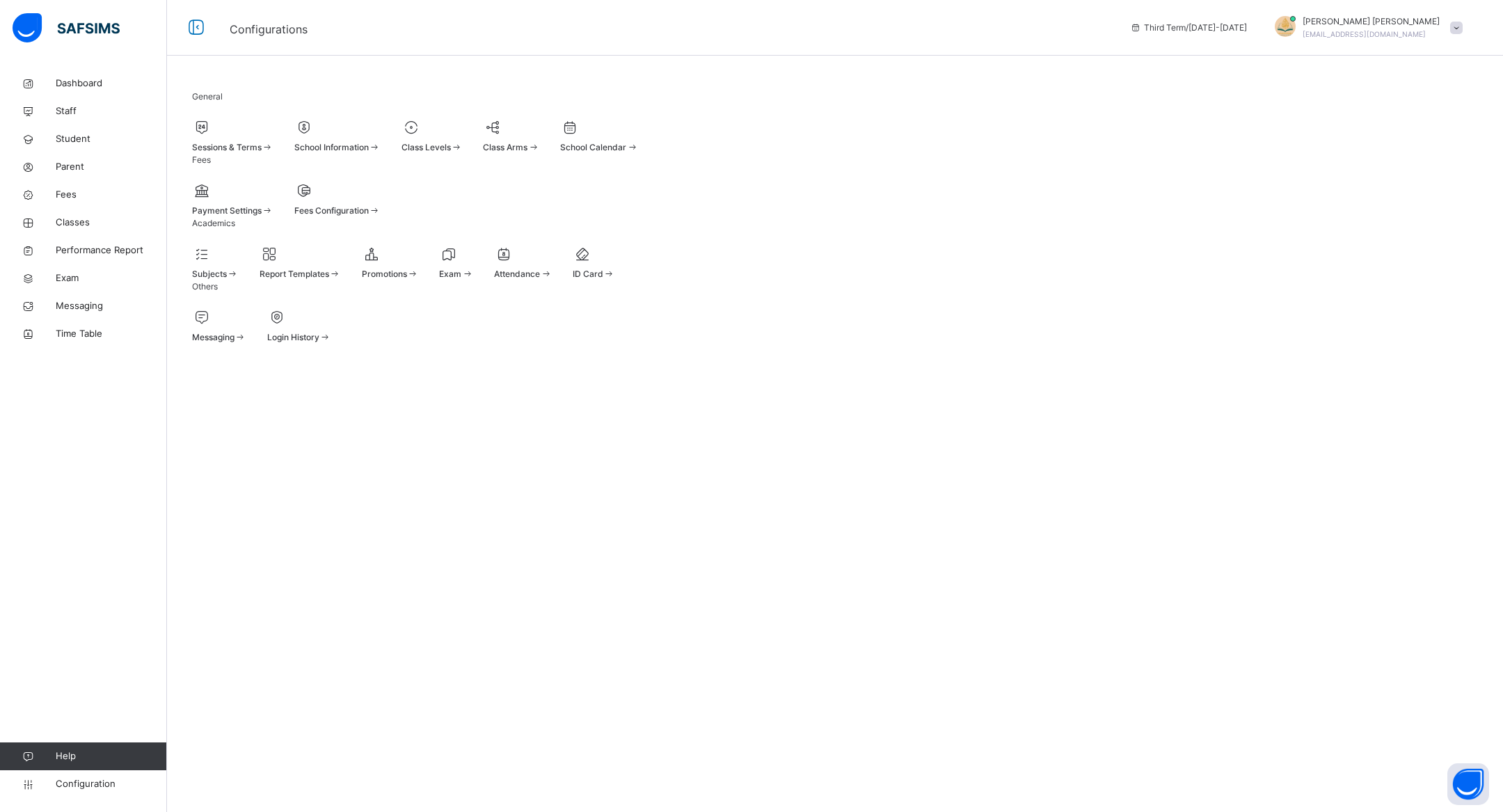
drag, startPoint x: 432, startPoint y: 253, endPoint x: 586, endPoint y: 268, distance: 154.7
click at [585, 217] on div "Payment Settings Fees Configuration" at bounding box center [835, 198] width 1286 height 37
click at [46, 71] on link "Dashboard" at bounding box center [83, 84] width 167 height 28
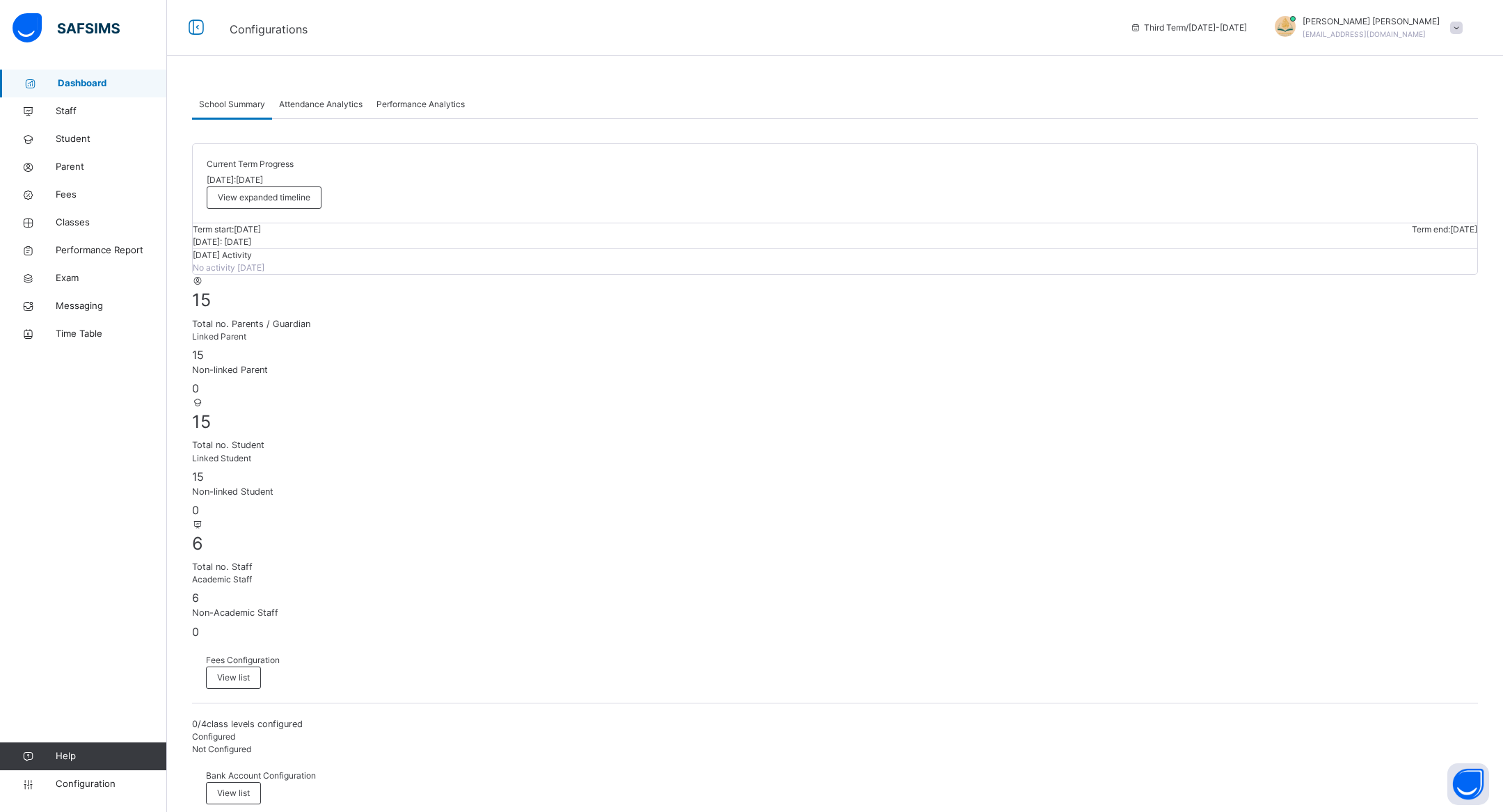
click at [339, 109] on span "Attendance Analytics" at bounding box center [320, 104] width 84 height 12
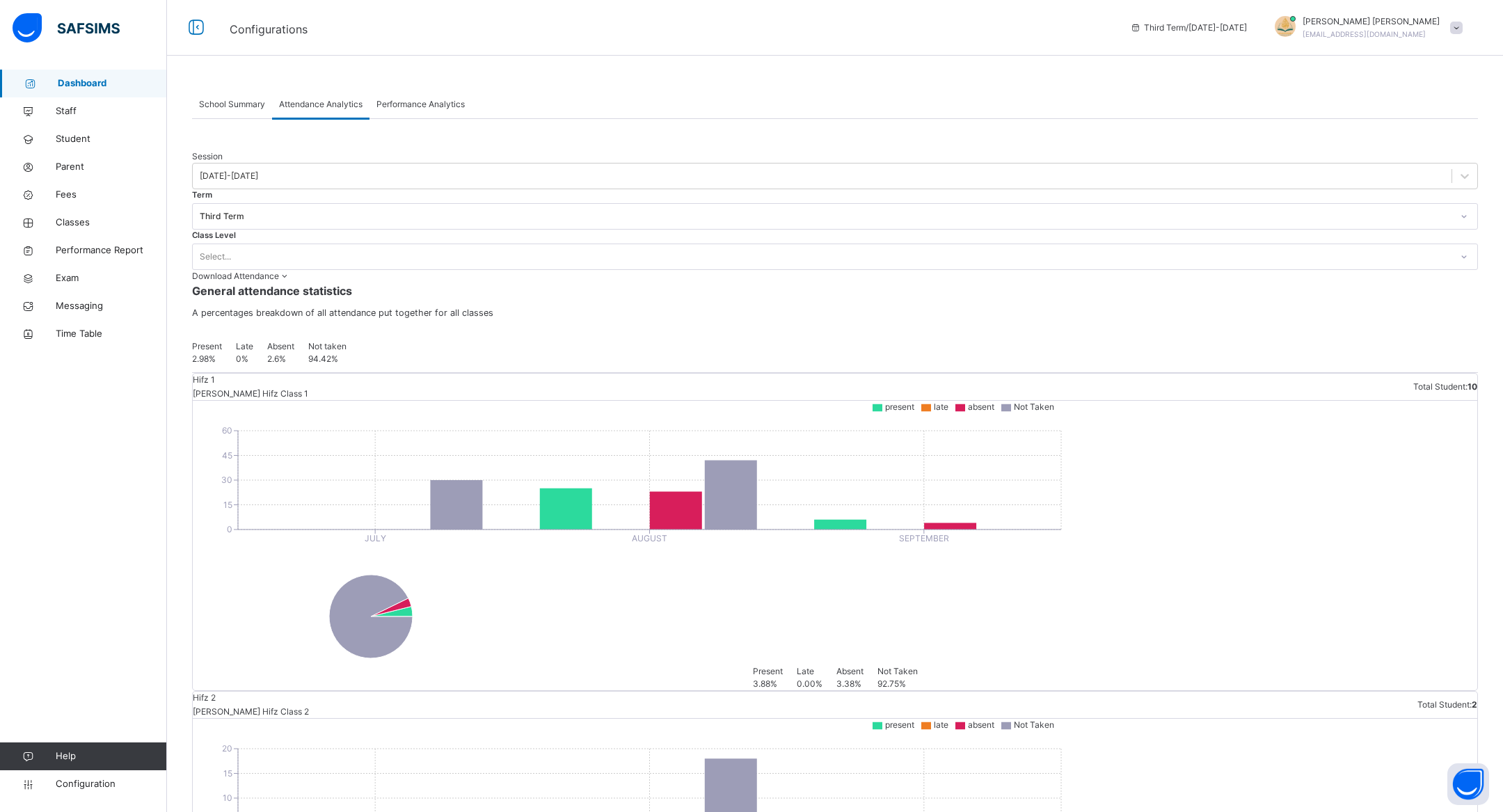
click at [415, 108] on span "Performance Analytics" at bounding box center [420, 104] width 89 height 12
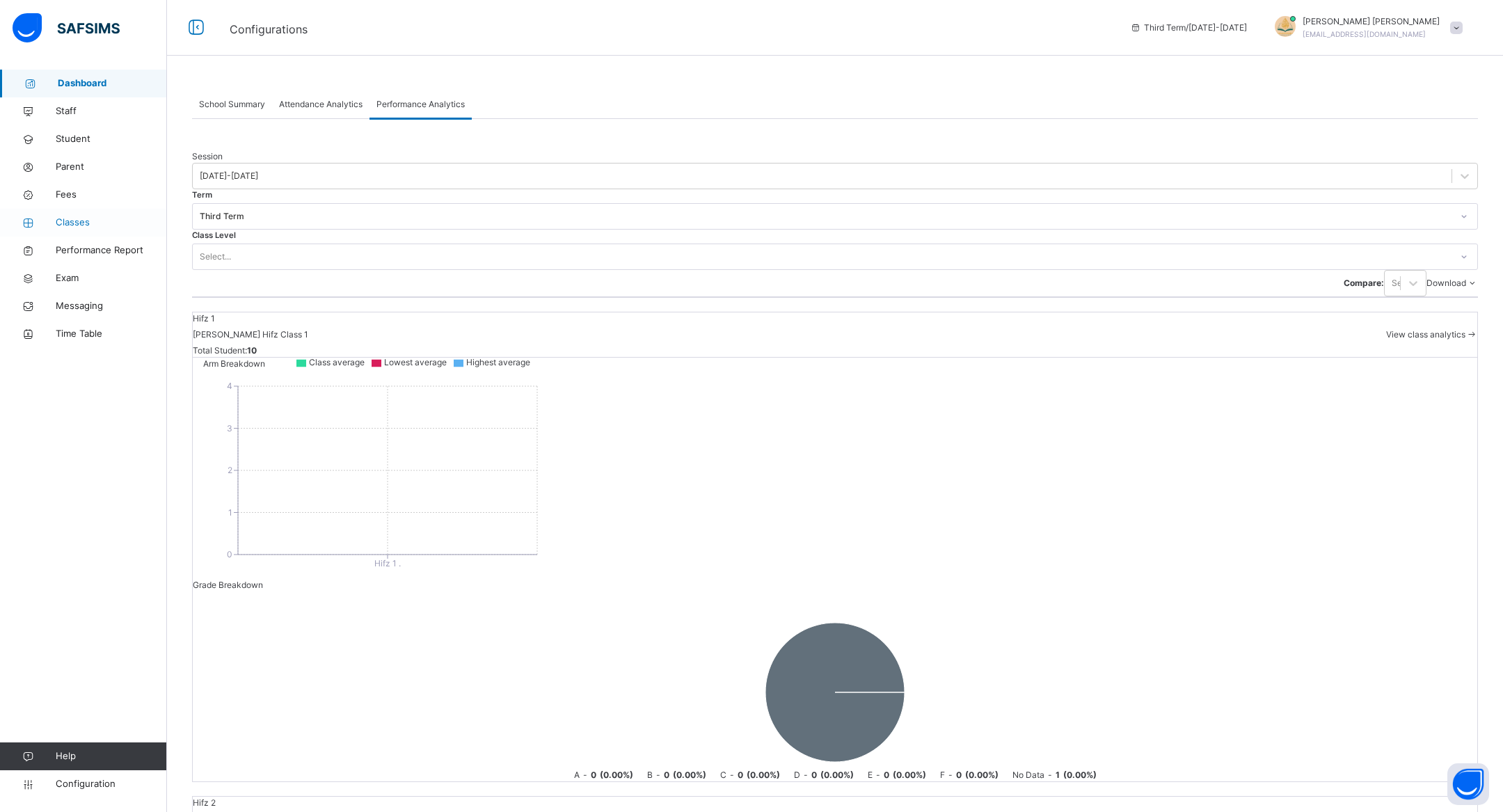
click at [94, 220] on span "Classes" at bounding box center [111, 222] width 111 height 14
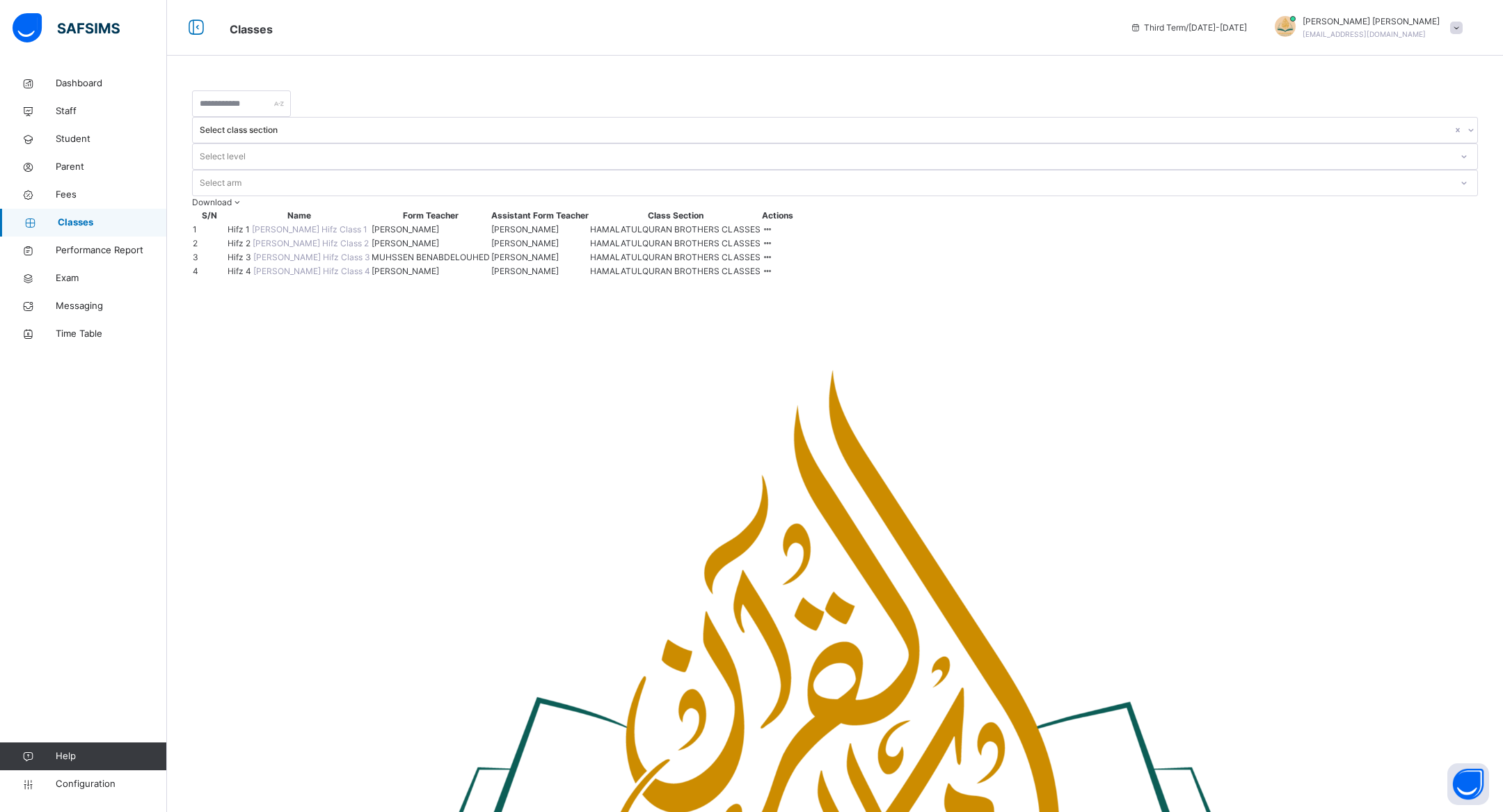
click at [59, 801] on div "Dashboard Staff Student Parent Fees Classes Performance Report Exam Messaging T…" at bounding box center [83, 433] width 167 height 756
click at [59, 792] on link "Configuration" at bounding box center [83, 784] width 167 height 28
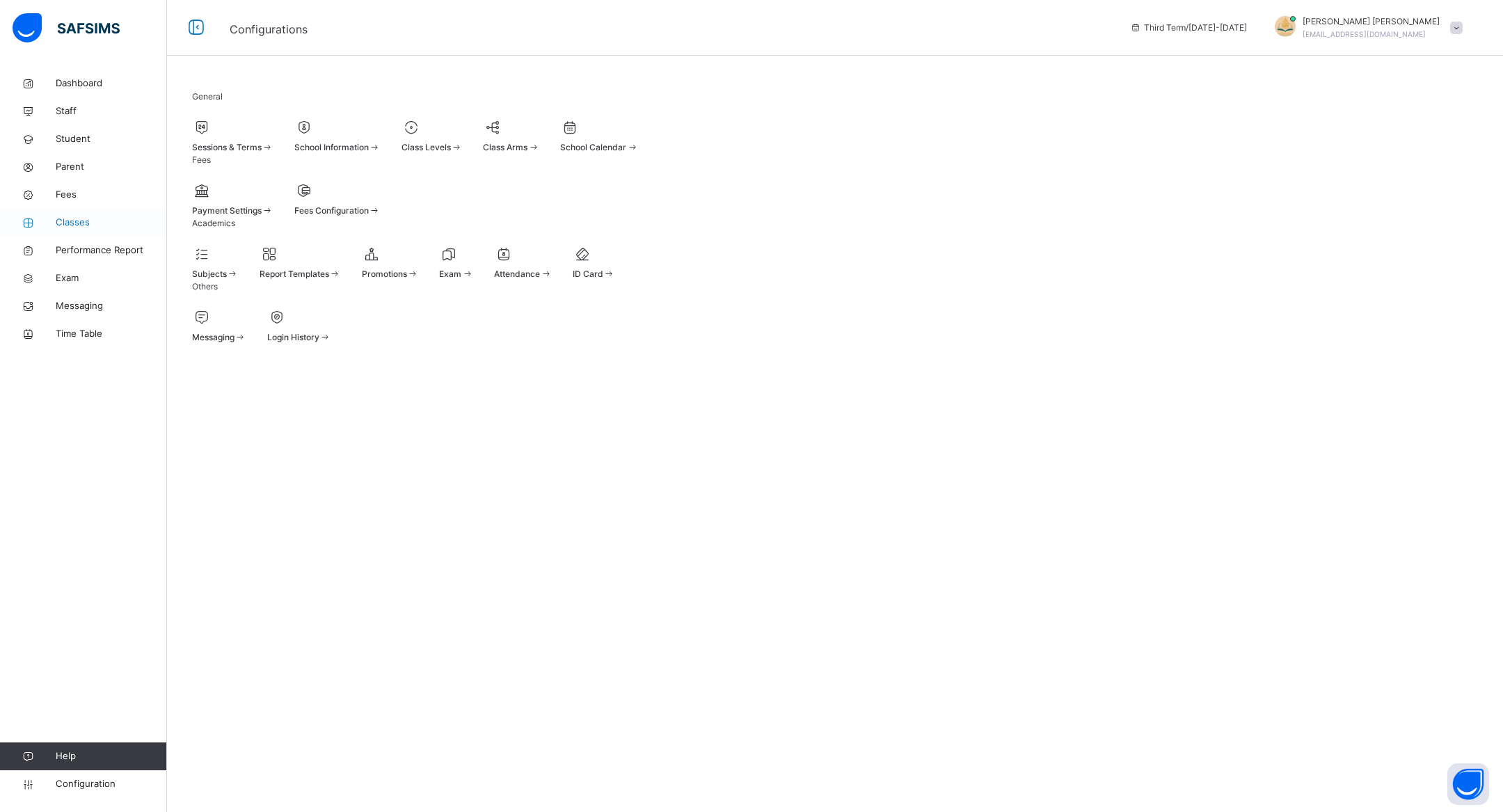
click at [62, 219] on span "Classes" at bounding box center [111, 222] width 111 height 14
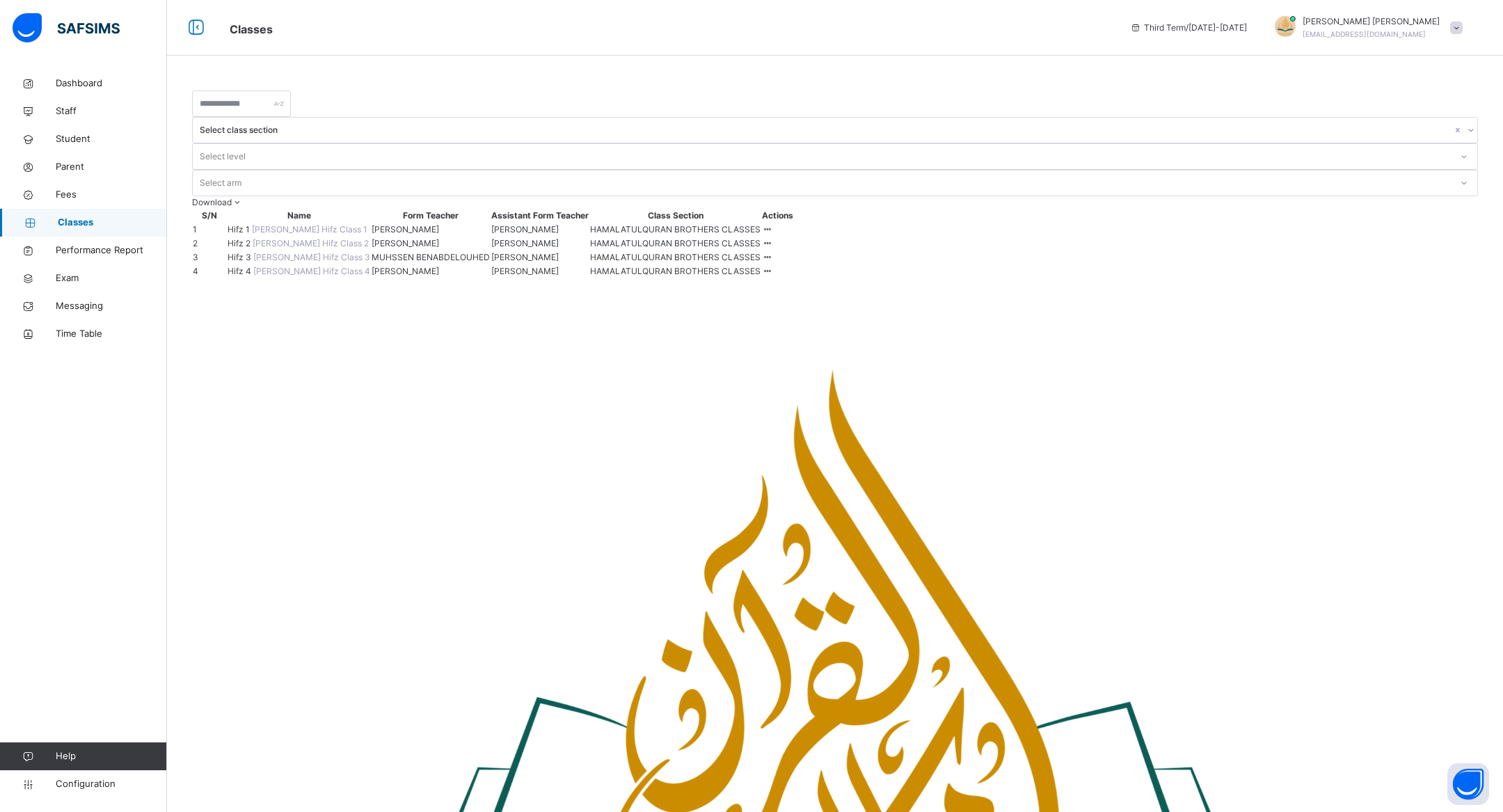
click at [252, 224] on span "Hifz 1" at bounding box center [240, 229] width 24 height 11
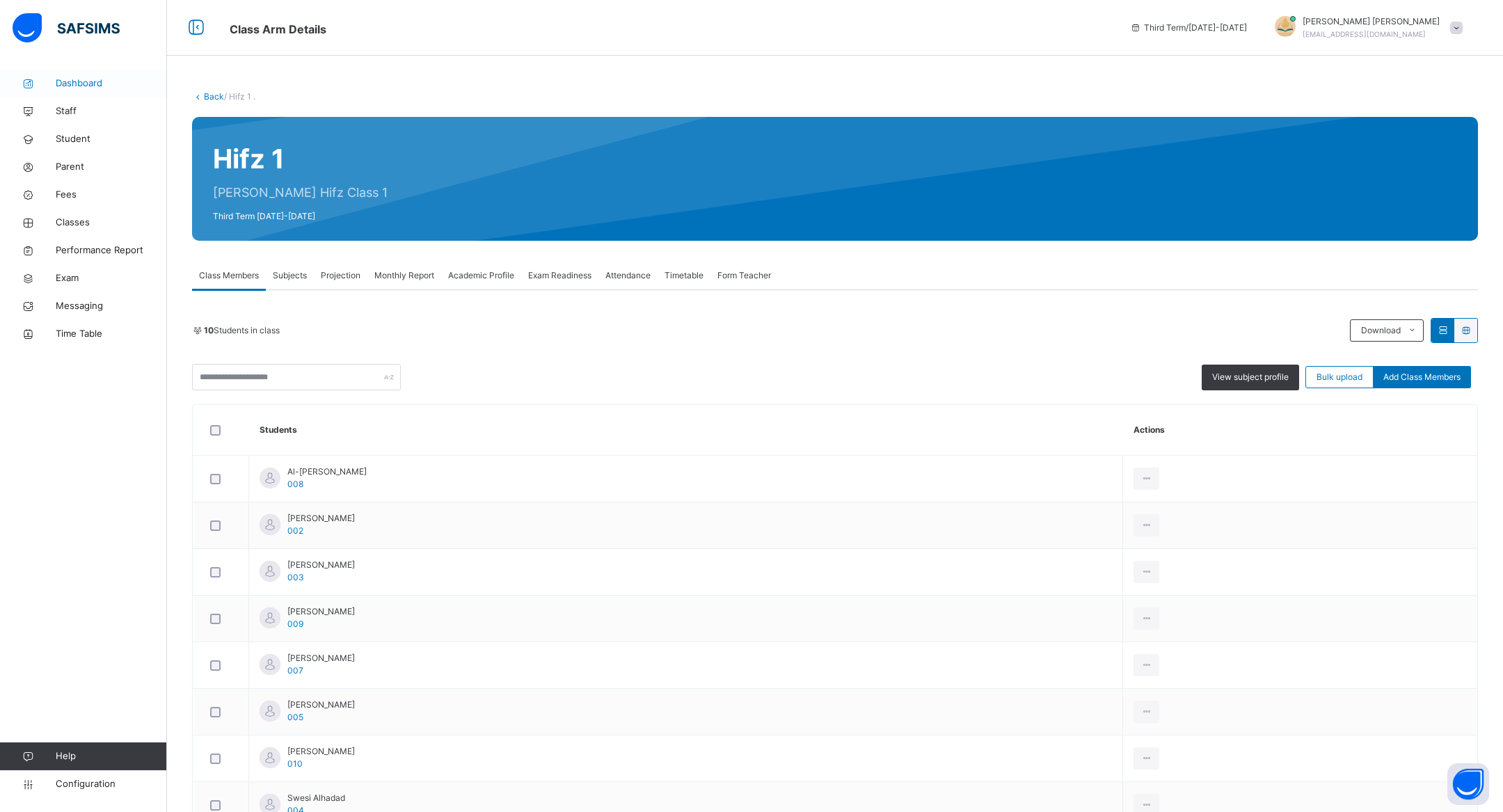
click at [76, 88] on span "Dashboard" at bounding box center [111, 83] width 111 height 14
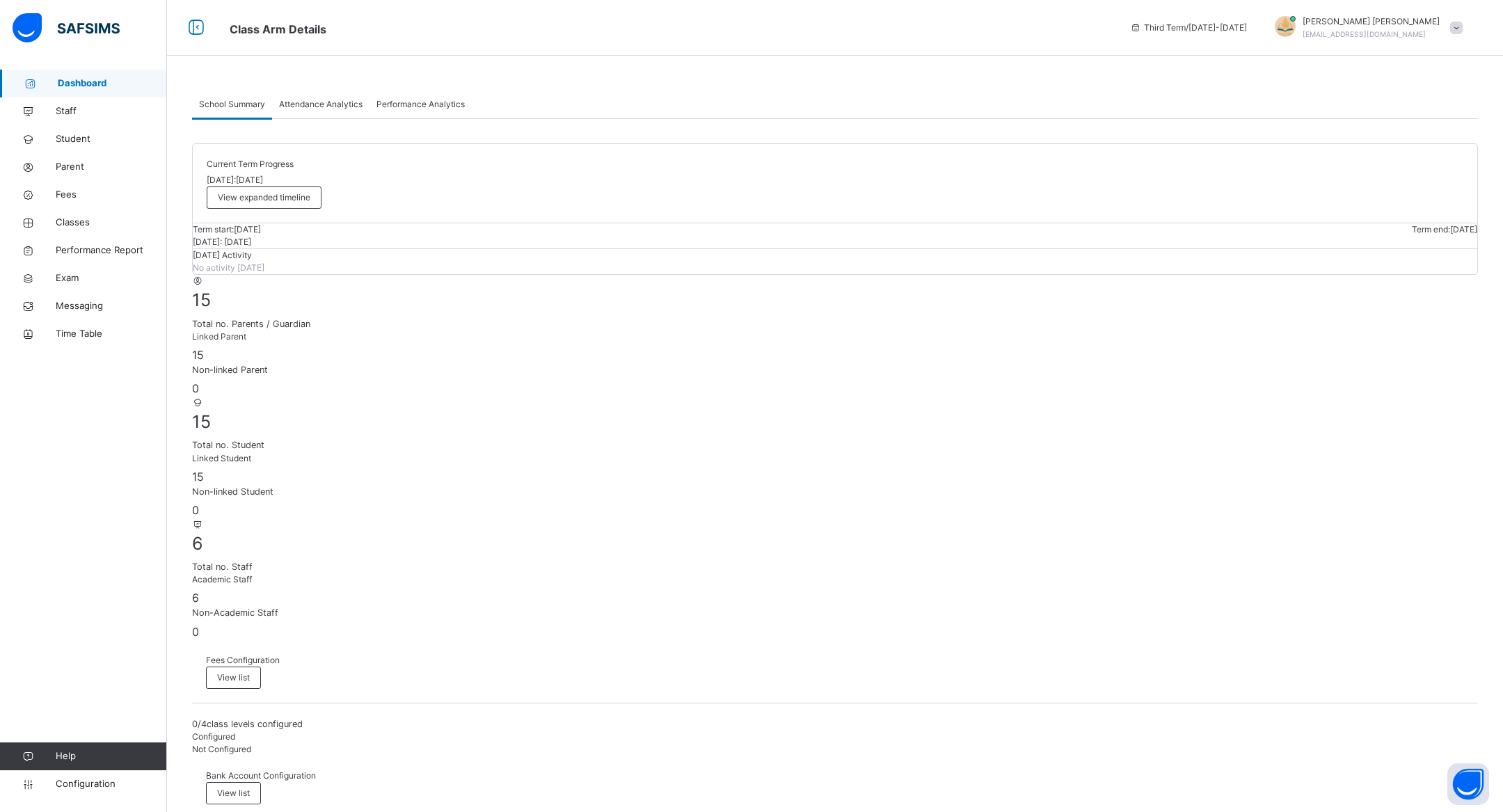
click at [313, 94] on div "Attendance Analytics" at bounding box center [321, 104] width 98 height 28
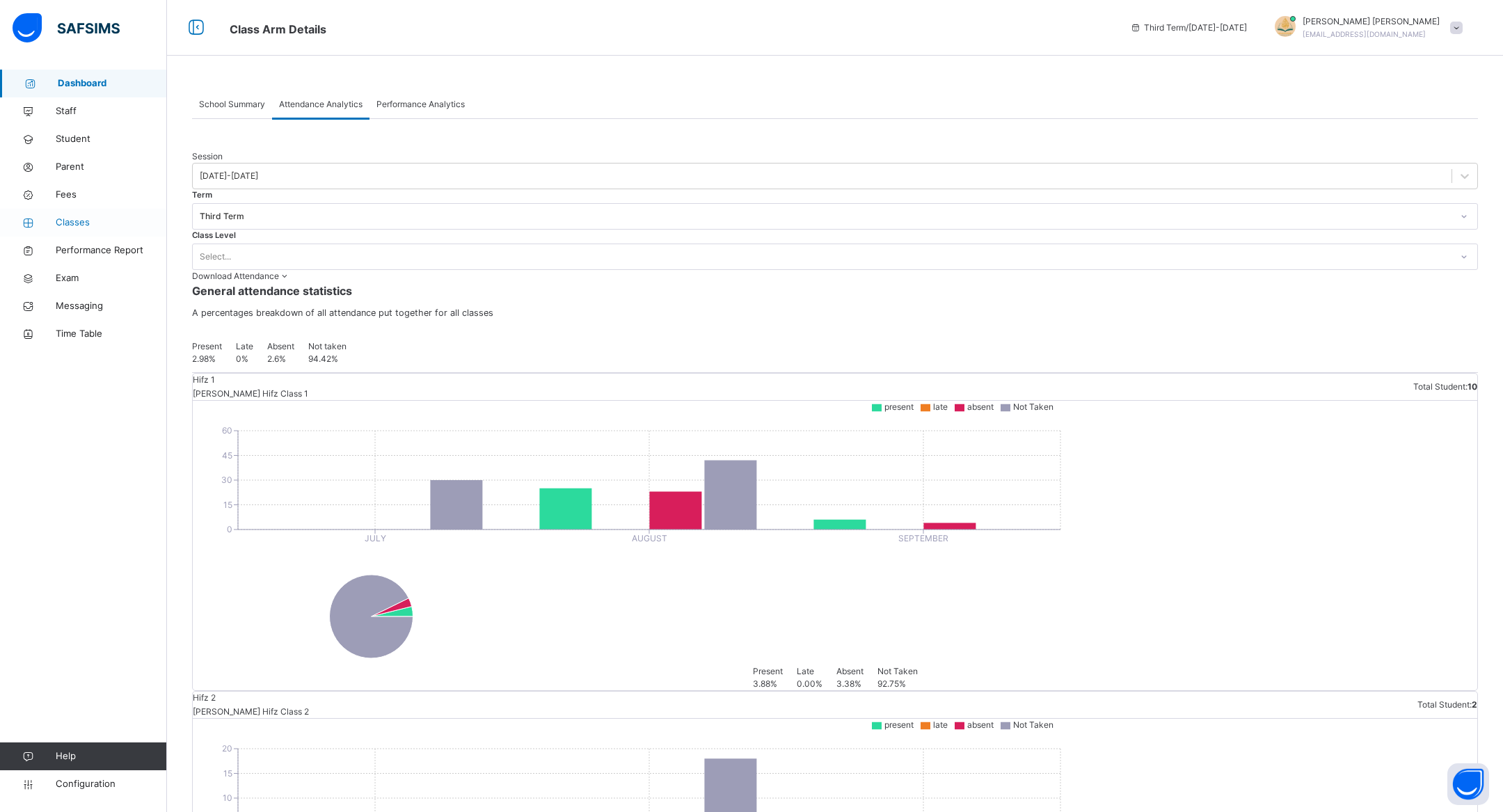
click at [66, 220] on span "Classes" at bounding box center [111, 222] width 111 height 14
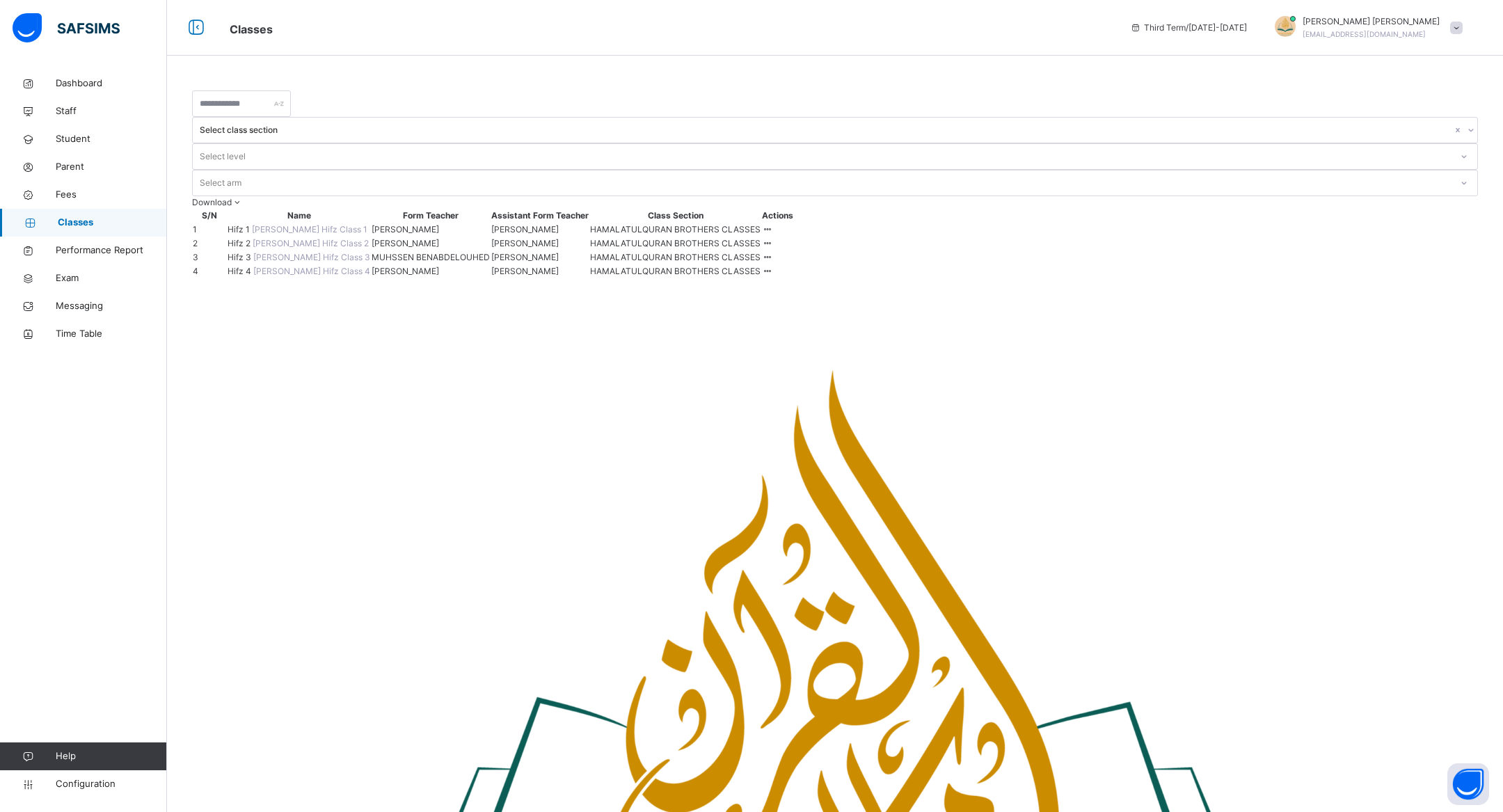
click at [252, 224] on span "Hifz 1" at bounding box center [240, 229] width 24 height 11
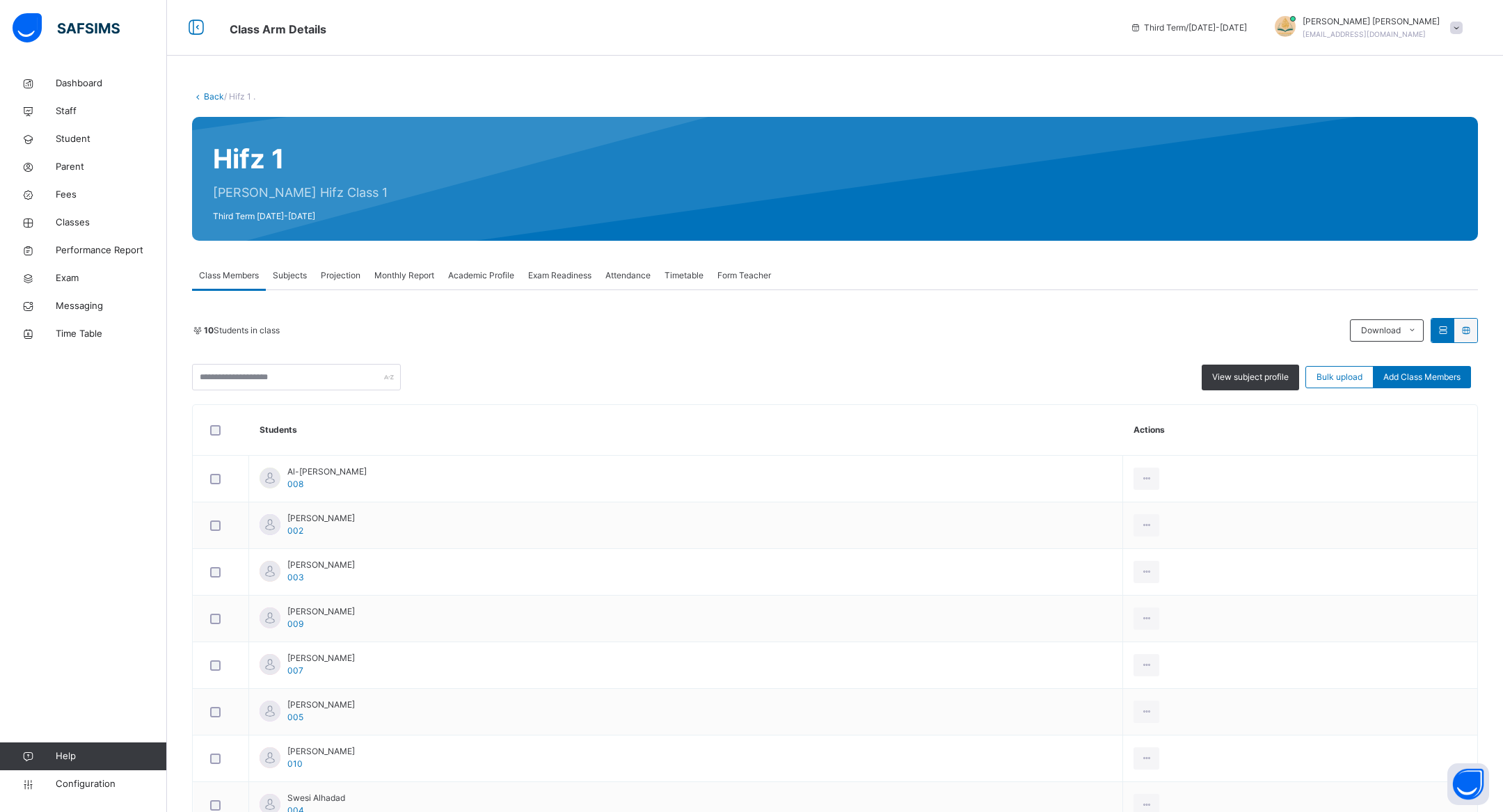
click at [380, 278] on span "Monthly Report" at bounding box center [405, 275] width 60 height 12
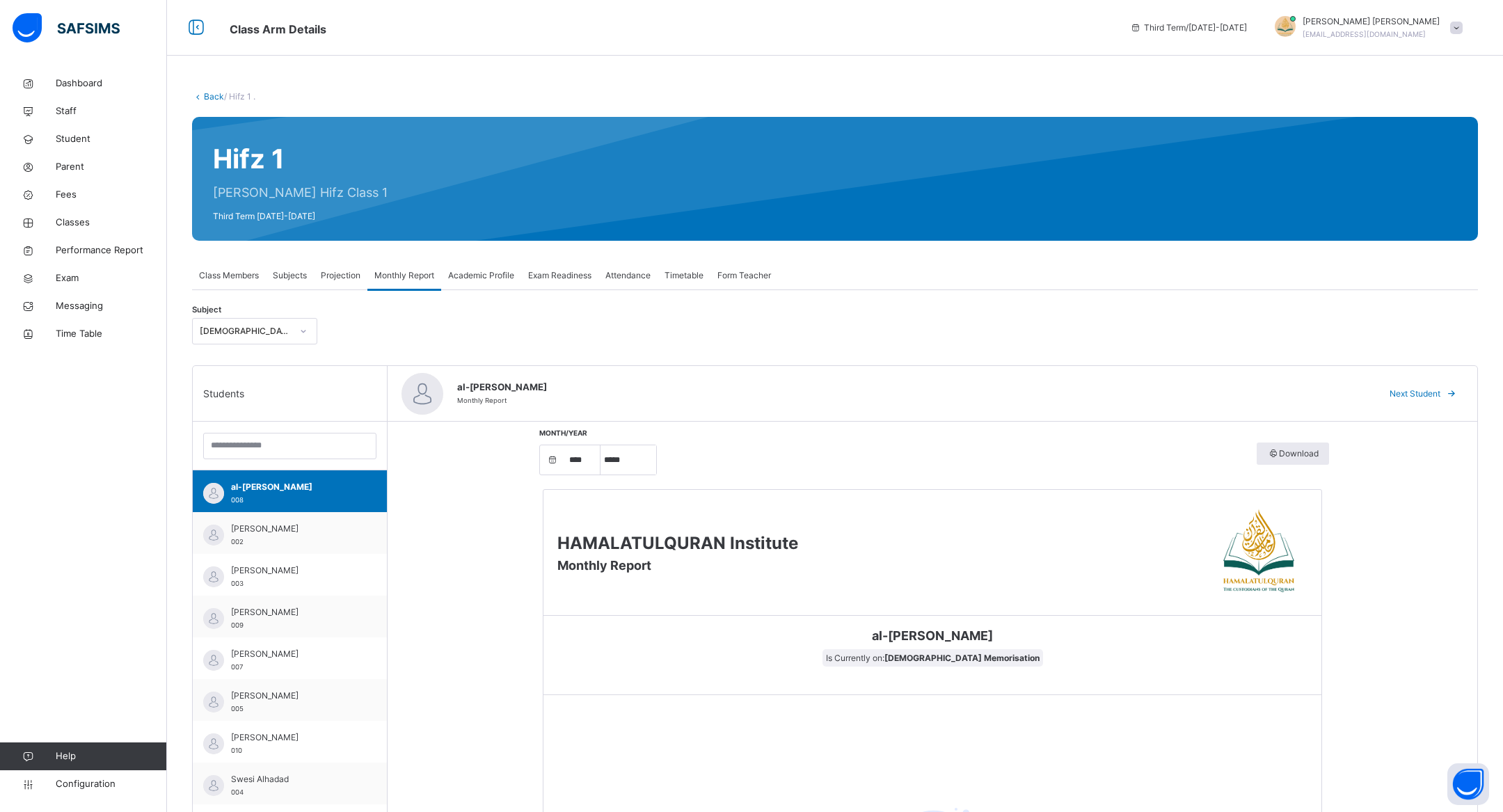
click at [491, 274] on span "Academic Profile" at bounding box center [480, 275] width 66 height 12
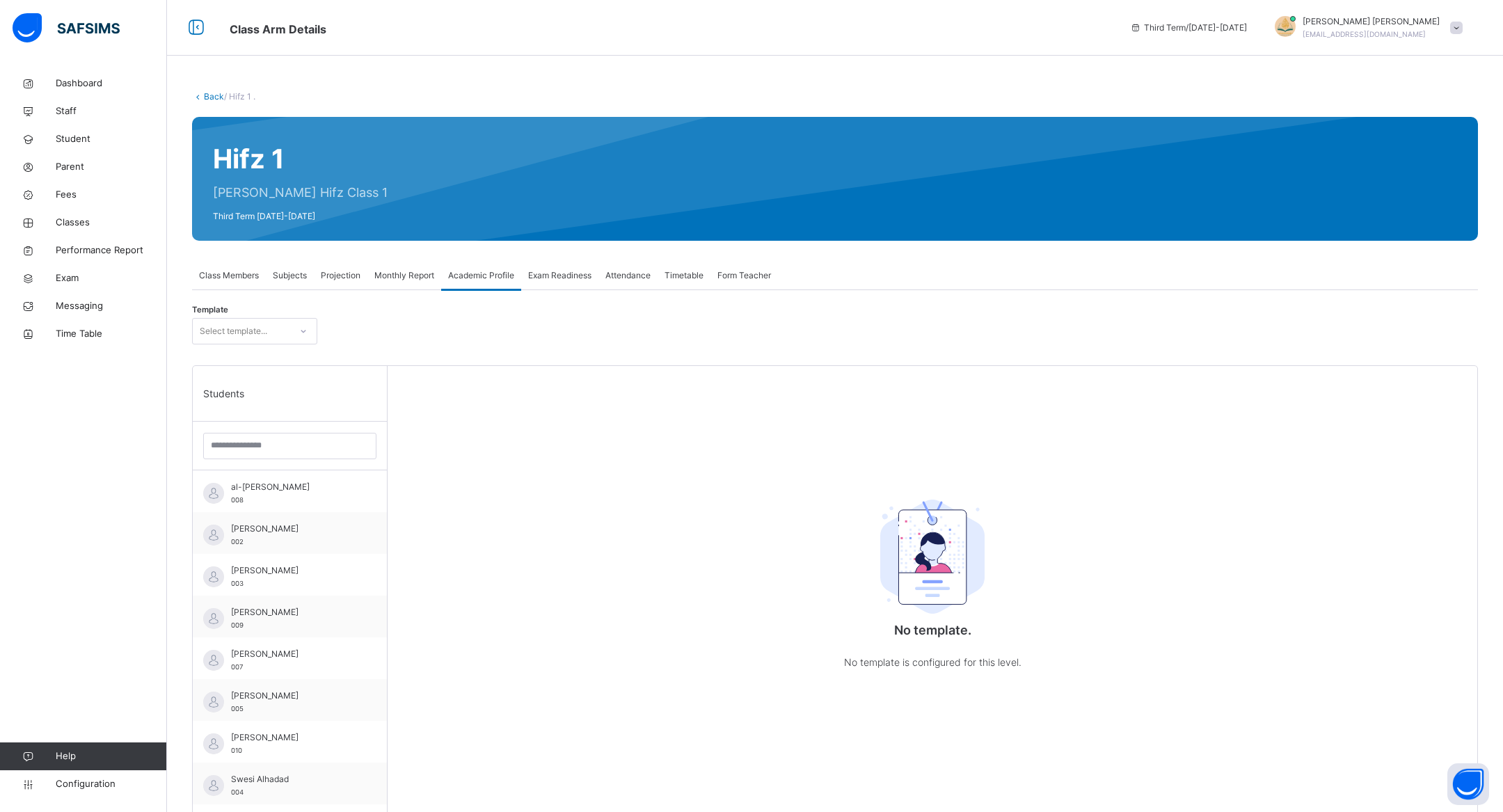
click at [584, 271] on span "Exam Readiness" at bounding box center [560, 275] width 63 height 12
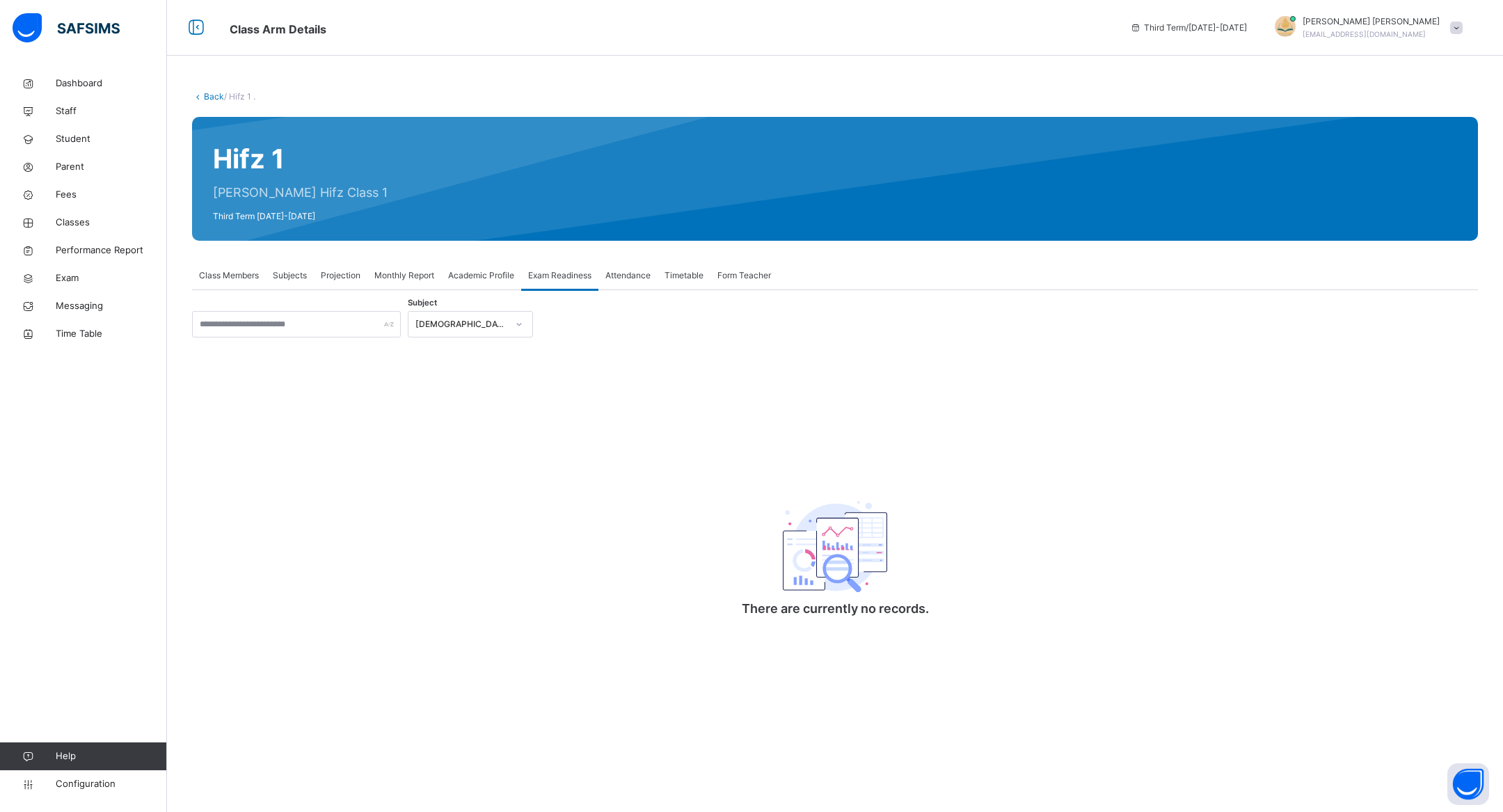
click at [666, 278] on div "Timetable" at bounding box center [684, 276] width 53 height 28
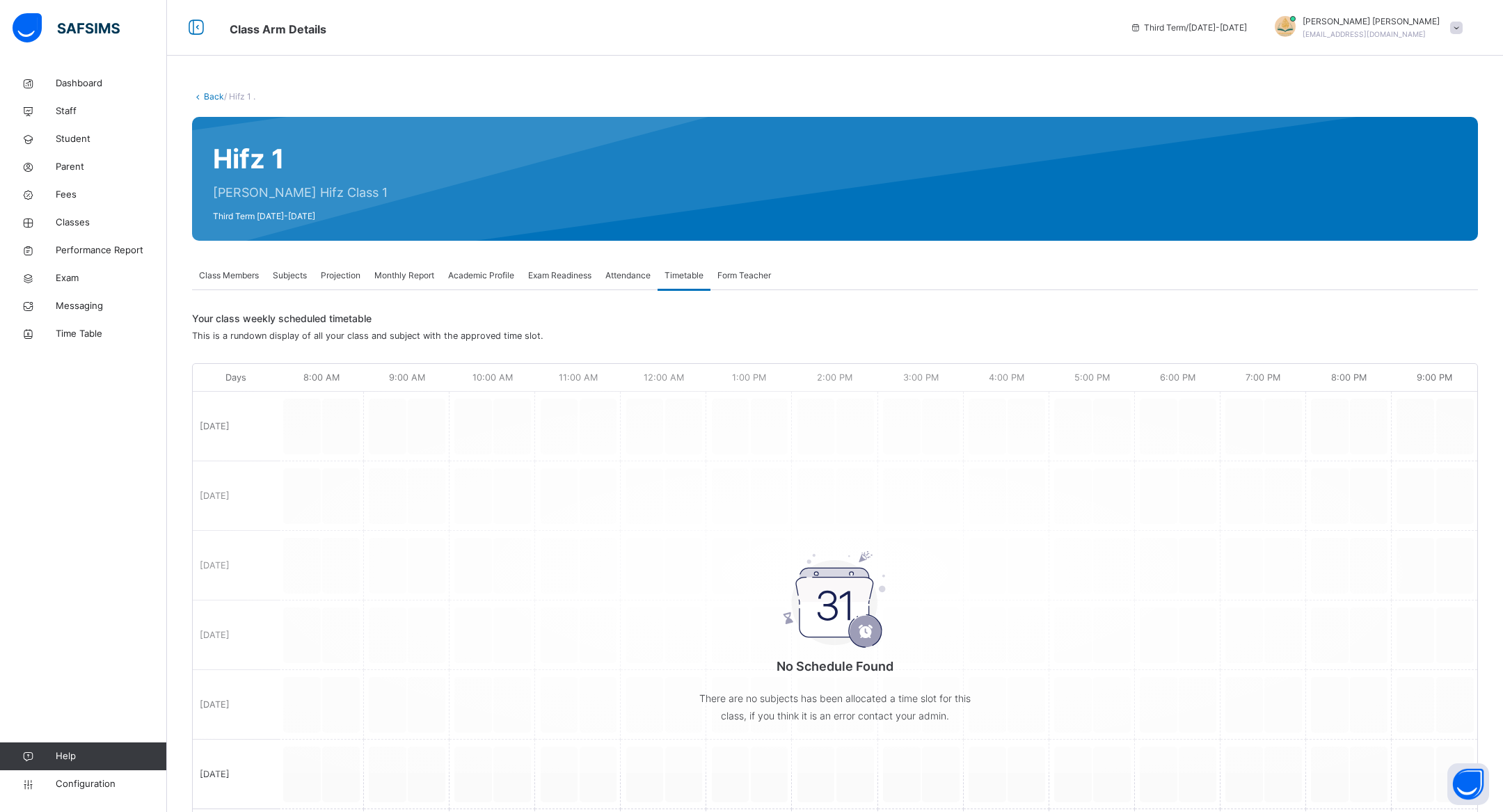
click at [751, 267] on div "Form Teacher" at bounding box center [744, 276] width 67 height 28
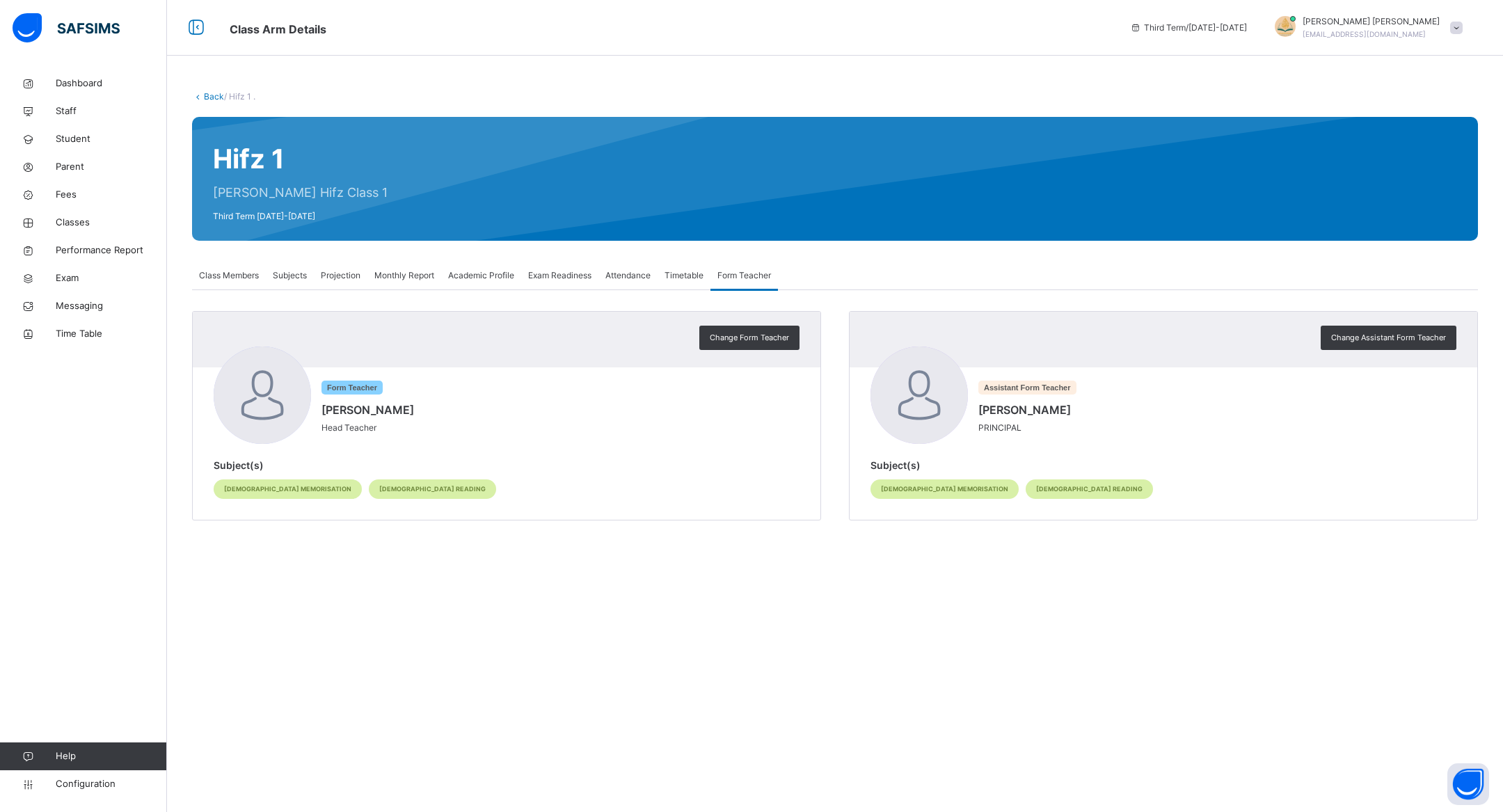
click at [632, 271] on span "Attendance" at bounding box center [628, 275] width 46 height 12
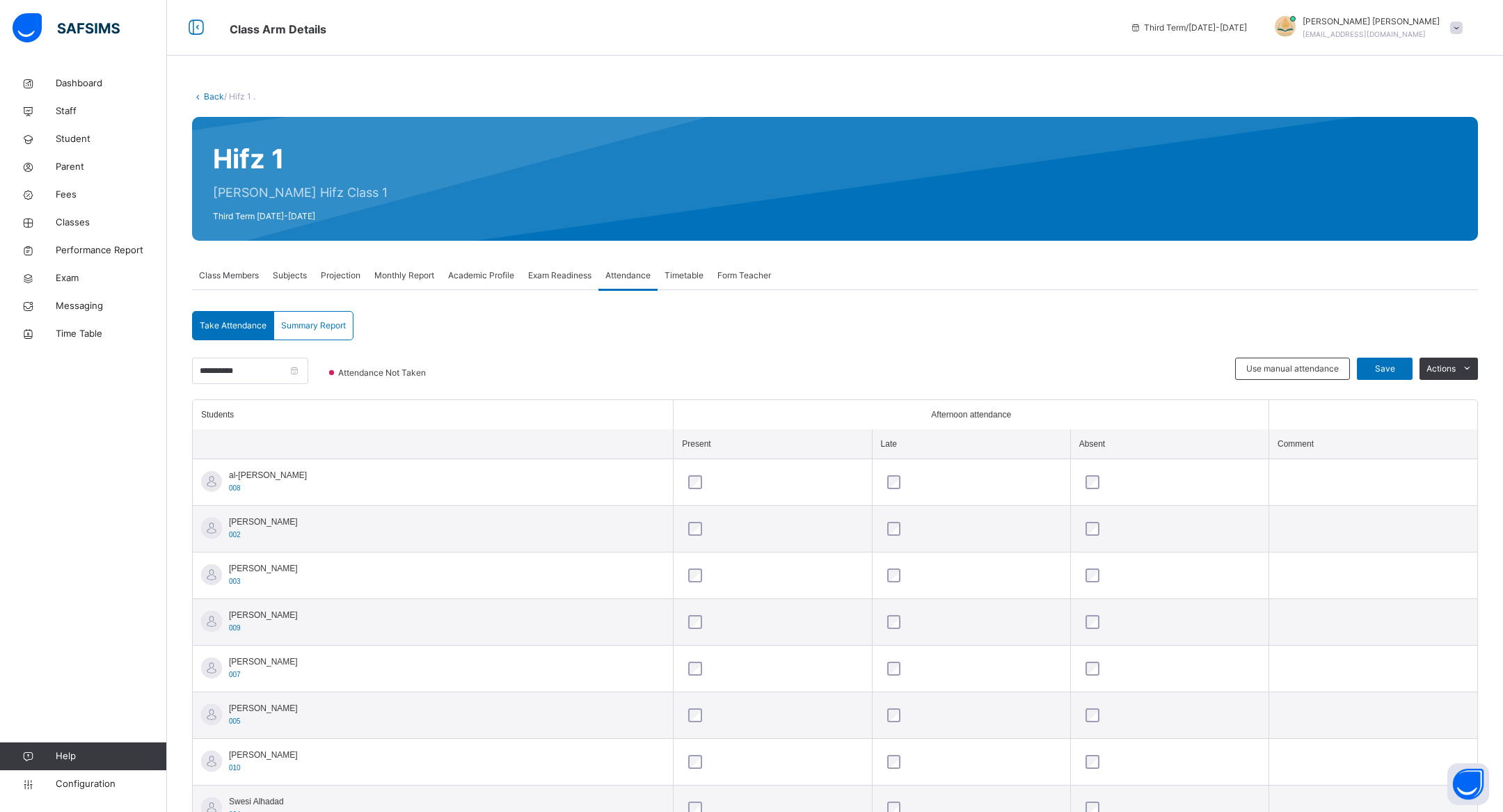
click at [250, 278] on span "Class Members" at bounding box center [229, 275] width 60 height 12
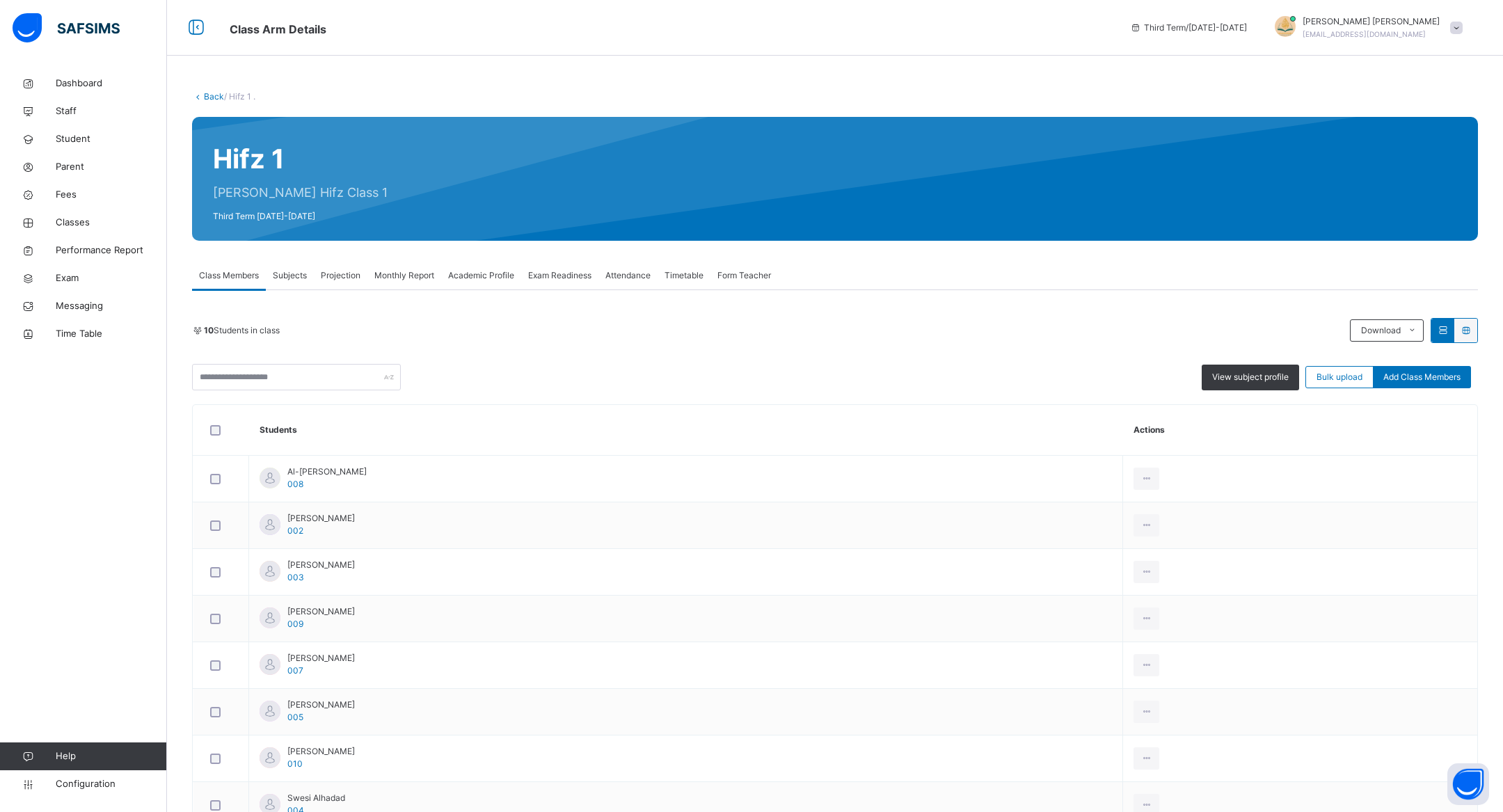
click at [287, 268] on div "Subjects" at bounding box center [289, 276] width 48 height 28
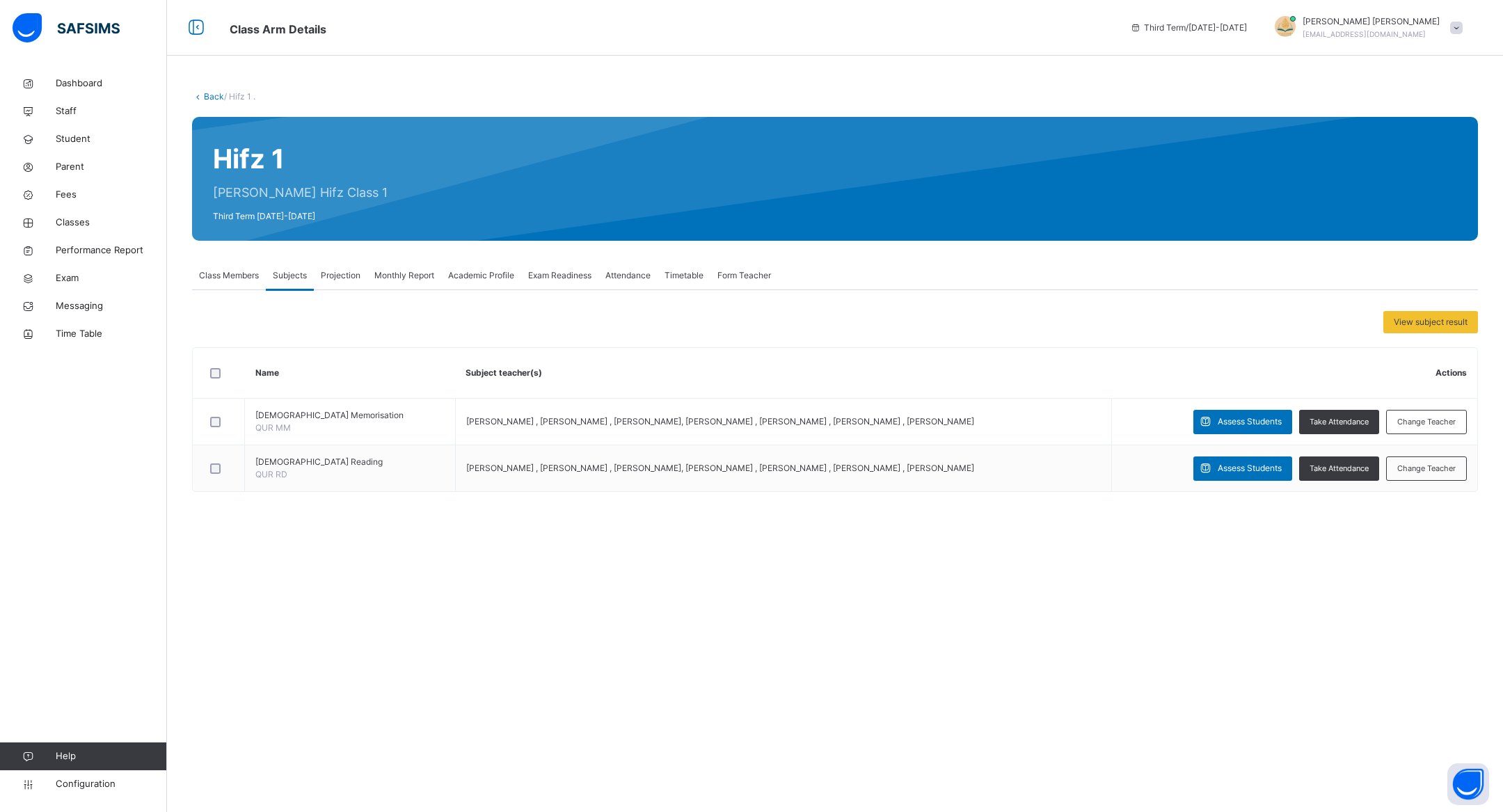
click at [372, 273] on div "Monthly Report" at bounding box center [404, 276] width 74 height 28
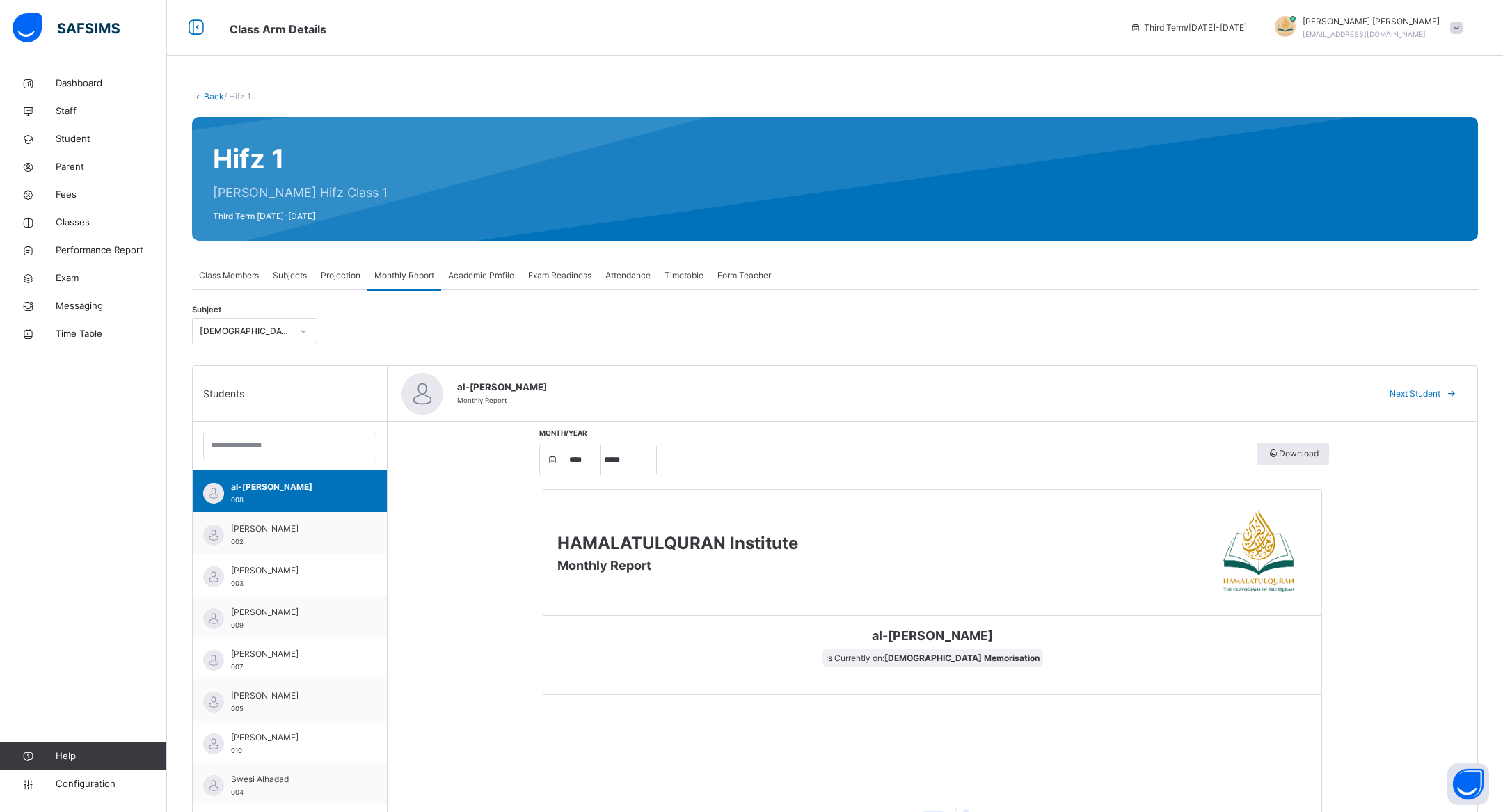
click at [433, 273] on span "Monthly Report" at bounding box center [405, 275] width 60 height 12
click at [498, 271] on span "Academic Profile" at bounding box center [480, 275] width 66 height 12
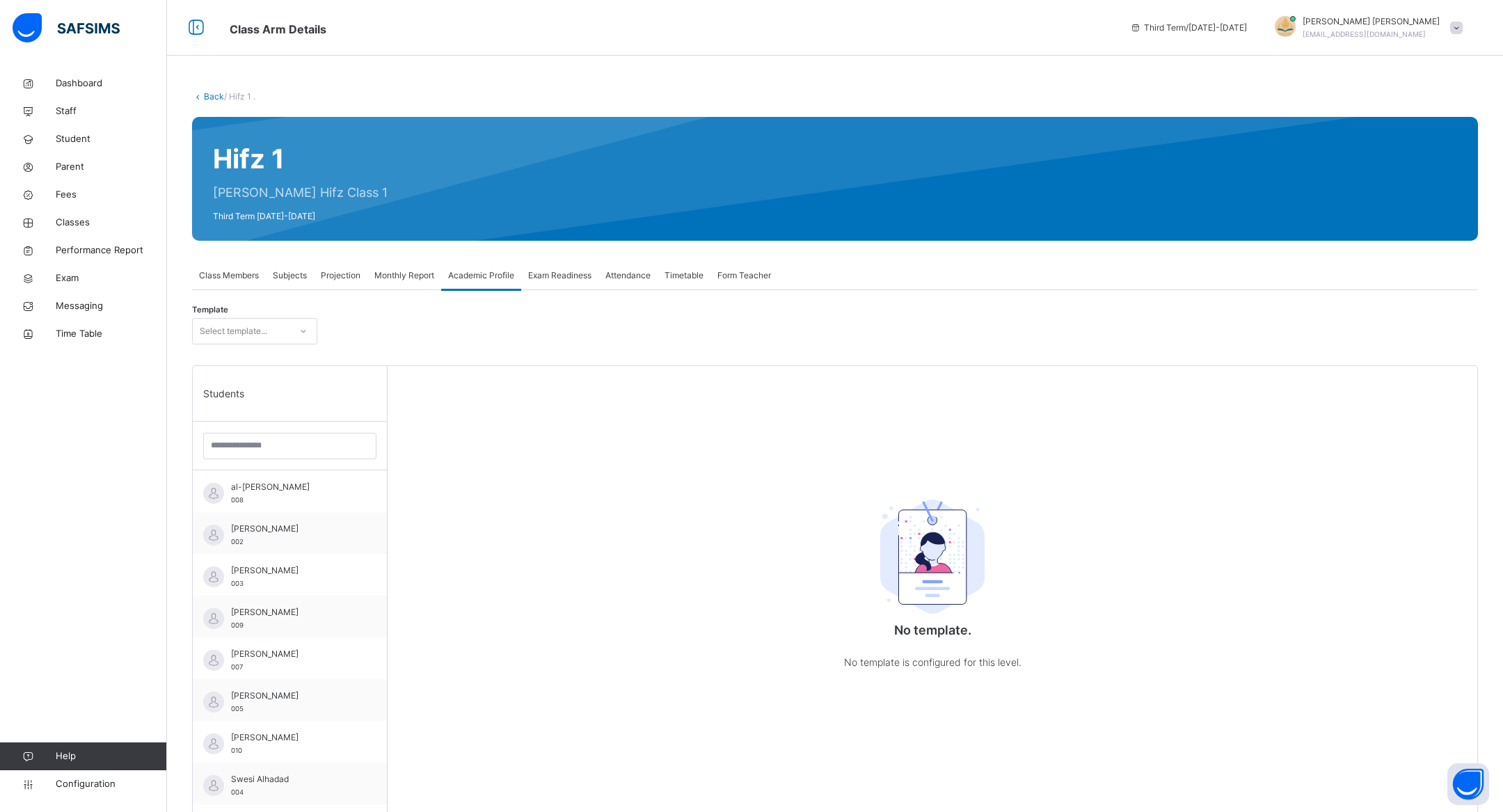
click at [587, 271] on span "Exam Readiness" at bounding box center [560, 275] width 63 height 12
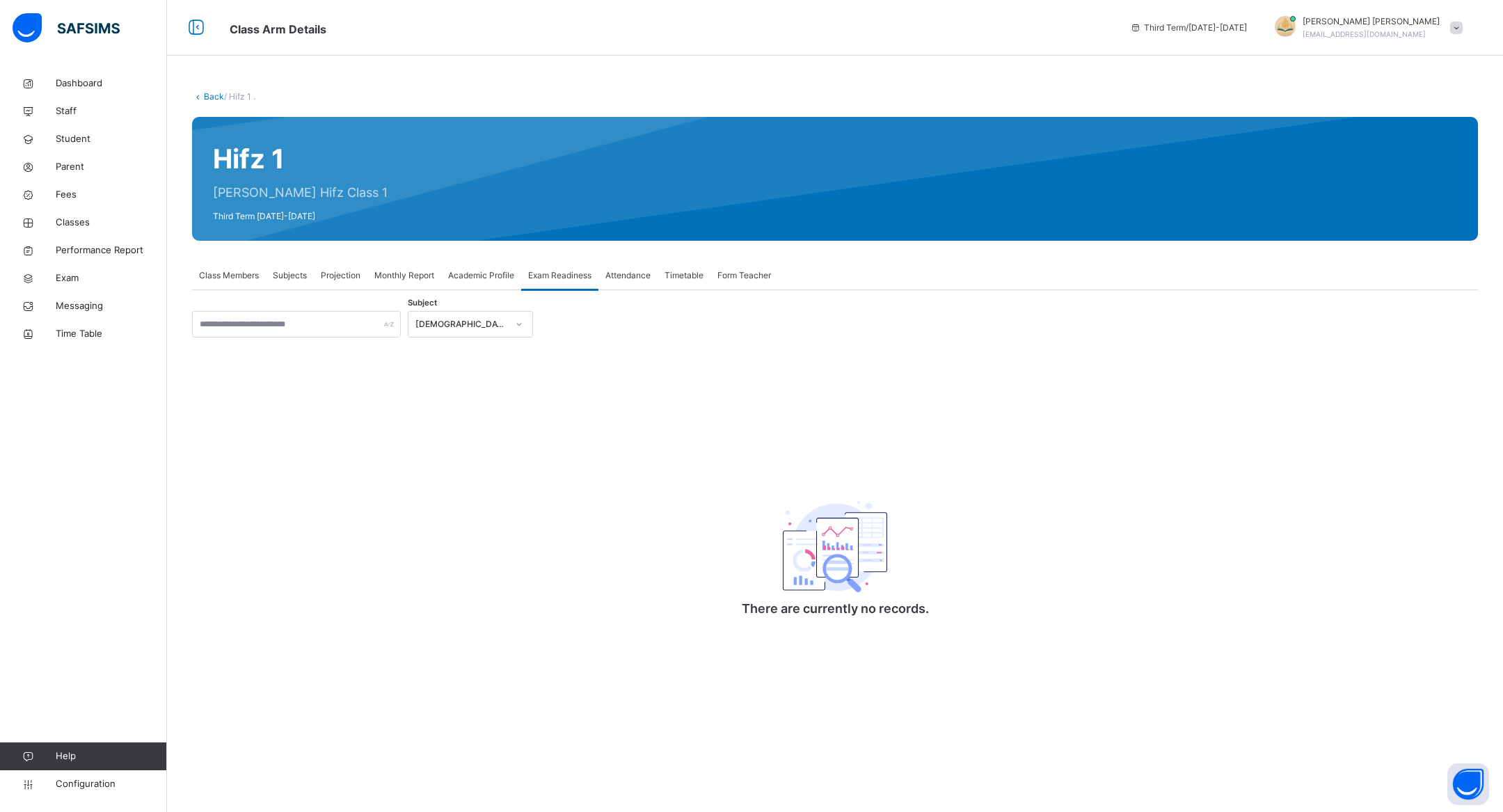
click at [723, 271] on span "Form Teacher" at bounding box center [745, 275] width 54 height 12
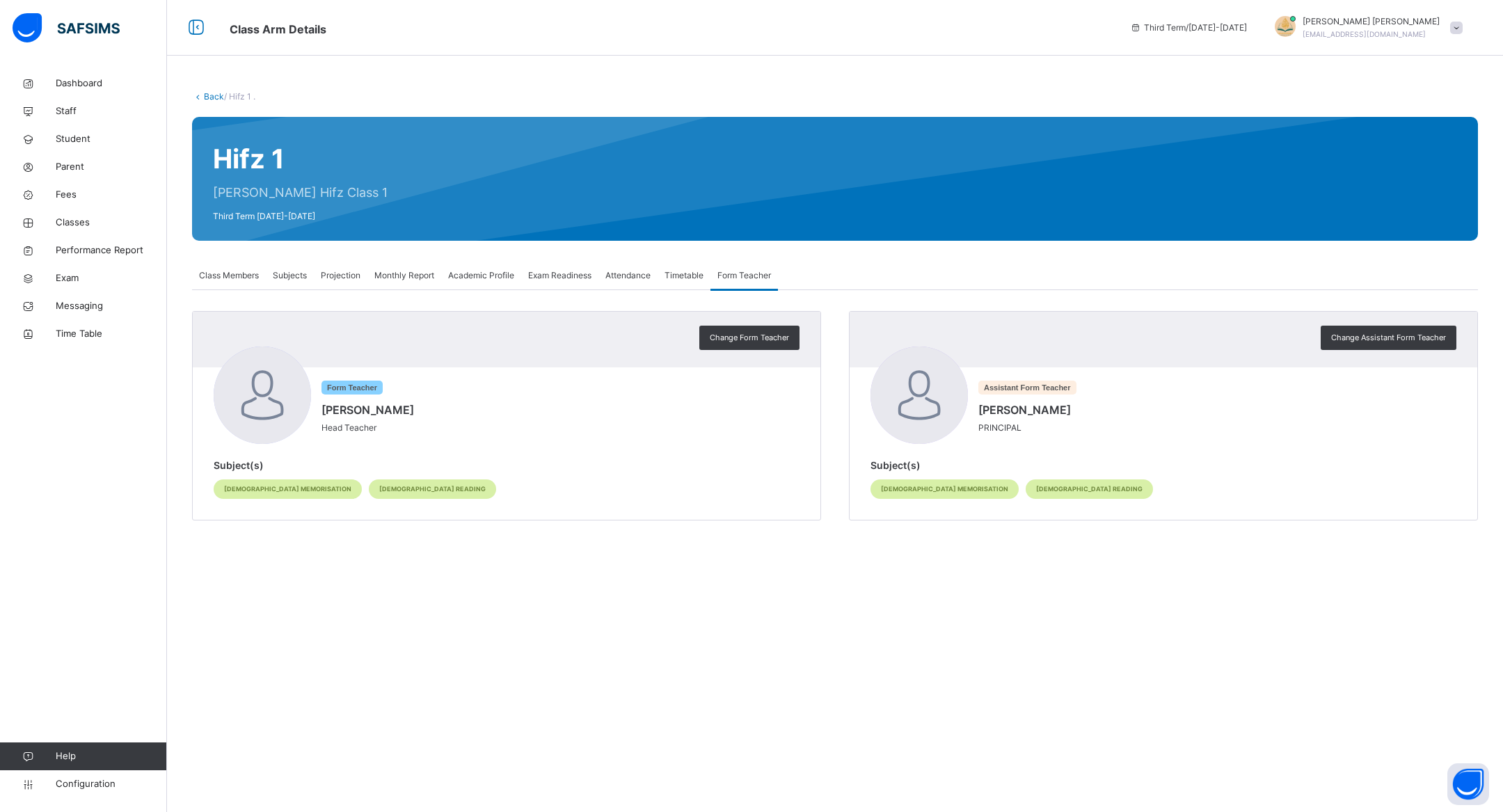
click at [668, 271] on span "Timetable" at bounding box center [684, 275] width 39 height 12
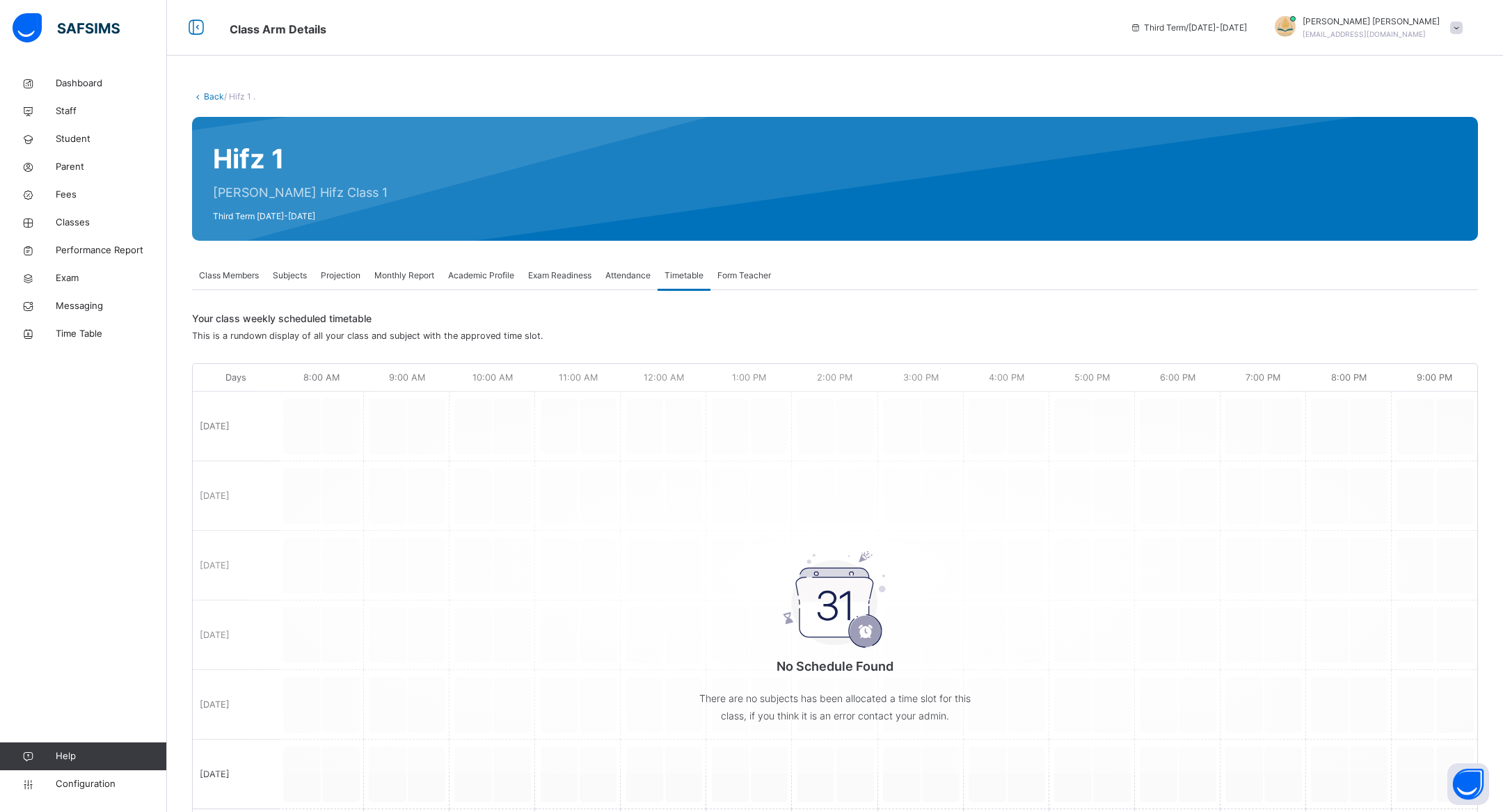
click at [631, 271] on span "Attendance" at bounding box center [628, 275] width 46 height 12
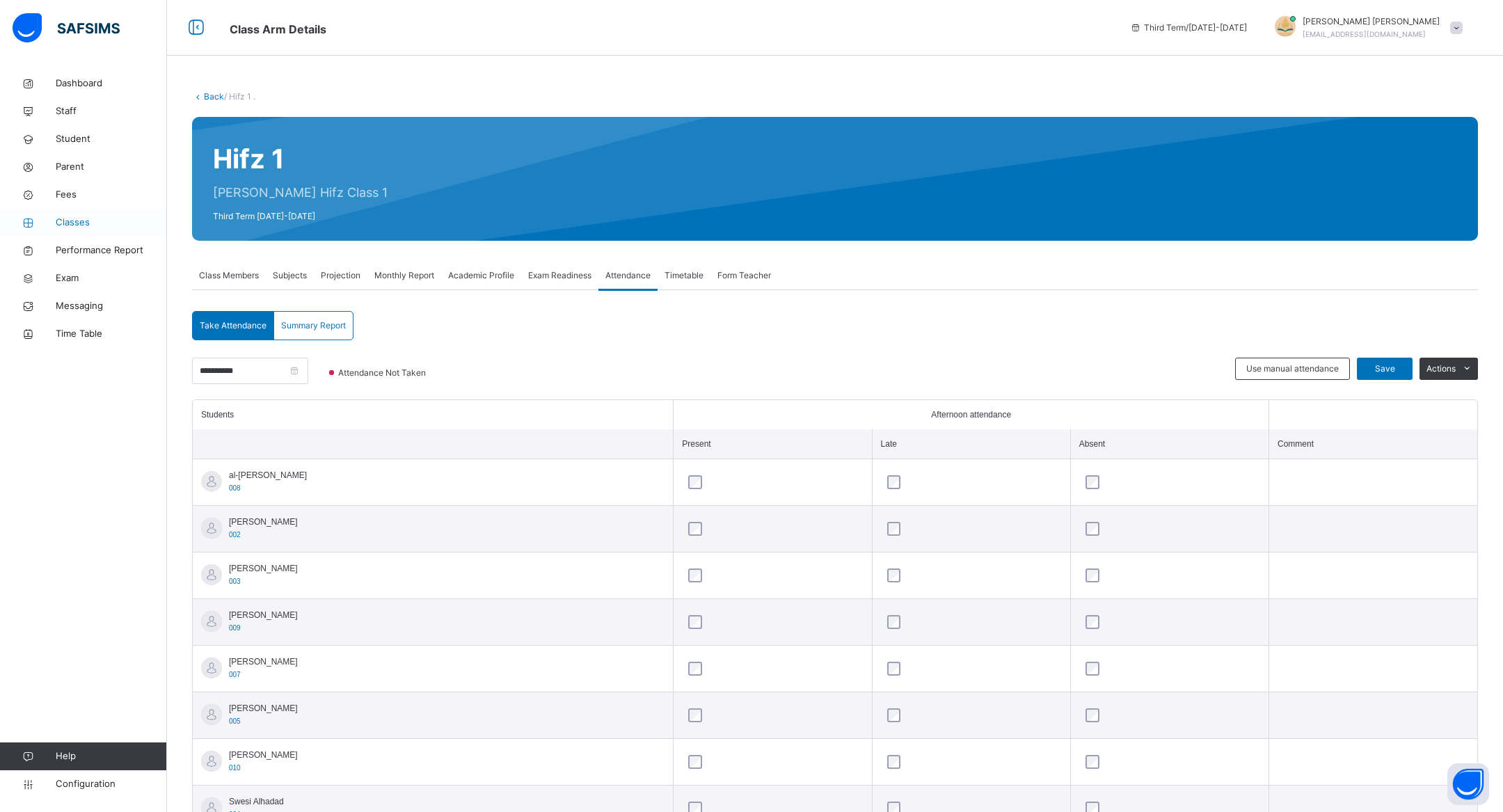
click at [87, 216] on span "Classes" at bounding box center [111, 222] width 111 height 14
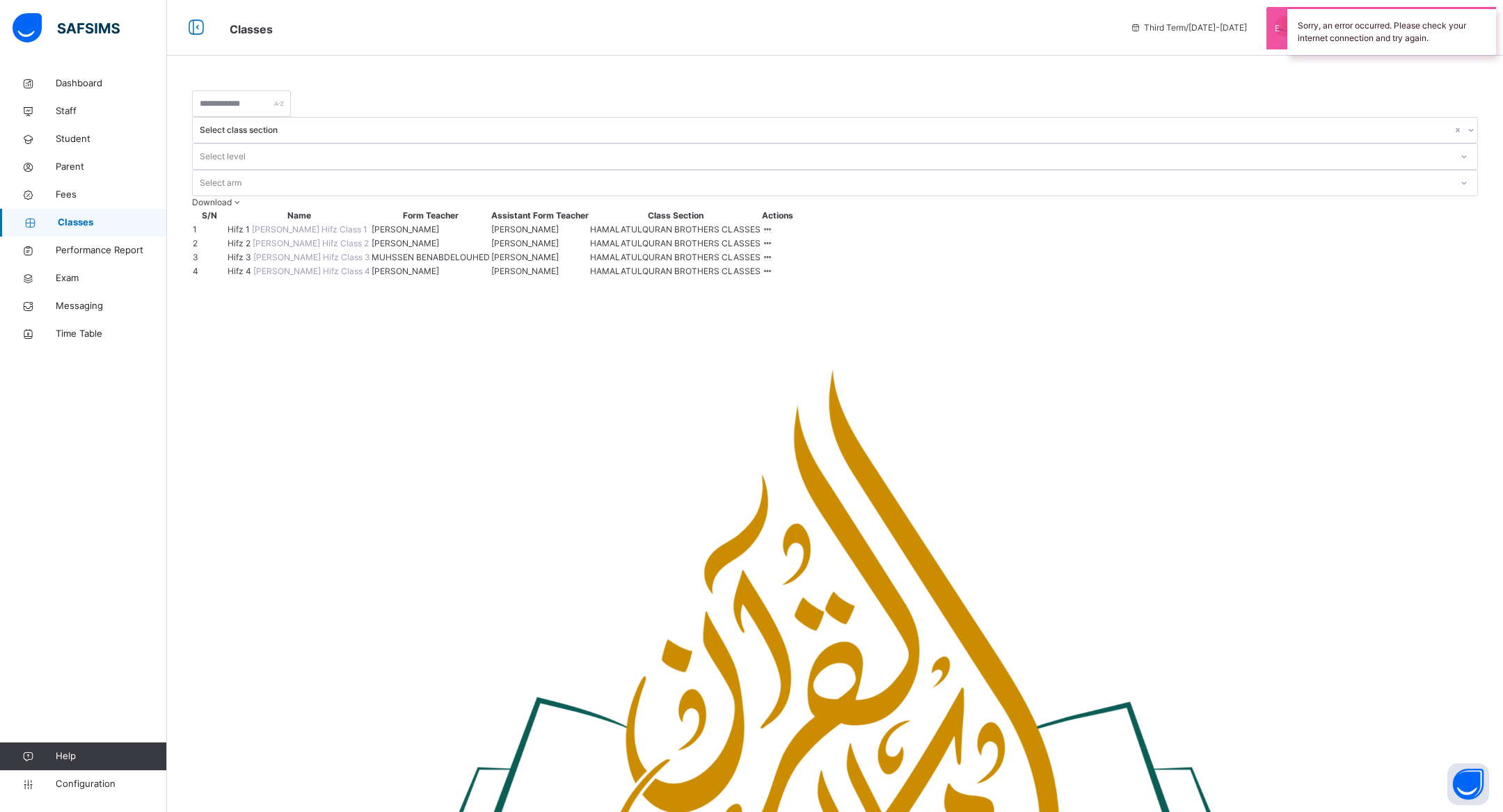
click at [245, 224] on span "Hifz 1" at bounding box center [240, 229] width 24 height 11
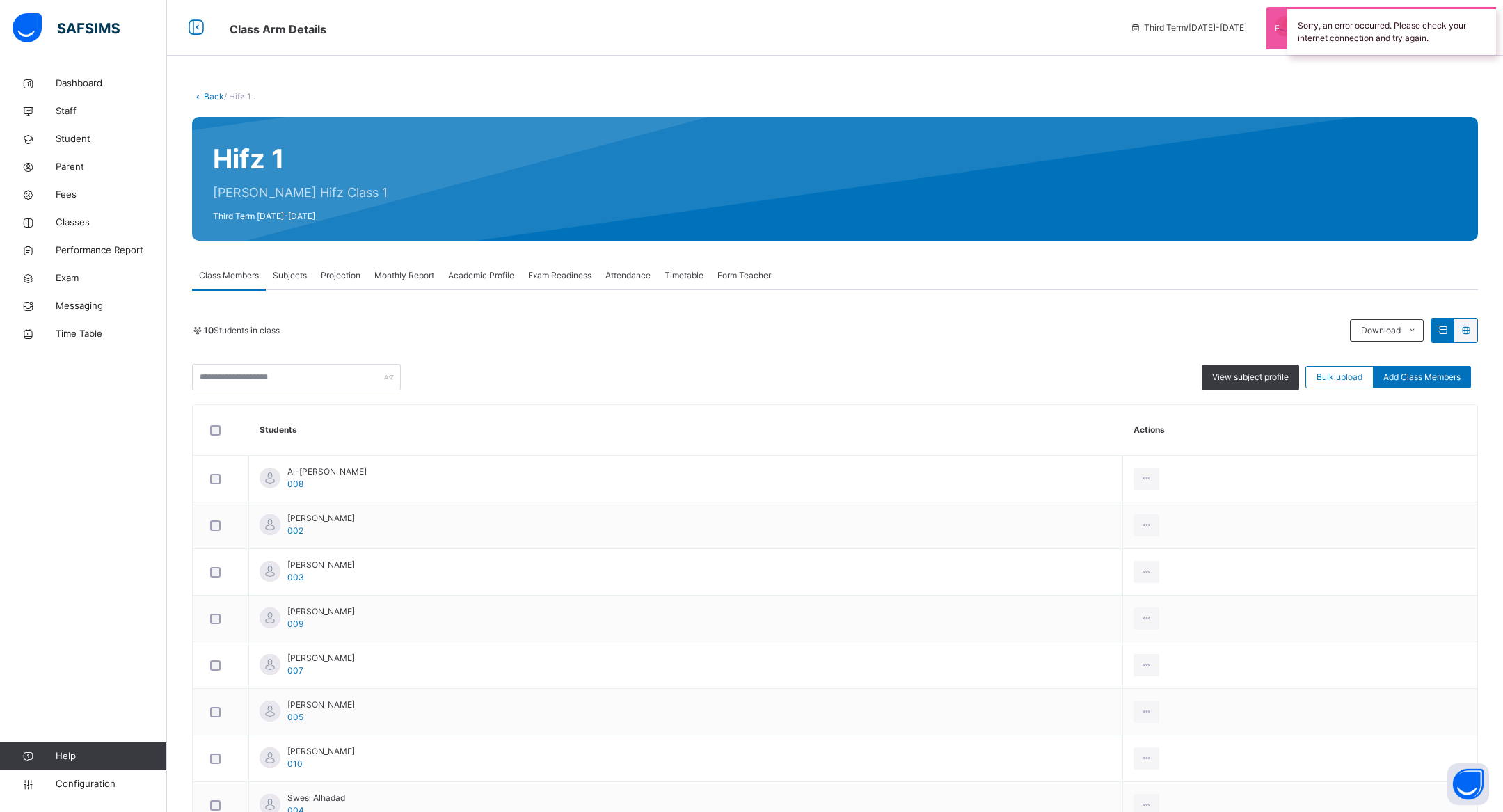
click at [302, 277] on span "Subjects" at bounding box center [290, 275] width 34 height 12
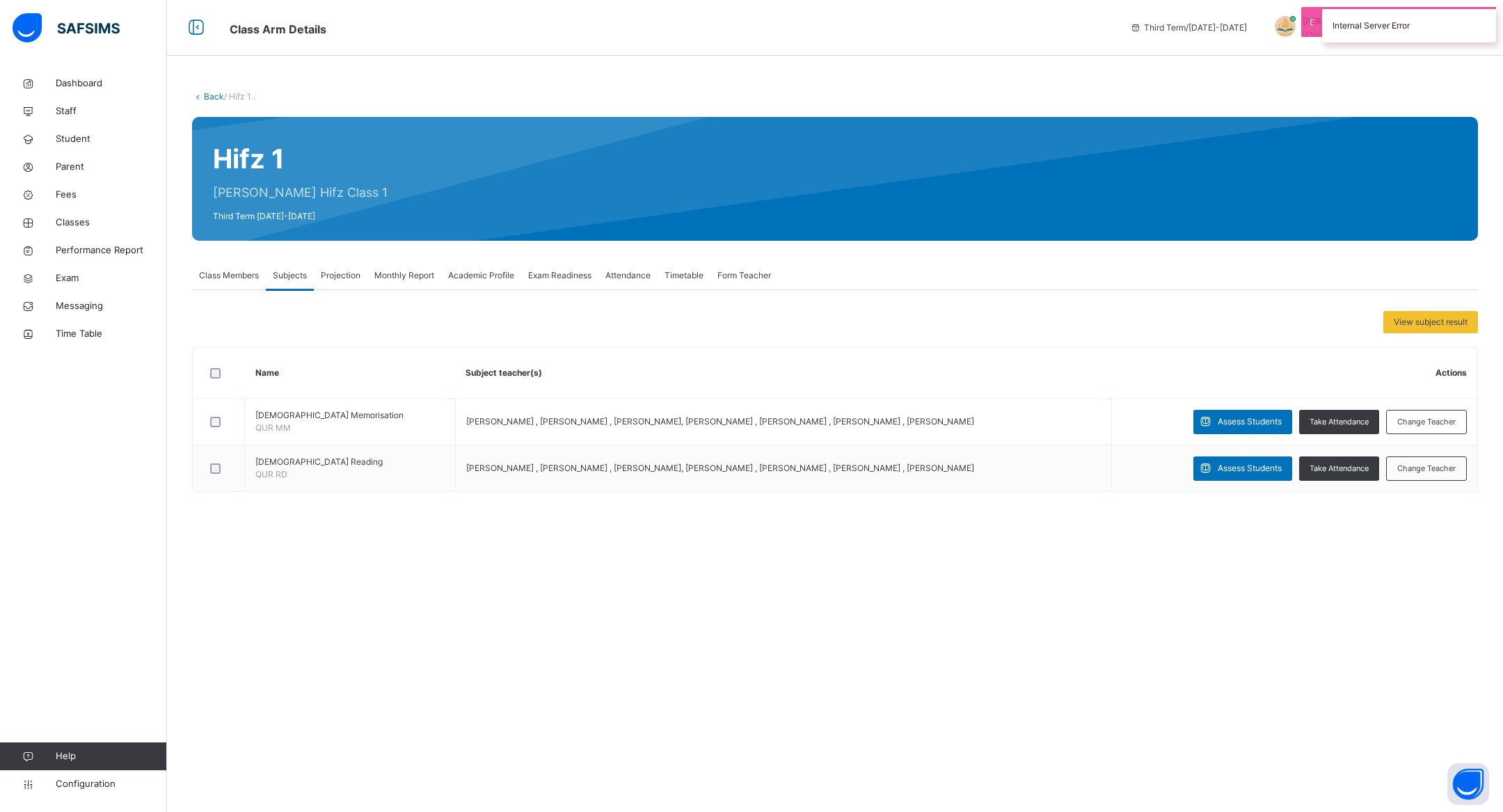
click at [324, 280] on span "Projection" at bounding box center [341, 275] width 40 height 12
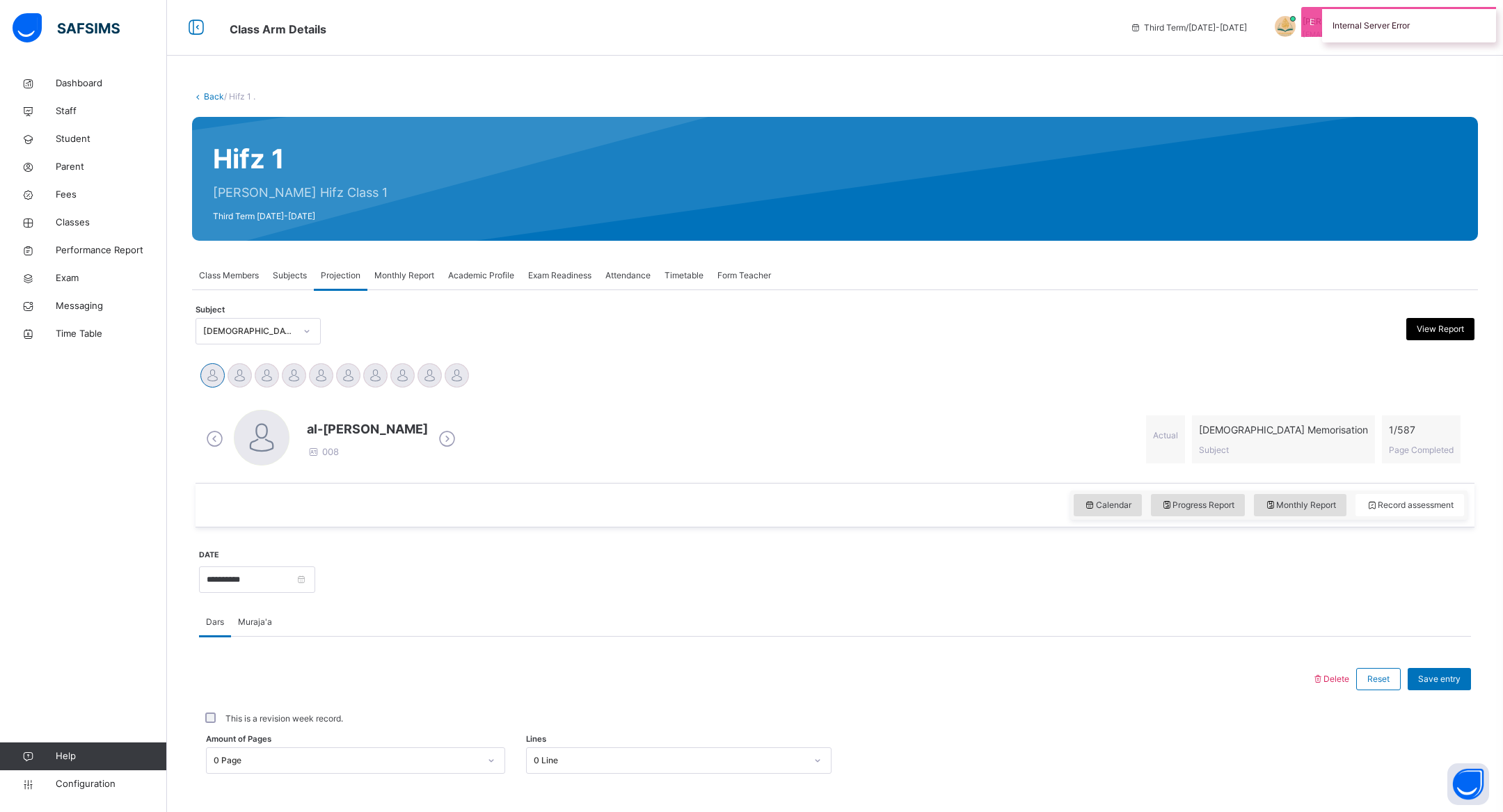
click at [261, 622] on span "Muraja'a" at bounding box center [255, 622] width 34 height 12
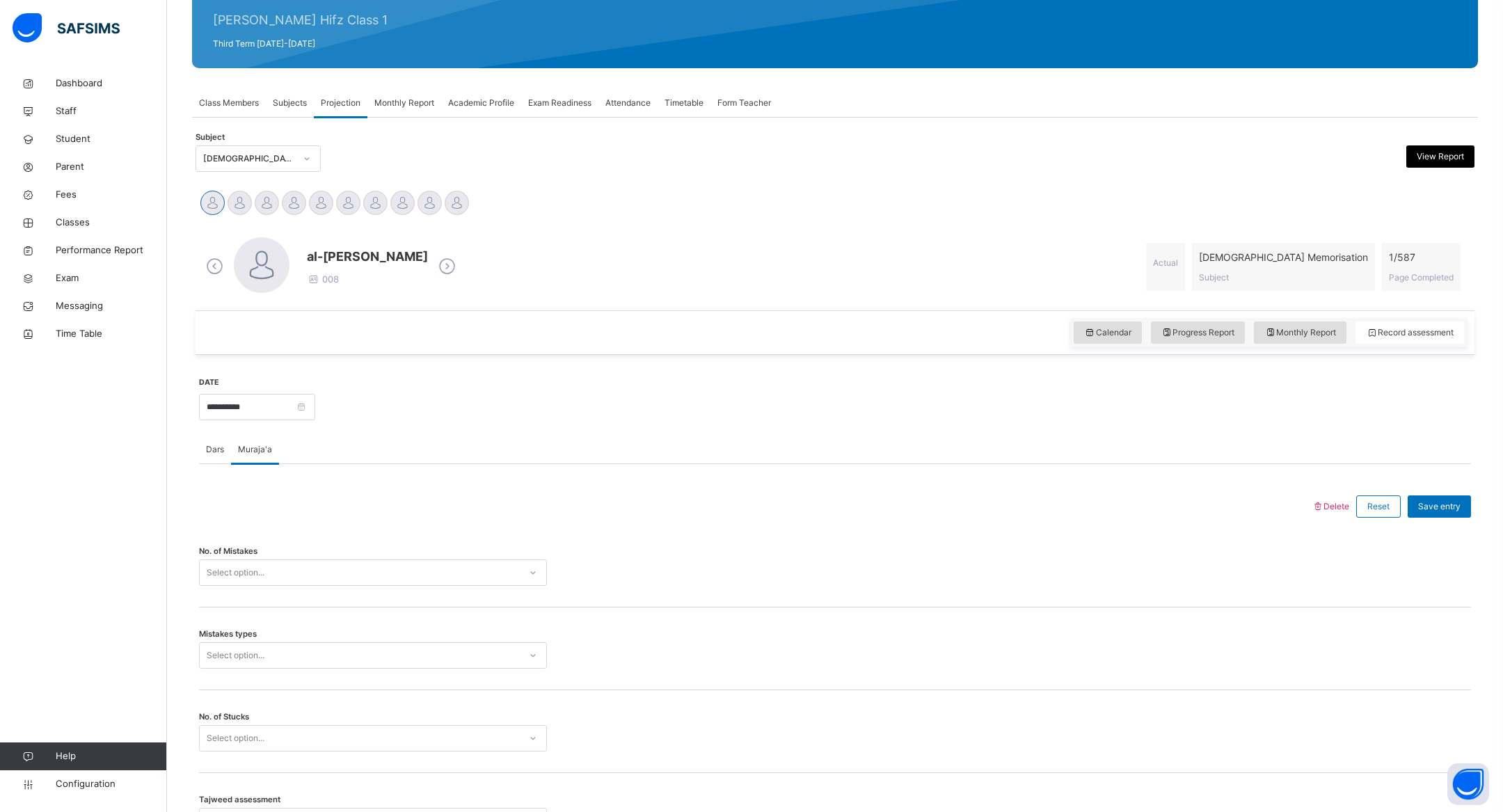
scroll to position [172, 0]
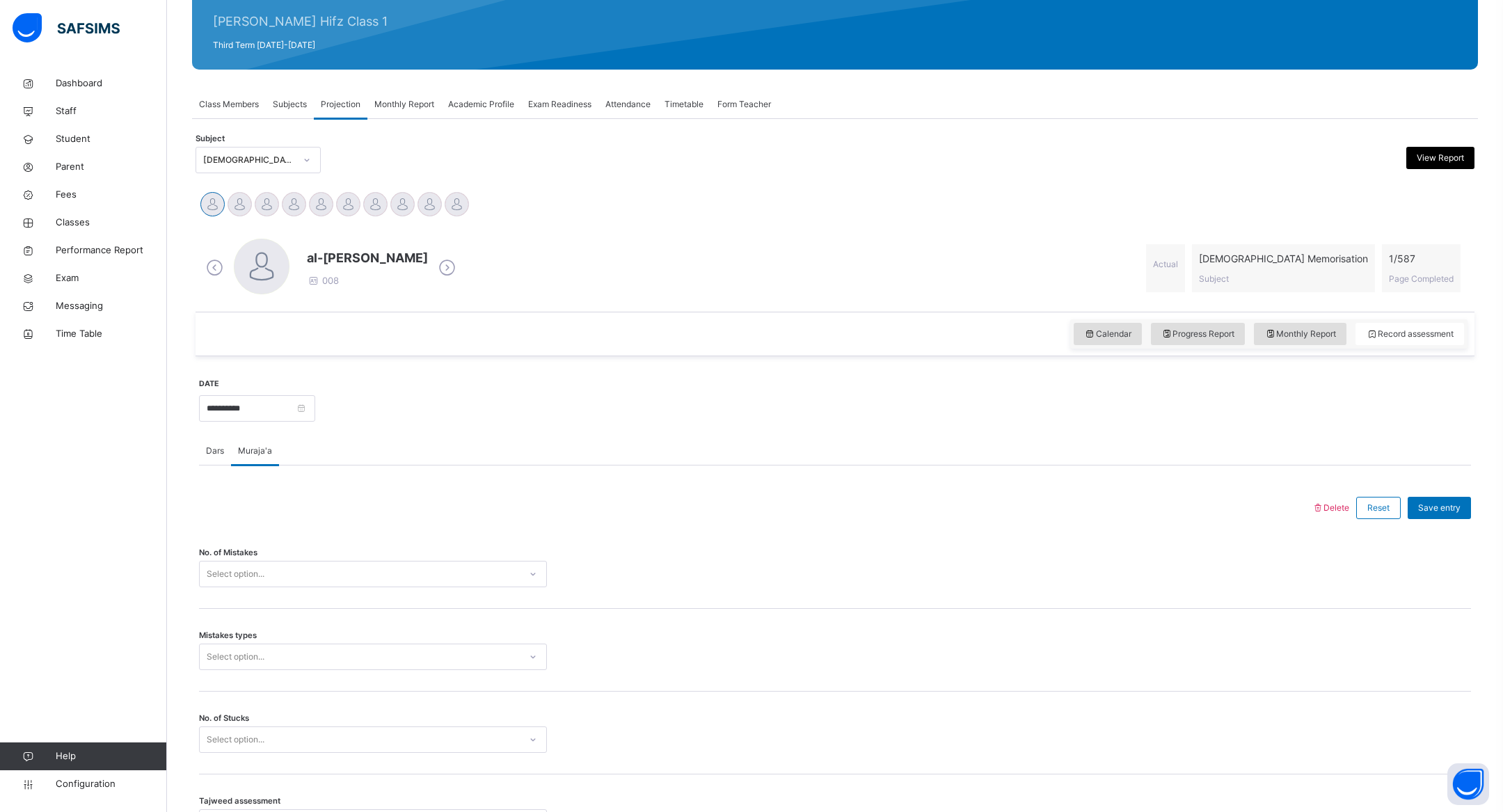
click at [308, 102] on div "Subjects" at bounding box center [289, 104] width 48 height 28
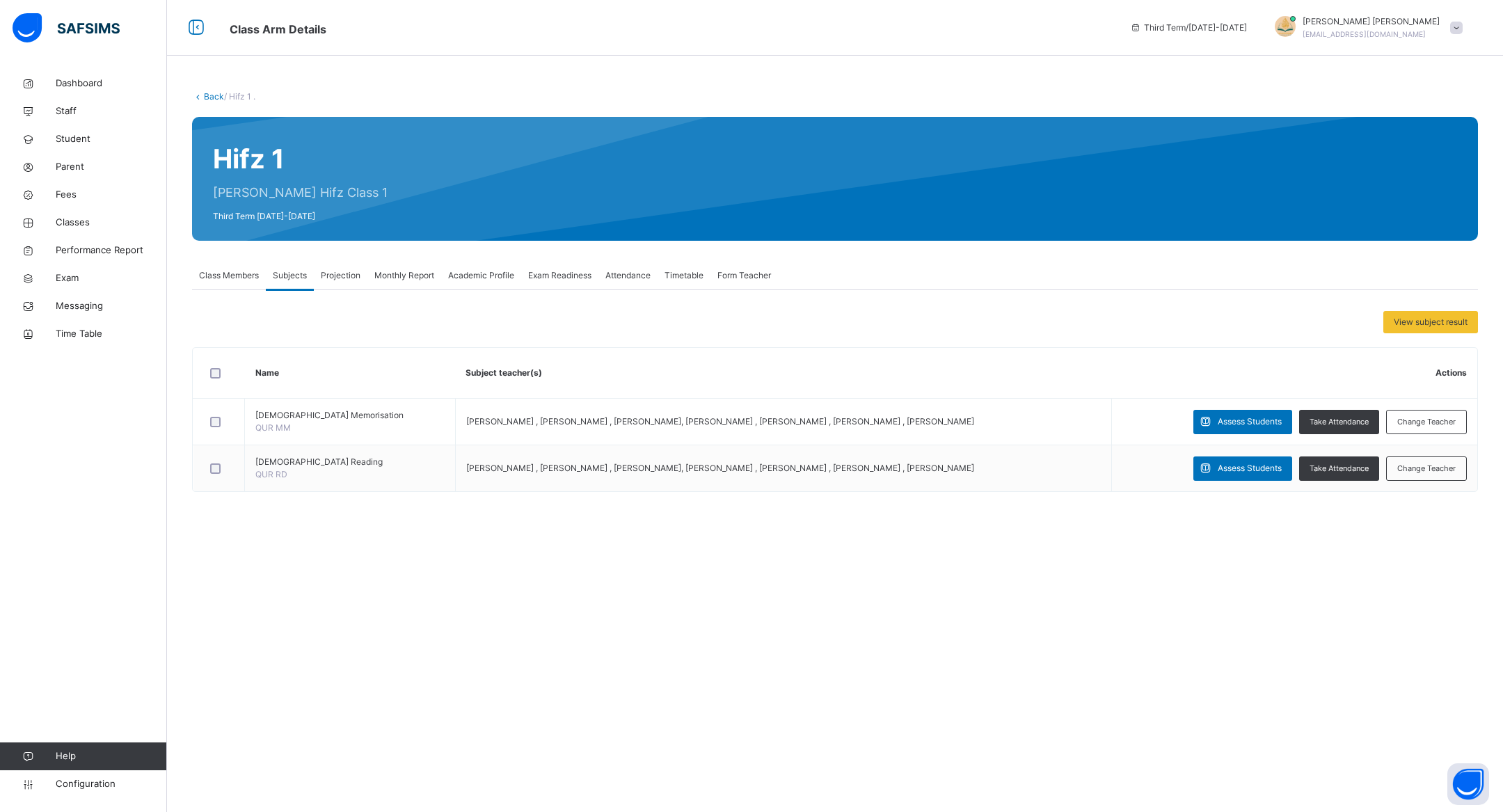
scroll to position [0, 0]
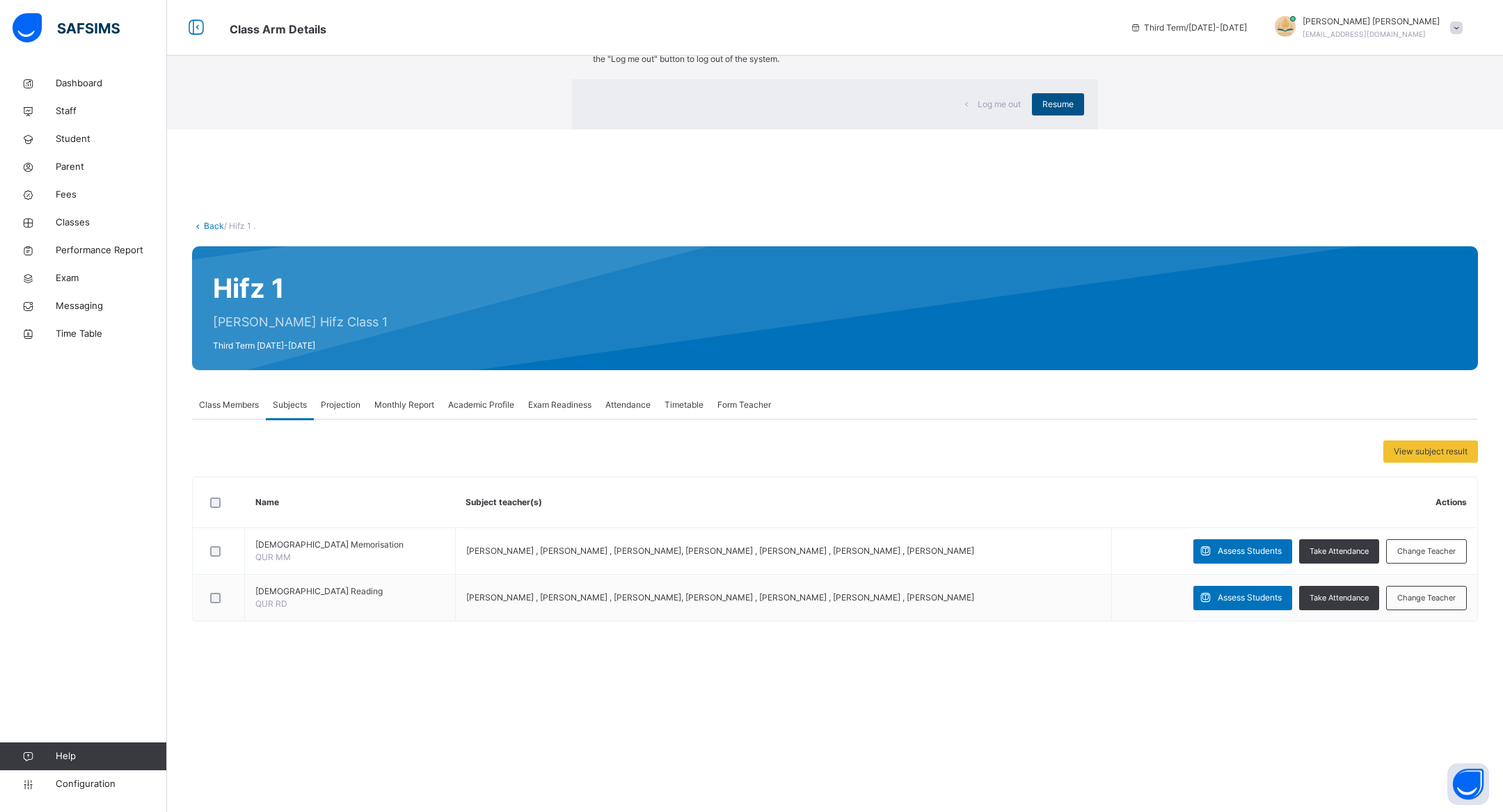
click at [1042, 111] on span "Resume" at bounding box center [1058, 104] width 32 height 12
